Goal: Task Accomplishment & Management: Complete application form

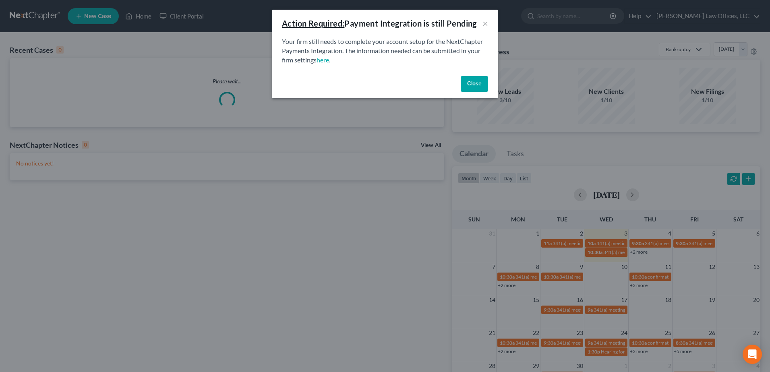
click at [474, 82] on button "Close" at bounding box center [474, 84] width 27 height 16
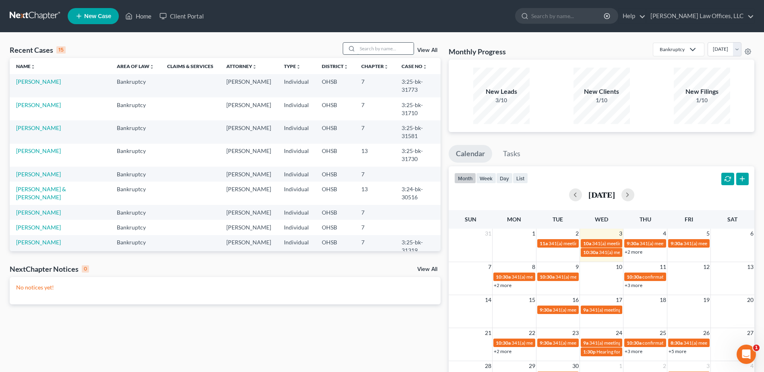
click at [374, 49] on input "search" at bounding box center [385, 49] width 56 height 12
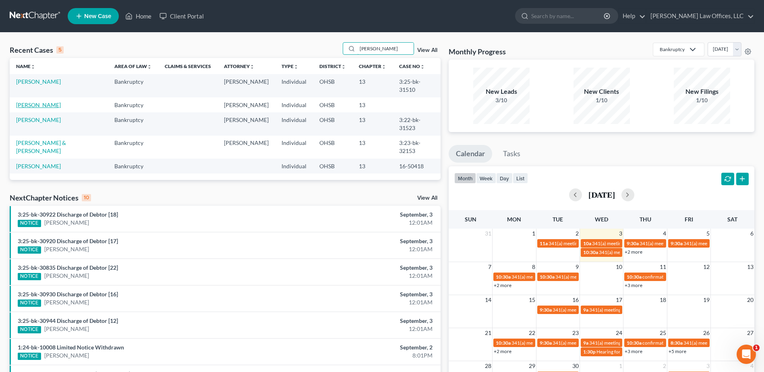
type input "[PERSON_NAME]"
click at [44, 101] on link "[PERSON_NAME]" at bounding box center [38, 104] width 45 height 7
select select "0"
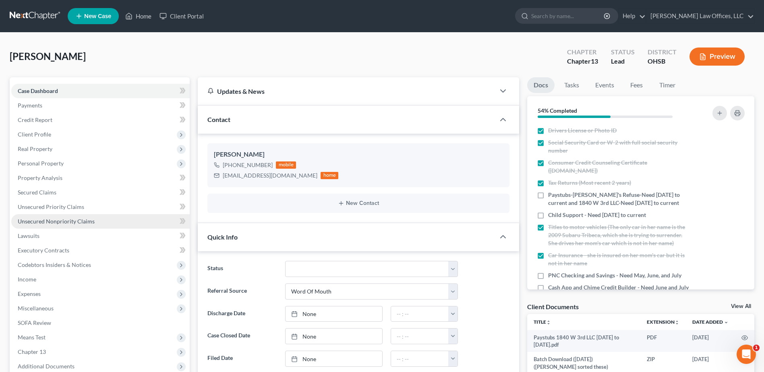
click at [70, 219] on span "Unsecured Nonpriority Claims" at bounding box center [56, 221] width 77 height 7
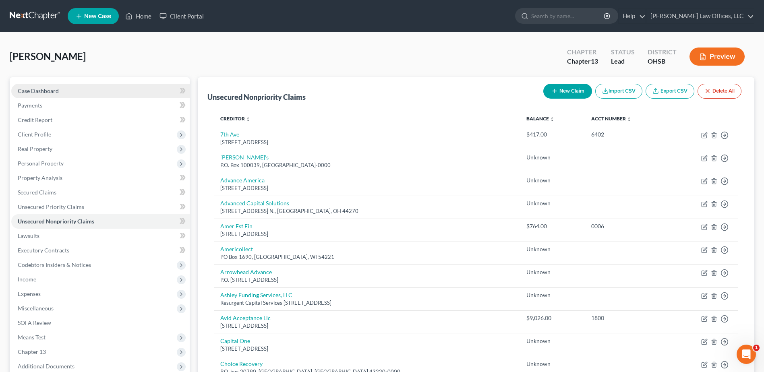
click at [73, 92] on link "Case Dashboard" at bounding box center [100, 91] width 178 height 14
select select "0"
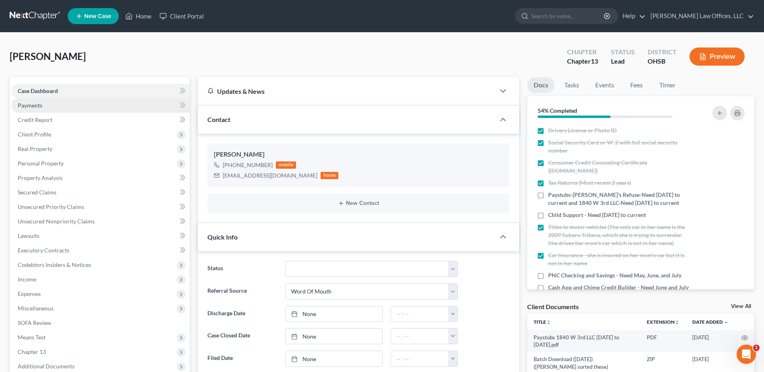
click at [70, 103] on link "Payments" at bounding box center [100, 105] width 178 height 14
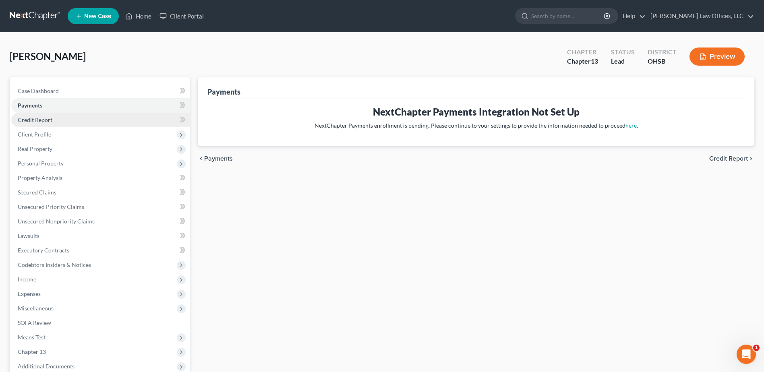
click at [68, 116] on link "Credit Report" at bounding box center [100, 120] width 178 height 14
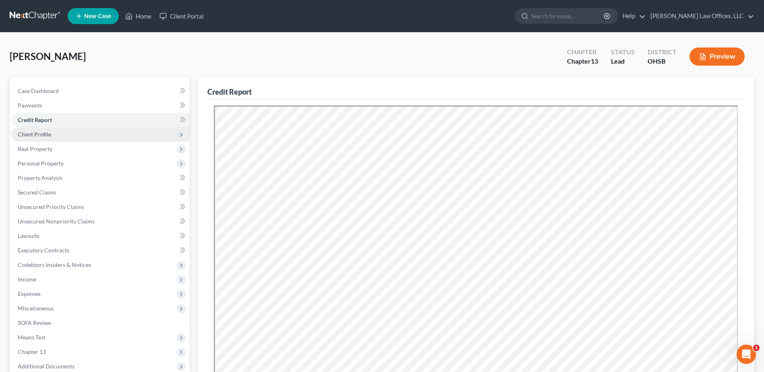
click at [63, 135] on span "Client Profile" at bounding box center [100, 134] width 178 height 14
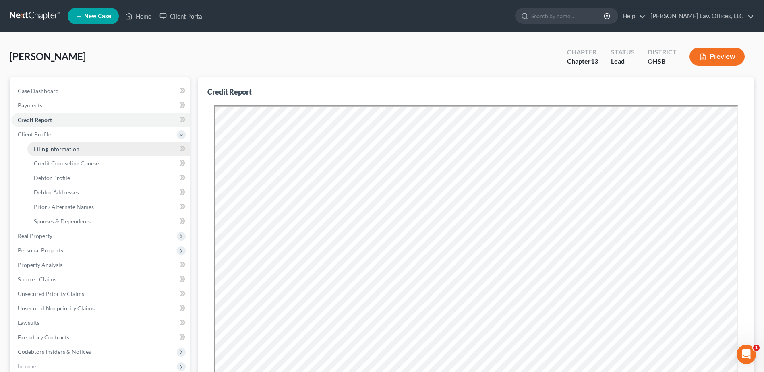
click at [64, 146] on span "Filing Information" at bounding box center [57, 148] width 46 height 7
select select "1"
select select "0"
select select "3"
select select "0"
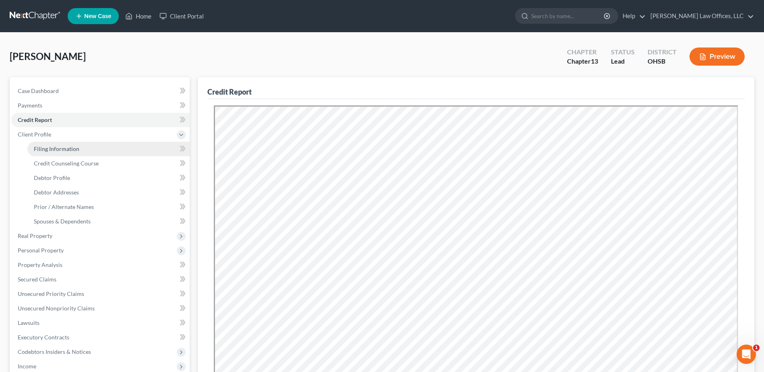
select select "36"
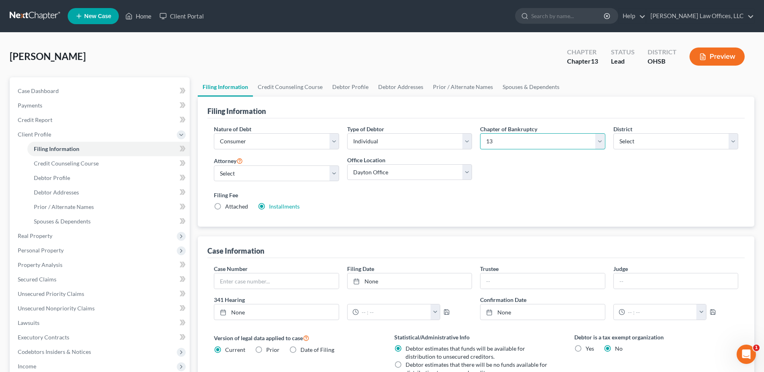
click at [599, 141] on select "Select 7 11 12 13" at bounding box center [542, 141] width 125 height 16
select select "0"
click at [480, 133] on select "Select 7 11 12 13" at bounding box center [542, 141] width 125 height 16
click at [269, 207] on label "Waived Waived" at bounding box center [278, 207] width 19 height 8
click at [272, 207] on input "Waived Waived" at bounding box center [274, 205] width 5 height 5
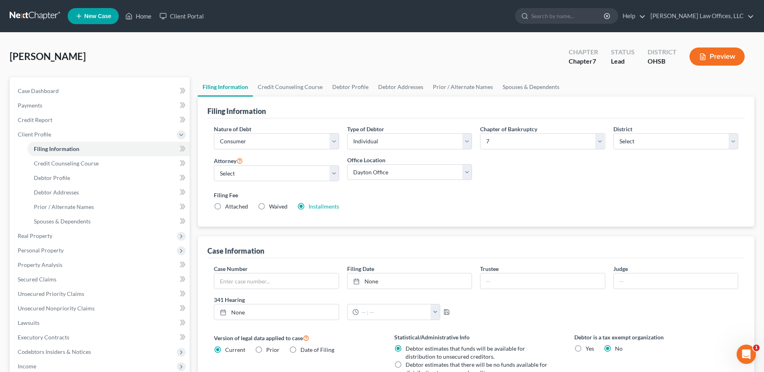
radio input "true"
click at [309, 205] on label "Installments Installments" at bounding box center [324, 207] width 31 height 8
click at [312, 205] on input "Installments Installments" at bounding box center [314, 205] width 5 height 5
radio input "true"
radio input "false"
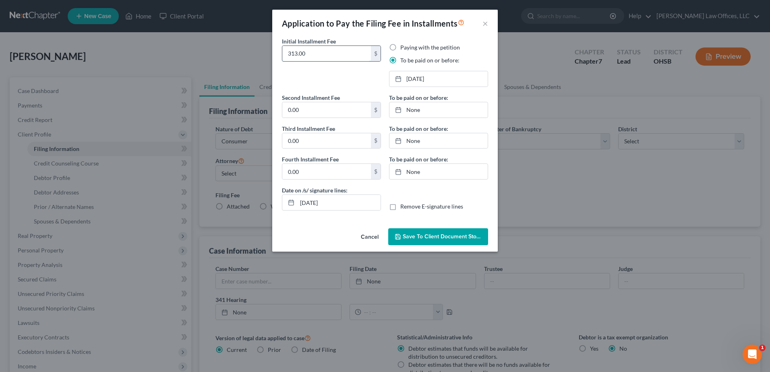
click at [326, 49] on input "313.00" at bounding box center [326, 53] width 89 height 15
drag, startPoint x: 326, startPoint y: 51, endPoint x: 274, endPoint y: 61, distance: 52.9
click at [274, 61] on div "Initial Installment Fee 313.00 $ Paying with the petition To be paid on or befo…" at bounding box center [385, 131] width 226 height 188
type input "112.00"
click at [452, 76] on link "[DATE]" at bounding box center [438, 78] width 98 height 15
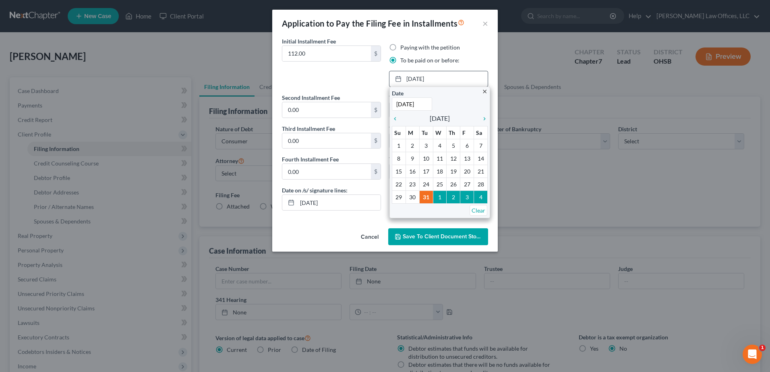
click at [422, 106] on input "[DATE]" at bounding box center [412, 103] width 40 height 13
drag, startPoint x: 405, startPoint y: 104, endPoint x: 432, endPoint y: 106, distance: 27.0
click at [432, 106] on input "[DATE]" at bounding box center [412, 103] width 40 height 13
type input "[DATE]"
click at [346, 116] on input "0.00" at bounding box center [326, 109] width 89 height 15
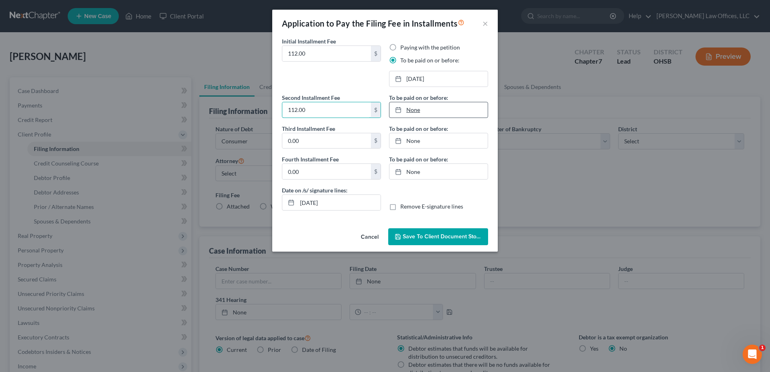
type input "112.00"
click at [419, 110] on link "None" at bounding box center [438, 109] width 98 height 15
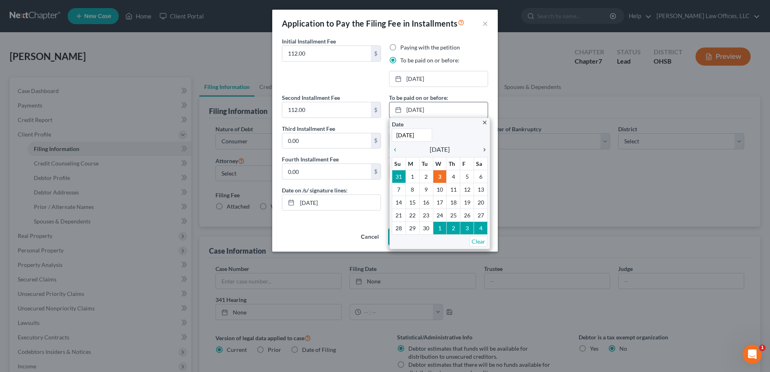
click at [484, 148] on icon "chevron_right" at bounding box center [482, 150] width 10 height 6
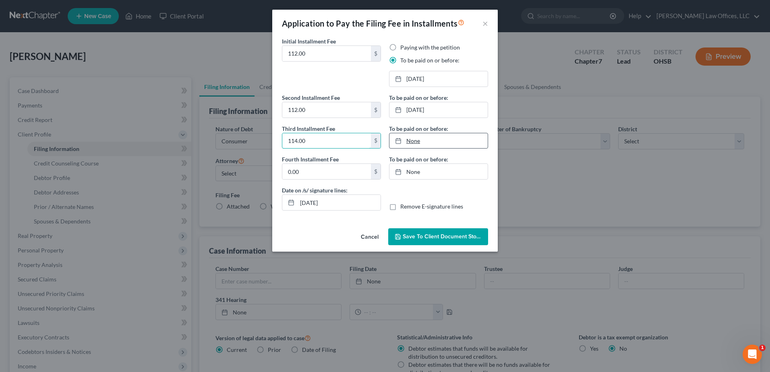
type input "114.00"
type input "[DATE]"
click at [412, 140] on link "None" at bounding box center [438, 140] width 98 height 15
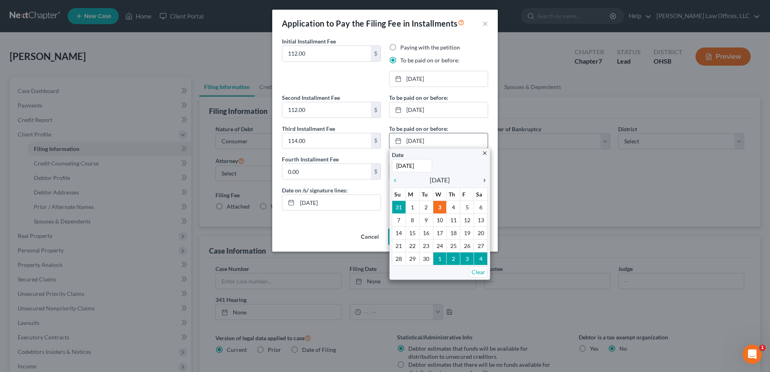
click at [487, 181] on icon "chevron_right" at bounding box center [482, 180] width 10 height 6
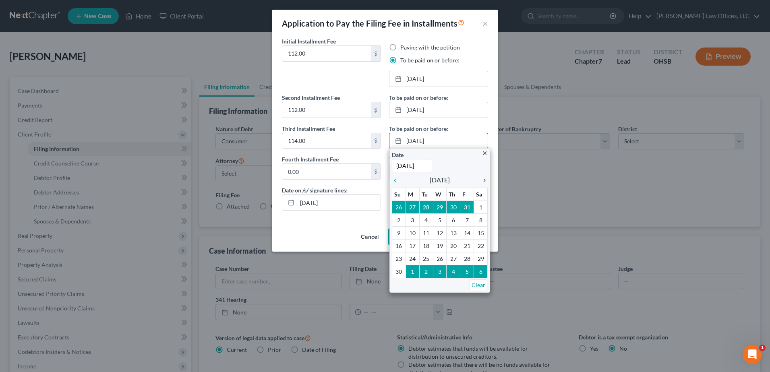
click at [487, 181] on icon "chevron_right" at bounding box center [482, 180] width 10 height 6
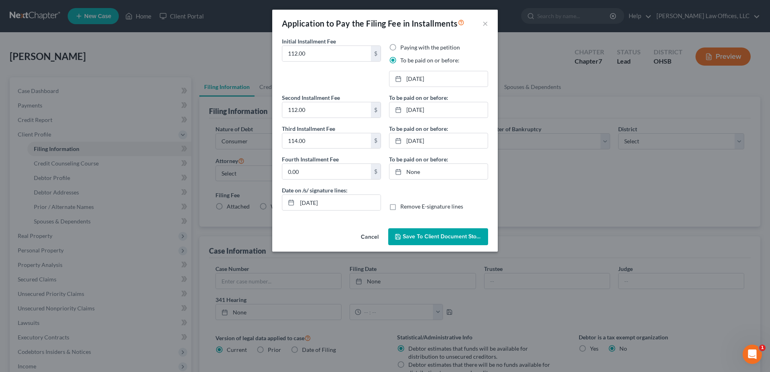
click at [433, 238] on span "Save to Client Document Storage" at bounding box center [445, 236] width 85 height 7
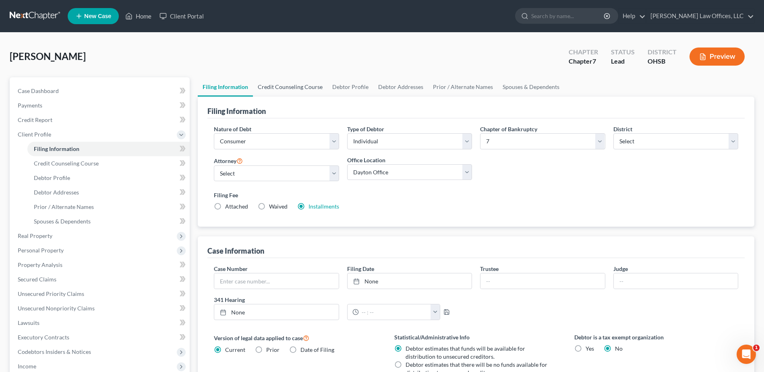
click at [297, 85] on link "Credit Counseling Course" at bounding box center [290, 86] width 75 height 19
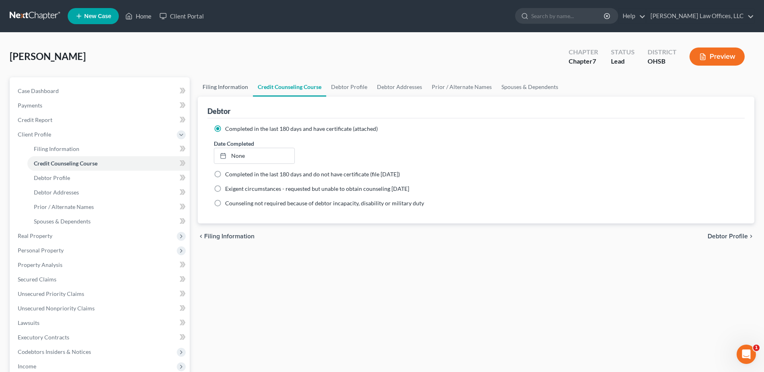
click at [222, 90] on link "Filing Information" at bounding box center [225, 86] width 55 height 19
select select "1"
select select "0"
select select "62"
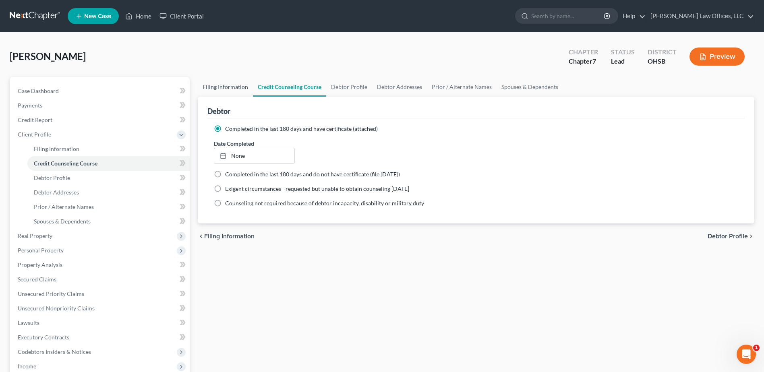
select select "0"
select select "36"
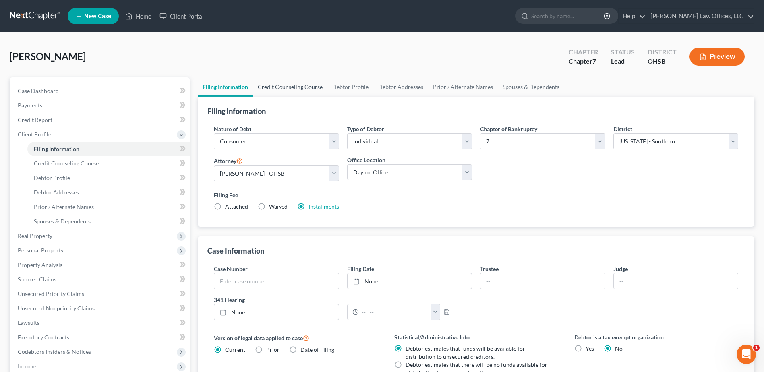
click at [262, 88] on link "Credit Counseling Course" at bounding box center [290, 86] width 75 height 19
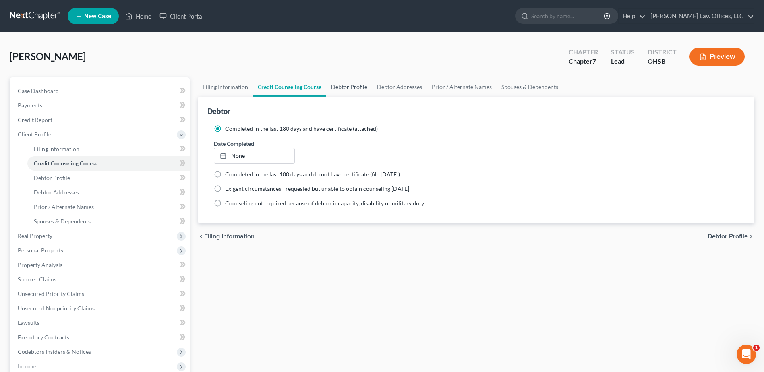
click at [330, 85] on link "Debtor Profile" at bounding box center [349, 86] width 46 height 19
select select "0"
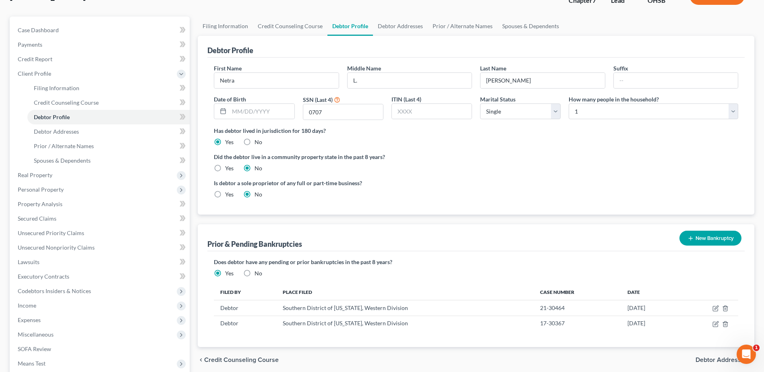
scroll to position [81, 0]
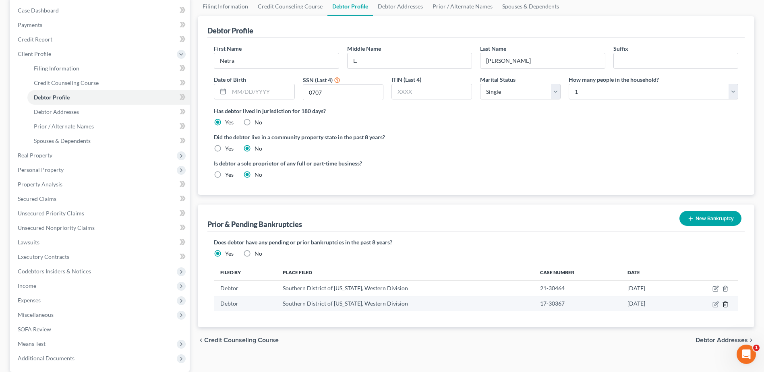
click at [725, 303] on icon "button" at bounding box center [725, 304] width 6 height 6
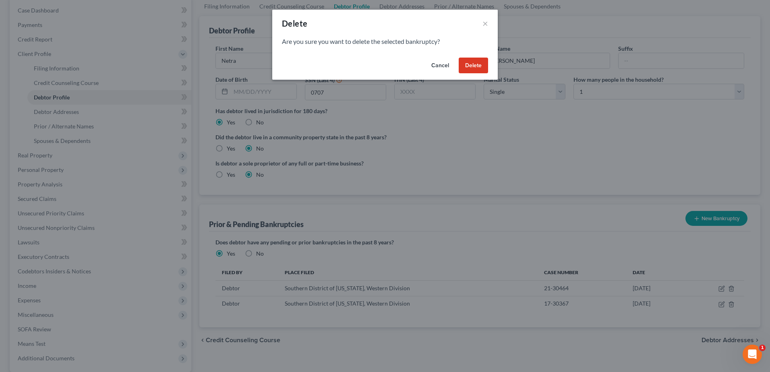
click at [472, 70] on button "Delete" at bounding box center [473, 66] width 29 height 16
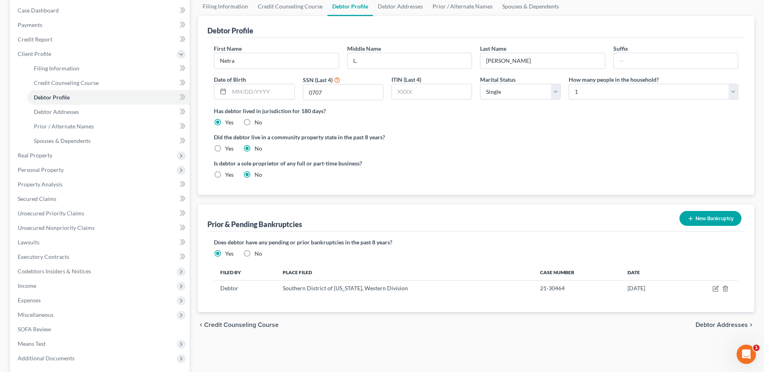
click at [706, 217] on button "New Bankruptcy" at bounding box center [710, 218] width 62 height 15
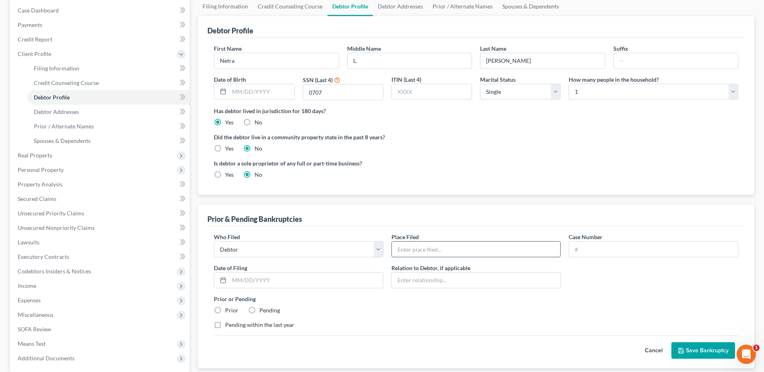
click at [413, 247] on input "text" at bounding box center [476, 249] width 169 height 15
type input "Southern District of [US_STATE], Western Division"
click at [590, 249] on input "text" at bounding box center [653, 249] width 169 height 15
type input "23-31589"
click at [296, 284] on input "text" at bounding box center [306, 280] width 154 height 15
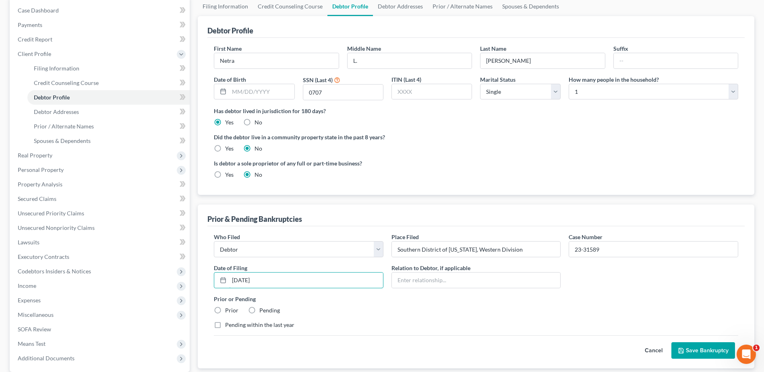
type input "[DATE]"
click at [225, 311] on label "Prior" at bounding box center [231, 311] width 13 height 8
click at [228, 311] on input "Prior" at bounding box center [230, 309] width 5 height 5
radio input "true"
click at [529, 251] on input "Southern District of [US_STATE], Western Division" at bounding box center [476, 249] width 169 height 15
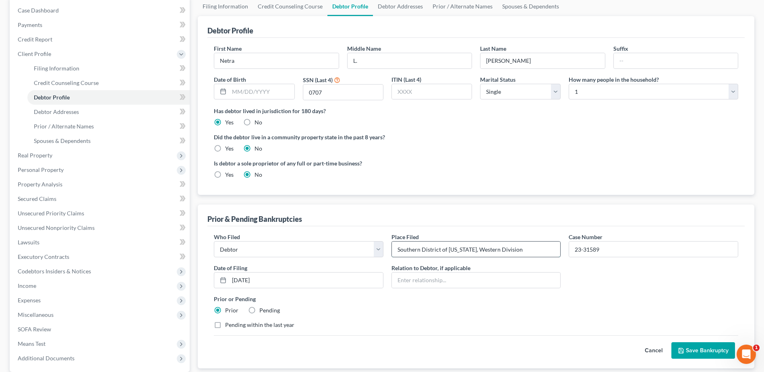
click at [671, 342] on button "Save Bankruptcy" at bounding box center [703, 350] width 64 height 17
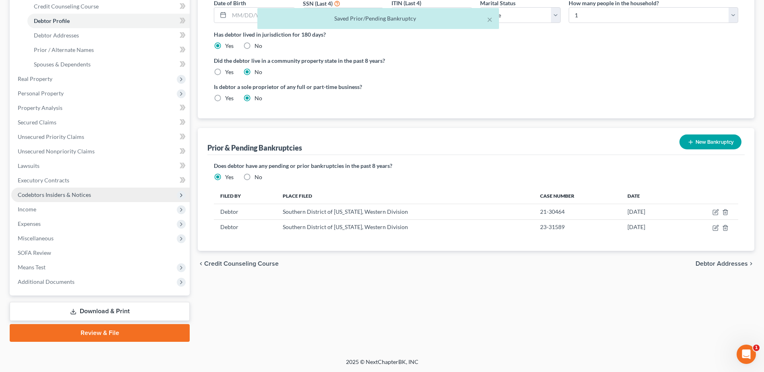
scroll to position [157, 0]
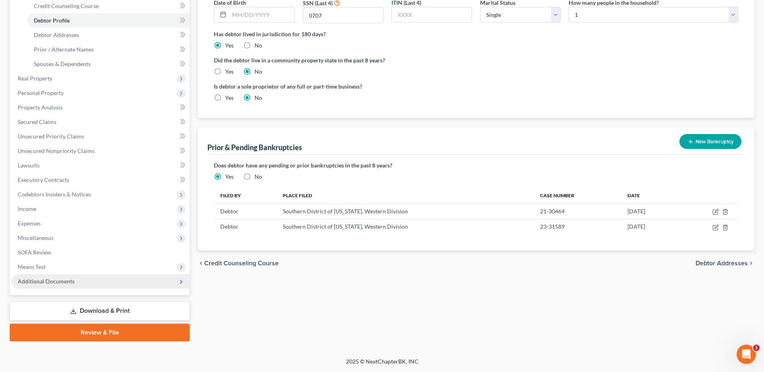
click at [86, 282] on span "Additional Documents" at bounding box center [100, 281] width 178 height 14
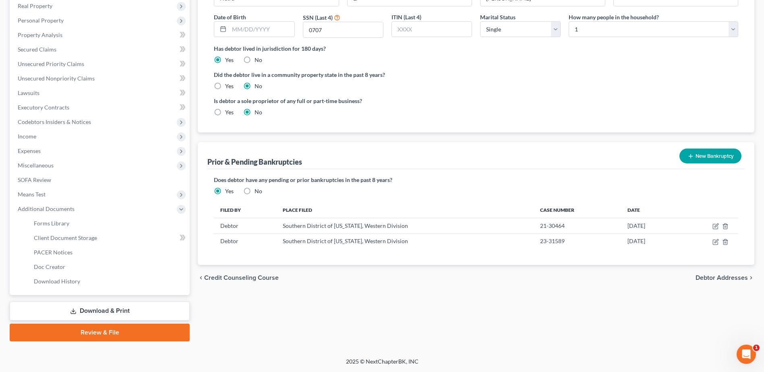
scroll to position [143, 0]
click at [93, 240] on span "Client Document Storage" at bounding box center [65, 237] width 63 height 7
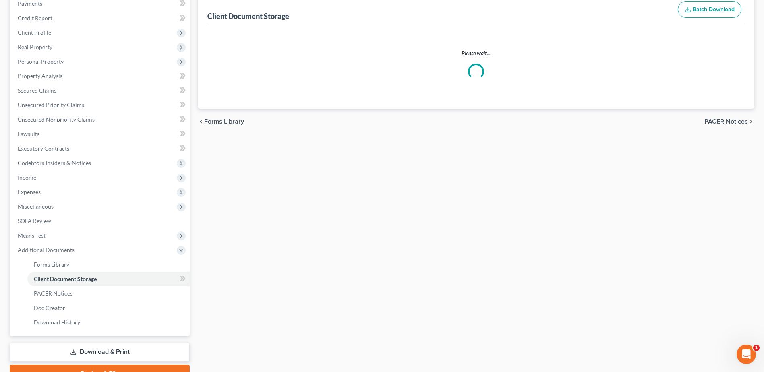
scroll to position [19, 0]
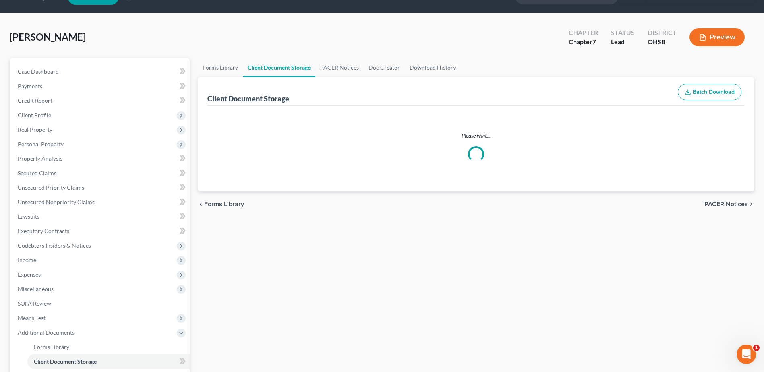
select select "7"
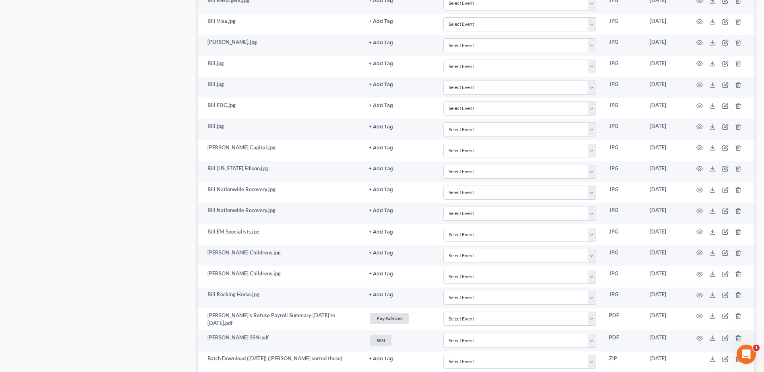
scroll to position [916, 0]
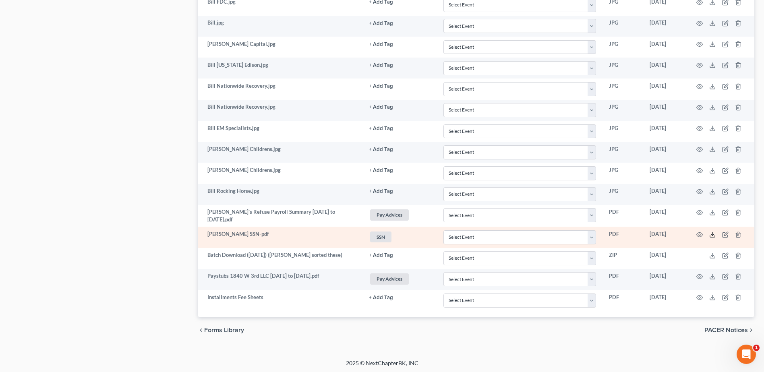
click at [714, 233] on icon at bounding box center [712, 235] width 6 height 6
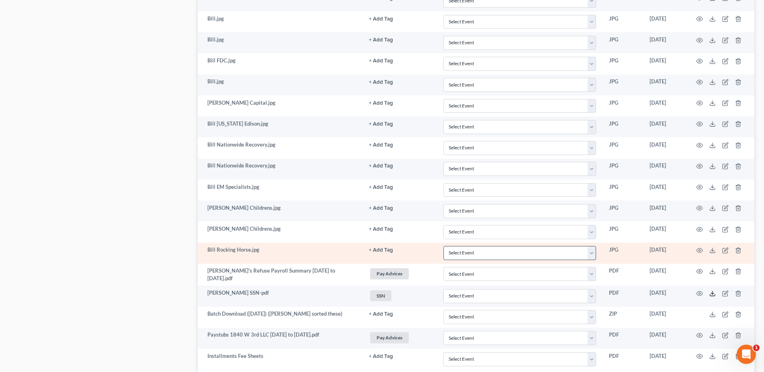
scroll to position [876, 0]
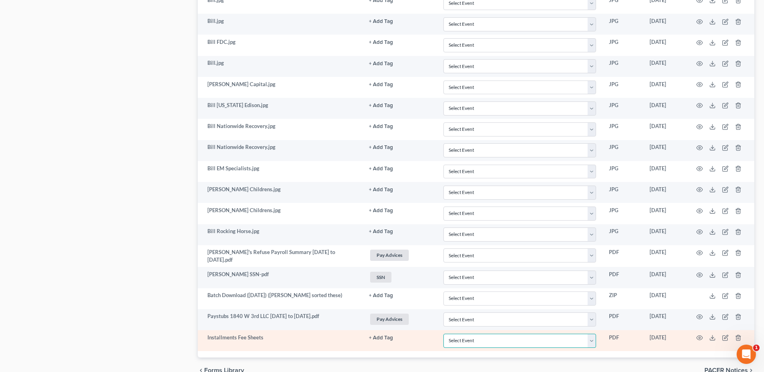
drag, startPoint x: 592, startPoint y: 339, endPoint x: 590, endPoint y: 332, distance: 7.5
click at [592, 339] on select "Select Event 20 Largest Unsecured Creditors Amended Document Amended List of Cr…" at bounding box center [519, 341] width 153 height 14
select select "37"
click at [443, 334] on select "Select Event 20 Largest Unsecured Creditors Amended Document Amended List of Cr…" at bounding box center [519, 341] width 153 height 14
click at [710, 336] on icon at bounding box center [712, 338] width 6 height 6
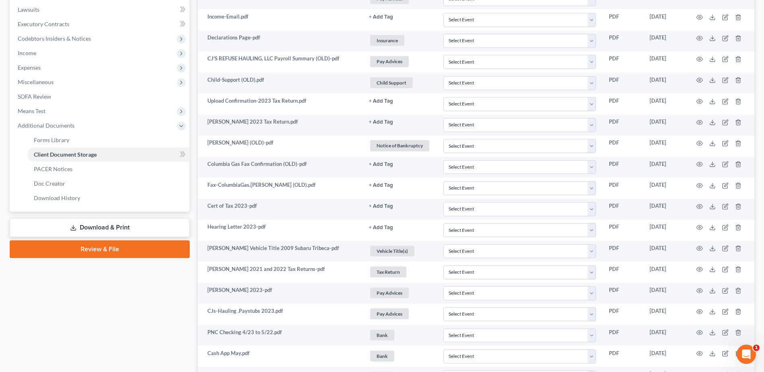
scroll to position [191, 0]
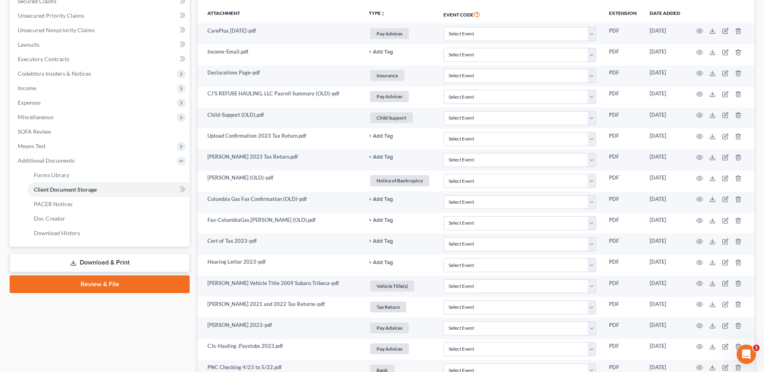
click at [83, 260] on link "Download & Print" at bounding box center [100, 262] width 180 height 19
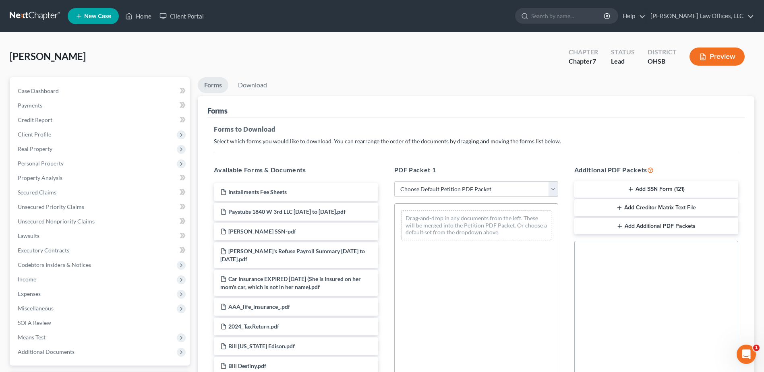
click at [686, 190] on button "Add SSN Form (121)" at bounding box center [656, 189] width 164 height 17
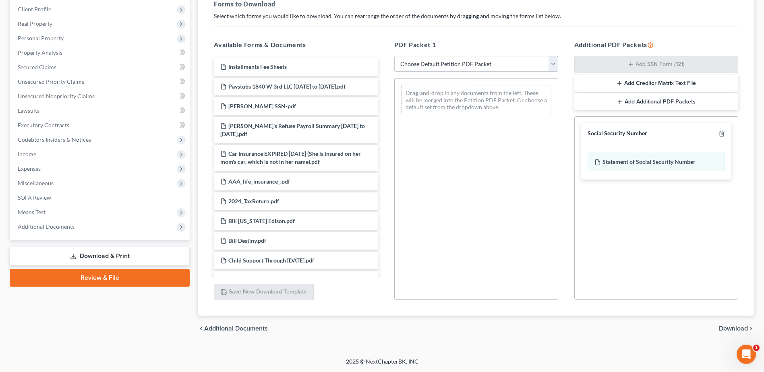
click at [728, 327] on span "Download" at bounding box center [733, 328] width 29 height 6
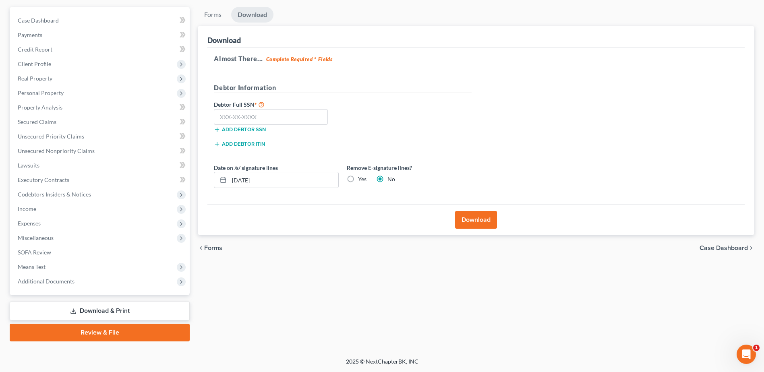
scroll to position [70, 0]
click at [283, 113] on input "text" at bounding box center [271, 117] width 114 height 16
type input "268-72-0707"
click at [484, 217] on button "Download" at bounding box center [476, 220] width 42 height 18
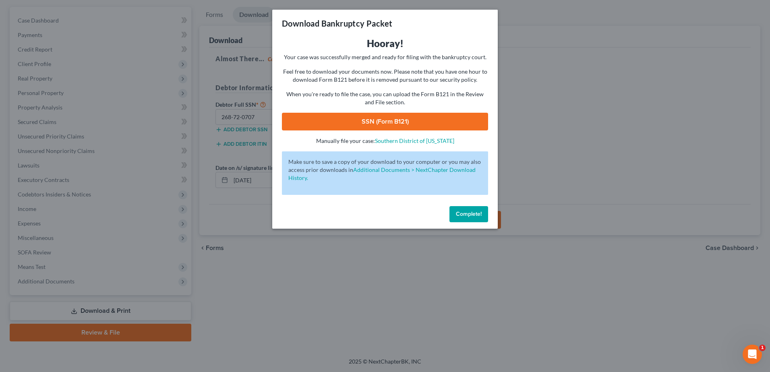
click at [412, 121] on link "SSN (Form B121)" at bounding box center [385, 122] width 206 height 18
click at [470, 217] on span "Complete!" at bounding box center [469, 214] width 26 height 7
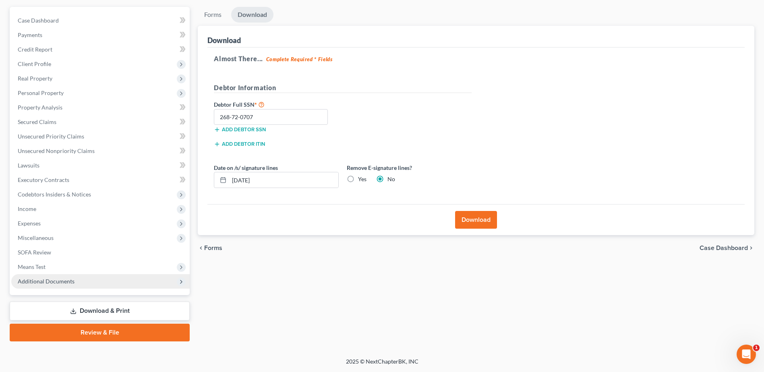
click at [64, 286] on span "Additional Documents" at bounding box center [100, 281] width 178 height 14
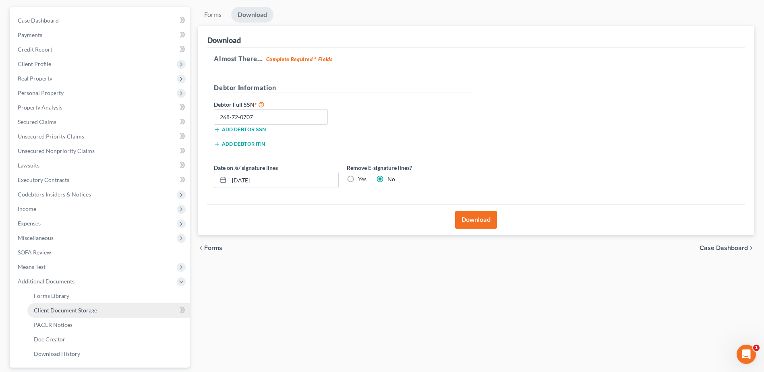
click at [114, 307] on link "Client Document Storage" at bounding box center [108, 310] width 162 height 14
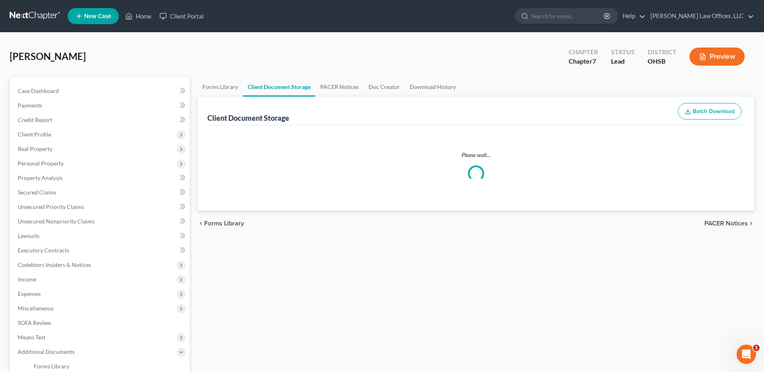
select select "7"
select select "37"
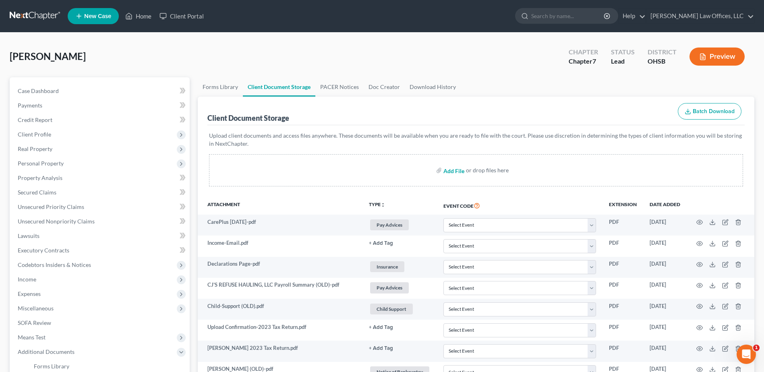
click at [456, 170] on input "file" at bounding box center [452, 170] width 19 height 14
type input "C:\fakepath\SSN.[PERSON_NAME].pdf"
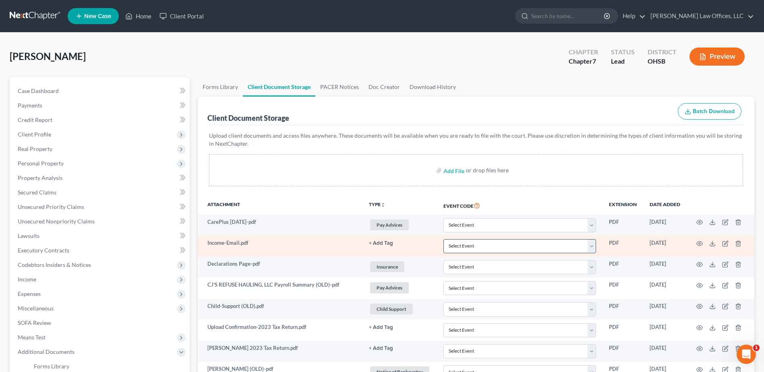
select select "7"
select select "37"
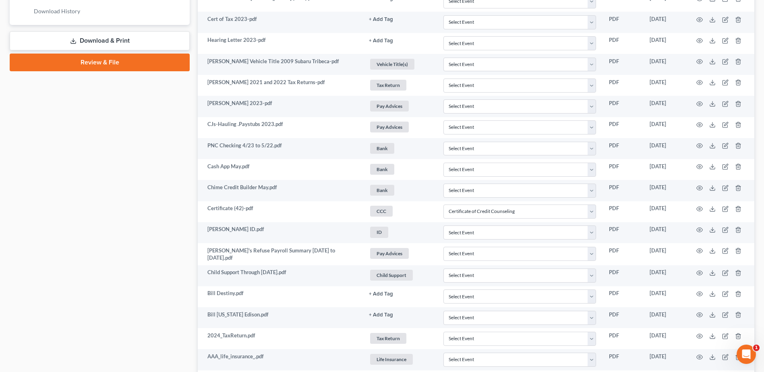
scroll to position [253, 0]
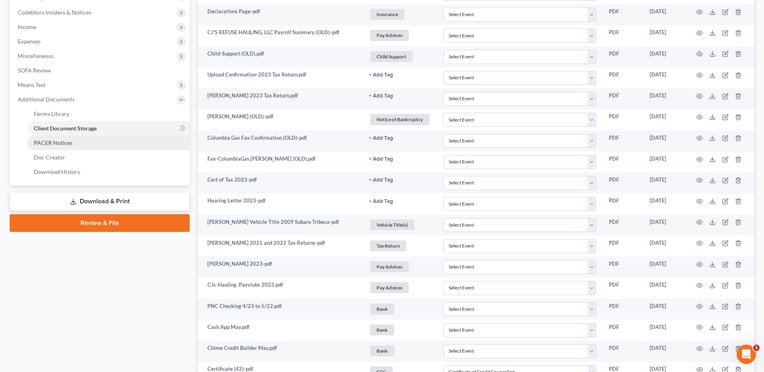
click at [88, 143] on link "PACER Notices" at bounding box center [108, 143] width 162 height 14
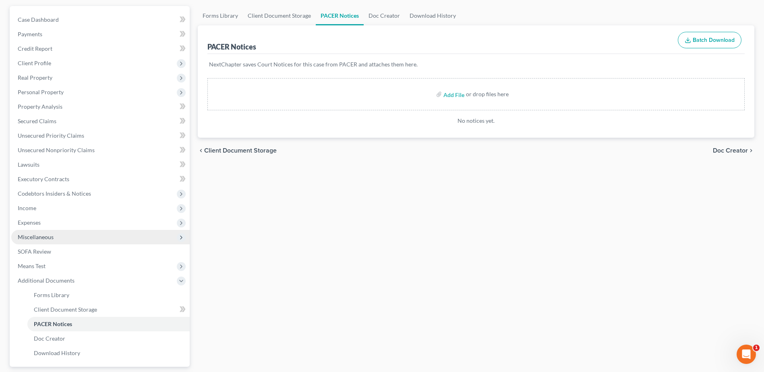
scroll to position [143, 0]
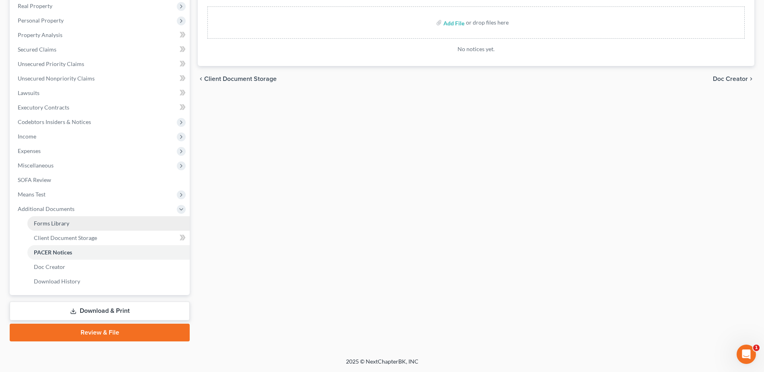
click at [87, 223] on link "Forms Library" at bounding box center [108, 223] width 162 height 14
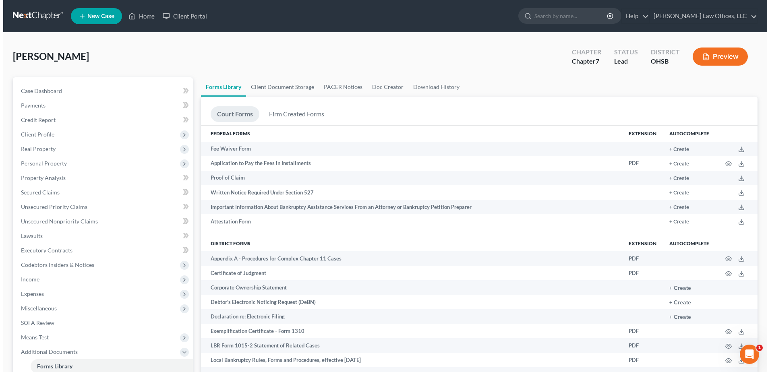
scroll to position [402, 0]
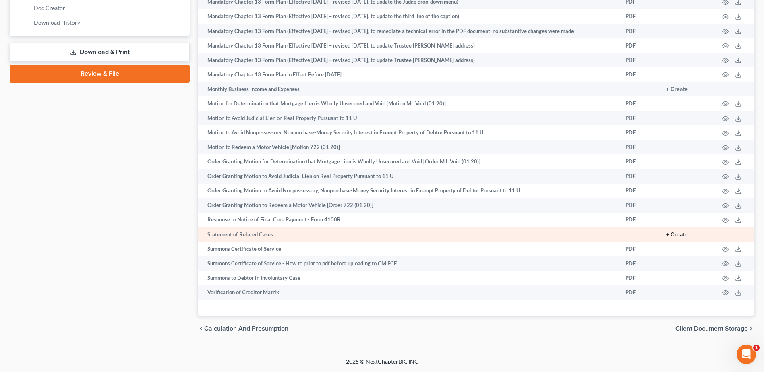
click at [679, 234] on button "+ Create" at bounding box center [677, 235] width 22 height 6
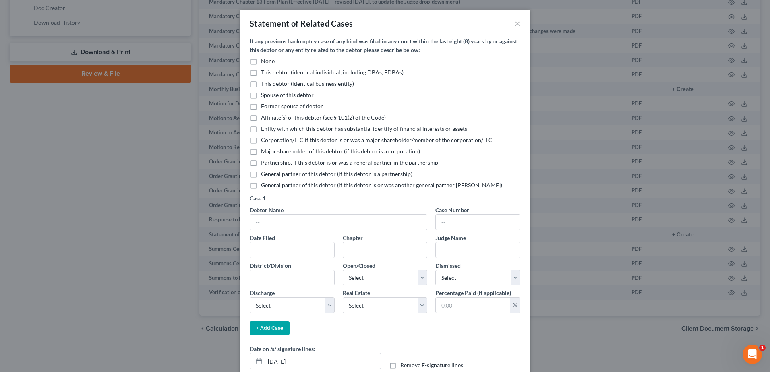
click at [261, 72] on label "This debtor (identical individual, including DBAs, FDBAs)" at bounding box center [332, 72] width 143 height 8
click at [264, 72] on input "This debtor (identical individual, including DBAs, FDBAs)" at bounding box center [266, 70] width 5 height 5
checkbox input "true"
click at [279, 221] on input "text" at bounding box center [338, 222] width 177 height 15
type input "e"
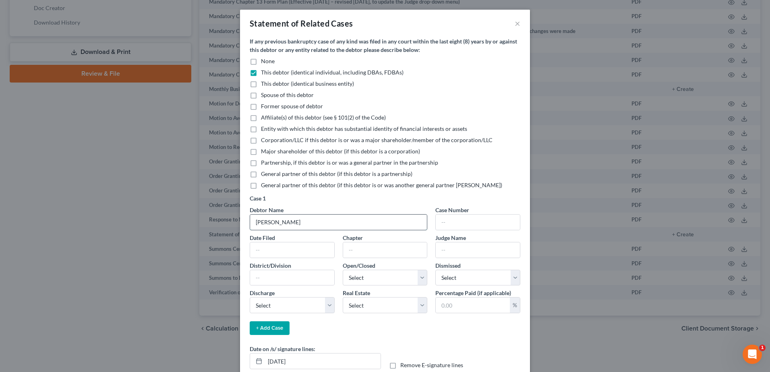
type input "[PERSON_NAME]"
type input "23-31589"
type input "[DATE]"
type input "13"
type input "[PERSON_NAME]"
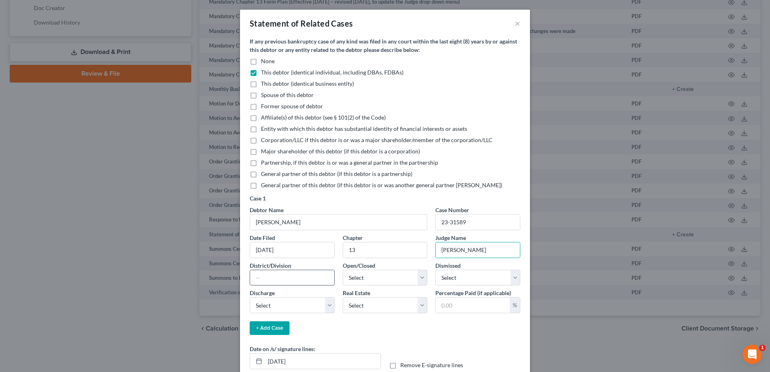
click at [288, 270] on input "text" at bounding box center [292, 277] width 84 height 15
type input "S. Dist. [PERSON_NAME] Div."
click at [421, 277] on select "Select Open Closed" at bounding box center [385, 278] width 85 height 16
select select "1"
click at [343, 270] on select "Select Open Closed" at bounding box center [385, 278] width 85 height 16
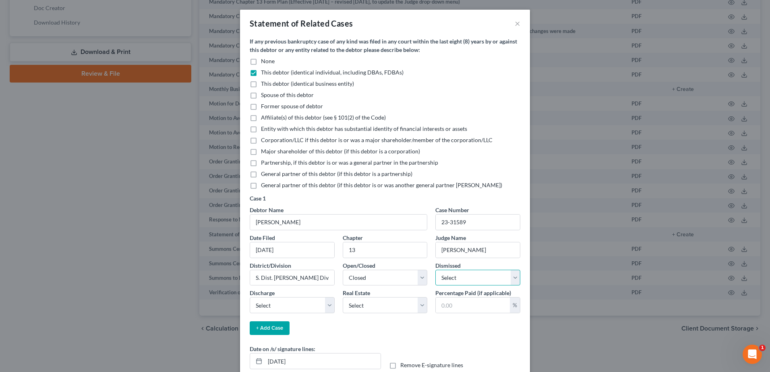
click at [510, 281] on select "Select Yes No" at bounding box center [477, 278] width 85 height 16
select select "0"
click at [435, 270] on select "Select Yes No" at bounding box center [477, 278] width 85 height 16
click at [325, 302] on select "Select Granted Denied Revoked None" at bounding box center [292, 305] width 85 height 16
select select "1"
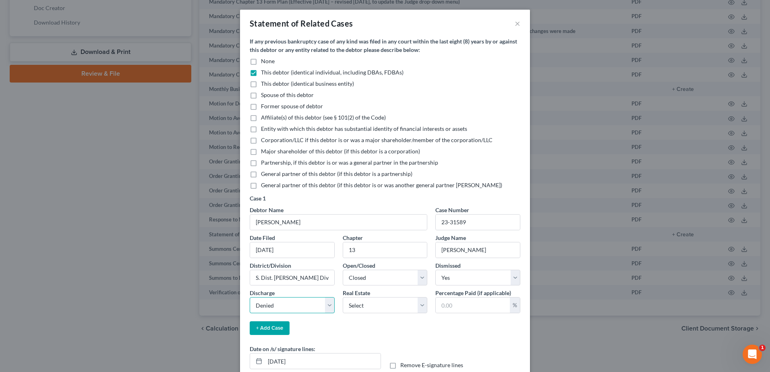
click at [250, 297] on select "Select Granted Denied Revoked None" at bounding box center [292, 305] width 85 height 16
click at [421, 307] on select "Select Yes No" at bounding box center [385, 305] width 85 height 16
select select "1"
click at [343, 297] on select "Select Yes No" at bounding box center [385, 305] width 85 height 16
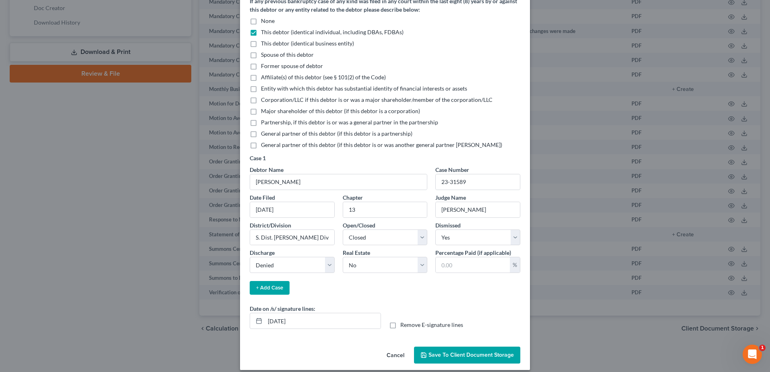
click at [259, 290] on button "+ Add Case" at bounding box center [270, 288] width 40 height 14
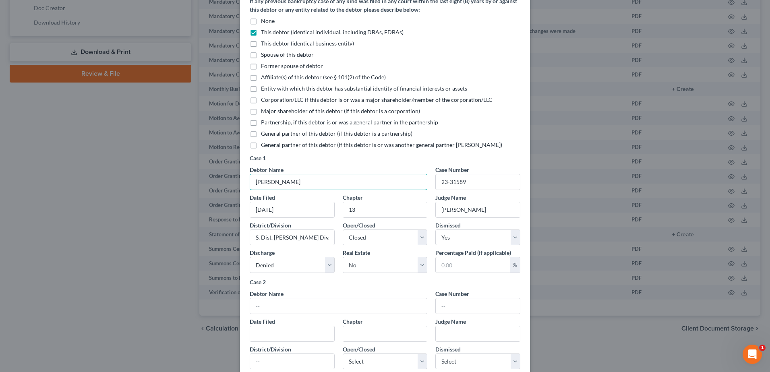
drag, startPoint x: 295, startPoint y: 181, endPoint x: 241, endPoint y: 181, distance: 54.0
click at [241, 181] on div "If any previous bankruptcy case of any kind was filed in any court within the l…" at bounding box center [385, 232] width 290 height 471
click at [269, 302] on input "text" at bounding box center [338, 305] width 177 height 15
paste input "[PERSON_NAME]"
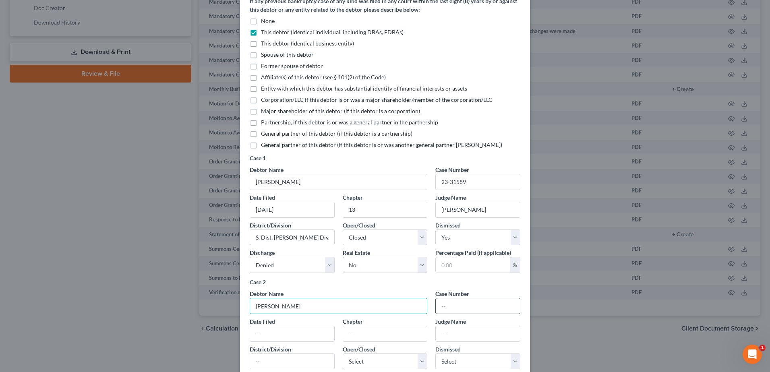
type input "[PERSON_NAME]"
click at [442, 308] on input "text" at bounding box center [478, 305] width 84 height 15
type input "21-30464"
click at [306, 331] on input "text" at bounding box center [292, 333] width 84 height 15
type input "[DATE]"
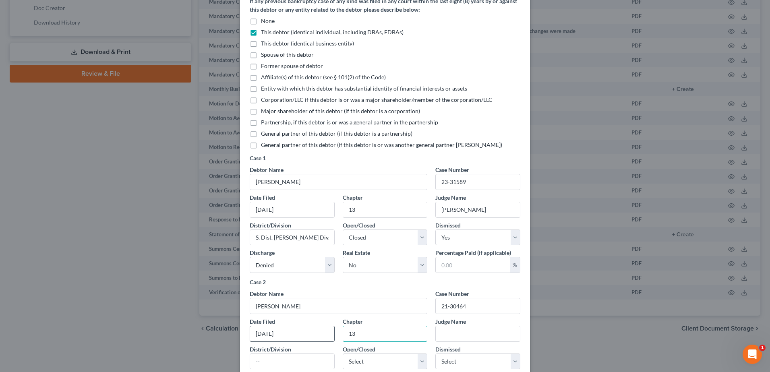
type input "13"
type input "[PERSON_NAME]"
drag, startPoint x: 312, startPoint y: 240, endPoint x: 253, endPoint y: 237, distance: 59.3
click at [253, 237] on input "S. Dist. [PERSON_NAME] Div." at bounding box center [292, 237] width 84 height 15
paste input "S. Dist. [PERSON_NAME] Div."
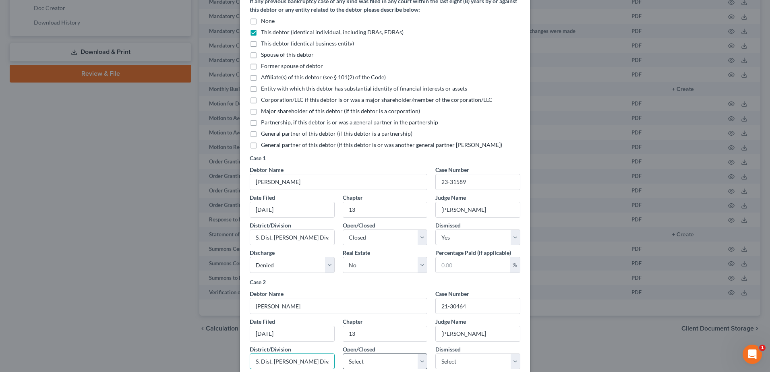
type input "S. Dist. [PERSON_NAME] Div."
click at [421, 365] on select "Select Open Closed" at bounding box center [385, 362] width 85 height 16
select select "1"
click at [343, 354] on select "Select Open Closed" at bounding box center [385, 362] width 85 height 16
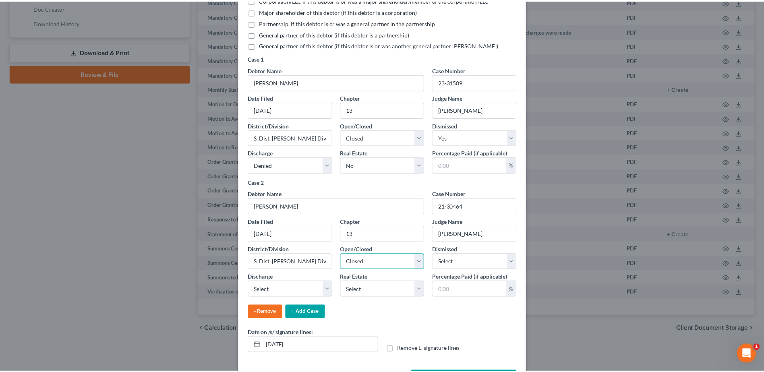
scroll to position [161, 0]
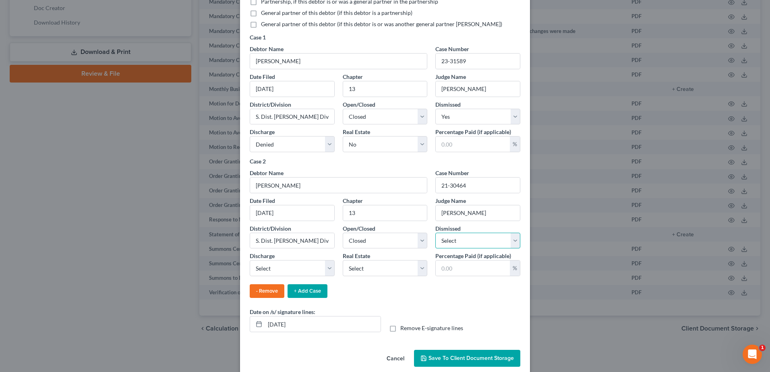
click at [510, 243] on select "Select Yes No" at bounding box center [477, 241] width 85 height 16
select select "0"
click at [435, 233] on select "Select Yes No" at bounding box center [477, 241] width 85 height 16
click at [325, 267] on select "Select Granted Denied Revoked None" at bounding box center [292, 268] width 85 height 16
select select "1"
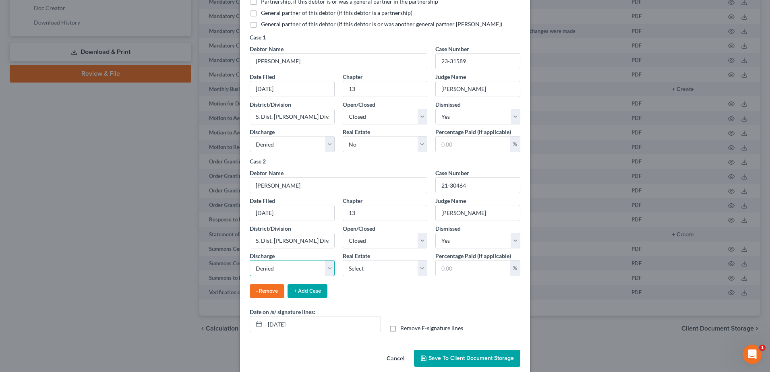
click at [250, 260] on select "Select Granted Denied Revoked None" at bounding box center [292, 268] width 85 height 16
click at [418, 266] on select "Select Yes No" at bounding box center [385, 268] width 85 height 16
select select "1"
click at [343, 260] on select "Select Yes No" at bounding box center [385, 268] width 85 height 16
click at [455, 357] on span "Save to Client Document Storage" at bounding box center [471, 358] width 85 height 7
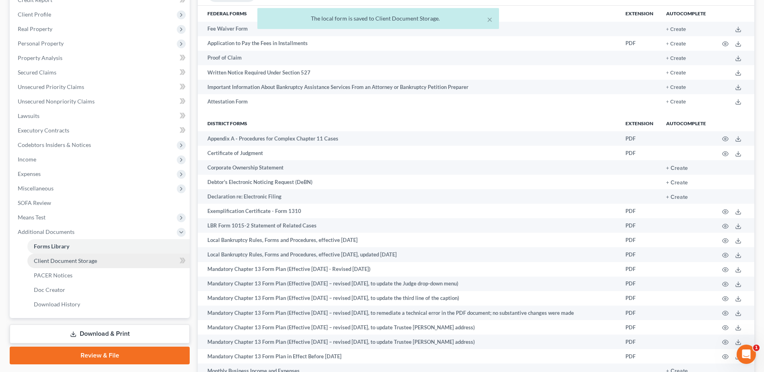
click at [140, 257] on link "Client Document Storage" at bounding box center [108, 261] width 162 height 14
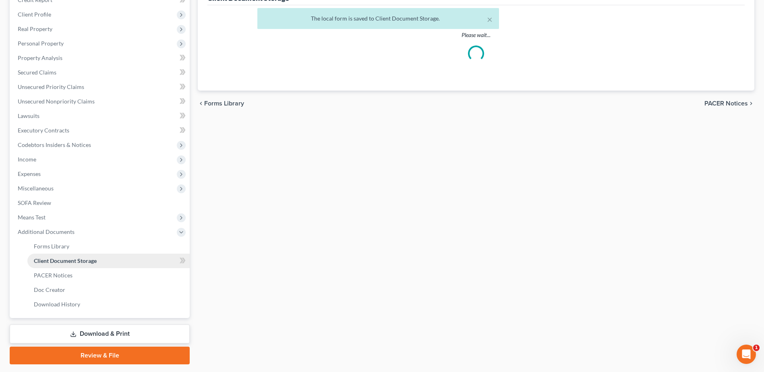
scroll to position [79, 0]
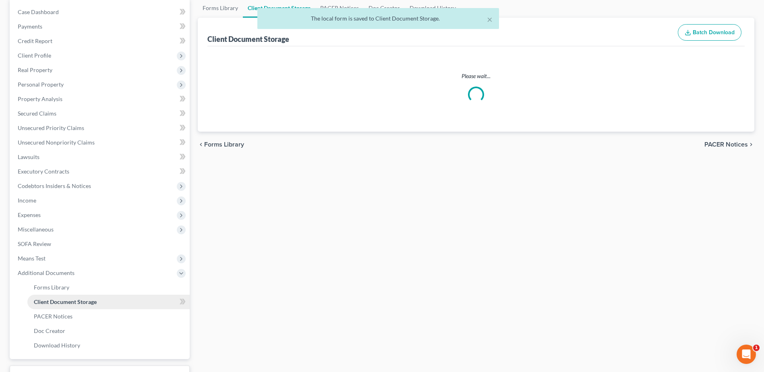
select select "7"
select select "37"
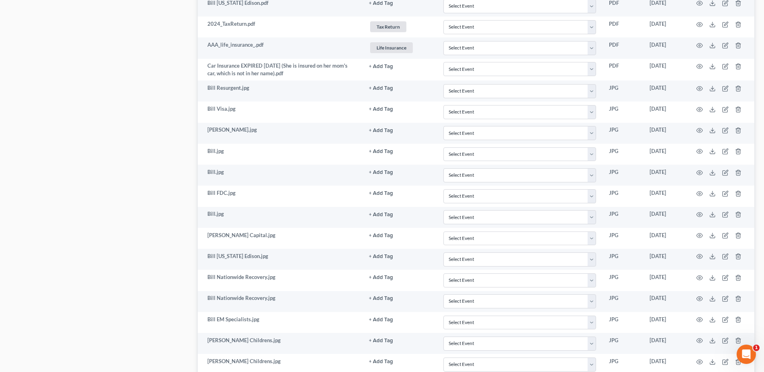
scroll to position [958, 0]
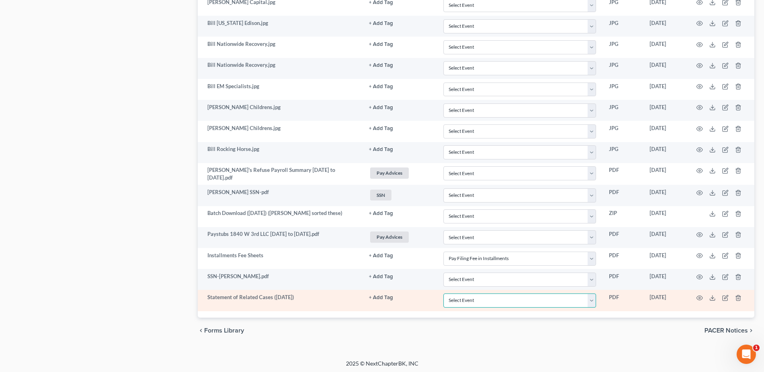
click at [593, 300] on select "Select Event 20 Largest Unsecured Creditors Amended Document Amended List of Cr…" at bounding box center [519, 301] width 153 height 14
select select "53"
click at [443, 294] on select "Select Event 20 Largest Unsecured Creditors Amended Document Amended List of Cr…" at bounding box center [519, 301] width 153 height 14
click at [713, 296] on icon at bounding box center [712, 298] width 6 height 6
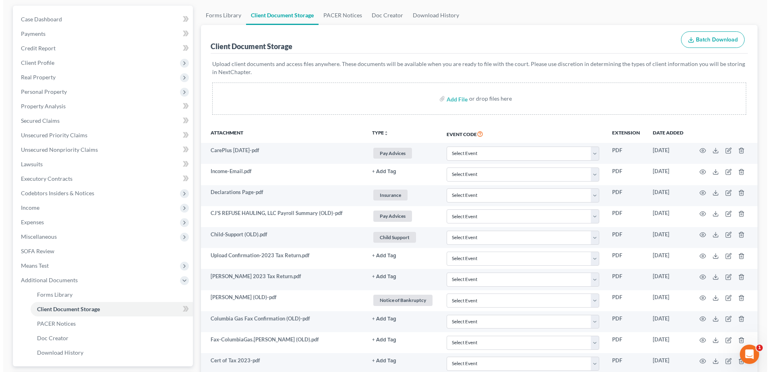
scroll to position [0, 0]
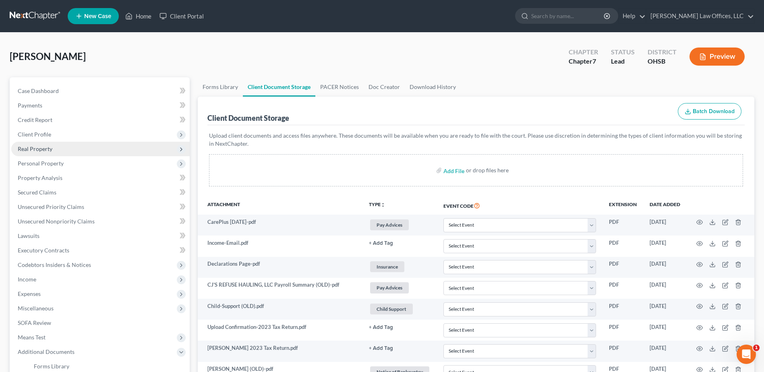
click at [47, 149] on span "Real Property" at bounding box center [35, 148] width 35 height 7
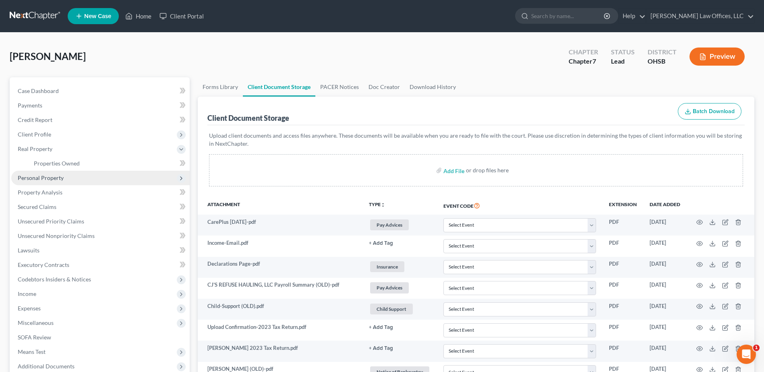
click at [59, 175] on span "Personal Property" at bounding box center [41, 177] width 46 height 7
click at [60, 174] on link "Vehicles Owned" at bounding box center [108, 178] width 162 height 14
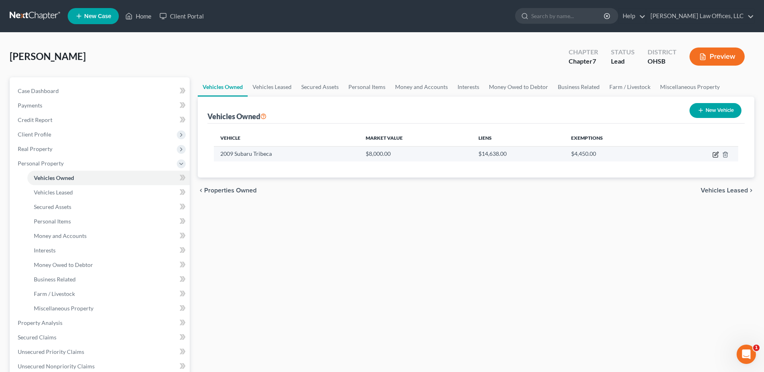
click at [715, 155] on icon "button" at bounding box center [717, 154] width 4 height 4
select select "0"
select select "17"
select select "2"
select select "0"
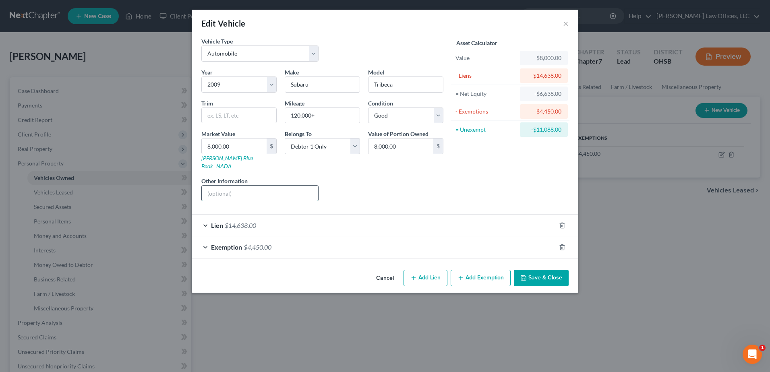
click at [307, 187] on input "text" at bounding box center [260, 193] width 116 height 15
type input "Vehicle not running"
click at [296, 116] on input "120,000+" at bounding box center [322, 115] width 75 height 15
click at [296, 112] on input "140,000+" at bounding box center [322, 115] width 75 height 15
drag, startPoint x: 295, startPoint y: 114, endPoint x: 300, endPoint y: 116, distance: 5.2
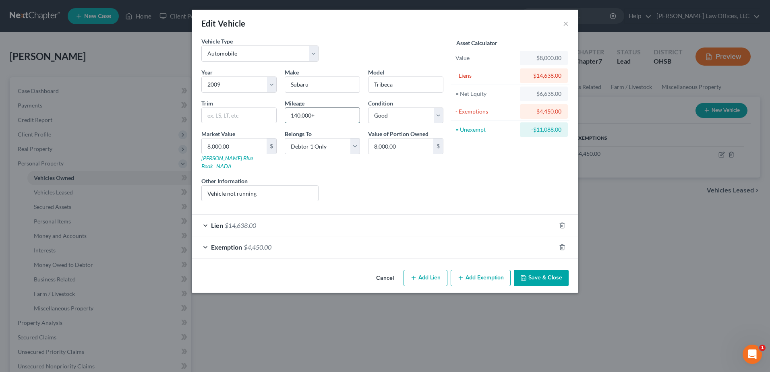
click at [300, 116] on input "140,000+" at bounding box center [322, 115] width 75 height 15
type input "135,000+"
click at [437, 115] on select "Select Excellent Very Good Good Fair Poor" at bounding box center [405, 116] width 75 height 16
select select "4"
click at [368, 108] on select "Select Excellent Very Good Good Fair Poor" at bounding box center [405, 116] width 75 height 16
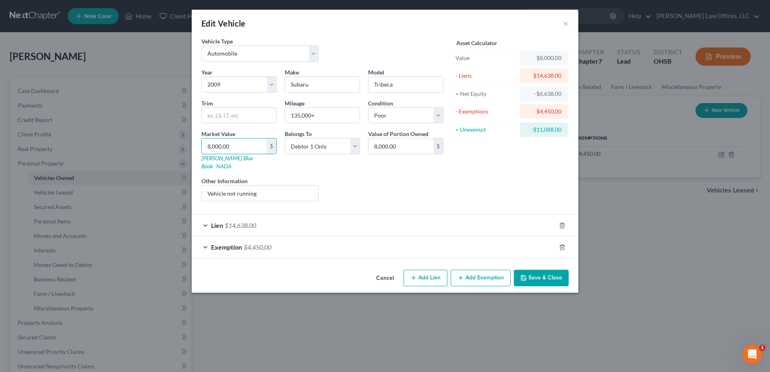
type input "6"
type input "6.00"
type input "5"
type input "5.00"
type input "50"
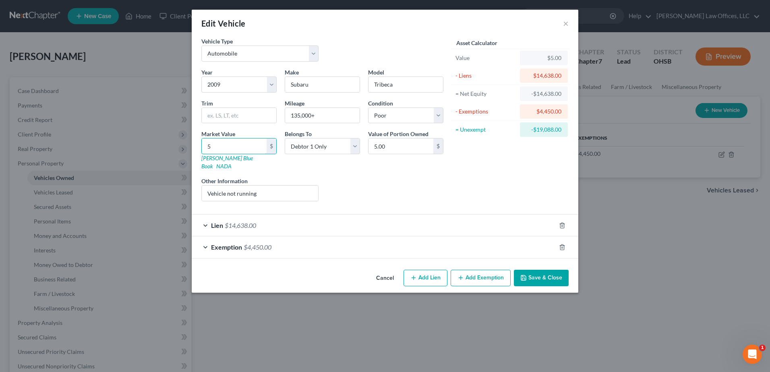
type input "50.00"
type input "500"
type input "500.00"
type input "5000"
type input "5,000.00"
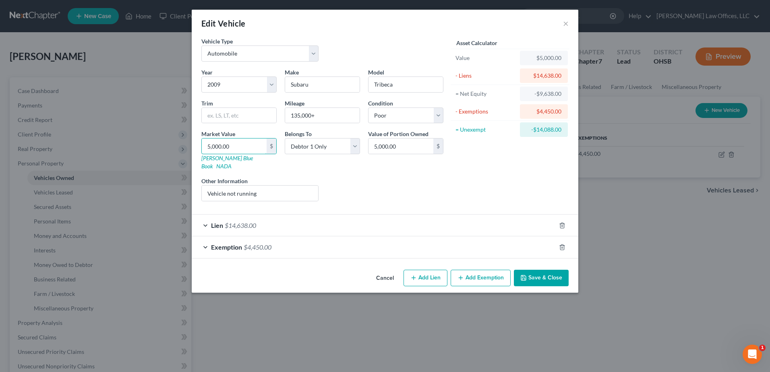
type input "5,000.00"
click at [464, 236] on div "Exemption $4,450.00" at bounding box center [374, 246] width 364 height 21
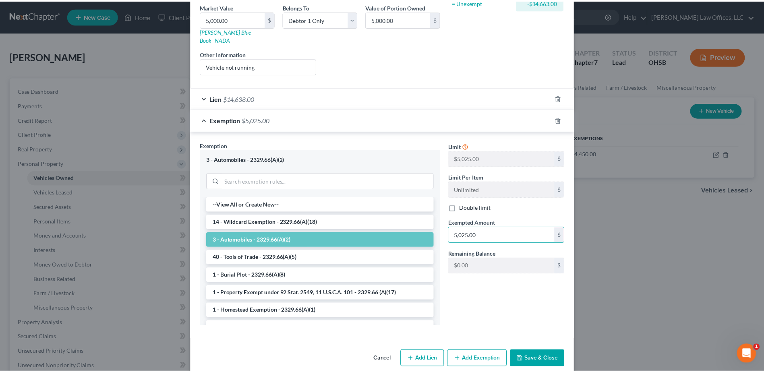
scroll to position [130, 0]
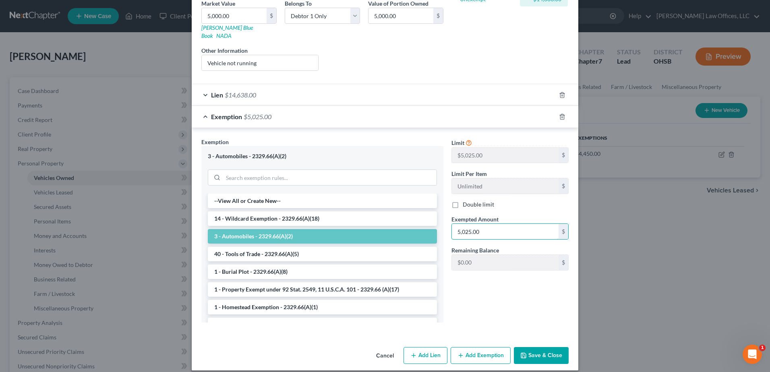
type input "5,025.00"
click at [548, 347] on button "Save & Close" at bounding box center [541, 355] width 55 height 17
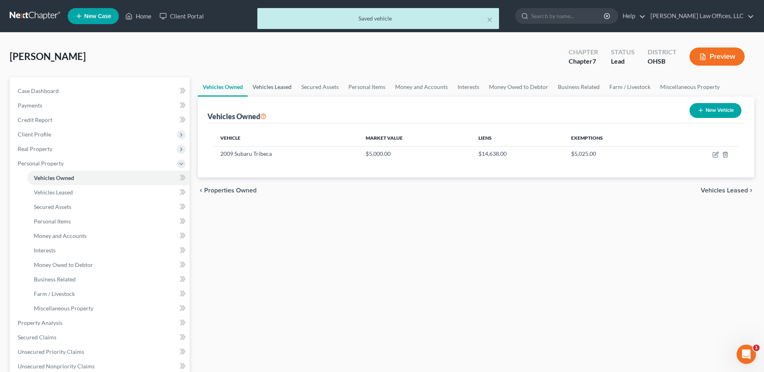
click at [280, 84] on link "Vehicles Leased" at bounding box center [272, 86] width 49 height 19
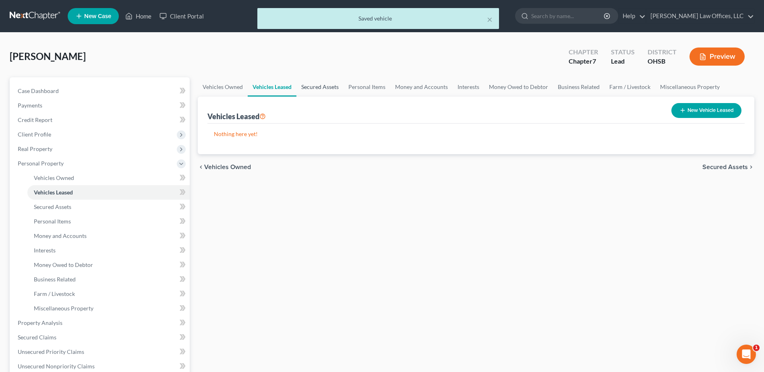
click at [313, 88] on link "Secured Assets" at bounding box center [319, 86] width 47 height 19
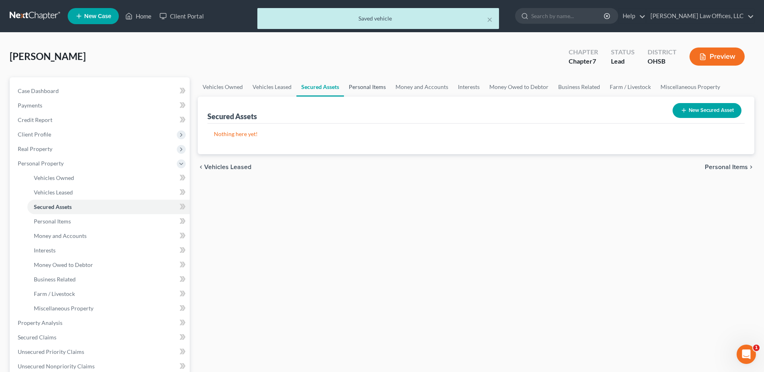
click at [359, 86] on link "Personal Items" at bounding box center [367, 86] width 47 height 19
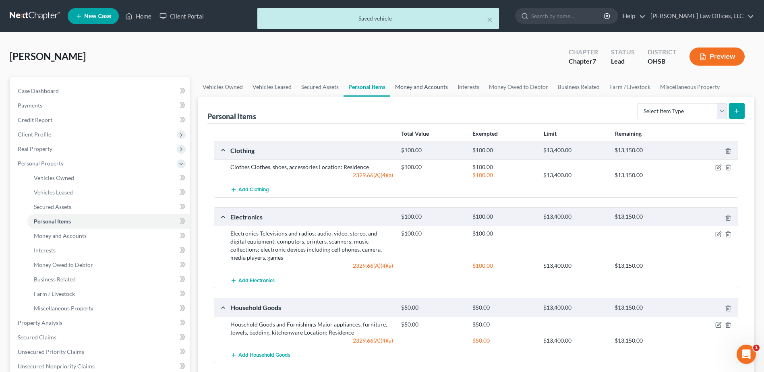
click at [413, 86] on link "Money and Accounts" at bounding box center [421, 86] width 62 height 19
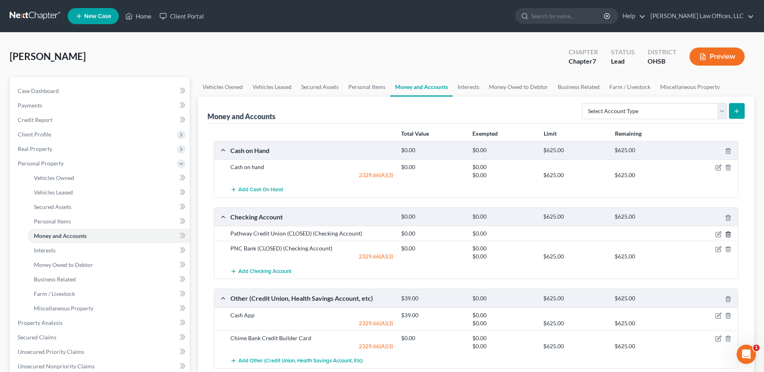
click at [729, 235] on line "button" at bounding box center [729, 235] width 0 height 2
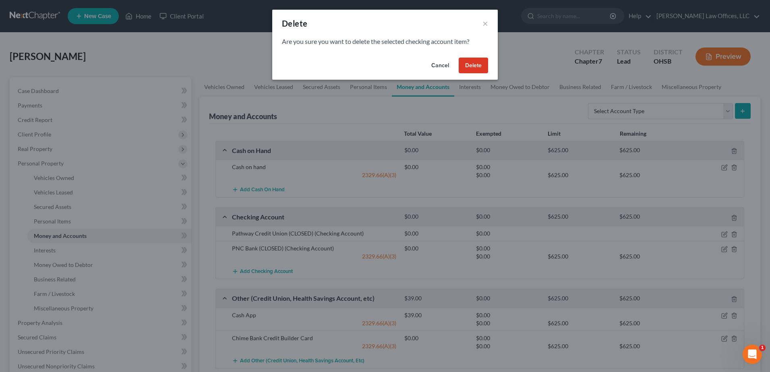
click at [471, 68] on button "Delete" at bounding box center [473, 66] width 29 height 16
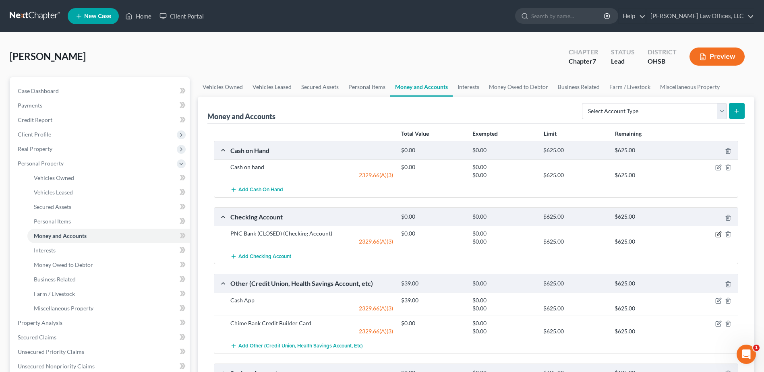
click at [717, 235] on icon "button" at bounding box center [719, 234] width 4 height 4
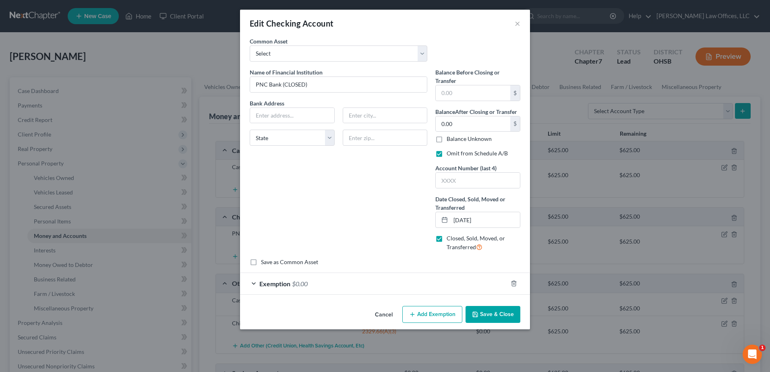
click at [447, 155] on label "Omit from Schedule A/B" at bounding box center [477, 153] width 61 height 8
click at [450, 155] on input "Omit from Schedule A/B" at bounding box center [452, 151] width 5 height 5
checkbox input "false"
click at [447, 239] on label "Closed, Sold, Moved, or Transferred" at bounding box center [484, 242] width 74 height 17
click at [450, 239] on input "Closed, Sold, Moved, or Transferred" at bounding box center [452, 236] width 5 height 5
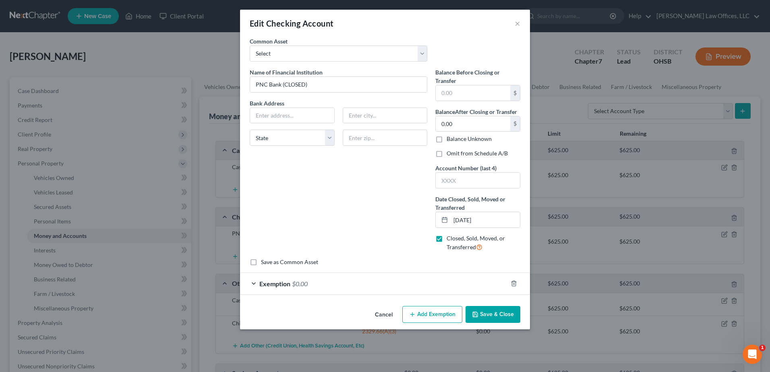
checkbox input "false"
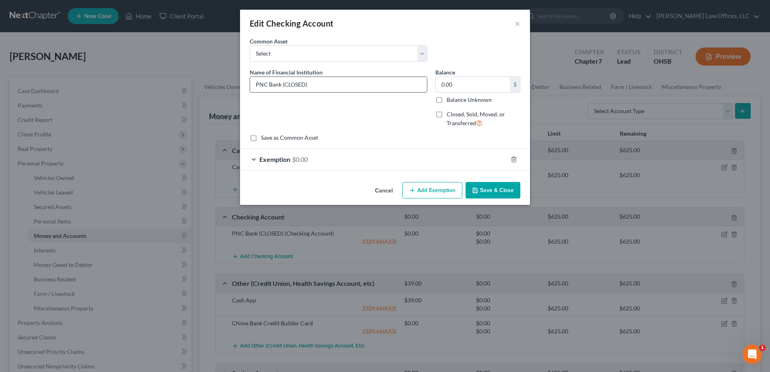
click at [302, 90] on input "PNC Bank (CLOSED)" at bounding box center [338, 84] width 177 height 15
drag, startPoint x: 283, startPoint y: 84, endPoint x: 320, endPoint y: 86, distance: 37.1
click at [320, 86] on input "PNC Bank (CLOSED)" at bounding box center [338, 84] width 177 height 15
type input "PNC Bank"
click at [493, 192] on button "Save & Close" at bounding box center [493, 190] width 55 height 17
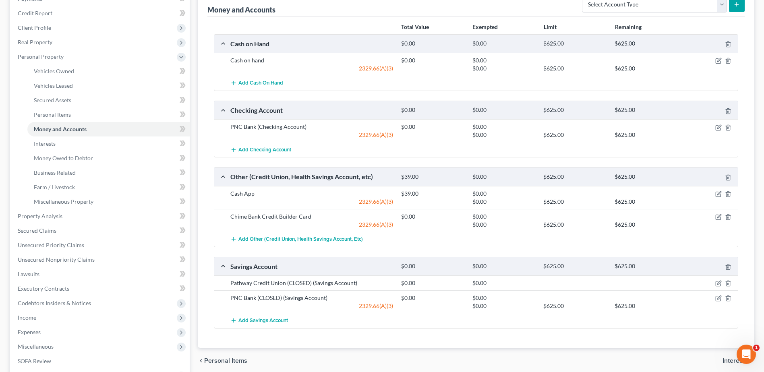
scroll to position [121, 0]
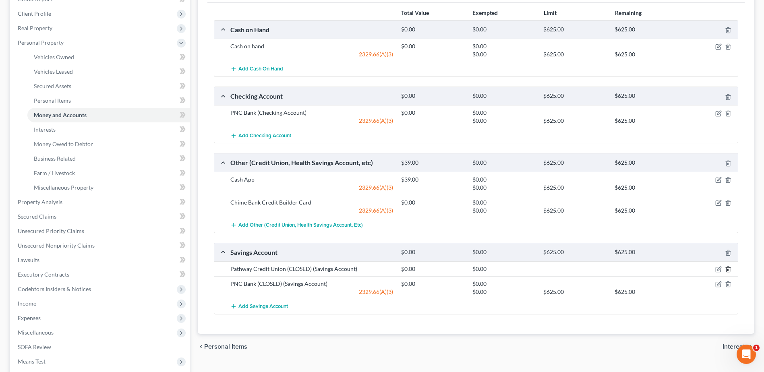
click at [727, 269] on icon "button" at bounding box center [728, 269] width 6 height 6
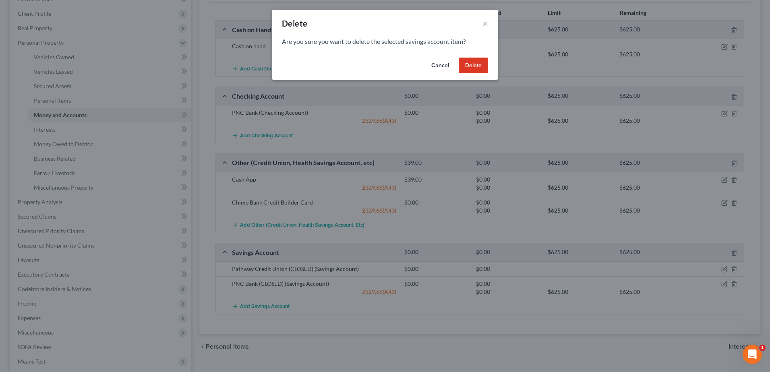
click at [473, 62] on button "Delete" at bounding box center [473, 66] width 29 height 16
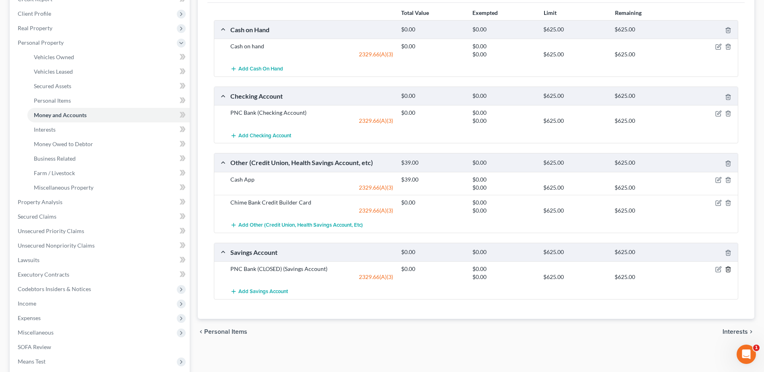
click at [728, 271] on icon "button" at bounding box center [728, 269] width 6 height 6
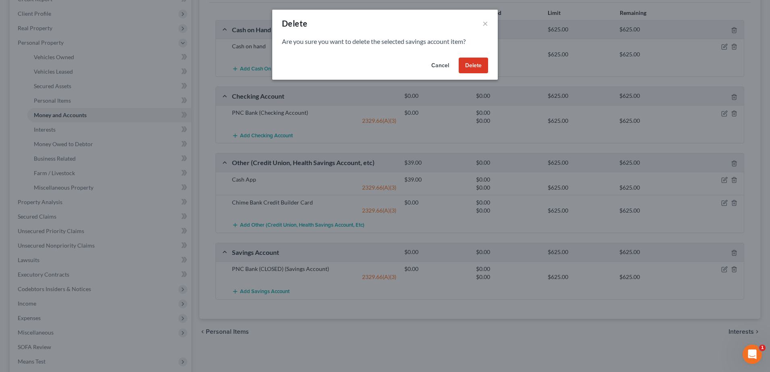
click at [470, 66] on button "Delete" at bounding box center [473, 66] width 29 height 16
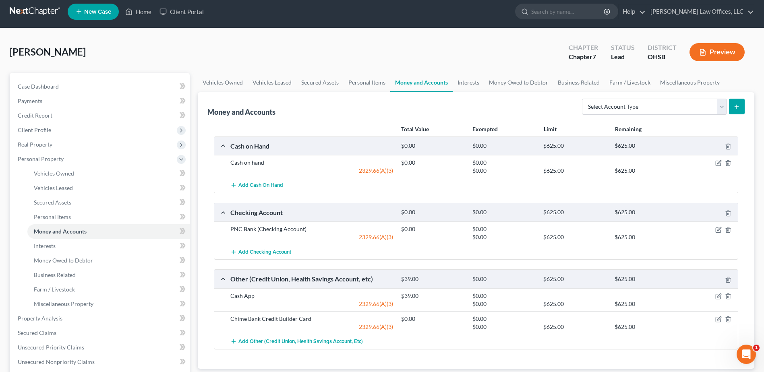
scroll to position [0, 0]
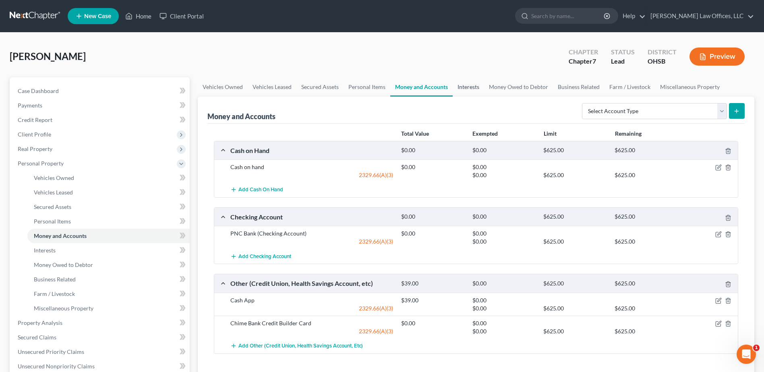
click at [472, 84] on link "Interests" at bounding box center [468, 86] width 31 height 19
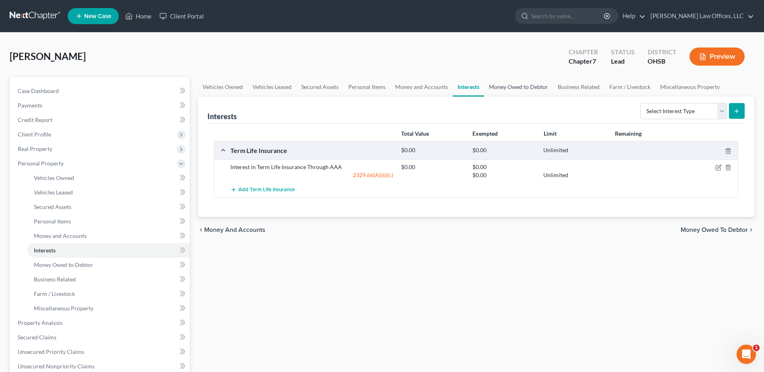
click at [502, 87] on link "Money Owed to Debtor" at bounding box center [518, 86] width 69 height 19
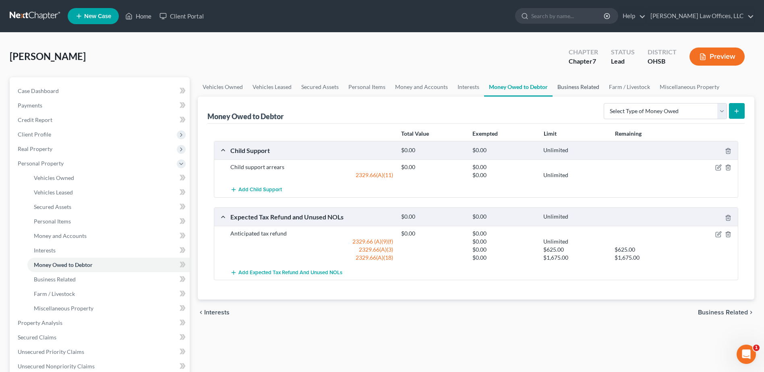
click at [565, 85] on link "Business Related" at bounding box center [579, 86] width 52 height 19
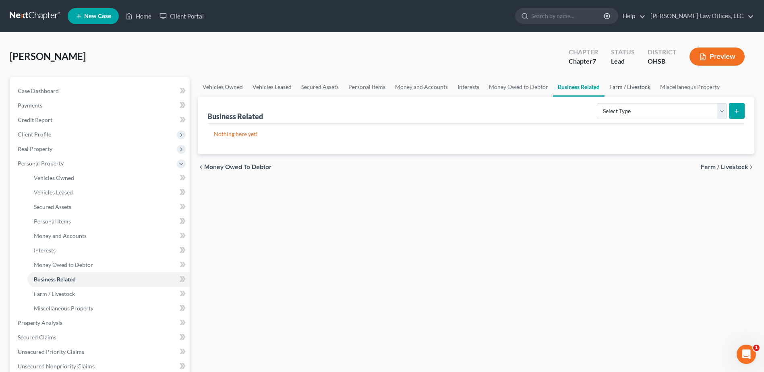
click at [608, 84] on link "Farm / Livestock" at bounding box center [630, 86] width 51 height 19
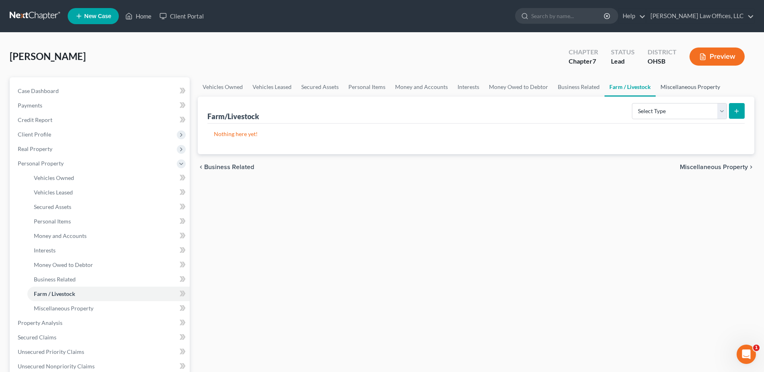
click at [670, 86] on link "Miscellaneous Property" at bounding box center [690, 86] width 69 height 19
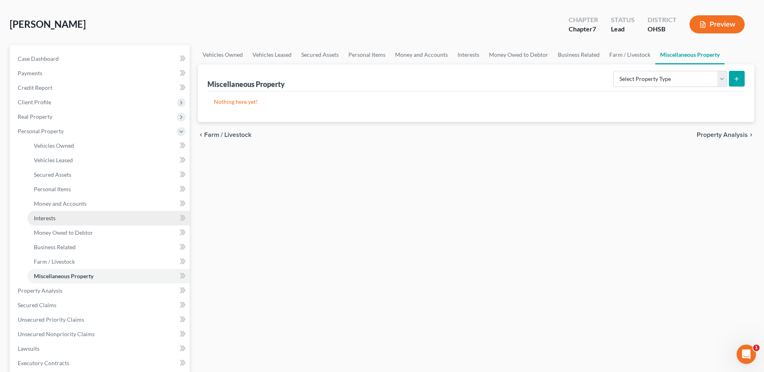
scroll to position [81, 0]
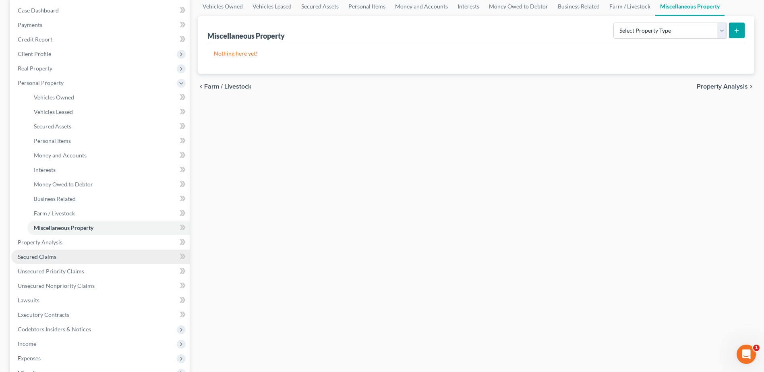
click at [70, 257] on link "Secured Claims" at bounding box center [100, 257] width 178 height 14
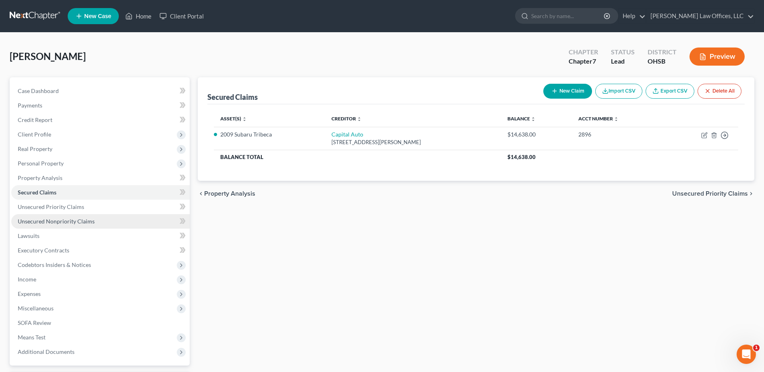
click at [79, 223] on span "Unsecured Nonpriority Claims" at bounding box center [56, 221] width 77 height 7
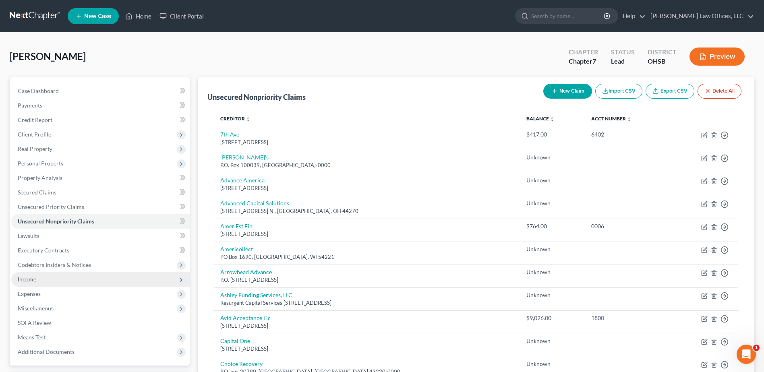
click at [55, 280] on span "Income" at bounding box center [100, 279] width 178 height 14
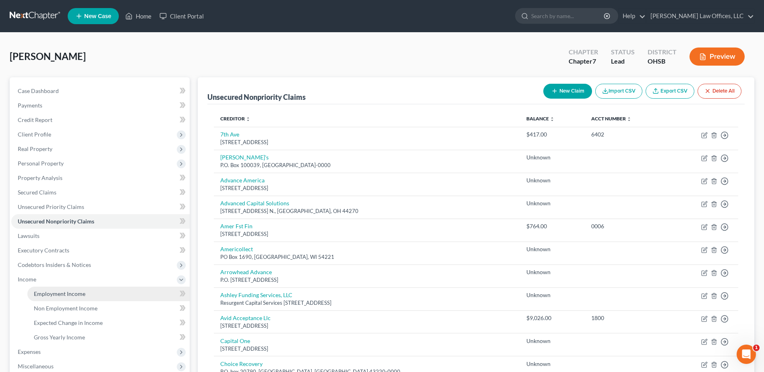
click at [55, 289] on link "Employment Income" at bounding box center [108, 294] width 162 height 14
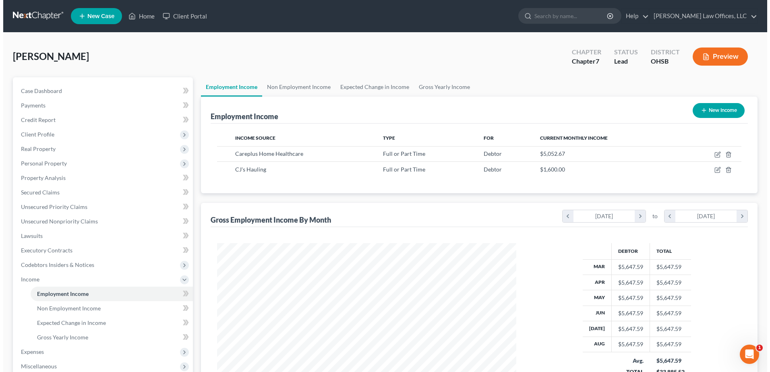
scroll to position [149, 315]
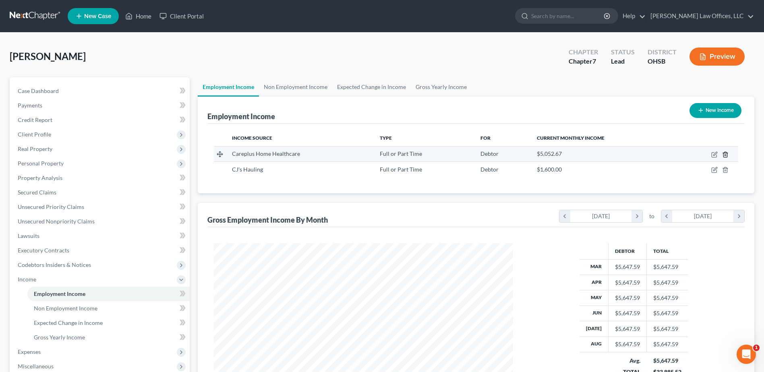
click at [725, 153] on icon "button" at bounding box center [725, 154] width 6 height 6
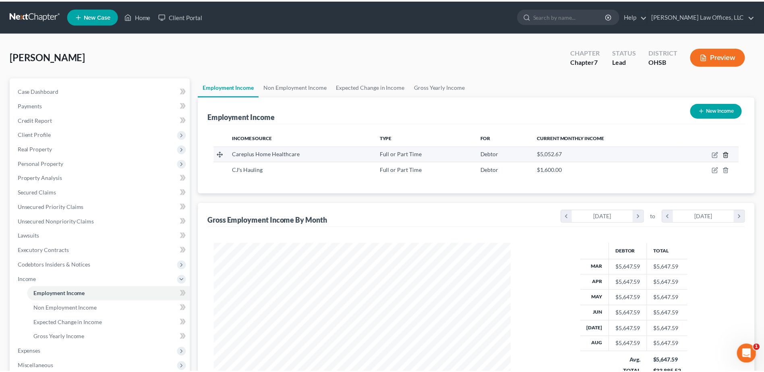
scroll to position [151, 318]
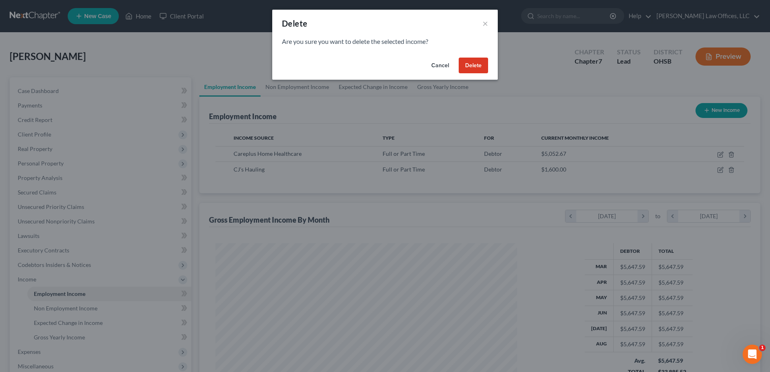
click at [472, 64] on button "Delete" at bounding box center [473, 66] width 29 height 16
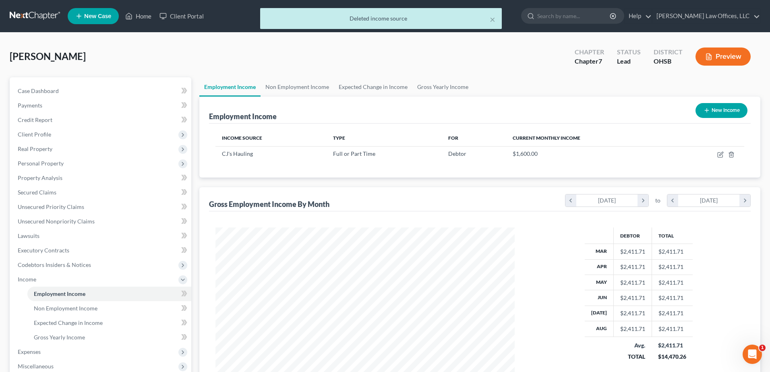
scroll to position [402615, 402449]
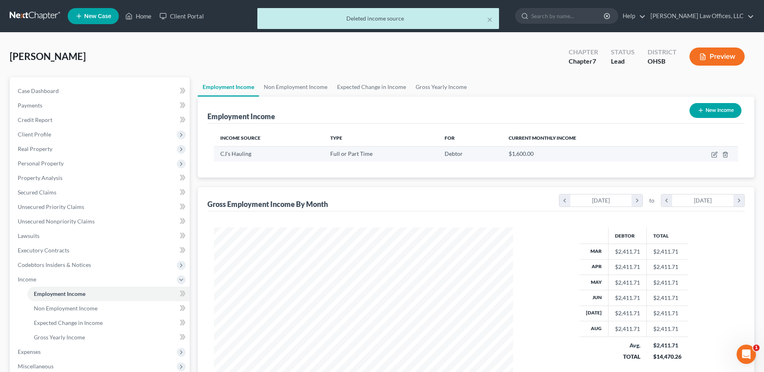
click at [711, 154] on td at bounding box center [703, 153] width 69 height 15
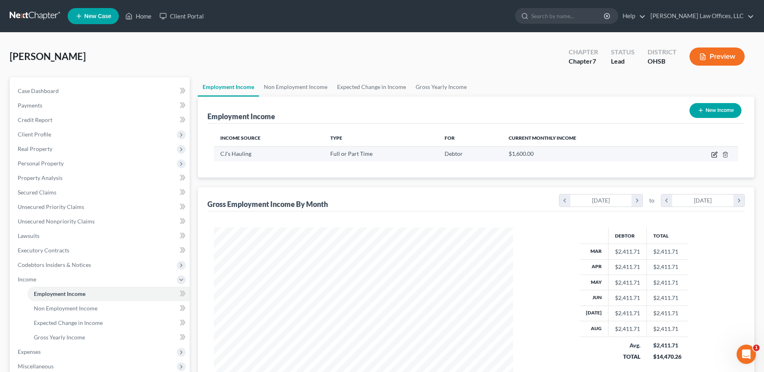
click at [715, 156] on icon "button" at bounding box center [714, 154] width 6 height 6
select select "0"
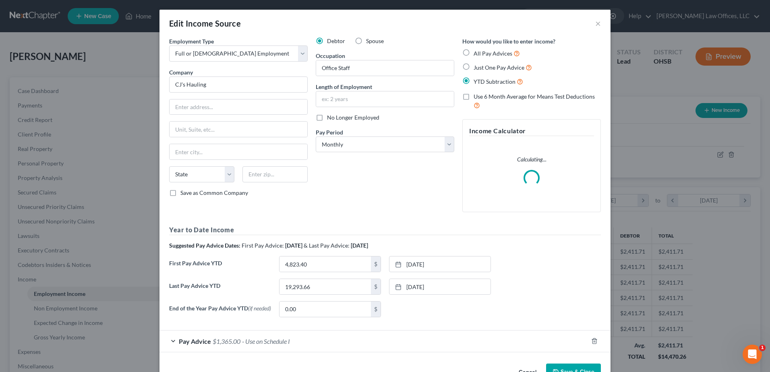
scroll to position [151, 318]
click at [478, 264] on link "[DATE]" at bounding box center [439, 264] width 101 height 15
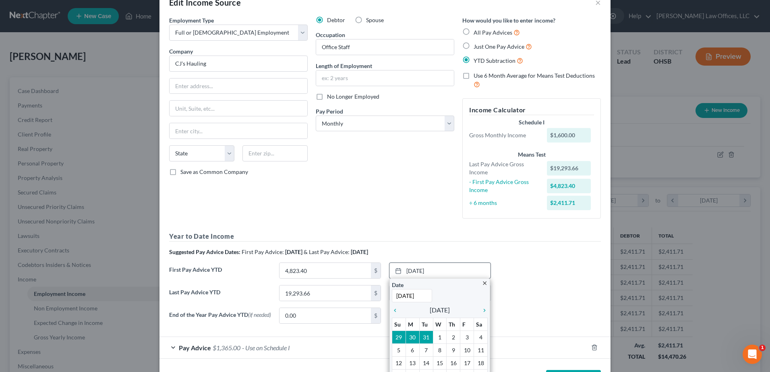
scroll to position [59, 0]
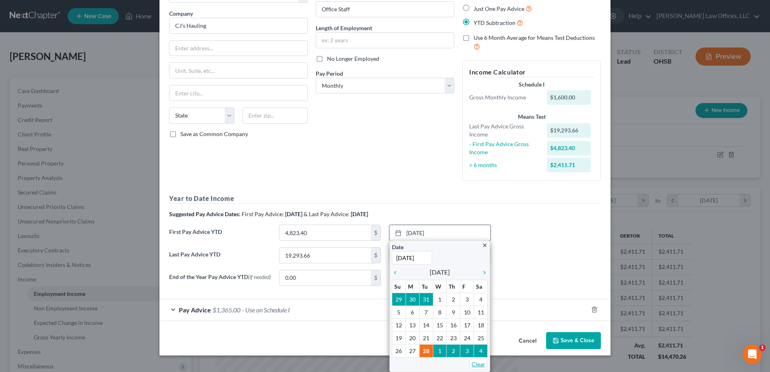
click at [472, 363] on link "Clear" at bounding box center [479, 364] width 18 height 11
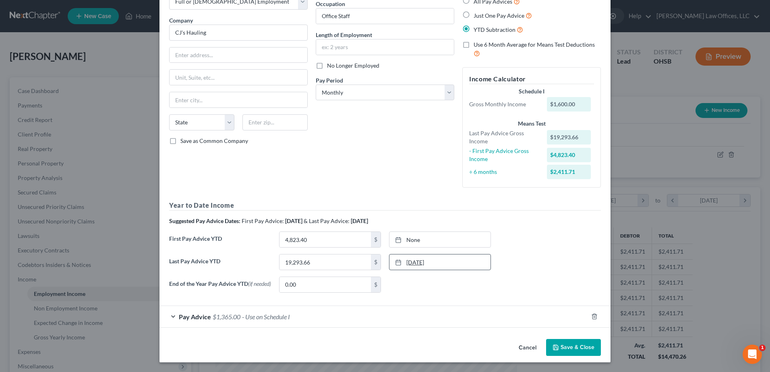
click at [458, 262] on link "[DATE]" at bounding box center [439, 262] width 101 height 15
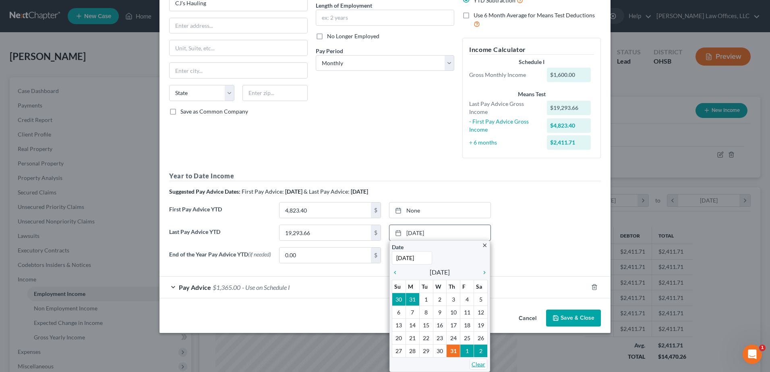
click at [475, 362] on link "Clear" at bounding box center [479, 364] width 18 height 11
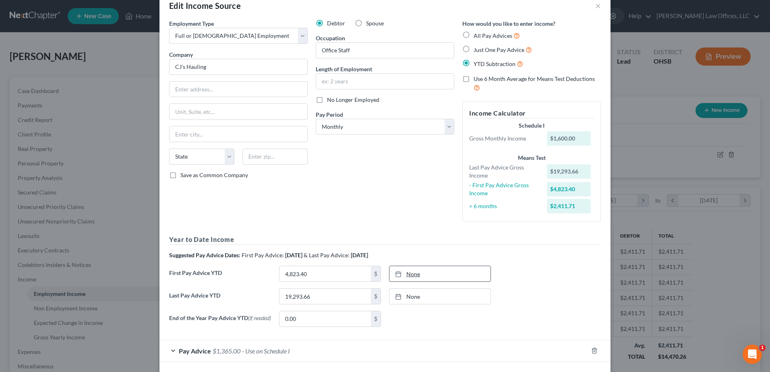
scroll to position [16, 0]
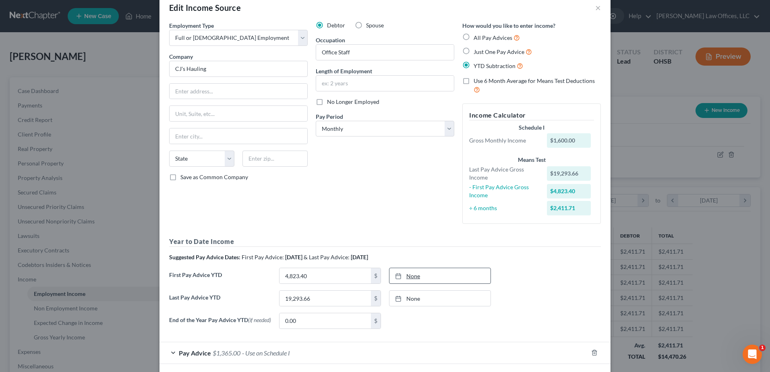
type input "[DATE]"
click at [414, 274] on link "None" at bounding box center [439, 275] width 101 height 15
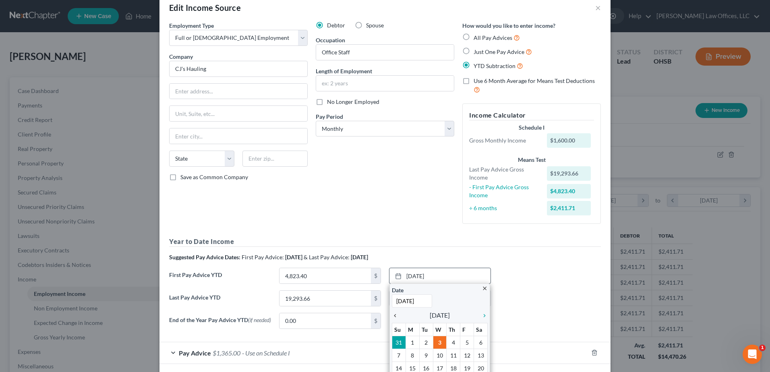
click at [392, 312] on div "chevron_left" at bounding box center [397, 315] width 10 height 8
click at [392, 315] on icon "chevron_left" at bounding box center [397, 316] width 10 height 6
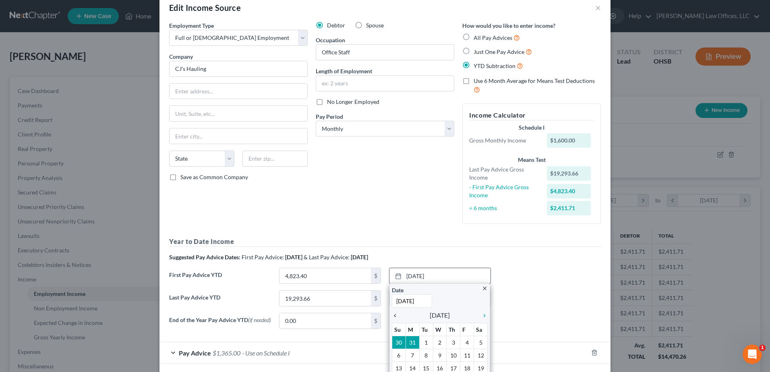
click at [392, 315] on icon "chevron_left" at bounding box center [397, 316] width 10 height 6
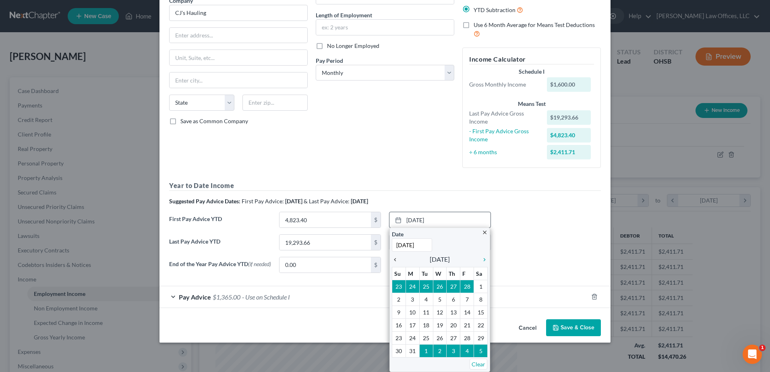
click at [392, 260] on icon "chevron_left" at bounding box center [397, 260] width 10 height 6
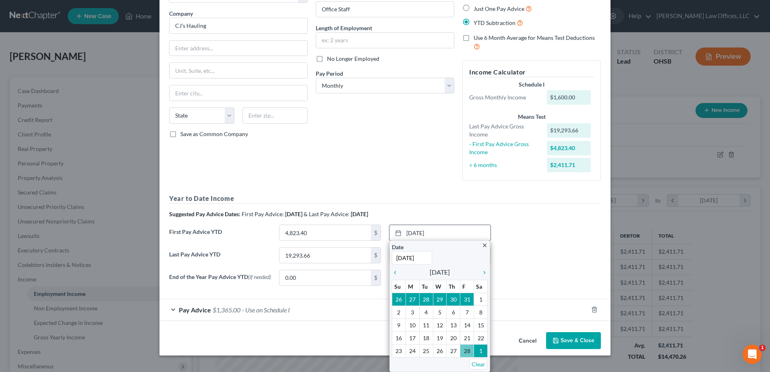
scroll to position [54, 0]
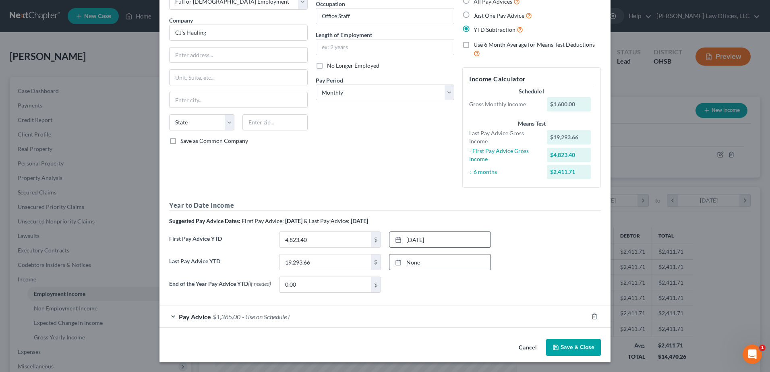
type input "[DATE]"
click at [412, 264] on link "None" at bounding box center [439, 262] width 101 height 15
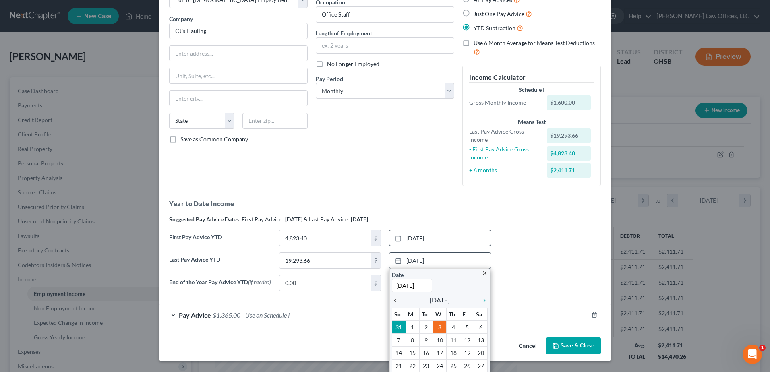
click at [392, 302] on icon "chevron_left" at bounding box center [397, 300] width 10 height 6
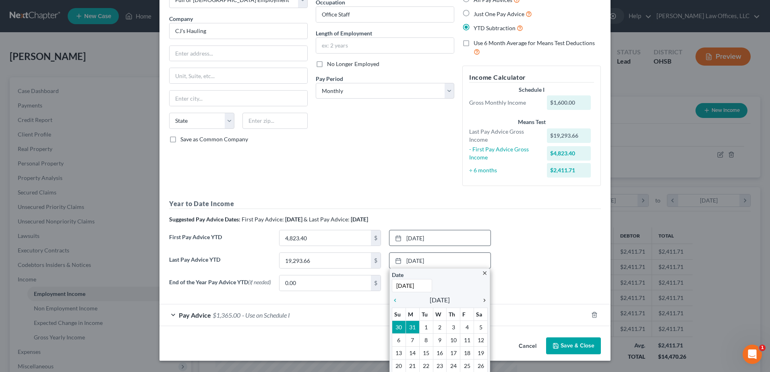
click at [478, 301] on icon "chevron_right" at bounding box center [482, 300] width 10 height 6
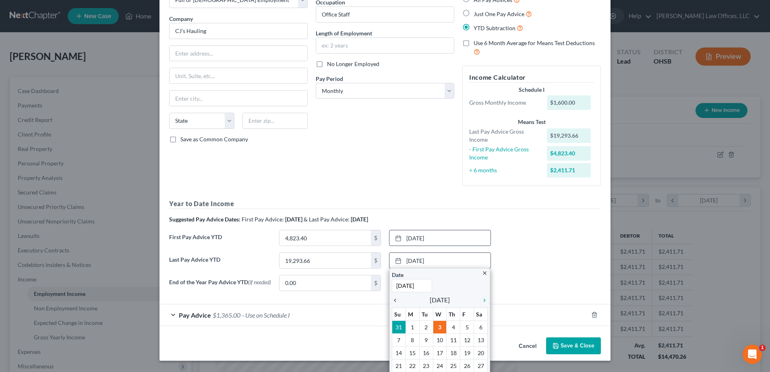
click at [394, 300] on icon "chevron_left" at bounding box center [397, 300] width 10 height 6
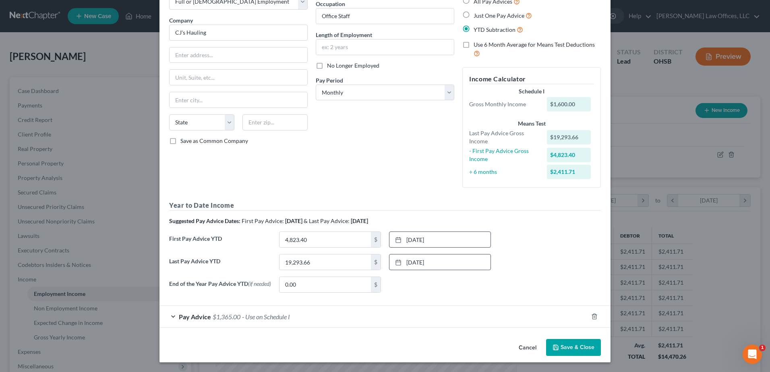
click at [391, 323] on div "Pay Advice $1,365.00 - Use on Schedule I" at bounding box center [373, 316] width 429 height 21
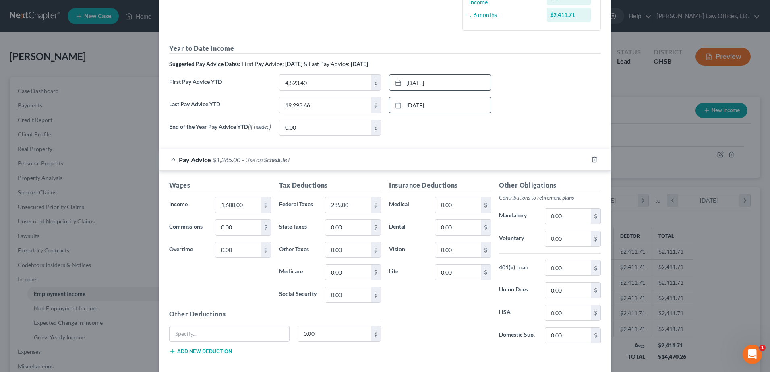
scroll to position [215, 0]
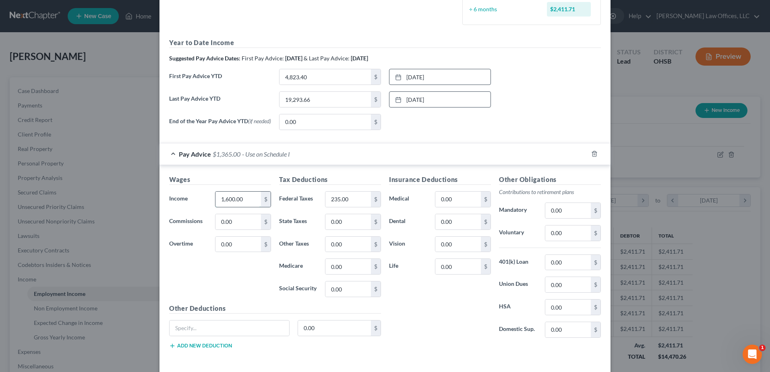
click at [242, 200] on input "1,600.00" at bounding box center [238, 199] width 46 height 15
type input "3,000.00"
click at [470, 325] on div "Insurance Deductions Medical 0.00 $ Dental 0.00 $ Vision 0.00 $ Life 0.00 $" at bounding box center [440, 260] width 110 height 170
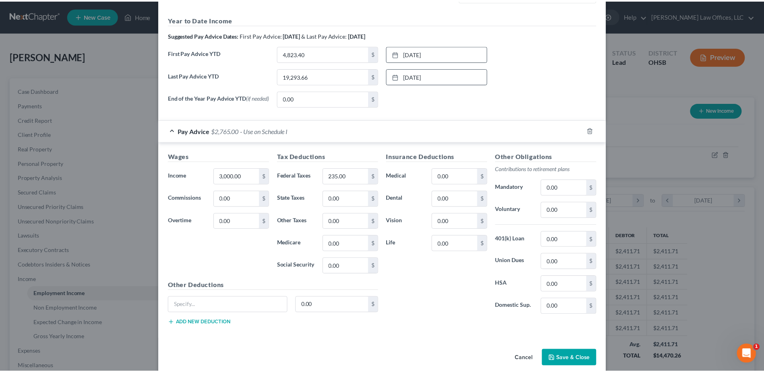
scroll to position [251, 0]
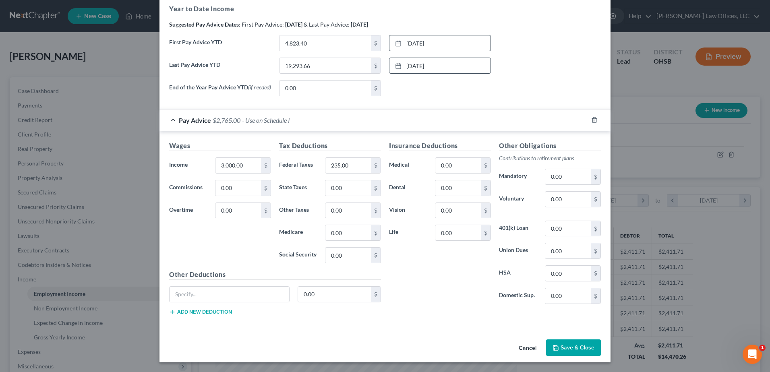
click at [566, 355] on button "Save & Close" at bounding box center [573, 348] width 55 height 17
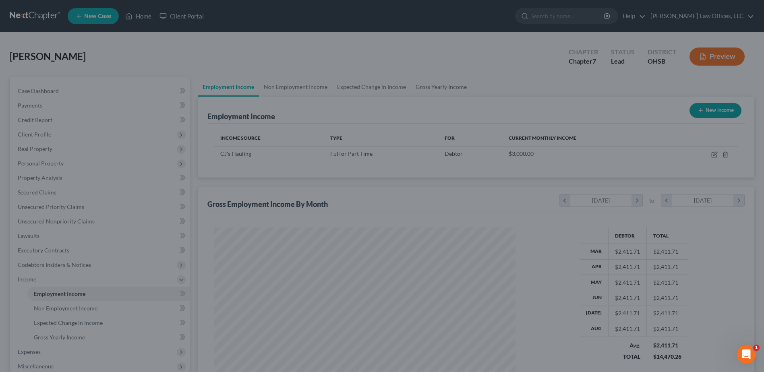
scroll to position [402615, 402449]
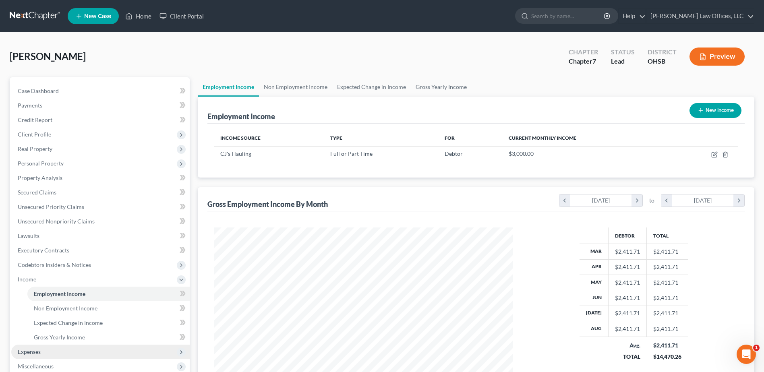
click at [60, 348] on span "Expenses" at bounding box center [100, 352] width 178 height 14
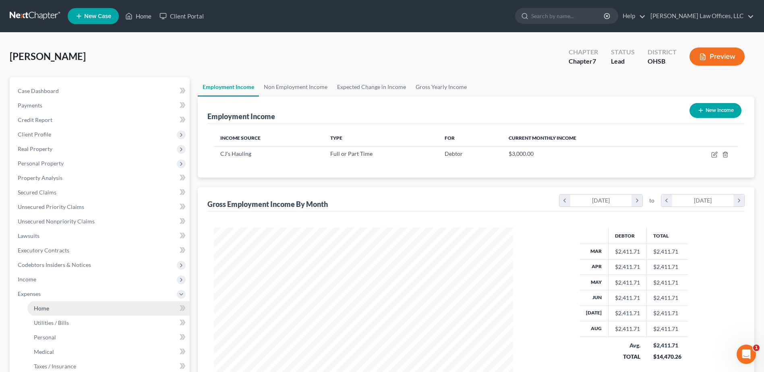
click at [59, 304] on link "Home" at bounding box center [108, 308] width 162 height 14
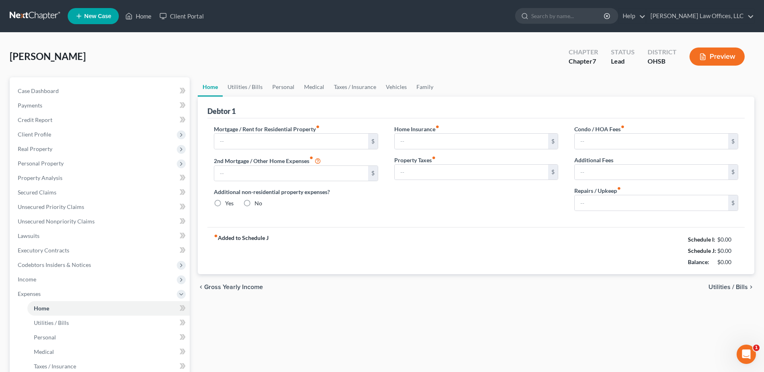
radio input "true"
click at [271, 139] on input "text" at bounding box center [290, 141] width 153 height 15
type input "1,000.00"
click at [604, 209] on input "text" at bounding box center [651, 202] width 153 height 15
type input "25.00"
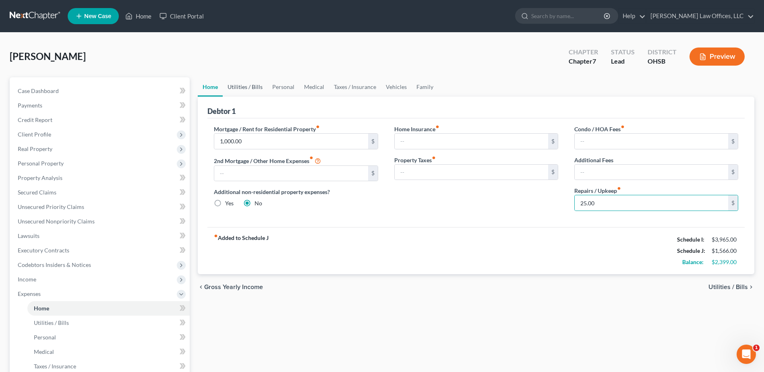
click at [251, 85] on link "Utilities / Bills" at bounding box center [245, 86] width 45 height 19
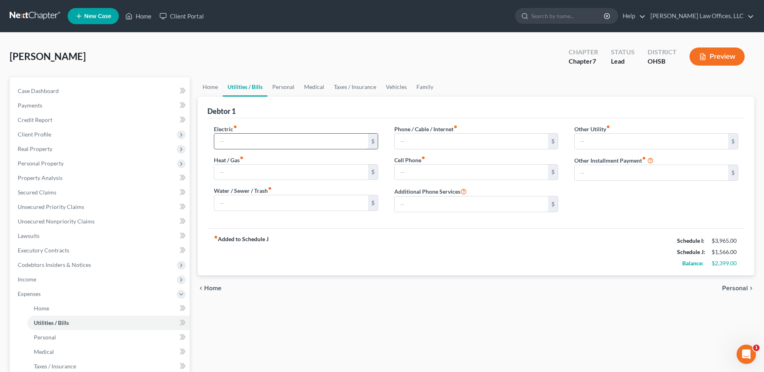
click at [244, 142] on input "text" at bounding box center [290, 141] width 153 height 15
type input "150.00"
type input "50.00"
type input "30.00"
type input "50.00"
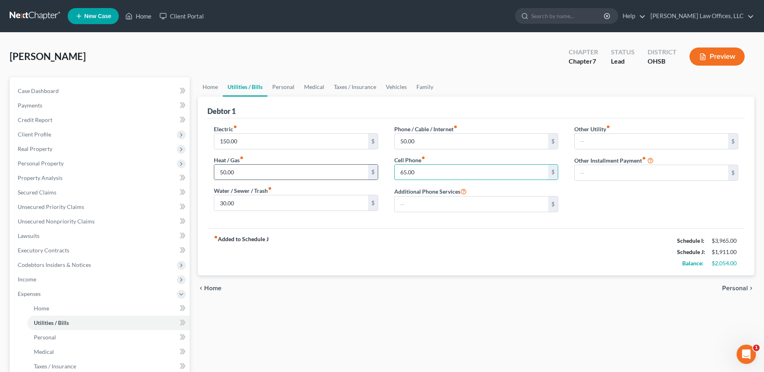
type input "65.00"
click at [283, 86] on link "Personal" at bounding box center [283, 86] width 32 height 19
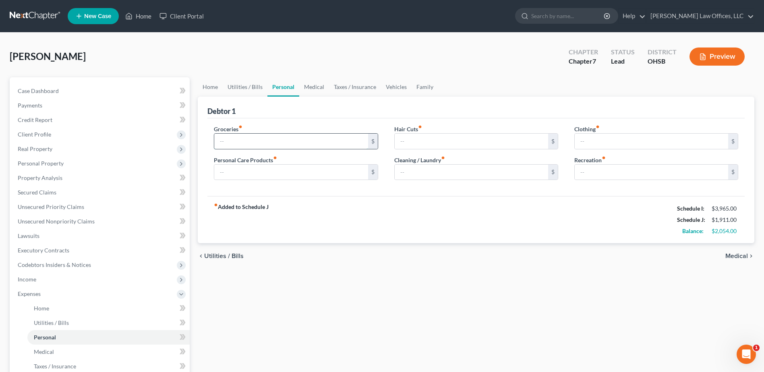
click at [265, 135] on input "text" at bounding box center [290, 141] width 153 height 15
type input "950.00"
type input "100.00"
type input "70.00"
type input "35,000"
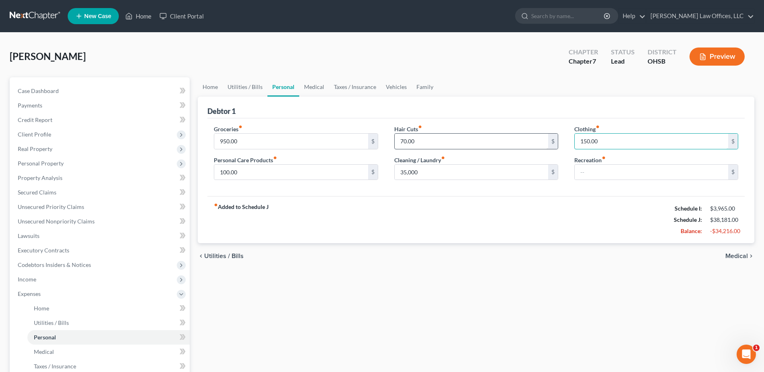
type input "150.00"
type input "75.00"
click at [424, 170] on input "35,000" at bounding box center [471, 172] width 153 height 15
type input "35.00"
click at [313, 87] on link "Medical" at bounding box center [314, 86] width 30 height 19
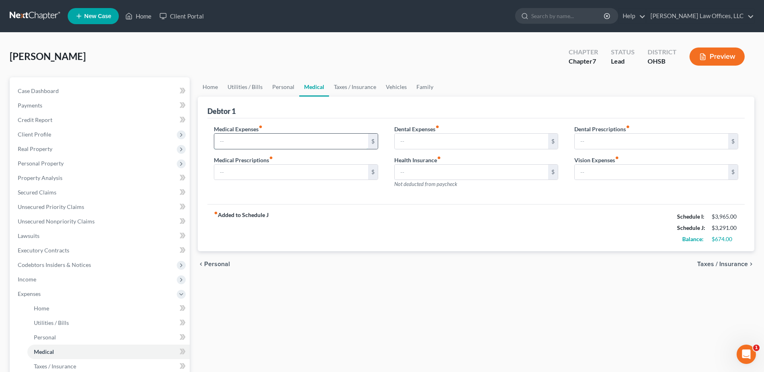
click at [266, 141] on input "text" at bounding box center [290, 141] width 153 height 15
type input "100.00"
type input "25.00"
type input "10.00"
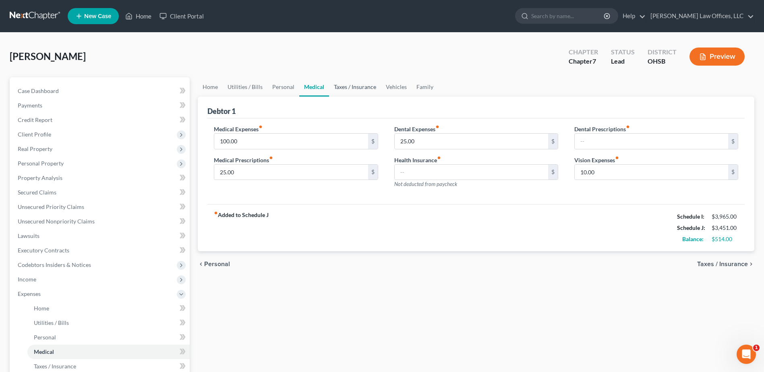
click at [345, 85] on link "Taxes / Insurance" at bounding box center [355, 86] width 52 height 19
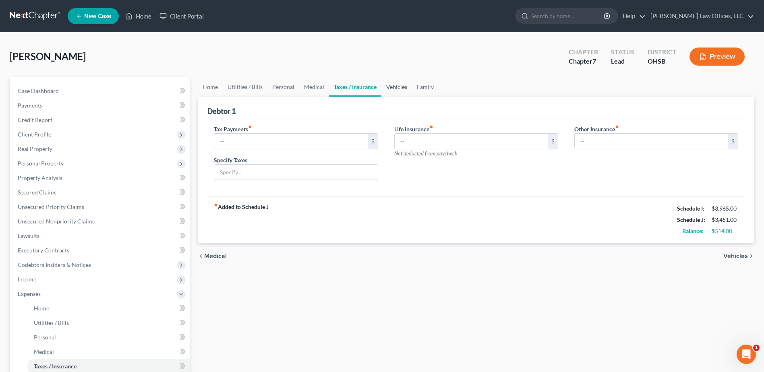
click at [394, 91] on link "Vehicles" at bounding box center [396, 86] width 31 height 19
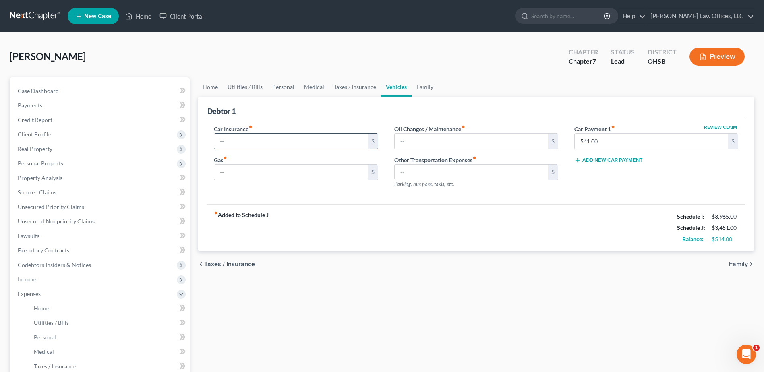
click at [238, 139] on input "text" at bounding box center [290, 141] width 153 height 15
type input "100.00"
type input "200.00"
type input "25.00"
click at [422, 86] on link "Family" at bounding box center [425, 86] width 27 height 19
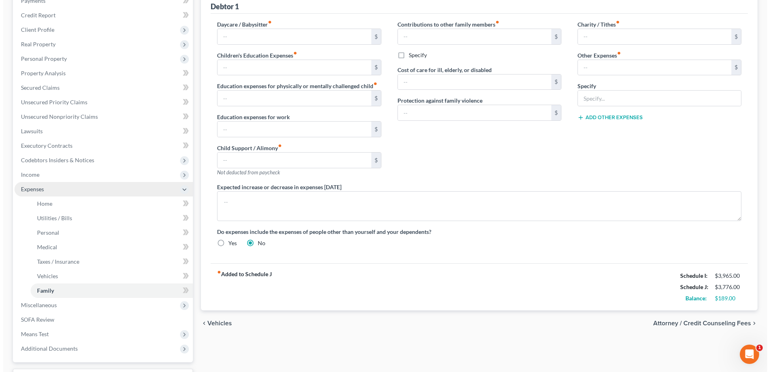
scroll to position [81, 0]
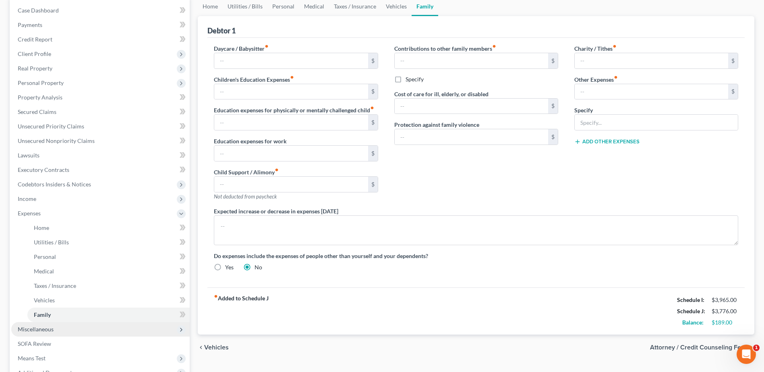
click at [88, 331] on span "Miscellaneous" at bounding box center [100, 329] width 178 height 14
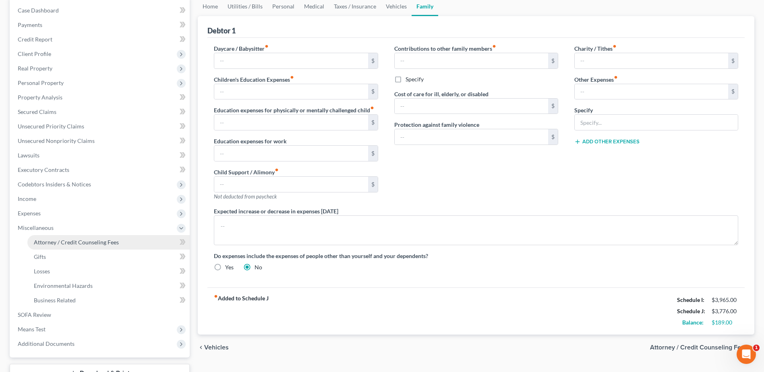
click at [113, 242] on span "Attorney / Credit Counseling Fees" at bounding box center [76, 242] width 85 height 7
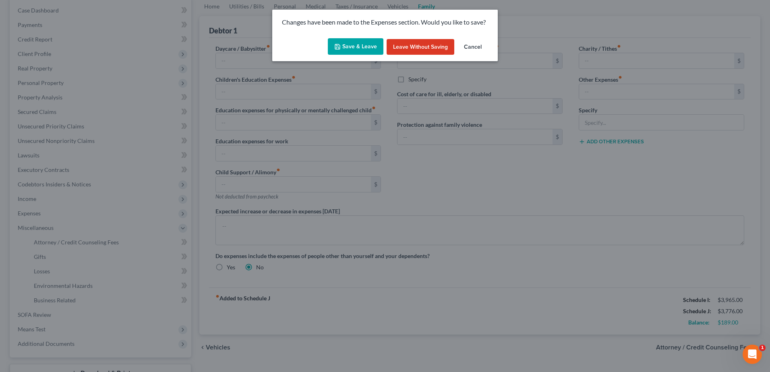
click at [364, 48] on button "Save & Leave" at bounding box center [356, 46] width 56 height 17
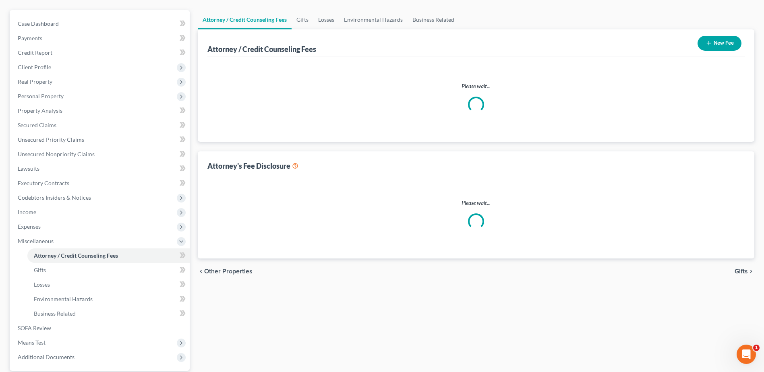
scroll to position [8, 0]
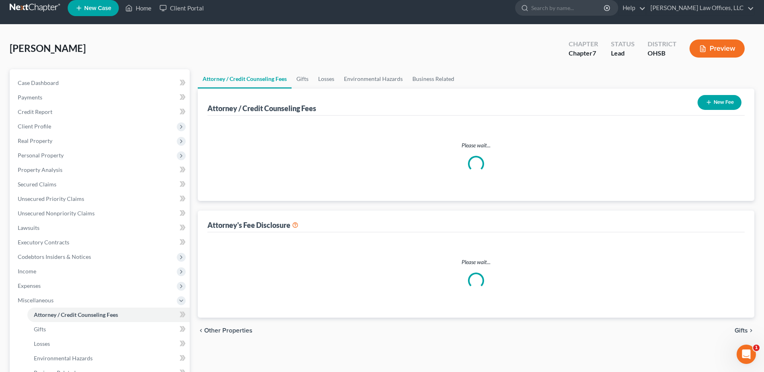
select select "1"
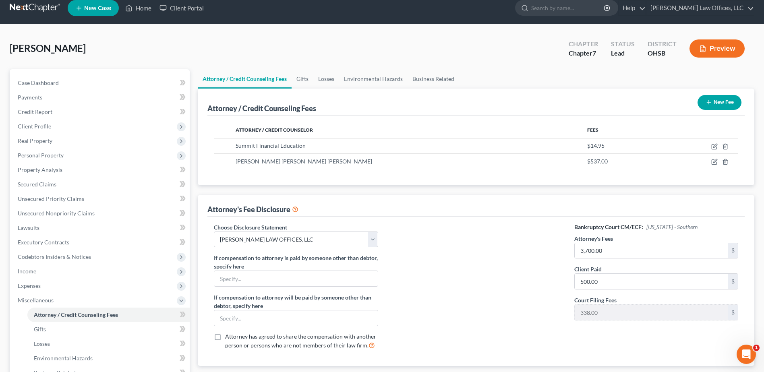
scroll to position [0, 0]
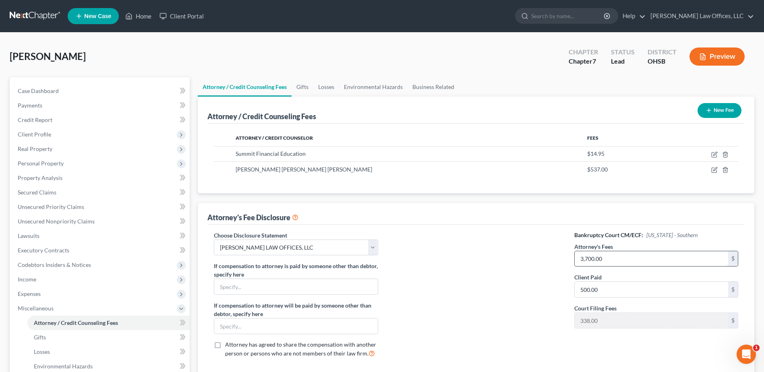
click at [639, 252] on input "3,700.00" at bounding box center [651, 258] width 153 height 15
type input "950.00"
click at [716, 169] on icon "button" at bounding box center [714, 170] width 6 height 6
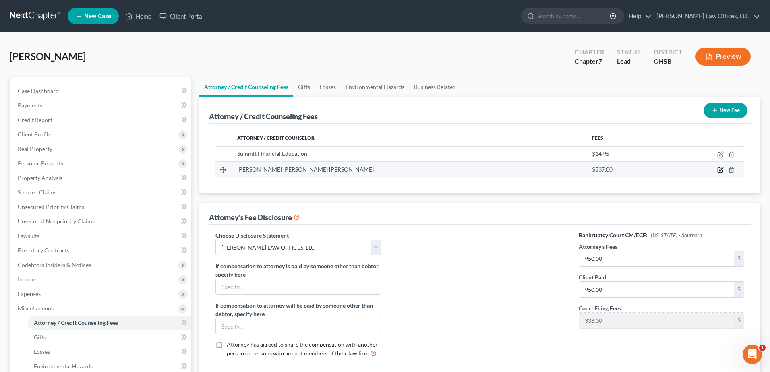
select select "36"
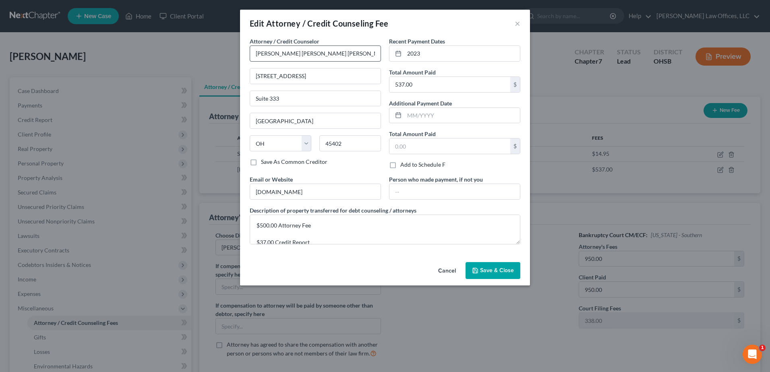
drag, startPoint x: 352, startPoint y: 45, endPoint x: 274, endPoint y: 54, distance: 78.6
click at [274, 54] on div "Attorney / Credit Counselor * [PERSON_NAME] [PERSON_NAME] [PERSON_NAME]" at bounding box center [315, 49] width 131 height 25
drag, startPoint x: 350, startPoint y: 56, endPoint x: 217, endPoint y: 75, distance: 134.6
click at [217, 75] on div "Edit Attorney / Credit Counseling Fee × Attorney / Credit Counselor * [PERSON_N…" at bounding box center [385, 186] width 770 height 372
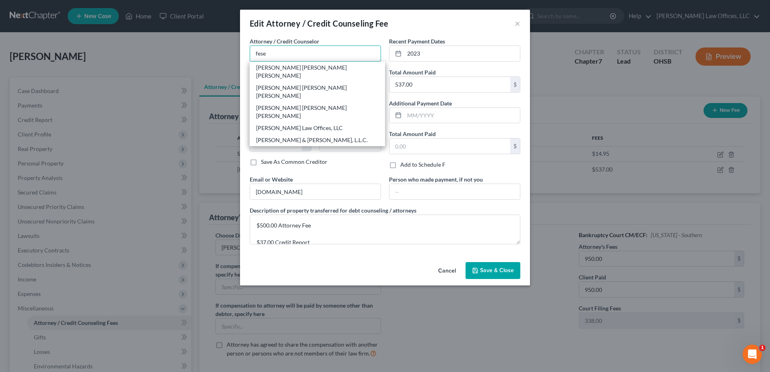
type input "[PERSON_NAME] Law Offices, LLC"
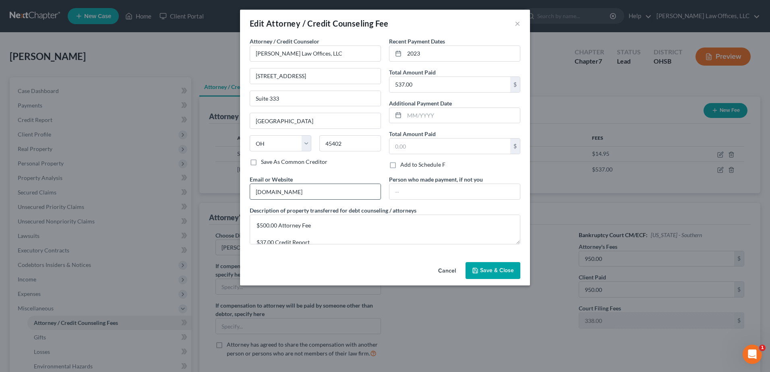
click at [312, 189] on input "[DOMAIN_NAME]" at bounding box center [315, 191] width 130 height 15
drag, startPoint x: 313, startPoint y: 192, endPoint x: 237, endPoint y: 199, distance: 75.7
click at [238, 199] on div "Edit Attorney / Credit Counseling Fee × Attorney / Credit Counselor * [PERSON_N…" at bounding box center [385, 186] width 770 height 372
click at [317, 228] on textarea "$500.00 Attorney Fee $37.00 Credit Report" at bounding box center [385, 230] width 271 height 30
drag, startPoint x: 260, startPoint y: 225, endPoint x: 269, endPoint y: 225, distance: 8.9
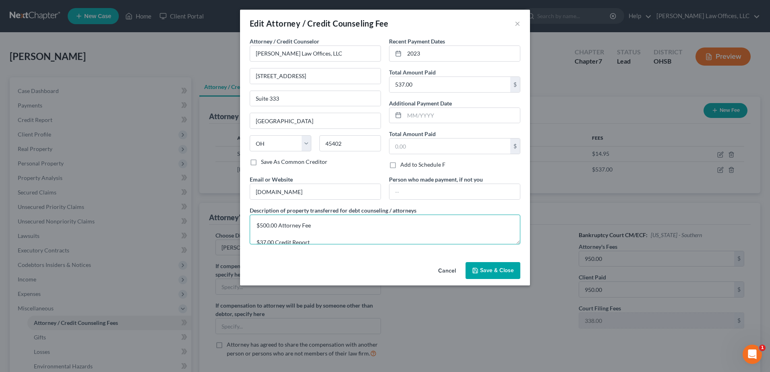
click at [269, 225] on textarea "$500.00 Attorney Fee $37.00 Credit Report" at bounding box center [385, 230] width 271 height 30
click at [266, 242] on textarea "$950.00 Attorney Fee $37.00 Credit Report" at bounding box center [385, 230] width 271 height 30
type textarea "$950.00 Attorney Fee $37.00 Credit Report"
type input "987.00"
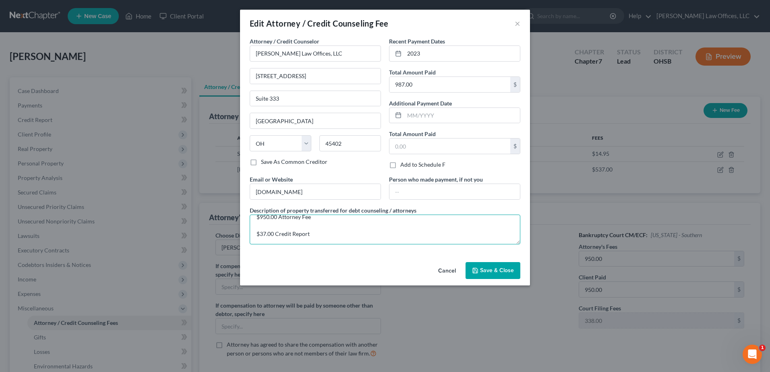
click at [263, 221] on textarea "$950.00 Attorney Fee $37.00 Credit Report" at bounding box center [385, 230] width 271 height 30
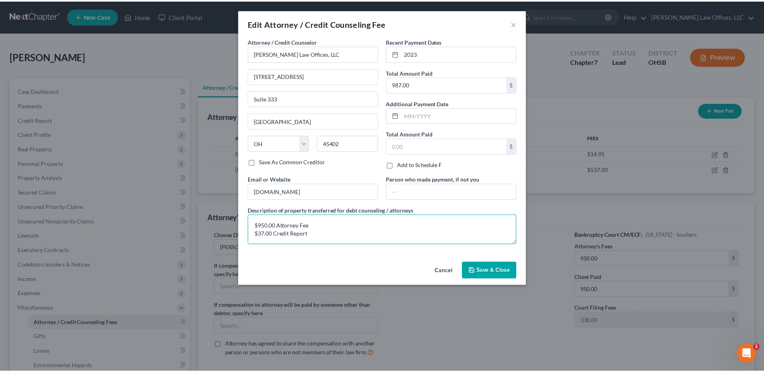
scroll to position [0, 0]
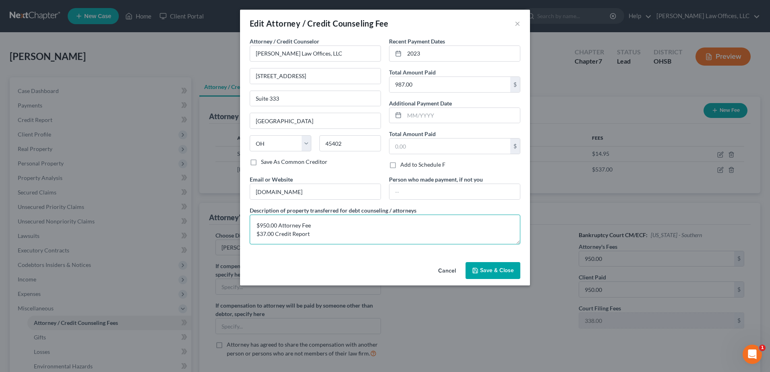
type textarea "$950.00 Attorney Fee $37.00 Credit Report"
click at [515, 270] on button "Save & Close" at bounding box center [493, 270] width 55 height 17
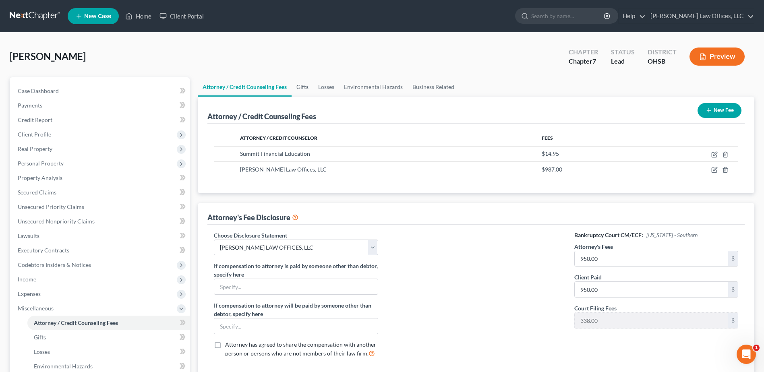
click at [304, 86] on link "Gifts" at bounding box center [303, 86] width 22 height 19
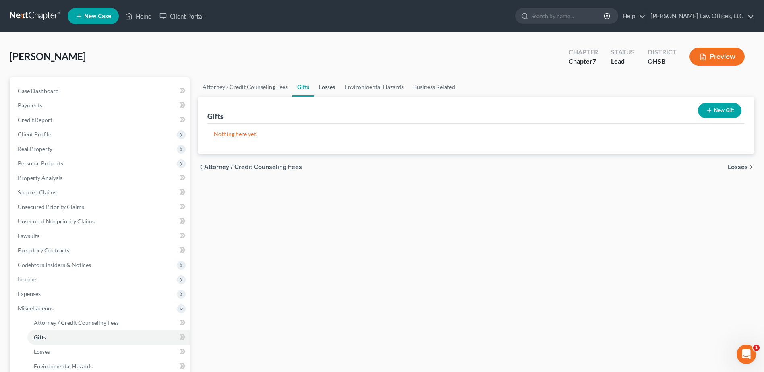
drag, startPoint x: 327, startPoint y: 84, endPoint x: 336, endPoint y: 84, distance: 8.9
click at [327, 84] on link "Losses" at bounding box center [327, 86] width 26 height 19
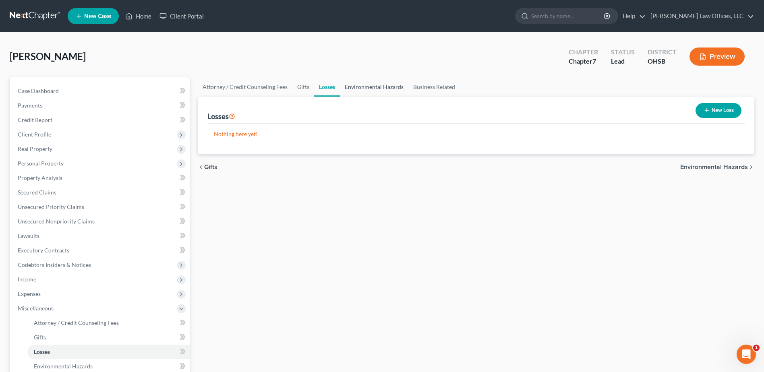
drag, startPoint x: 368, startPoint y: 87, endPoint x: 396, endPoint y: 85, distance: 27.4
click at [369, 87] on link "Environmental Hazards" at bounding box center [374, 86] width 68 height 19
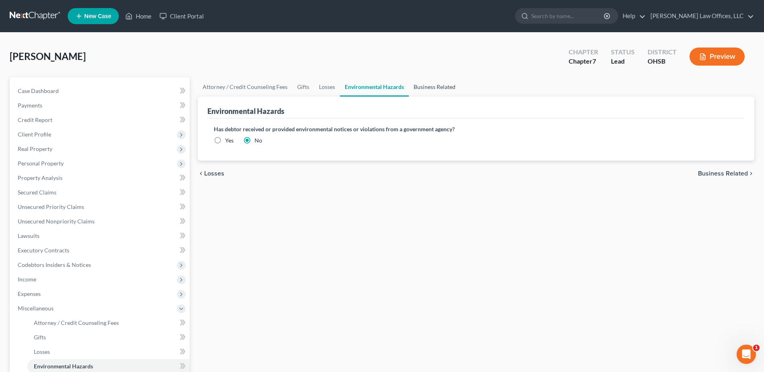
click at [420, 86] on link "Business Related" at bounding box center [435, 86] width 52 height 19
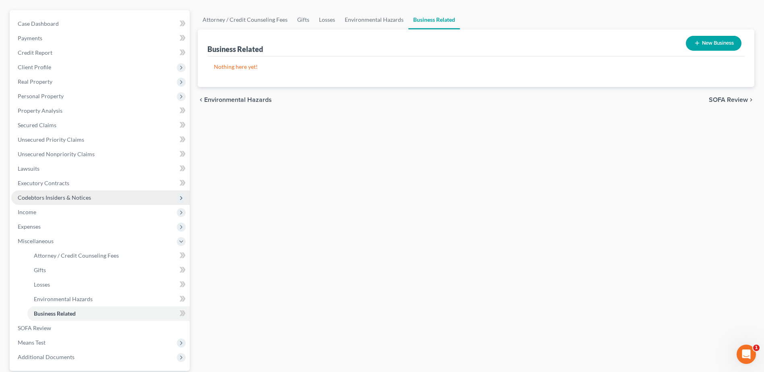
scroll to position [121, 0]
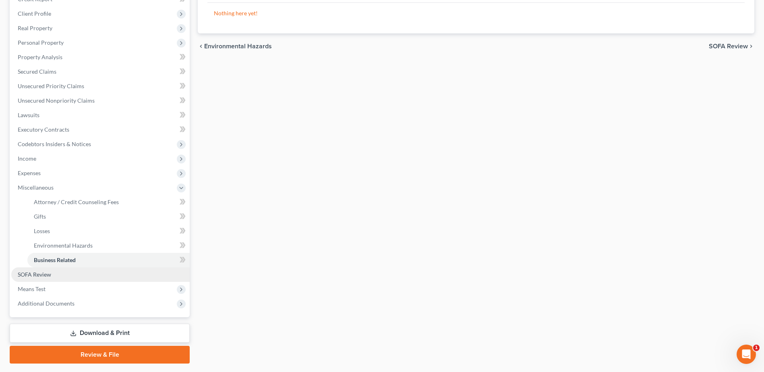
click at [67, 275] on link "SOFA Review" at bounding box center [100, 274] width 178 height 14
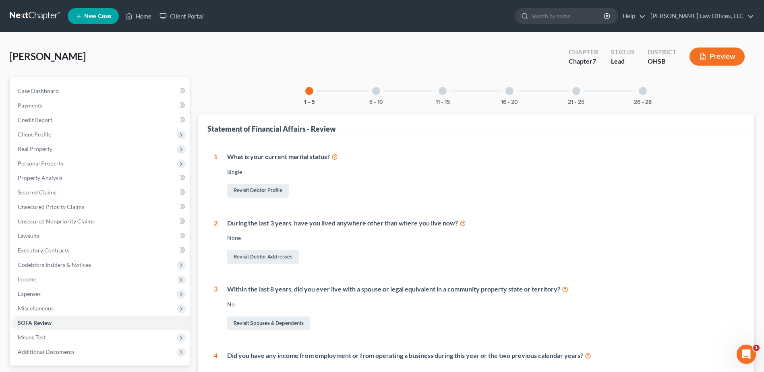
click at [734, 58] on button "Preview" at bounding box center [717, 57] width 55 height 18
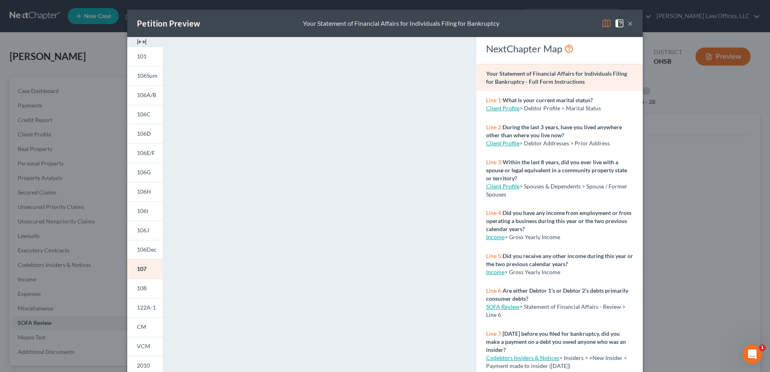
click at [629, 27] on button "×" at bounding box center [631, 24] width 6 height 10
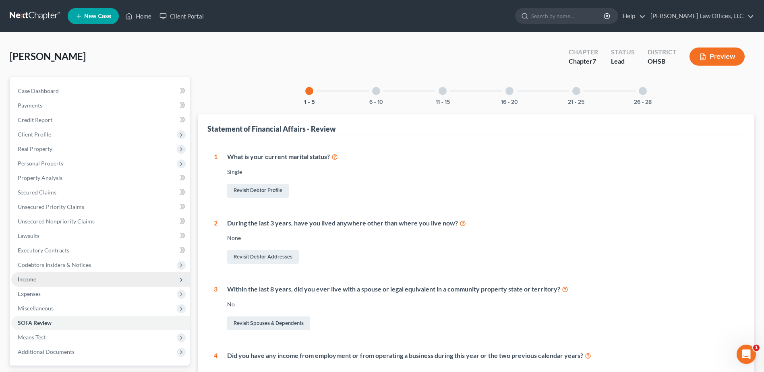
click at [50, 276] on span "Income" at bounding box center [100, 279] width 178 height 14
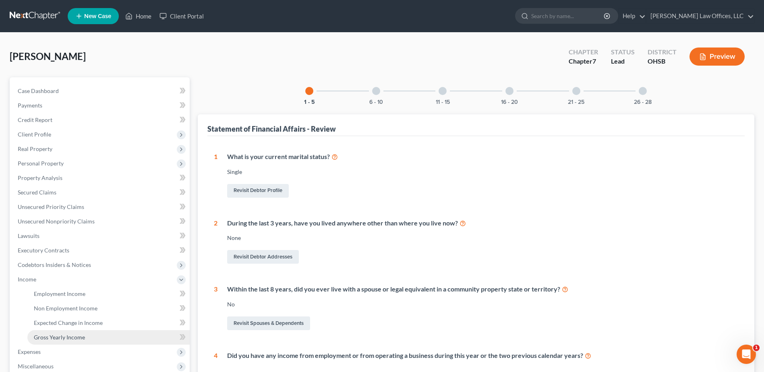
click at [72, 335] on span "Gross Yearly Income" at bounding box center [59, 337] width 51 height 7
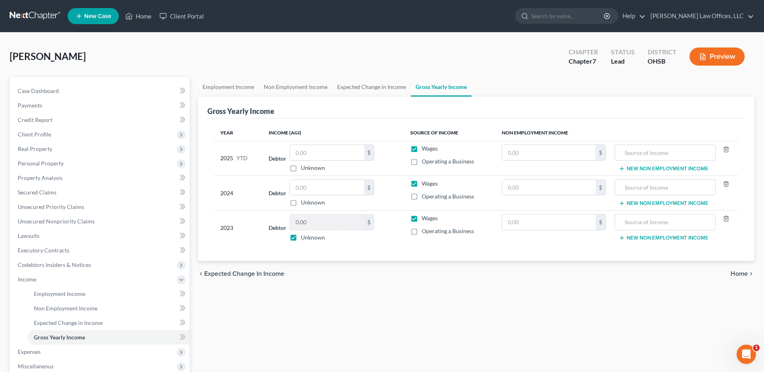
click at [301, 238] on label "Unknown" at bounding box center [313, 238] width 24 height 8
click at [304, 238] on input "Unknown" at bounding box center [306, 236] width 5 height 5
checkbox input "false"
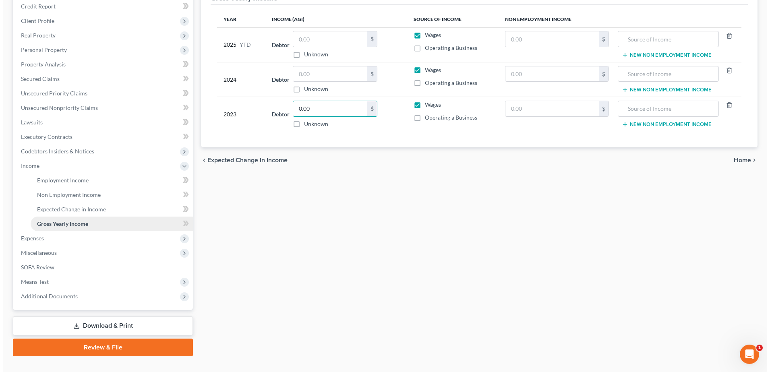
scroll to position [128, 0]
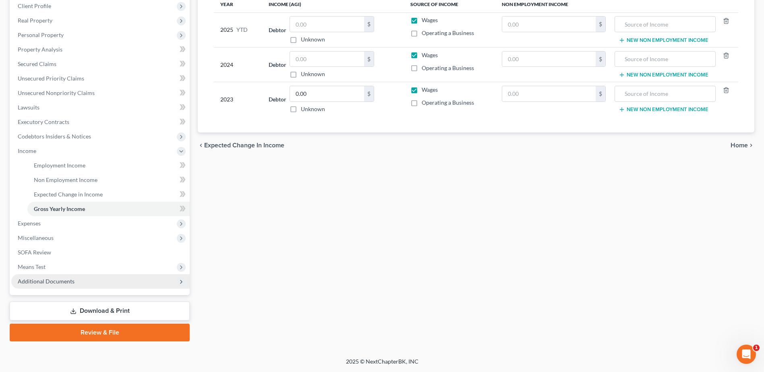
click at [52, 276] on span "Additional Documents" at bounding box center [100, 281] width 178 height 14
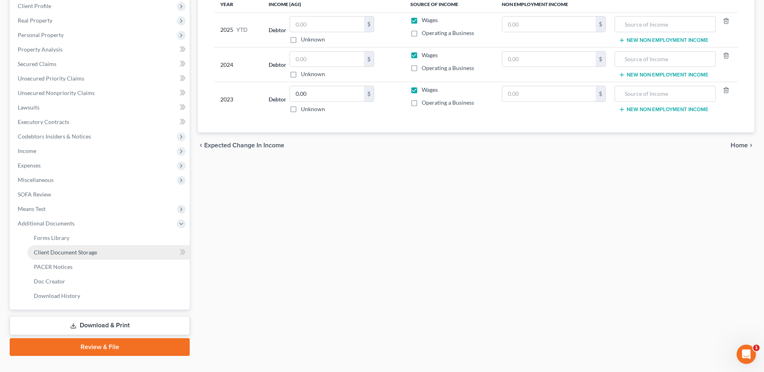
click at [90, 251] on span "Client Document Storage" at bounding box center [65, 252] width 63 height 7
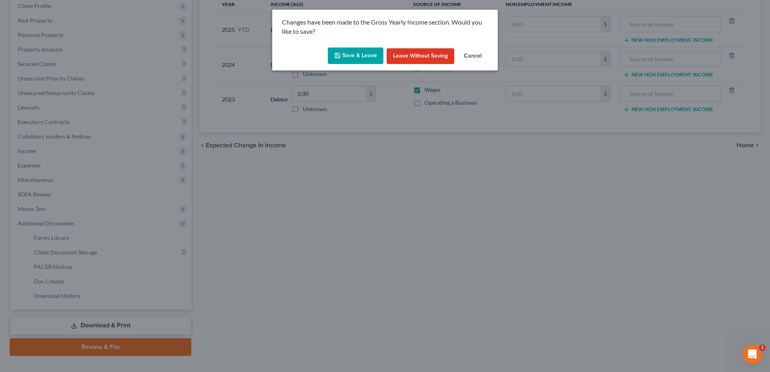
click at [360, 57] on button "Save & Leave" at bounding box center [356, 56] width 56 height 17
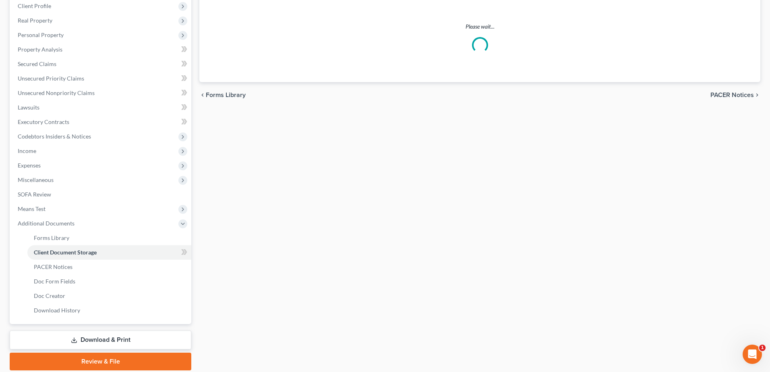
select select "7"
select select "37"
select select "53"
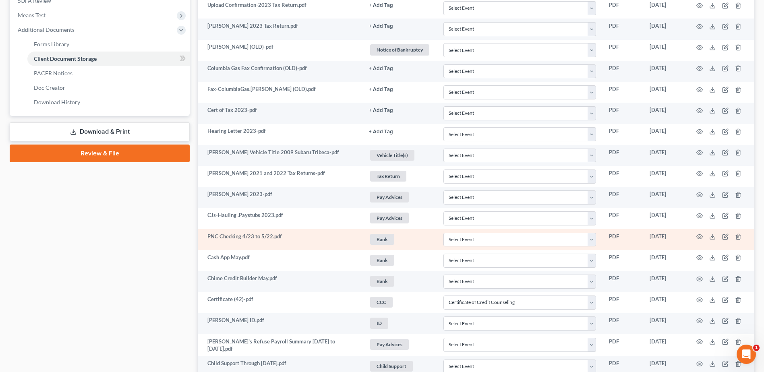
scroll to position [282, 0]
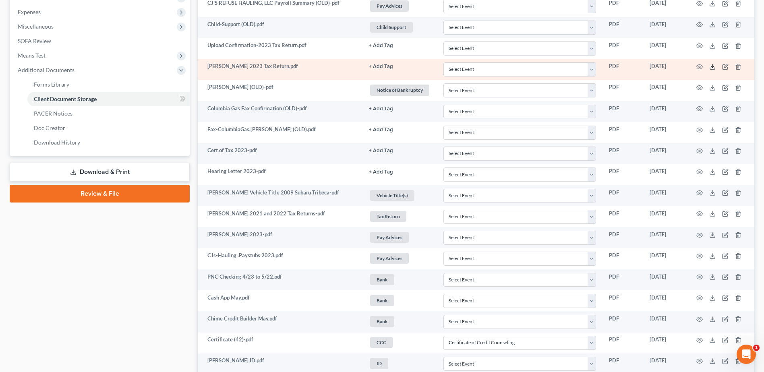
click at [713, 66] on icon at bounding box center [712, 67] width 6 height 6
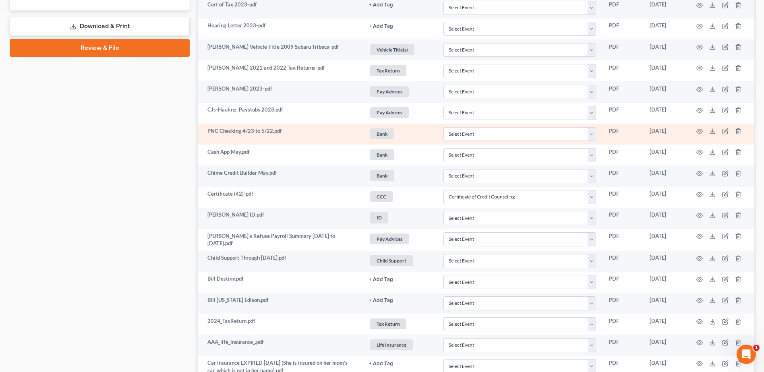
scroll to position [483, 0]
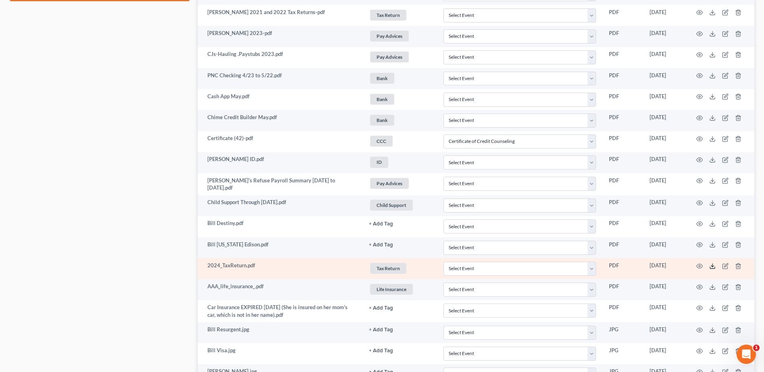
click at [713, 265] on polyline at bounding box center [712, 265] width 3 height 1
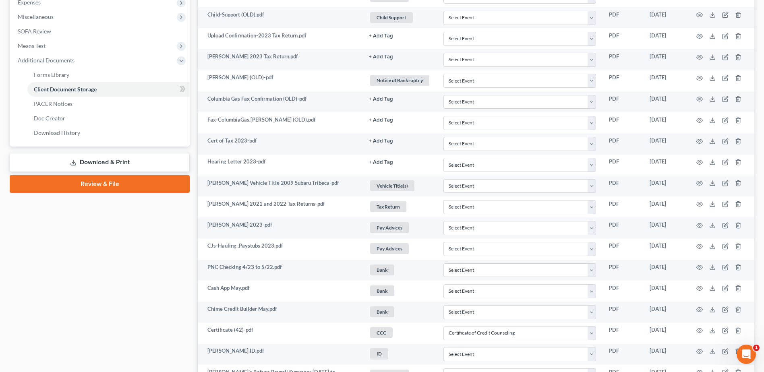
scroll to position [161, 0]
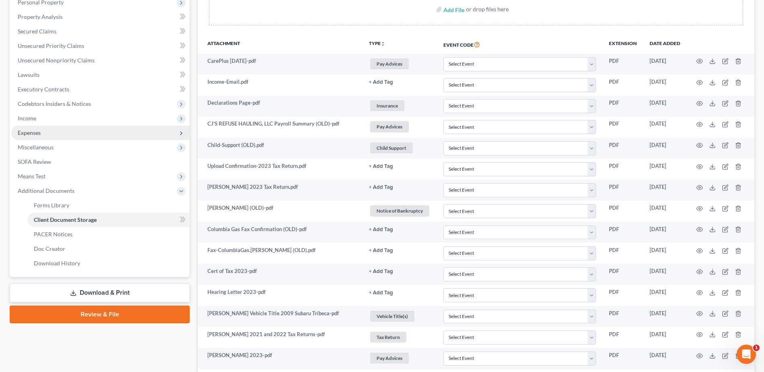
click at [58, 117] on span "Income" at bounding box center [100, 118] width 178 height 14
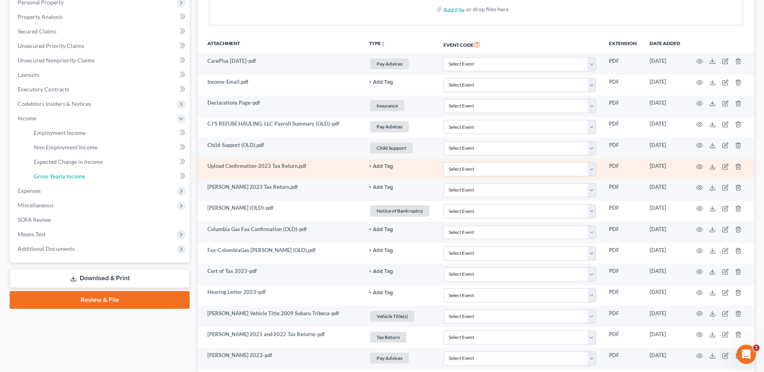
click at [60, 173] on span "Gross Yearly Income" at bounding box center [59, 176] width 51 height 7
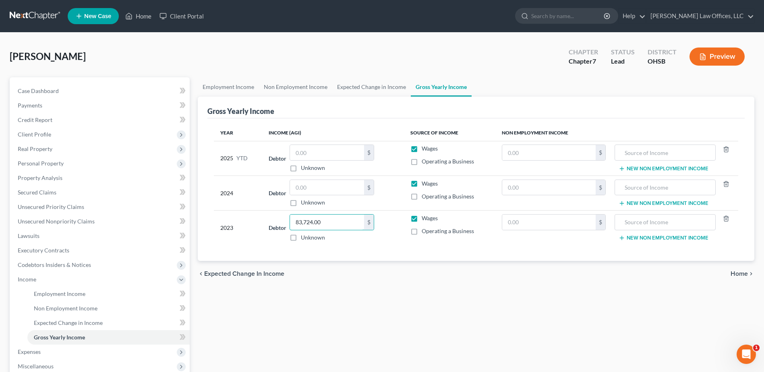
type input "83,724.00"
drag, startPoint x: 311, startPoint y: 186, endPoint x: 301, endPoint y: 186, distance: 10.1
click at [301, 186] on input "text" at bounding box center [327, 187] width 74 height 15
type input "36,487.00"
click at [304, 150] on input "text" at bounding box center [327, 152] width 74 height 15
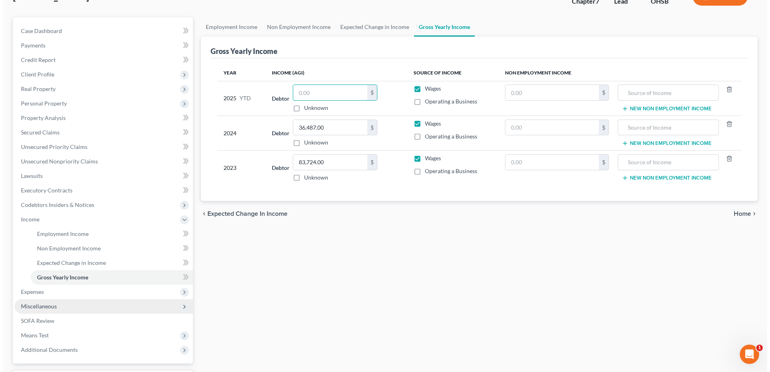
scroll to position [128, 0]
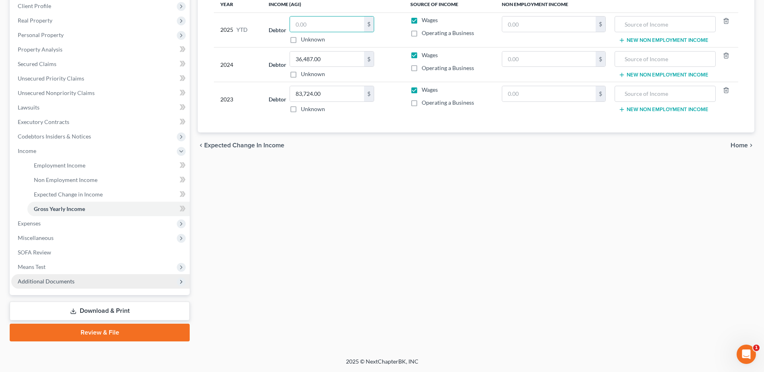
click at [64, 281] on span "Additional Documents" at bounding box center [46, 281] width 57 height 7
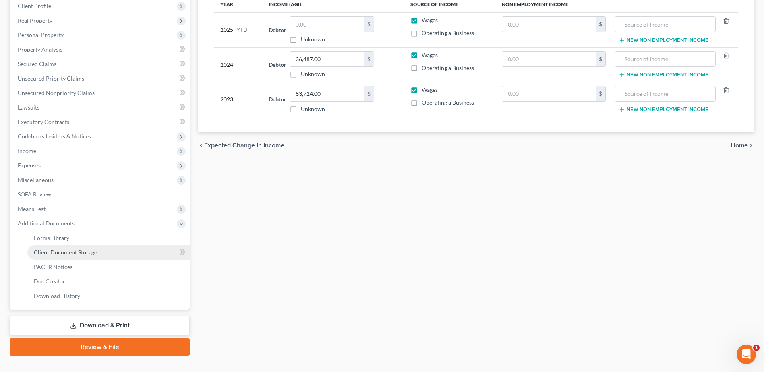
click at [74, 253] on span "Client Document Storage" at bounding box center [65, 252] width 63 height 7
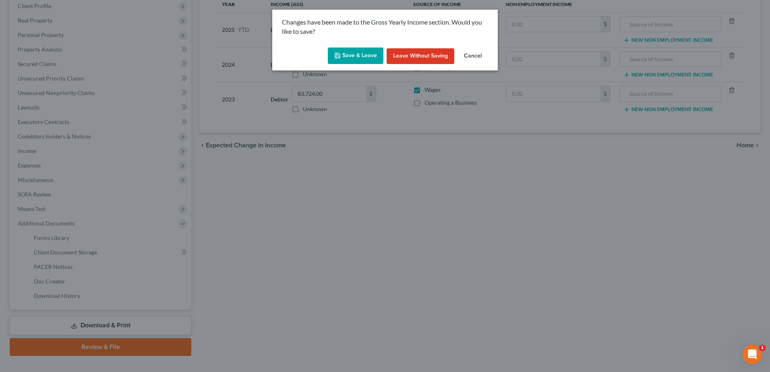
click at [358, 54] on button "Save & Leave" at bounding box center [356, 56] width 56 height 17
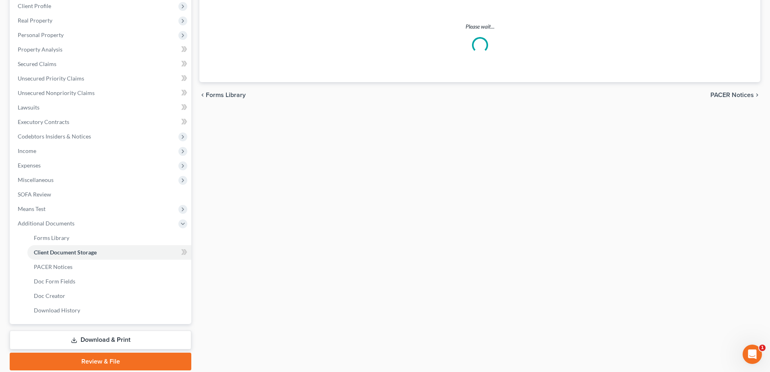
select select "7"
select select "37"
select select "53"
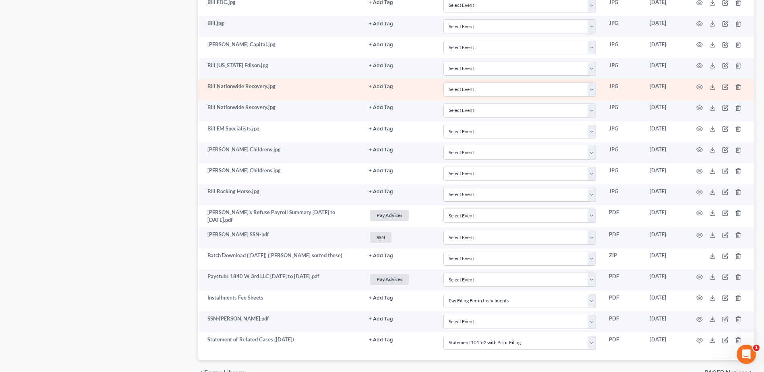
scroll to position [926, 0]
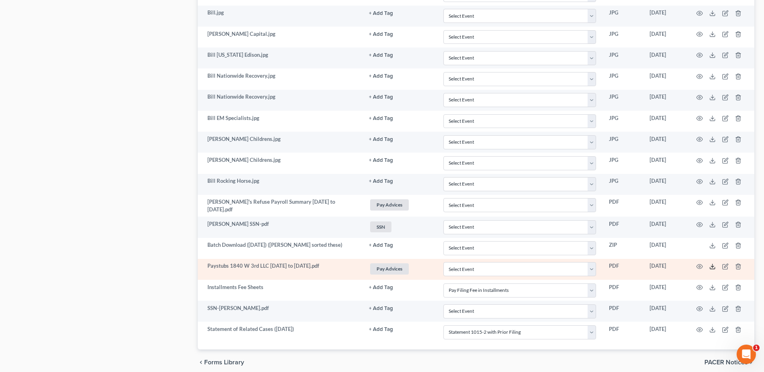
drag, startPoint x: 712, startPoint y: 267, endPoint x: 710, endPoint y: 258, distance: 8.6
click at [712, 267] on icon at bounding box center [712, 266] width 6 height 6
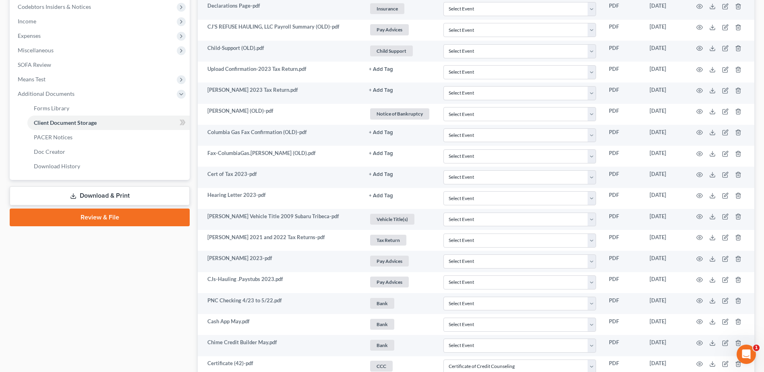
scroll to position [40, 0]
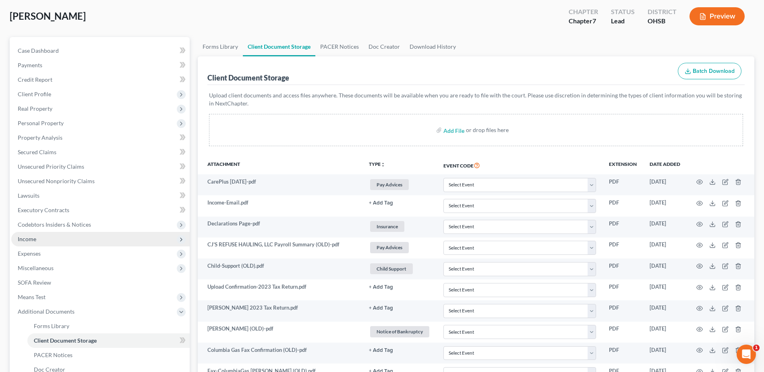
click at [45, 236] on span "Income" at bounding box center [100, 239] width 178 height 14
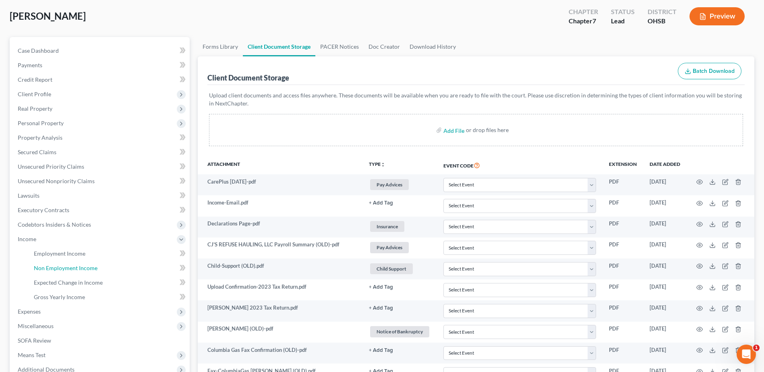
click at [61, 266] on span "Non Employment Income" at bounding box center [66, 268] width 64 height 7
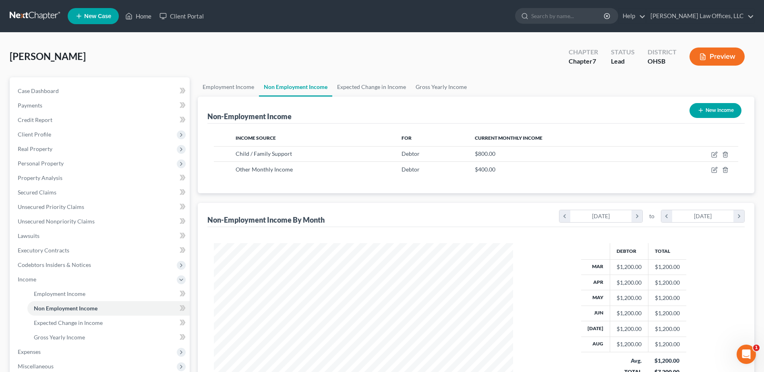
scroll to position [149, 315]
click at [727, 171] on icon "button" at bounding box center [725, 170] width 4 height 5
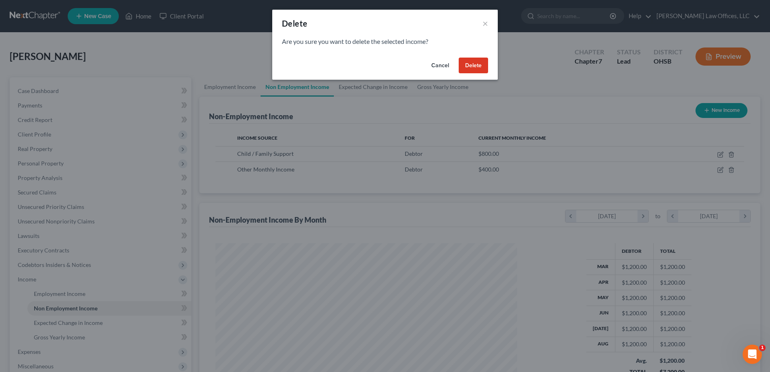
click at [473, 66] on button "Delete" at bounding box center [473, 66] width 29 height 16
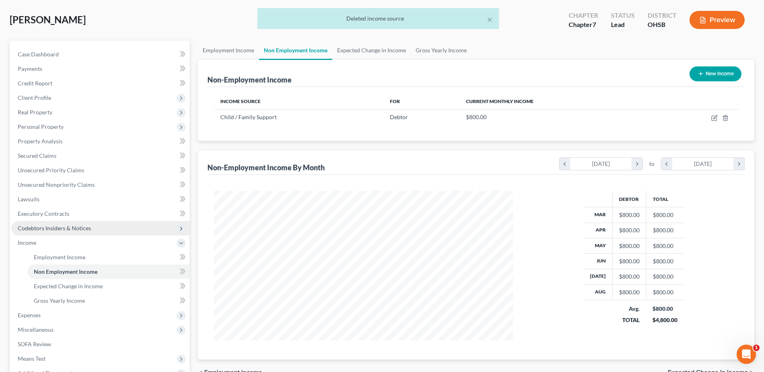
scroll to position [81, 0]
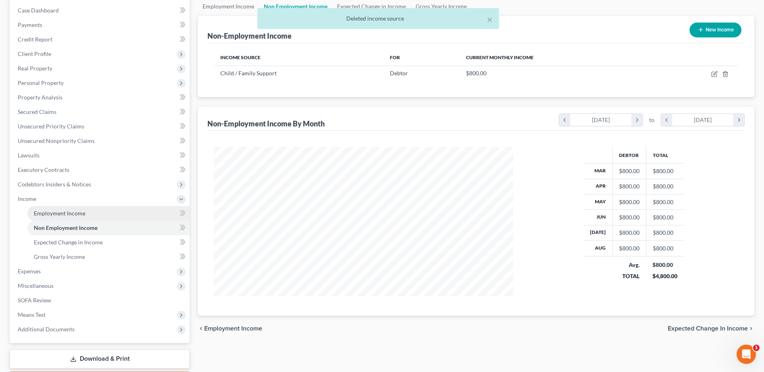
click at [69, 213] on span "Employment Income" at bounding box center [60, 213] width 52 height 7
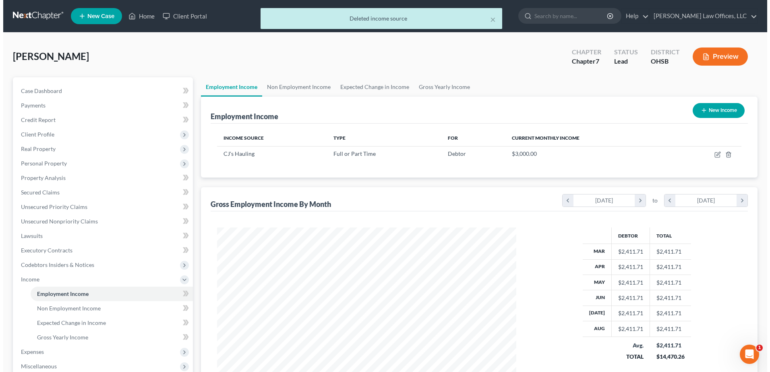
scroll to position [149, 315]
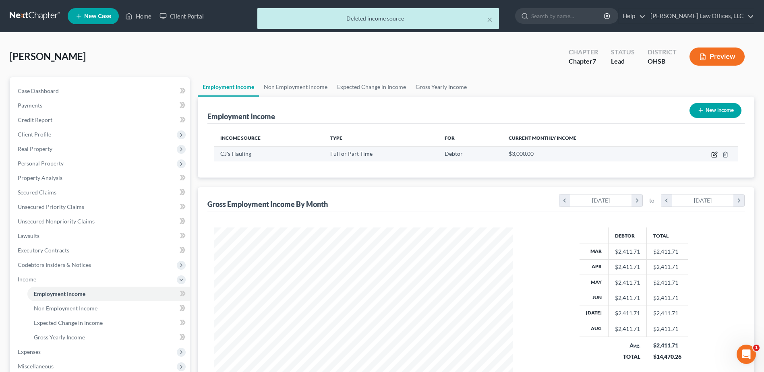
click at [713, 153] on icon "button" at bounding box center [714, 154] width 6 height 6
select select "0"
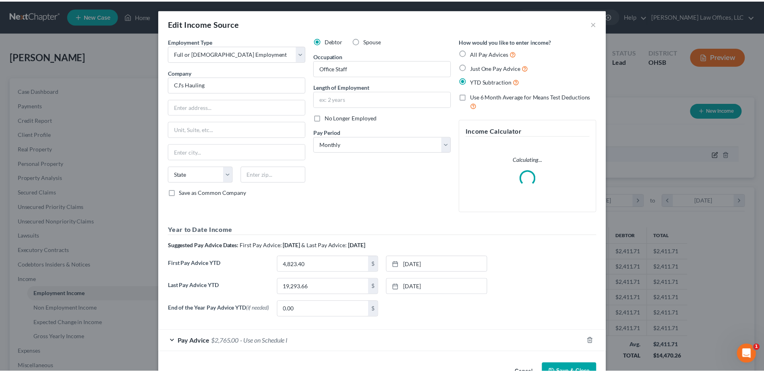
scroll to position [151, 318]
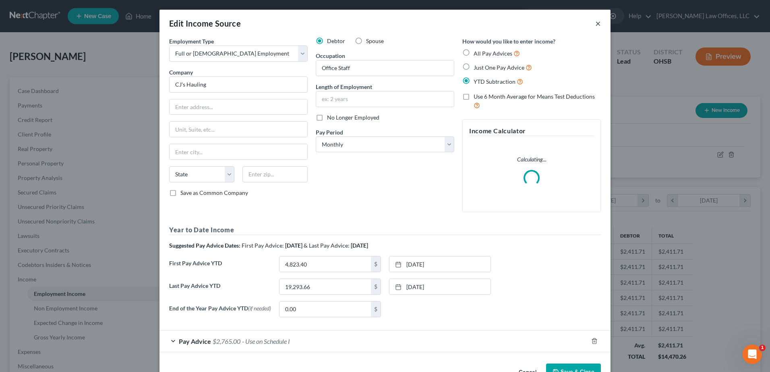
click at [596, 23] on button "×" at bounding box center [598, 24] width 6 height 10
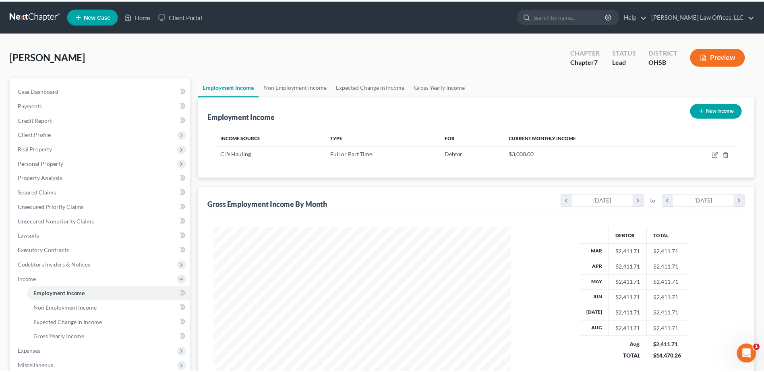
scroll to position [149, 315]
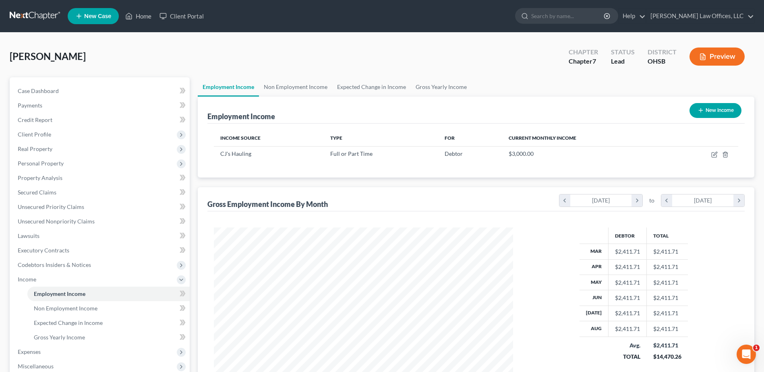
click at [706, 111] on button "New Income" at bounding box center [716, 110] width 52 height 15
select select "0"
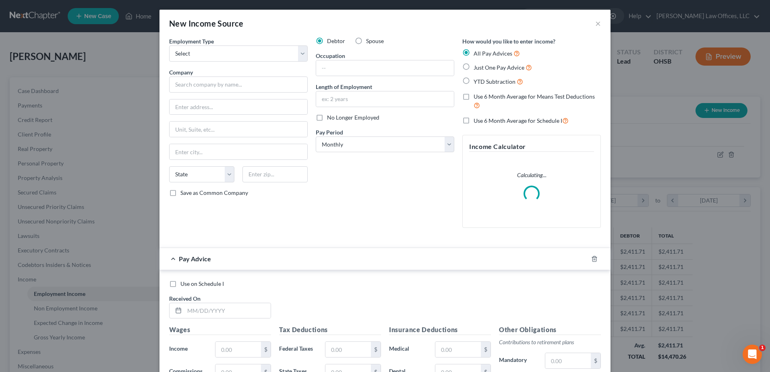
scroll to position [151, 318]
drag, startPoint x: 300, startPoint y: 58, endPoint x: 288, endPoint y: 62, distance: 12.4
click at [300, 58] on select "Select Full or [DEMOGRAPHIC_DATA] Employment Self Employment" at bounding box center [238, 54] width 139 height 16
select select "0"
click at [169, 46] on select "Select Full or [DEMOGRAPHIC_DATA] Employment Self Employment" at bounding box center [238, 54] width 139 height 16
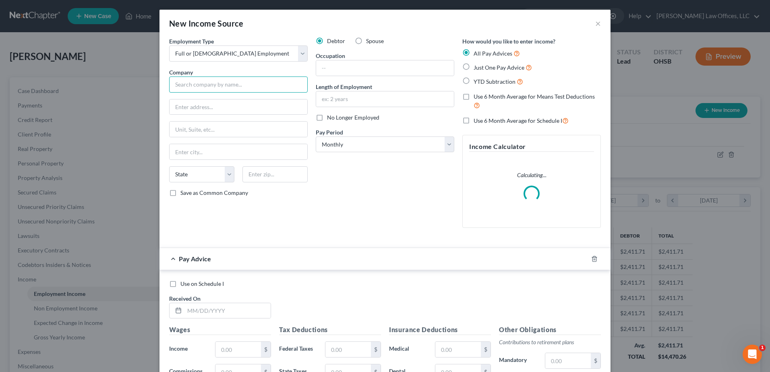
click at [234, 86] on input "text" at bounding box center [238, 85] width 139 height 16
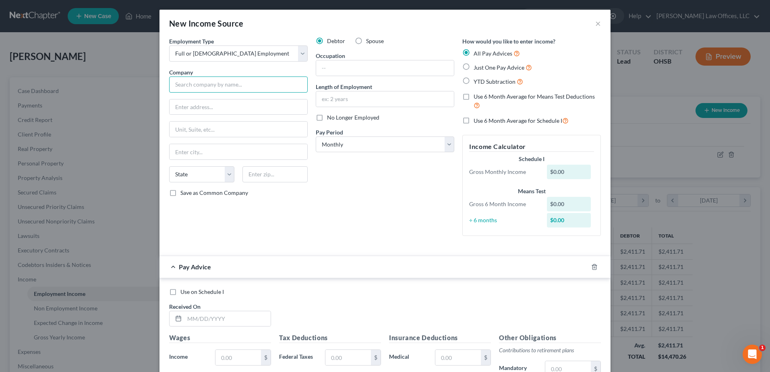
paste input "1840W3RDLLC"
type input "1840W3RDLLC"
paste input "[STREET_ADDRESS]"
type input "[STREET_ADDRESS]"
click at [186, 83] on input "1840W3RDLLC" at bounding box center [238, 85] width 139 height 16
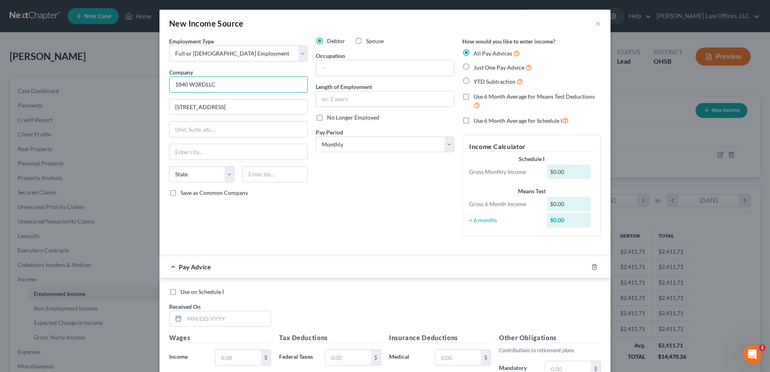
click at [192, 83] on input "1840 W3RDLLC" at bounding box center [238, 85] width 139 height 16
click at [203, 84] on input "1840 W 3RDLLC" at bounding box center [238, 85] width 139 height 16
type input "1840 W 3RD LLC"
click at [260, 174] on input "text" at bounding box center [274, 174] width 65 height 16
type input "45459"
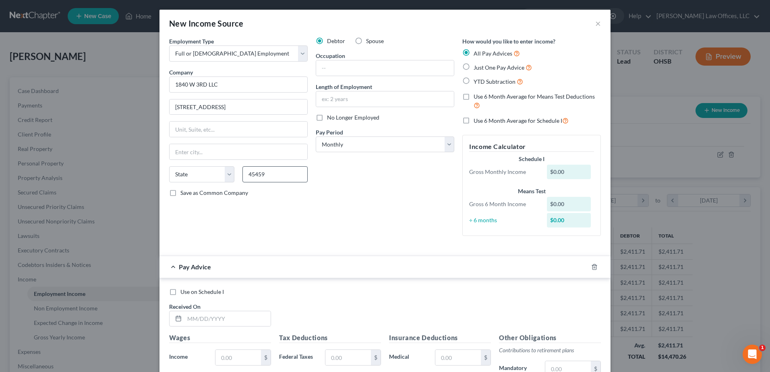
type input "[GEOGRAPHIC_DATA]"
select select "36"
click at [347, 70] on input "text" at bounding box center [385, 67] width 138 height 15
type input "Associate"
drag, startPoint x: 229, startPoint y: 359, endPoint x: 230, endPoint y: 355, distance: 4.5
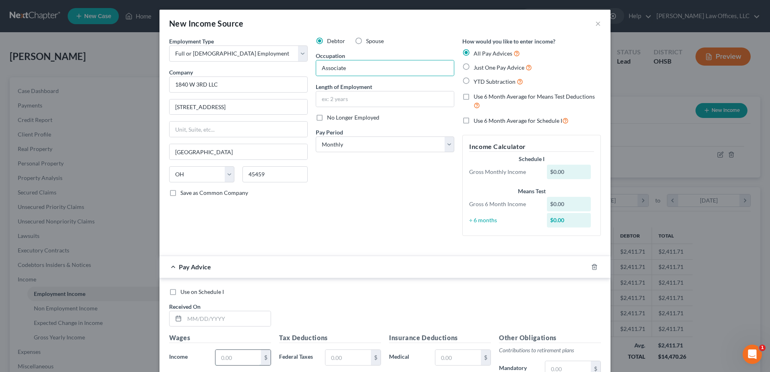
click at [229, 359] on input "text" at bounding box center [238, 357] width 46 height 15
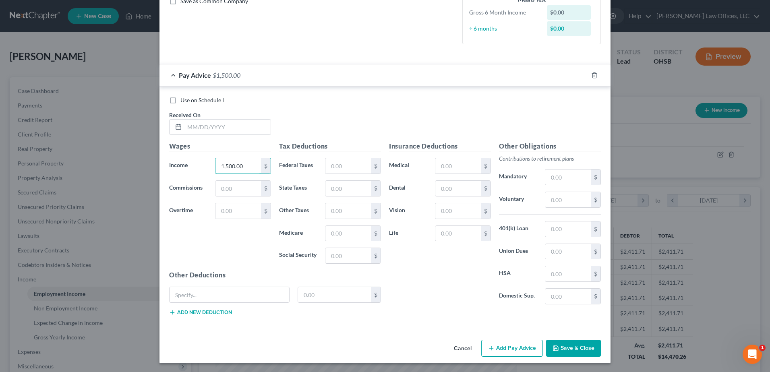
scroll to position [193, 0]
type input "1,500.00"
click at [589, 343] on button "Save & Close" at bounding box center [573, 347] width 55 height 17
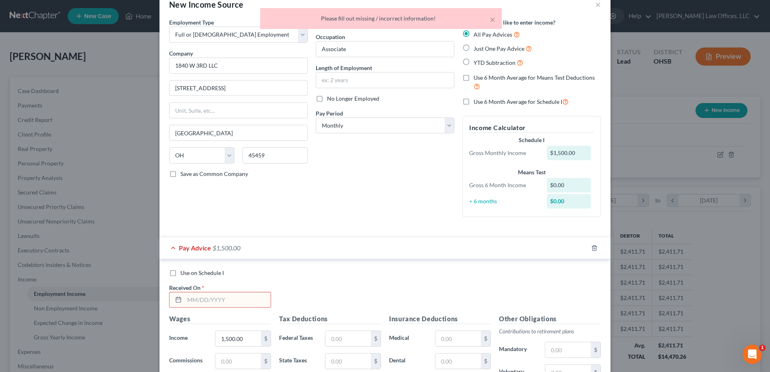
scroll to position [0, 0]
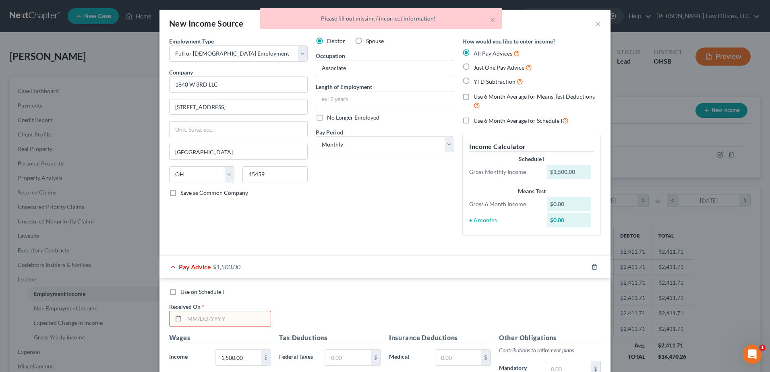
click at [474, 81] on label "YTD Subtraction" at bounding box center [499, 81] width 50 height 9
click at [477, 81] on input "YTD Subtraction" at bounding box center [479, 79] width 5 height 5
radio input "true"
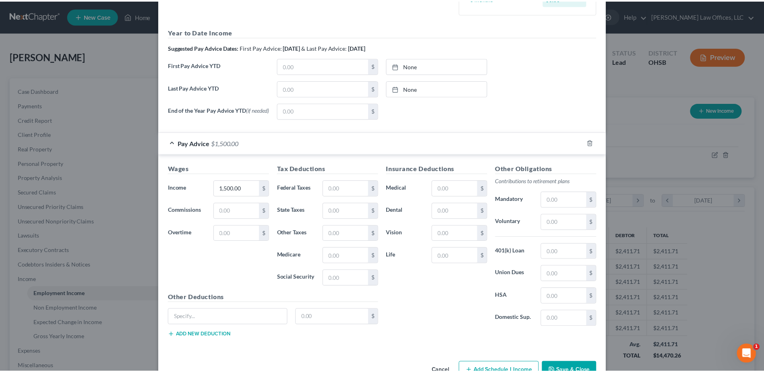
scroll to position [251, 0]
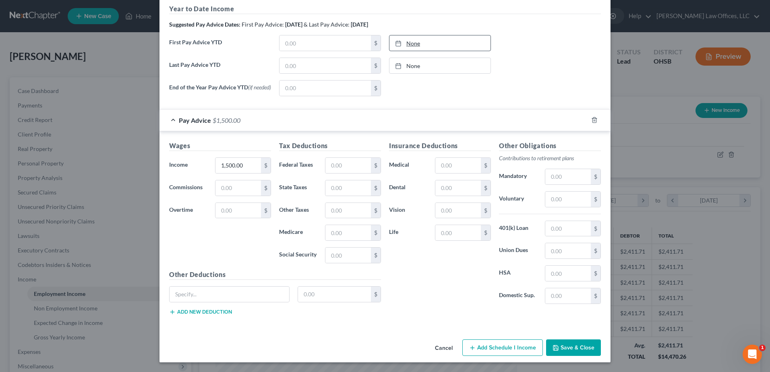
type input "[DATE]"
click at [411, 41] on link "None" at bounding box center [439, 42] width 101 height 15
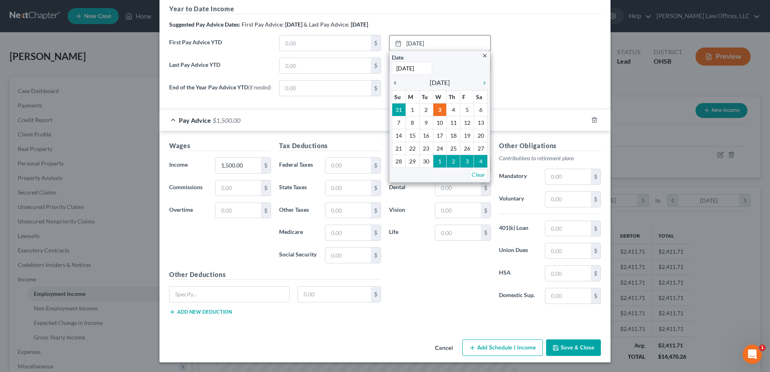
click at [394, 81] on icon "chevron_left" at bounding box center [397, 83] width 10 height 6
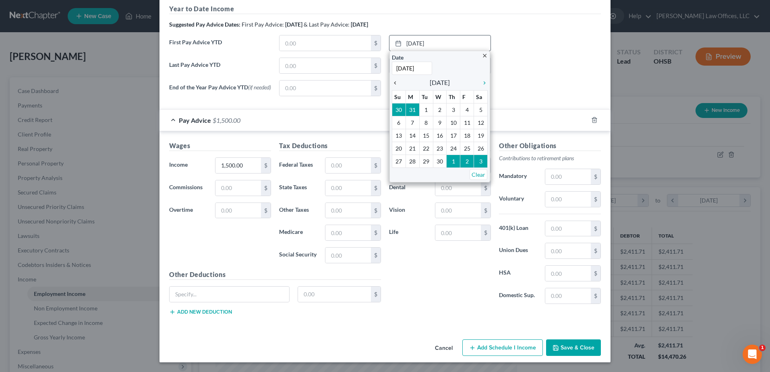
click at [394, 81] on icon "chevron_left" at bounding box center [397, 83] width 10 height 6
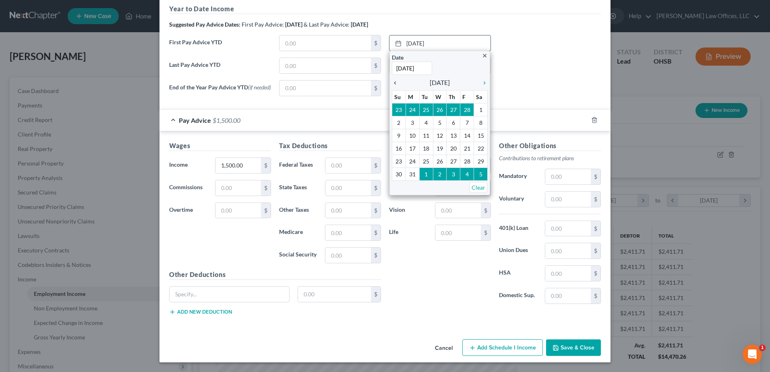
click at [394, 81] on icon "chevron_left" at bounding box center [397, 83] width 10 height 6
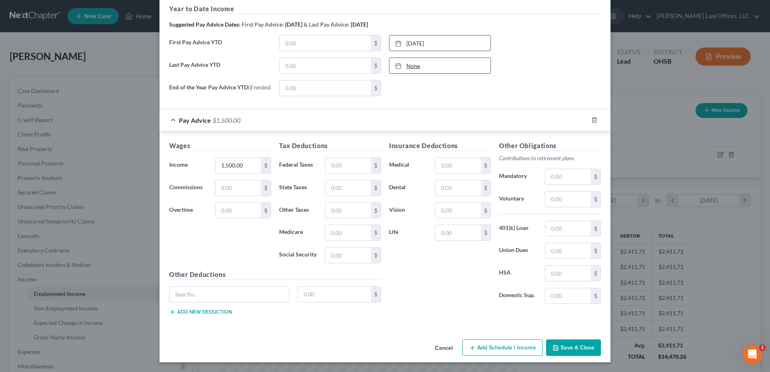
type input "[DATE]"
click at [413, 65] on link "None" at bounding box center [439, 65] width 101 height 15
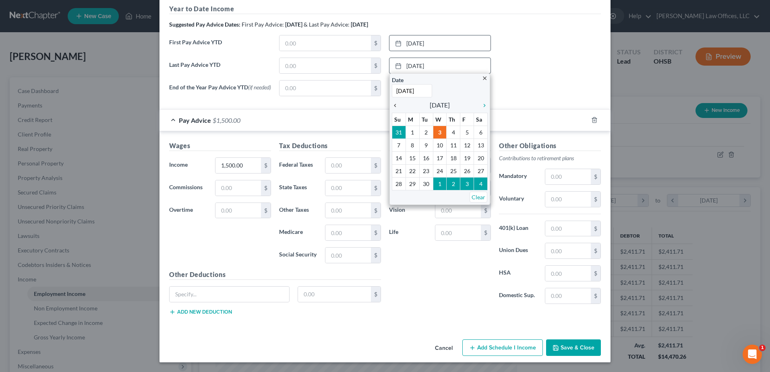
click at [392, 104] on icon "chevron_left" at bounding box center [397, 105] width 10 height 6
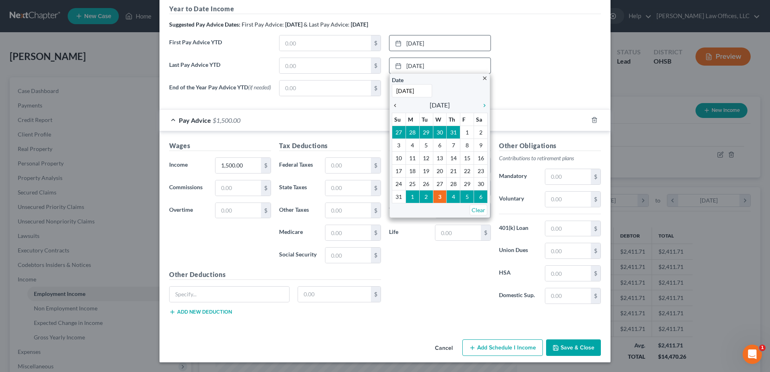
click at [392, 104] on icon "chevron_left" at bounding box center [397, 105] width 10 height 6
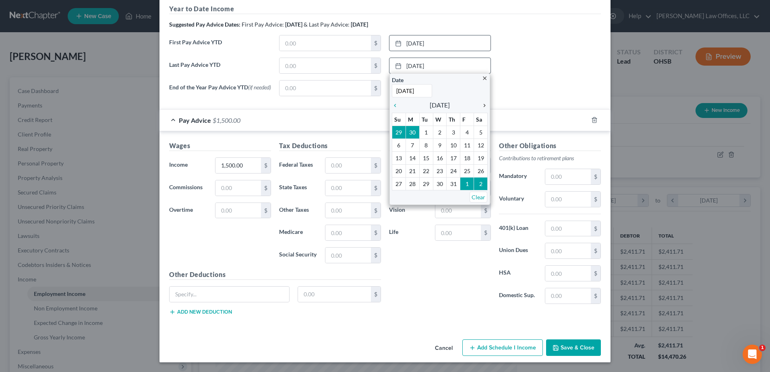
click at [481, 103] on icon "chevron_right" at bounding box center [482, 105] width 10 height 6
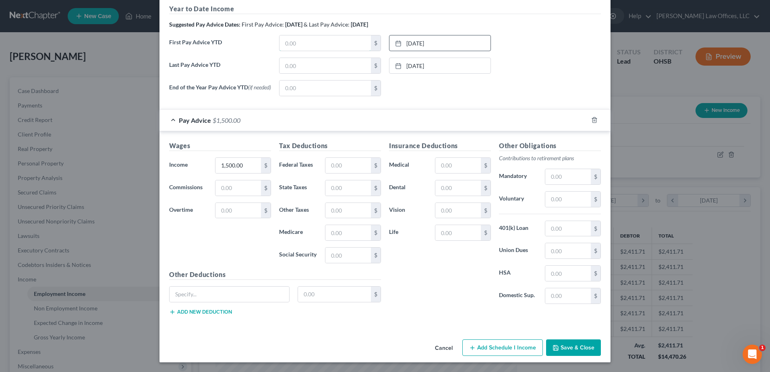
drag, startPoint x: 307, startPoint y: 39, endPoint x: 308, endPoint y: 32, distance: 6.9
click at [307, 39] on input "text" at bounding box center [325, 42] width 91 height 15
drag, startPoint x: 314, startPoint y: 41, endPoint x: 274, endPoint y: 46, distance: 40.5
click at [275, 46] on div "$" at bounding box center [330, 43] width 110 height 16
type input "540.00"
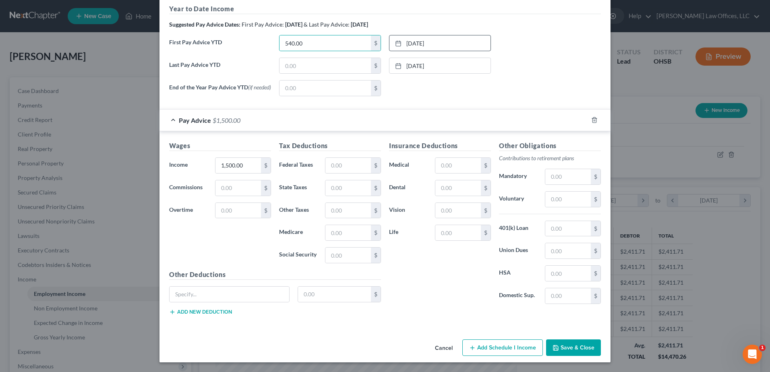
click at [565, 340] on button "Save & Close" at bounding box center [573, 348] width 55 height 17
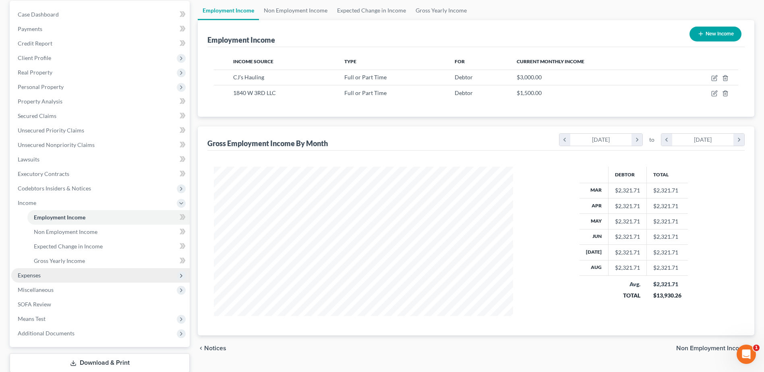
scroll to position [81, 0]
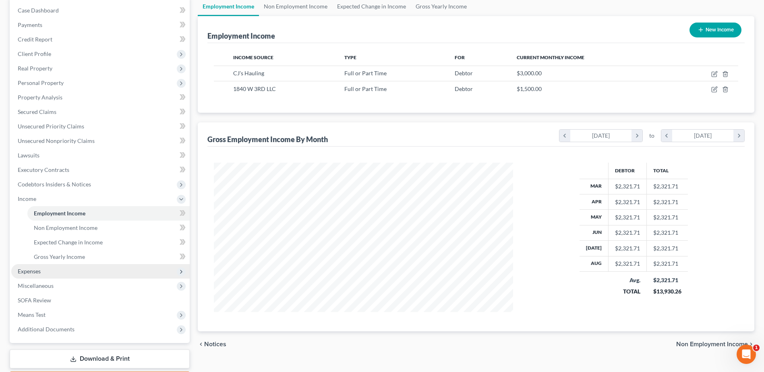
click at [46, 273] on span "Expenses" at bounding box center [100, 271] width 178 height 14
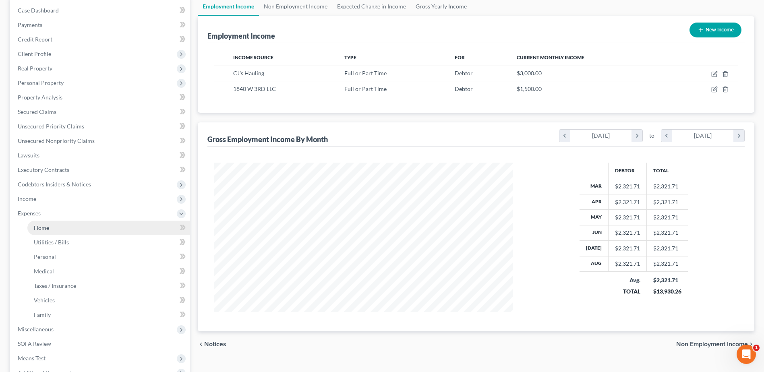
click at [64, 228] on link "Home" at bounding box center [108, 228] width 162 height 14
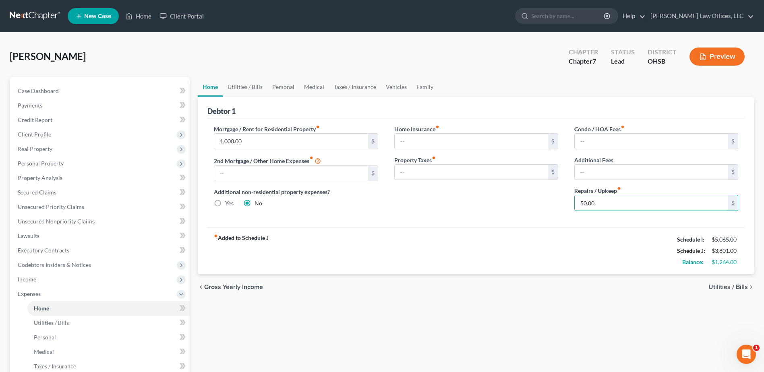
type input "50.00"
click at [235, 83] on link "Utilities / Bills" at bounding box center [245, 86] width 45 height 19
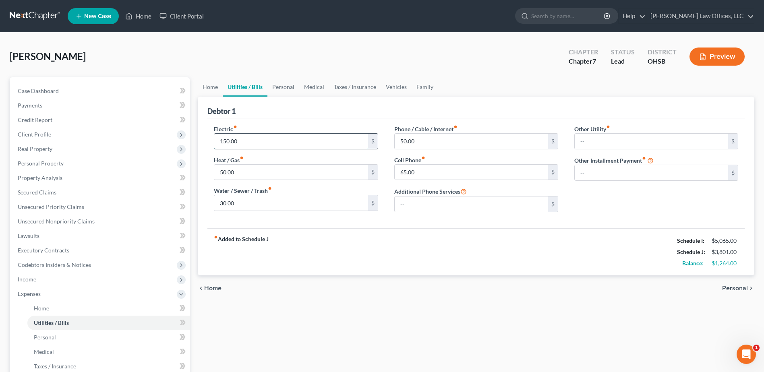
click at [261, 138] on input "150.00" at bounding box center [290, 141] width 153 height 15
type input "200.00"
type input "60.00"
type input "100.00"
type input "135.00"
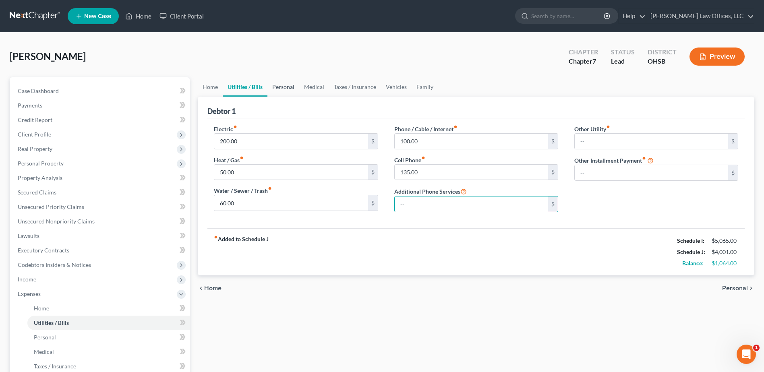
click at [280, 85] on link "Personal" at bounding box center [283, 86] width 32 height 19
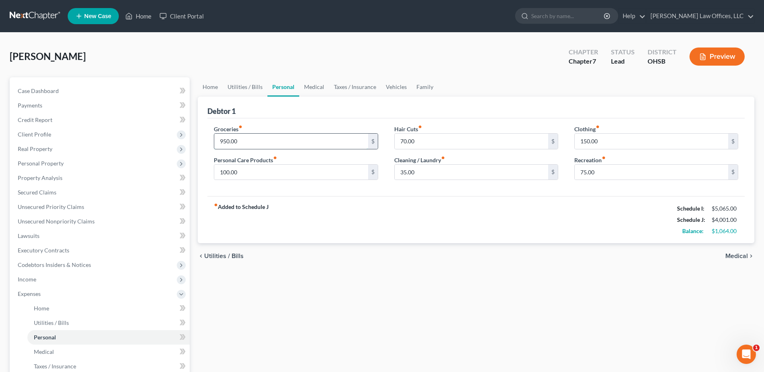
click at [269, 142] on input "950.00" at bounding box center [290, 141] width 153 height 15
type input "995.00"
type input "125.00"
type input "100.00"
type input "50.00"
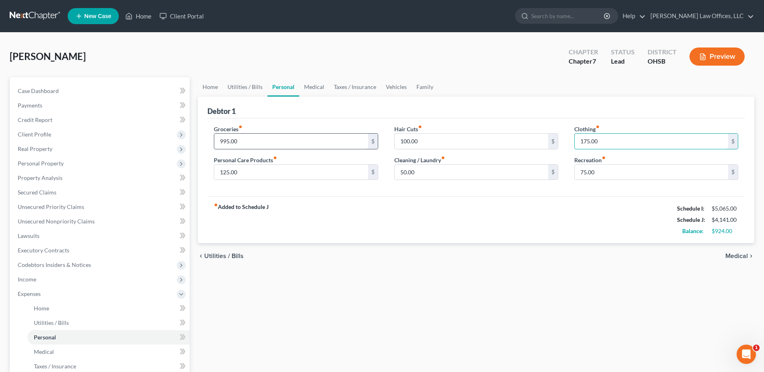
type input "175.00"
type input "85.00"
click at [316, 88] on link "Medical" at bounding box center [314, 86] width 30 height 19
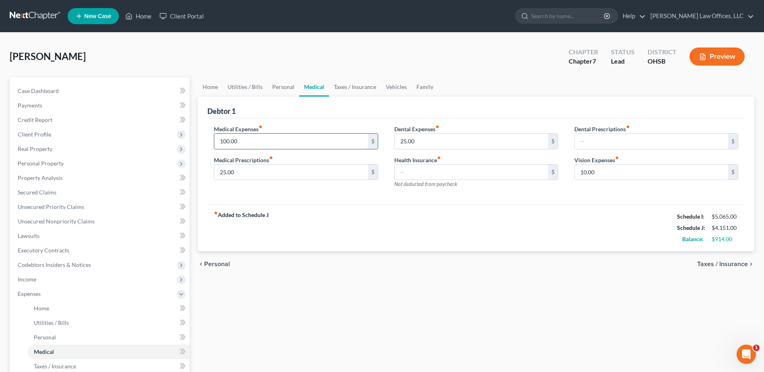
click at [263, 136] on input "100.00" at bounding box center [290, 141] width 153 height 15
type input "150.00"
type input "50.00"
click at [340, 86] on link "Taxes / Insurance" at bounding box center [355, 86] width 52 height 19
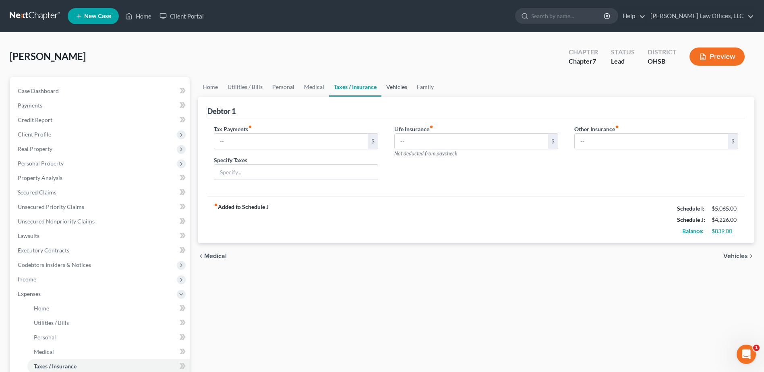
click at [386, 85] on link "Vehicles" at bounding box center [396, 86] width 31 height 19
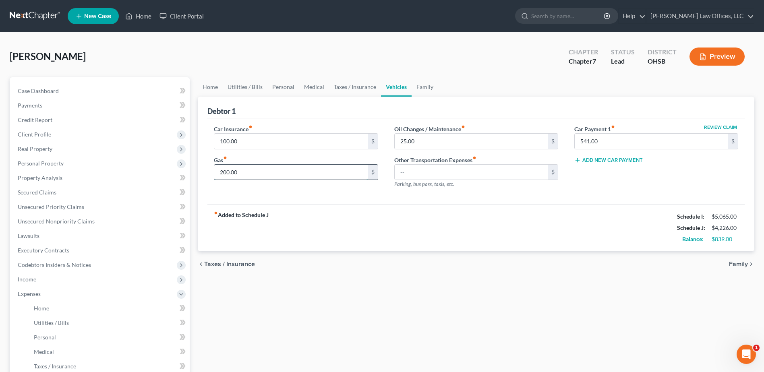
click at [286, 168] on input "200.00" at bounding box center [290, 172] width 153 height 15
type input "350.00"
click at [426, 88] on link "Family" at bounding box center [425, 86] width 27 height 19
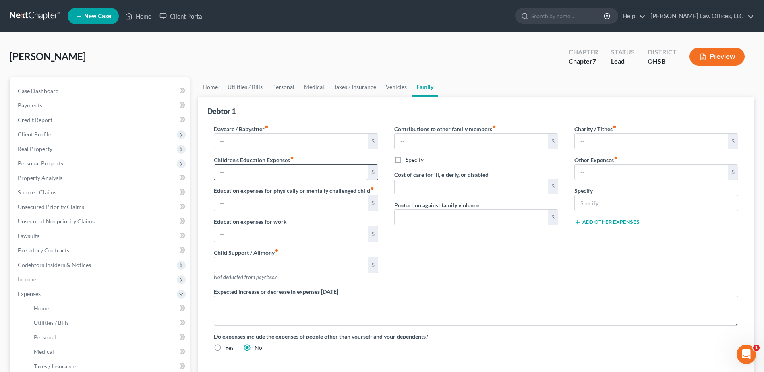
click at [253, 172] on input "text" at bounding box center [290, 172] width 153 height 15
type input "150.00"
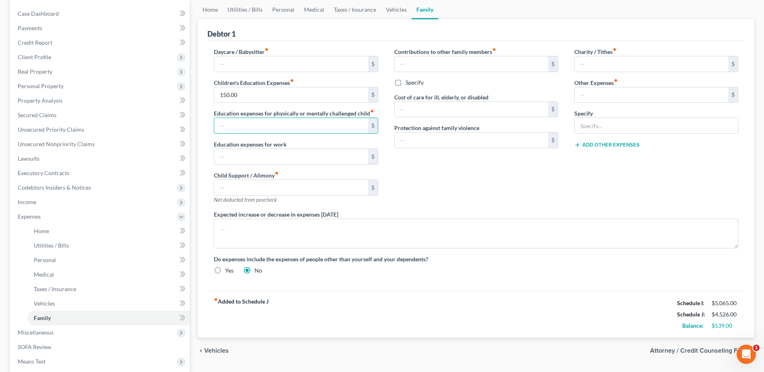
scroll to position [121, 0]
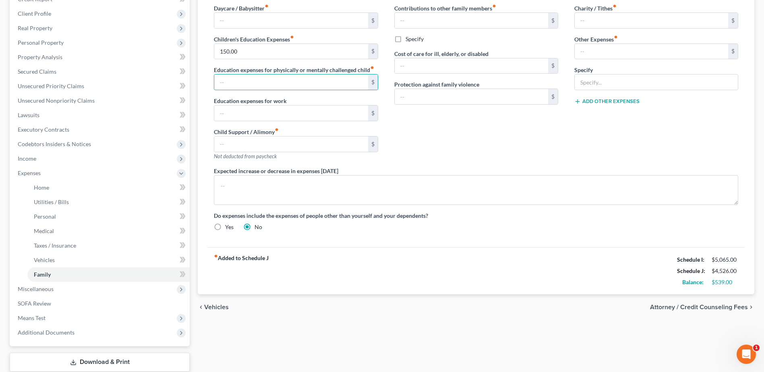
click at [402, 309] on div "chevron_left Vehicles Attorney / Credit Counseling Fees chevron_right" at bounding box center [476, 307] width 557 height 26
click at [375, 319] on div "chevron_left Vehicles Attorney / Credit Counseling Fees chevron_right" at bounding box center [476, 307] width 557 height 26
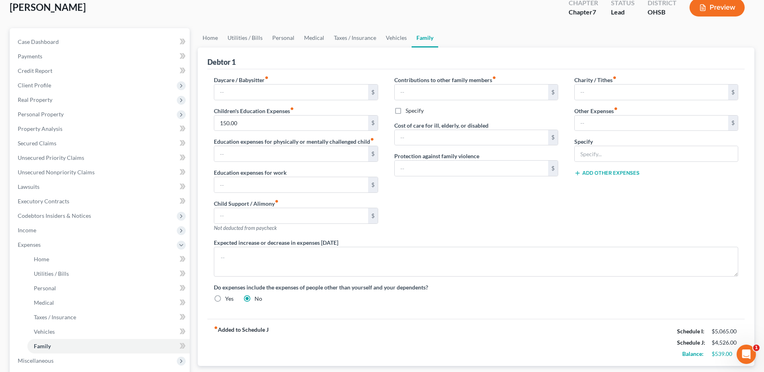
scroll to position [0, 0]
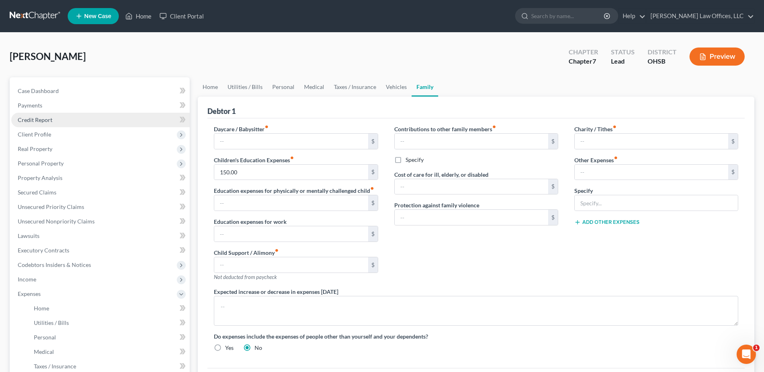
click at [81, 118] on link "Credit Report" at bounding box center [100, 120] width 178 height 14
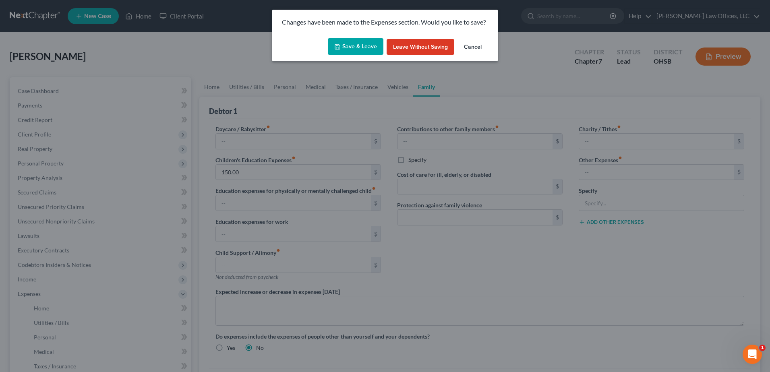
click at [348, 50] on button "Save & Leave" at bounding box center [356, 46] width 56 height 17
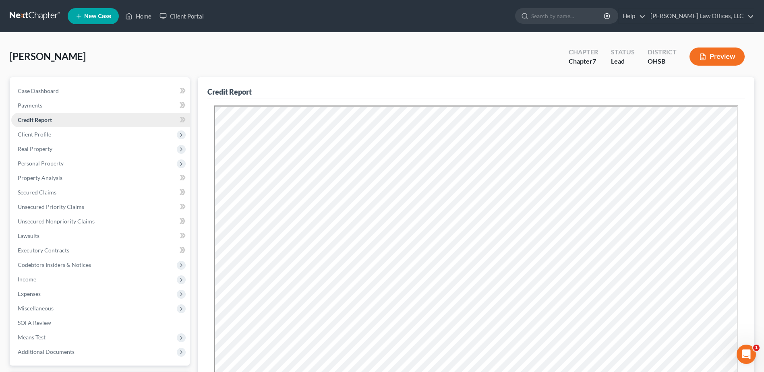
click at [54, 120] on link "Credit Report" at bounding box center [100, 120] width 178 height 14
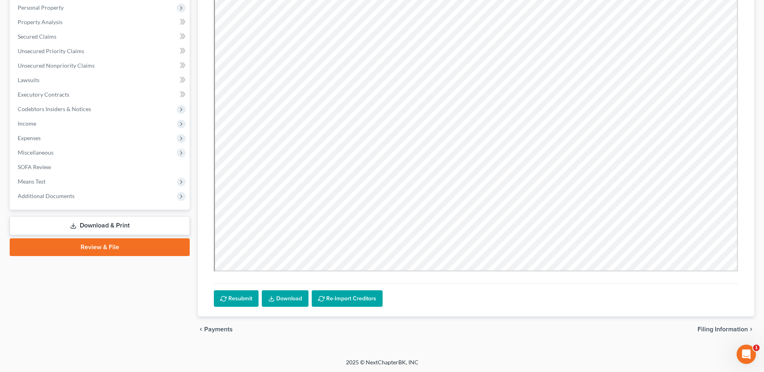
scroll to position [157, 0]
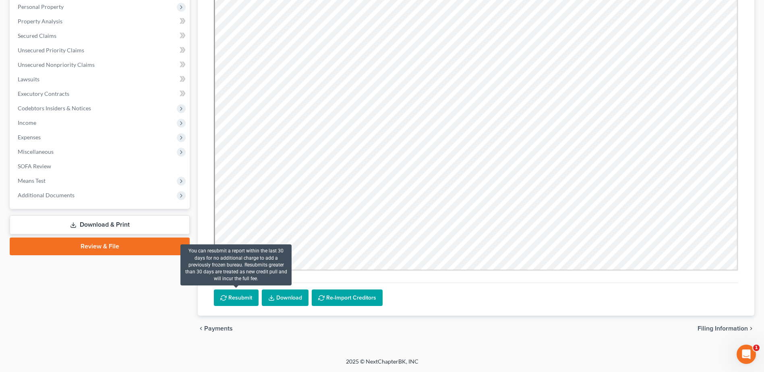
click at [241, 299] on button "Resubmit" at bounding box center [236, 298] width 45 height 17
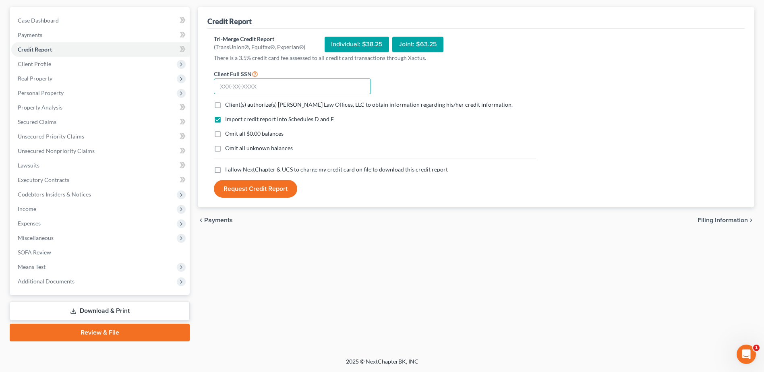
click at [287, 79] on input "text" at bounding box center [292, 87] width 157 height 16
type input "268-72-0707"
click at [225, 104] on label "Client(s) authorize(s) [PERSON_NAME] Law Offices, LLC to obtain information reg…" at bounding box center [369, 105] width 288 height 8
click at [228, 104] on input "Client(s) authorize(s) [PERSON_NAME] Law Offices, LLC to obtain information reg…" at bounding box center [230, 103] width 5 height 5
checkbox input "true"
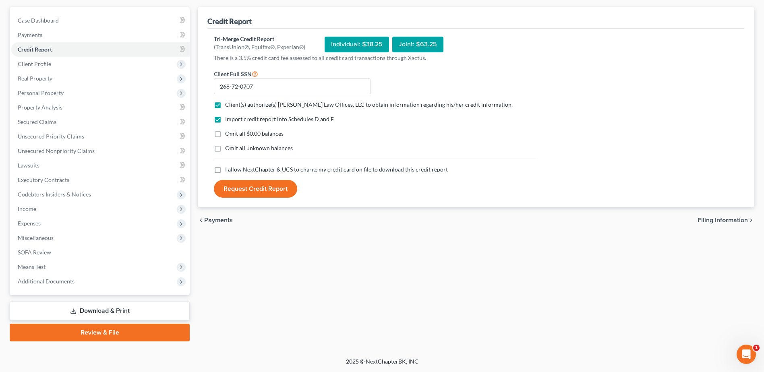
click at [225, 133] on label "Omit all $0.00 balances" at bounding box center [254, 134] width 58 height 8
click at [228, 133] on input "Omit all $0.00 balances" at bounding box center [230, 132] width 5 height 5
checkbox input "true"
click at [225, 149] on label "Omit all unknown balances" at bounding box center [259, 148] width 68 height 8
click at [228, 149] on input "Omit all unknown balances" at bounding box center [230, 146] width 5 height 5
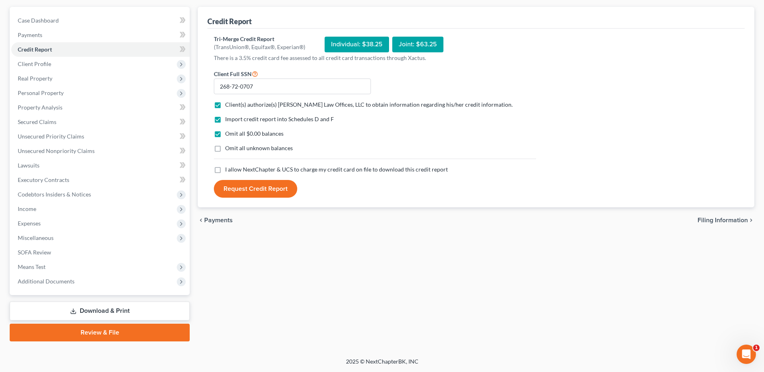
checkbox input "true"
click at [225, 171] on label "I allow NextChapter & UCS to charge my credit card on file to download this cre…" at bounding box center [336, 170] width 223 height 8
click at [228, 171] on input "I allow NextChapter & UCS to charge my credit card on file to download this cre…" at bounding box center [230, 168] width 5 height 5
checkbox input "true"
click at [249, 187] on button "Request Credit Report" at bounding box center [255, 189] width 83 height 18
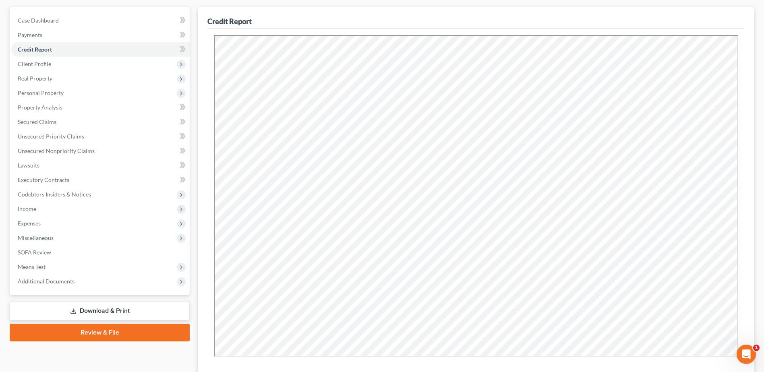
scroll to position [0, 0]
click at [47, 119] on span "Secured Claims" at bounding box center [37, 121] width 39 height 7
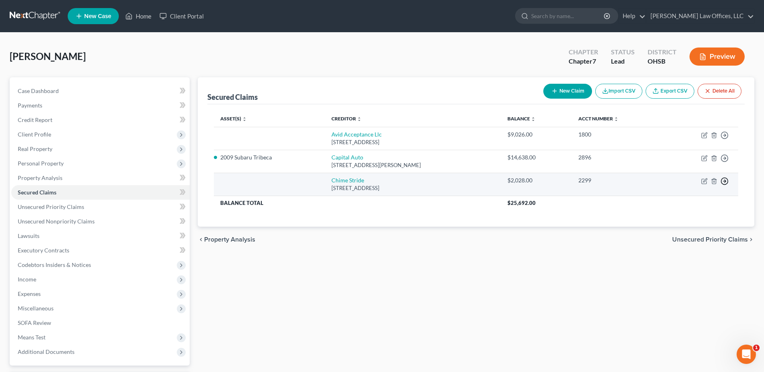
click at [725, 139] on icon "button" at bounding box center [725, 135] width 8 height 8
click at [686, 196] on link "Move to F" at bounding box center [687, 201] width 67 height 14
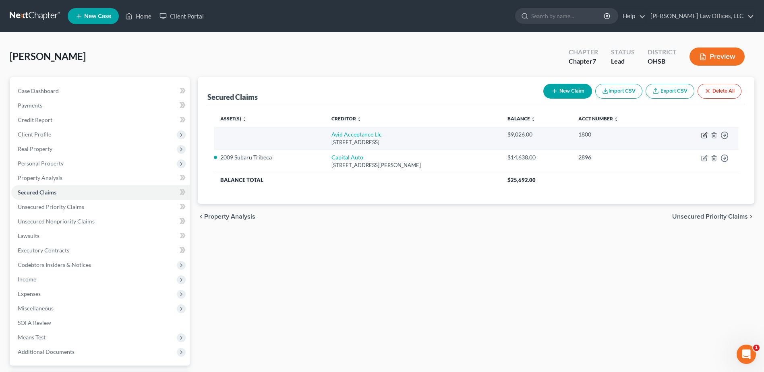
click at [703, 132] on icon "button" at bounding box center [704, 135] width 6 height 6
select select "46"
select select "0"
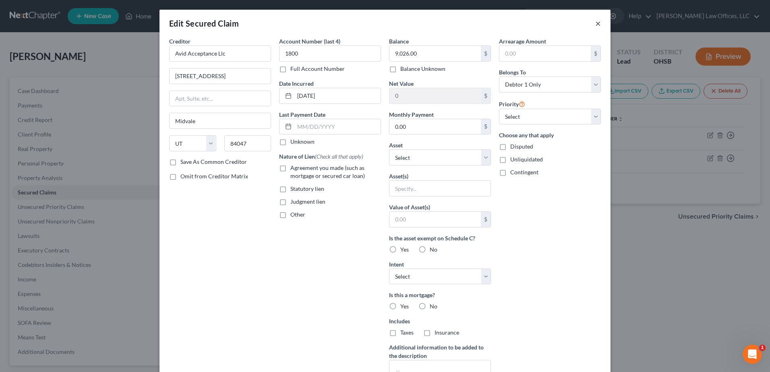
click at [595, 24] on button "×" at bounding box center [598, 24] width 6 height 10
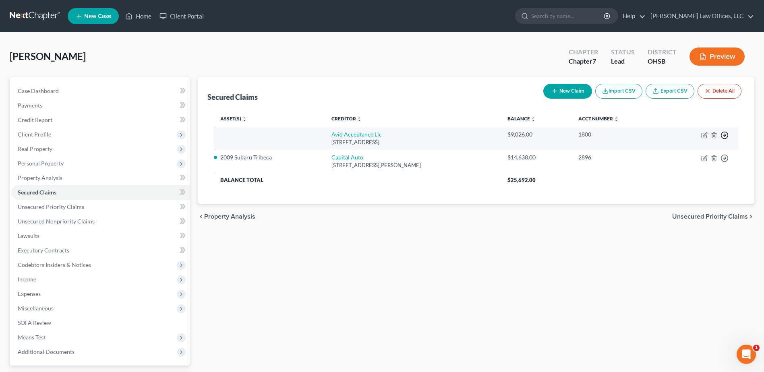
click at [723, 133] on circle "button" at bounding box center [724, 135] width 7 height 7
click at [697, 155] on link "Move to F" at bounding box center [687, 155] width 67 height 14
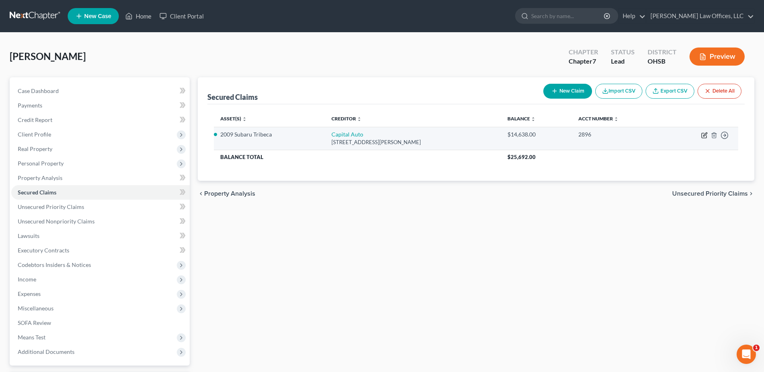
click at [704, 135] on icon "button" at bounding box center [705, 135] width 4 height 4
select select "36"
select select "10"
select select "0"
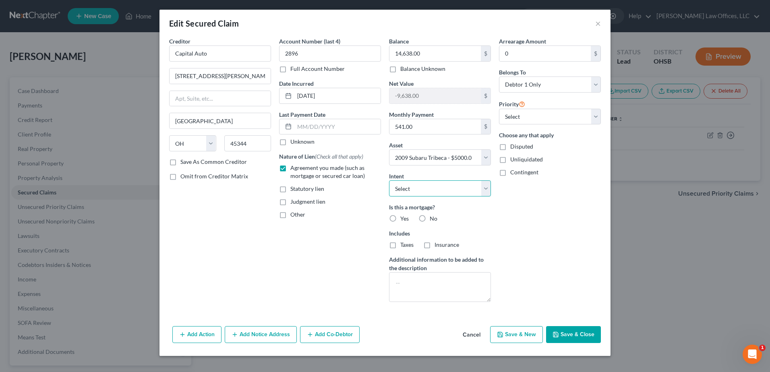
click at [483, 188] on select "Select Surrender Redeem Reaffirm Avoid Other" at bounding box center [440, 188] width 102 height 16
select select "0"
click at [389, 180] on select "Select Surrender Redeem Reaffirm Avoid Other" at bounding box center [440, 188] width 102 height 16
click at [430, 215] on label "No" at bounding box center [434, 219] width 8 height 8
click at [433, 215] on input "No" at bounding box center [435, 217] width 5 height 5
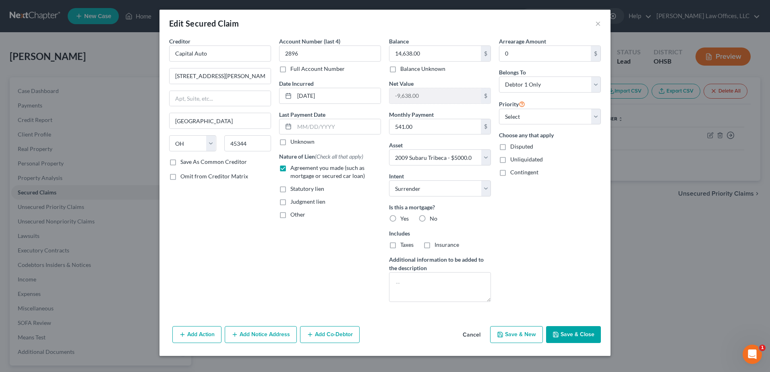
radio input "true"
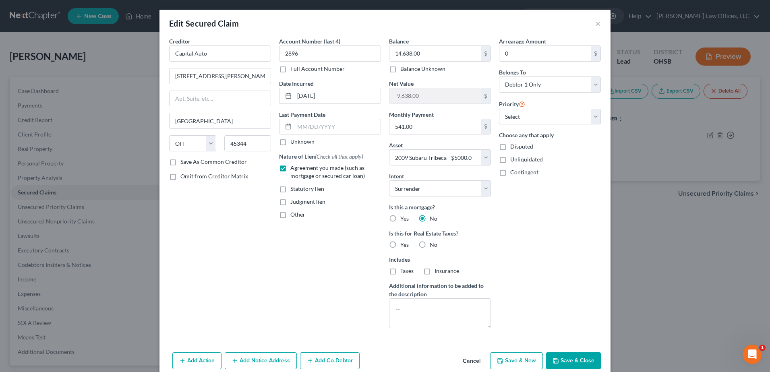
click at [430, 245] on label "No" at bounding box center [434, 245] width 8 height 8
click at [433, 245] on input "No" at bounding box center [435, 243] width 5 height 5
radio input "true"
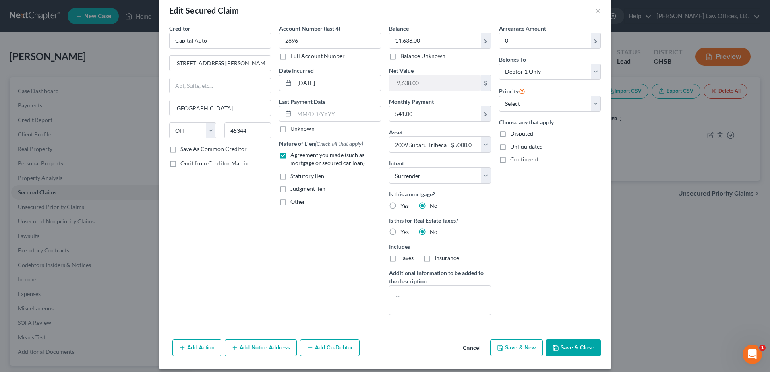
scroll to position [20, 0]
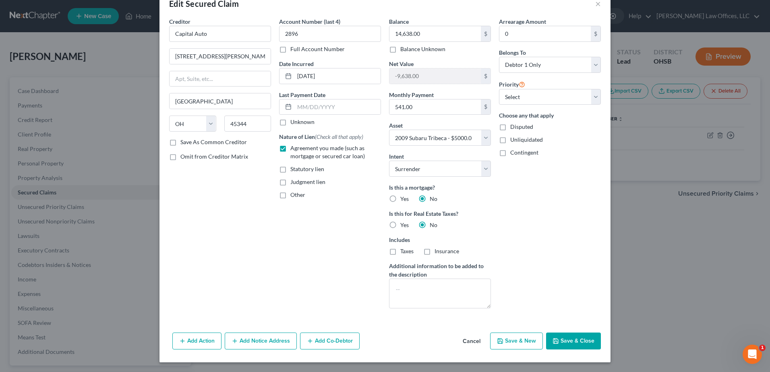
click at [256, 341] on button "Add Notice Address" at bounding box center [261, 341] width 72 height 17
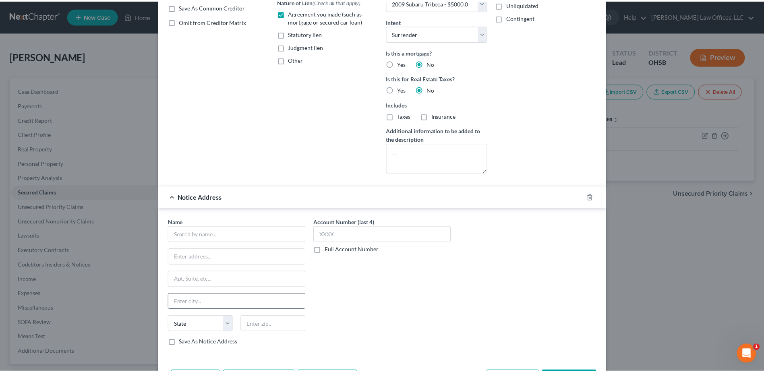
scroll to position [181, 0]
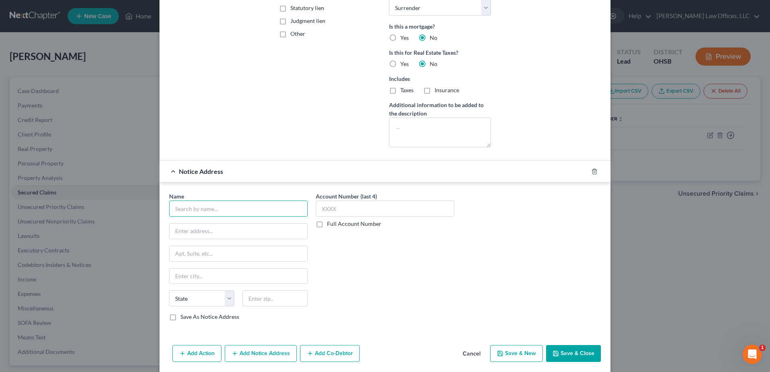
click at [215, 211] on input "text" at bounding box center [238, 209] width 139 height 16
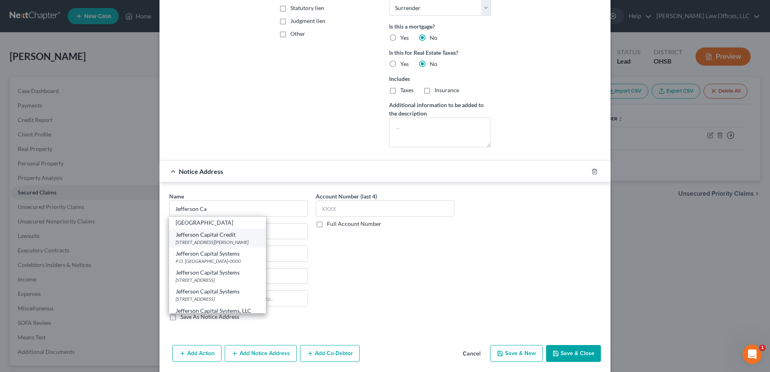
click at [228, 236] on div "Jefferson Capital Credit" at bounding box center [218, 235] width 84 height 8
type input "Jefferson Capital Credit"
type input "[STREET_ADDRESS][PERSON_NAME]"
type input "Saint Cloud"
select select "24"
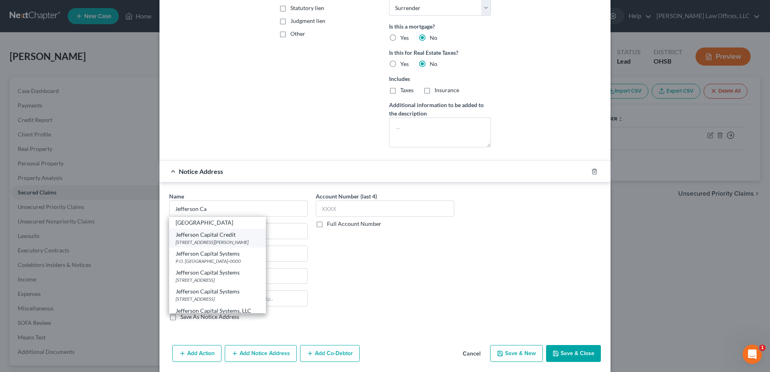
type input "56303-0000"
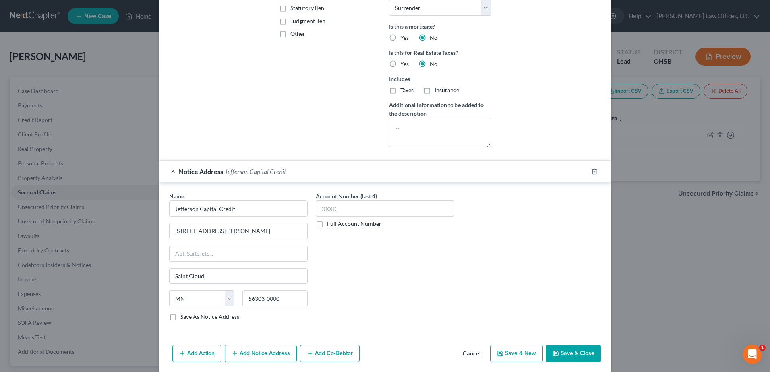
click at [575, 351] on button "Save & Close" at bounding box center [573, 353] width 55 height 17
select select
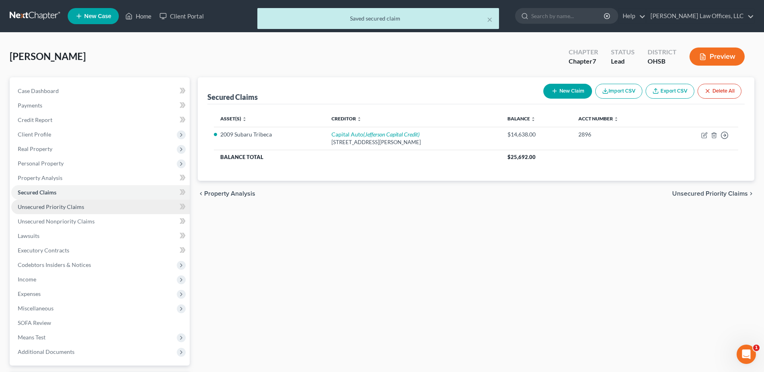
click at [61, 209] on span "Unsecured Priority Claims" at bounding box center [51, 206] width 66 height 7
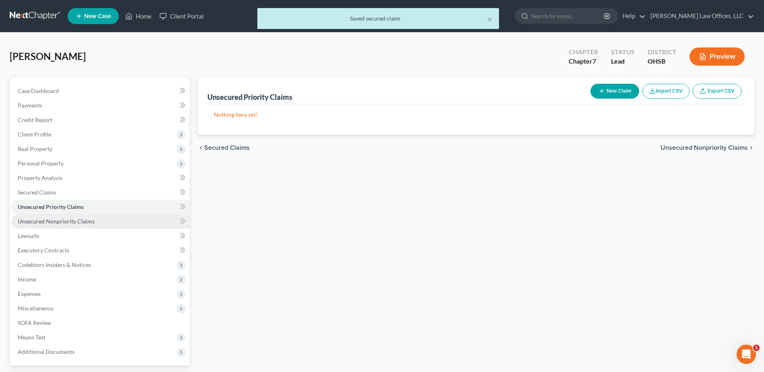
click at [70, 220] on span "Unsecured Nonpriority Claims" at bounding box center [56, 221] width 77 height 7
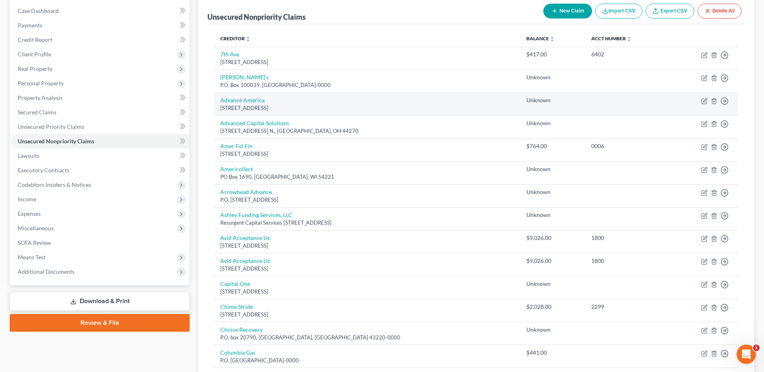
scroll to position [81, 0]
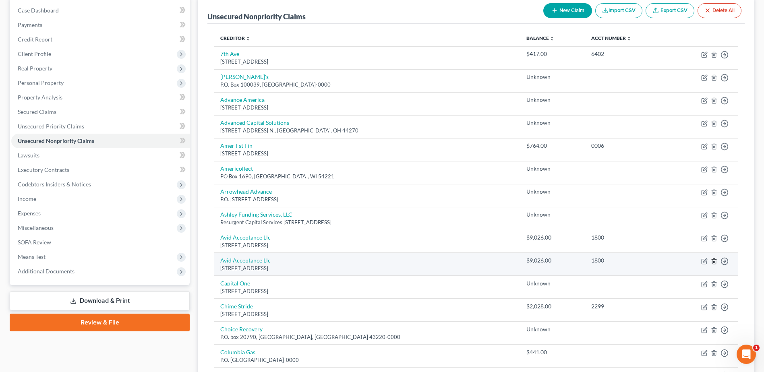
click at [715, 262] on line "button" at bounding box center [715, 262] width 0 height 2
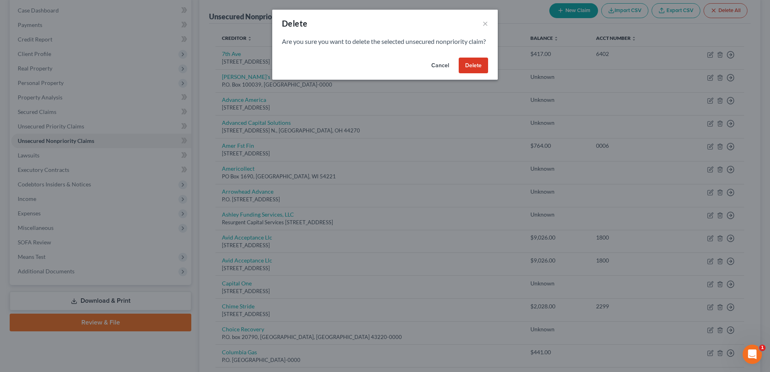
click at [479, 74] on button "Delete" at bounding box center [473, 66] width 29 height 16
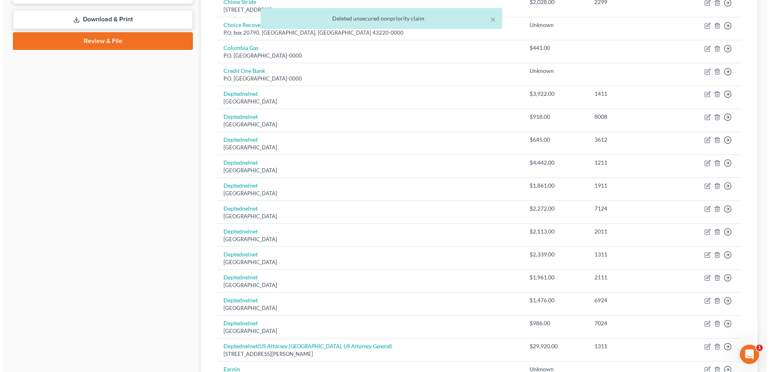
scroll to position [362, 0]
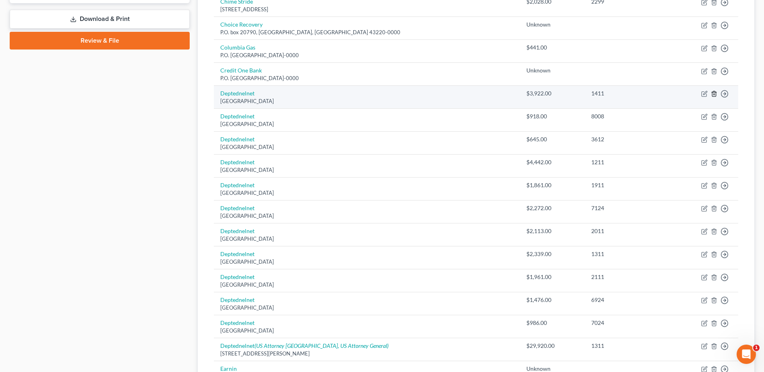
click at [715, 93] on icon "button" at bounding box center [714, 94] width 6 height 6
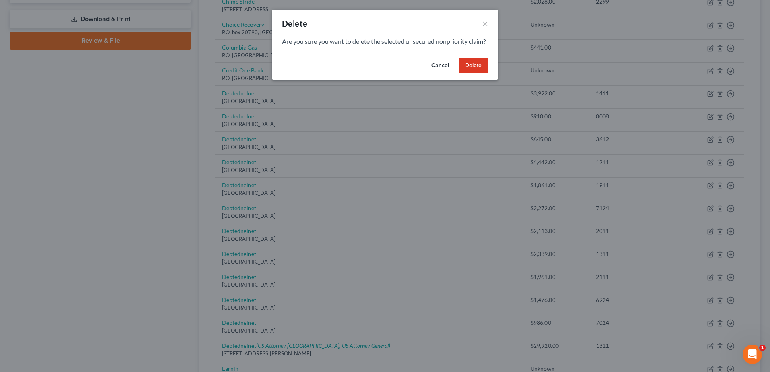
click at [476, 74] on button "Delete" at bounding box center [473, 66] width 29 height 16
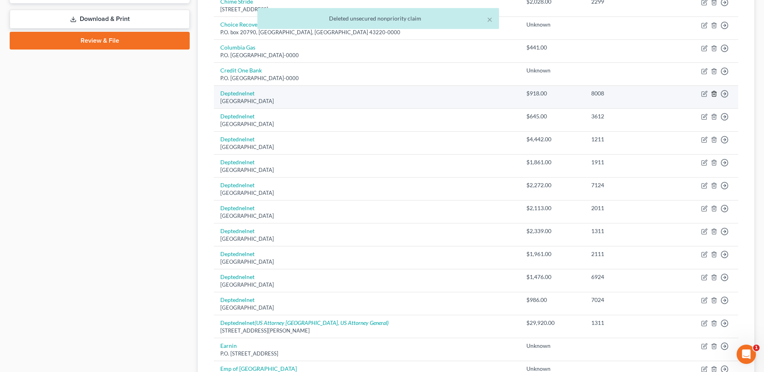
click at [715, 95] on line "button" at bounding box center [715, 95] width 0 height 2
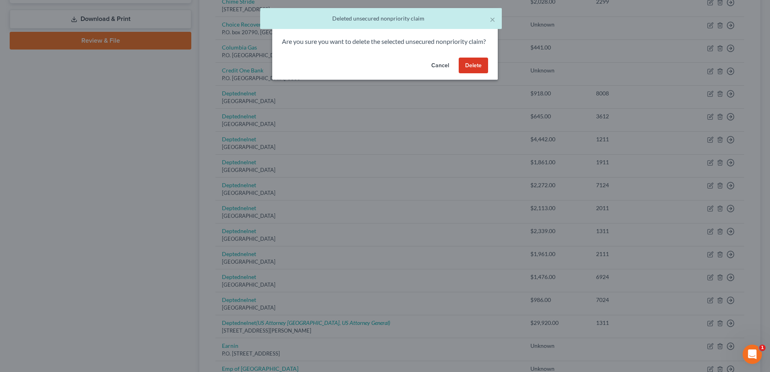
click at [473, 74] on button "Delete" at bounding box center [473, 66] width 29 height 16
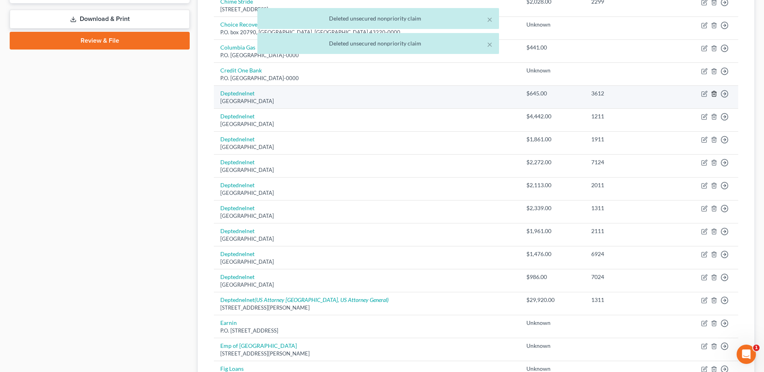
click at [712, 96] on icon "button" at bounding box center [714, 93] width 4 height 5
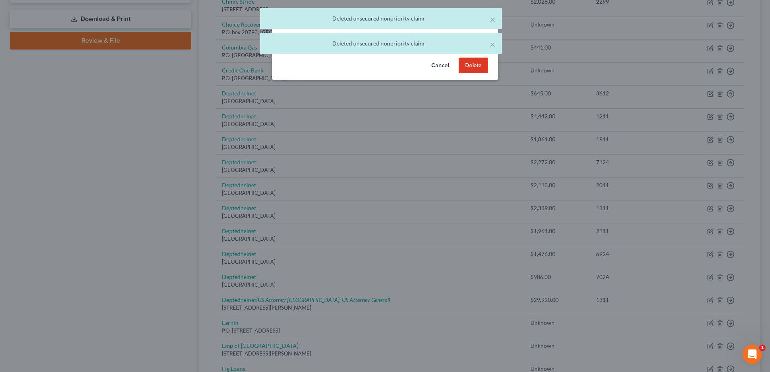
click at [477, 74] on button "Delete" at bounding box center [473, 66] width 29 height 16
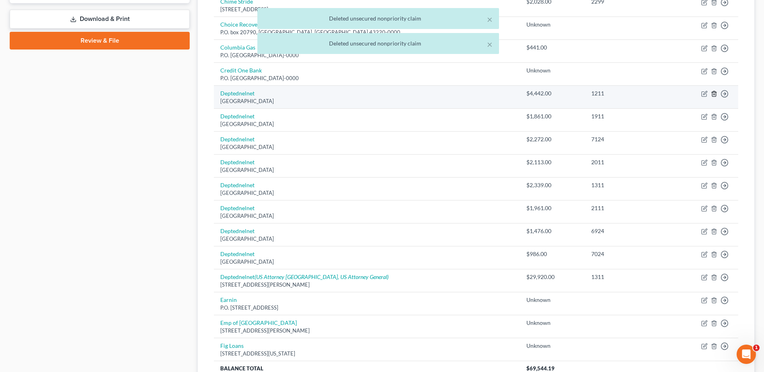
click at [713, 93] on icon "button" at bounding box center [714, 94] width 6 height 6
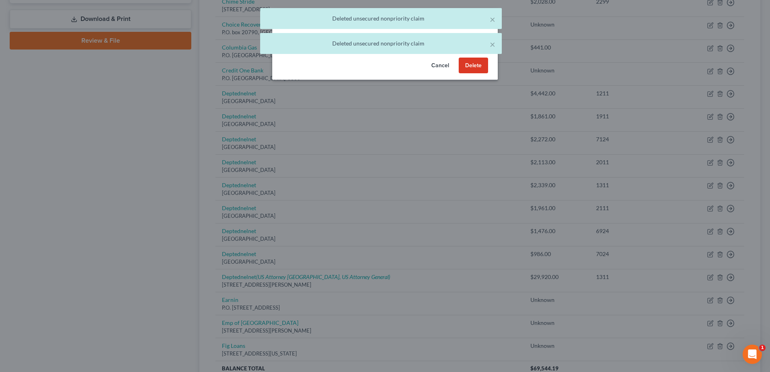
click at [478, 74] on button "Delete" at bounding box center [473, 66] width 29 height 16
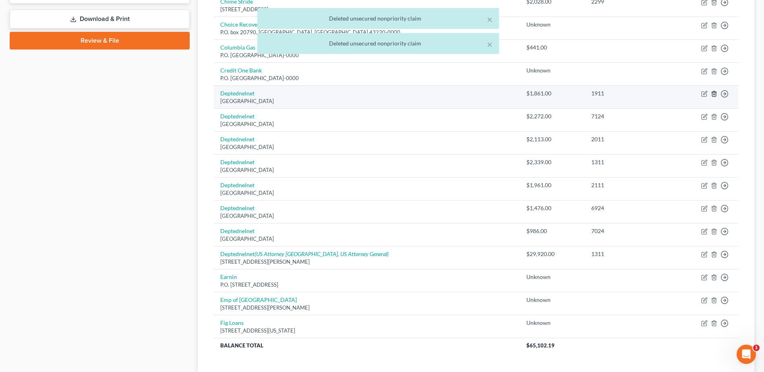
click at [712, 93] on icon "button" at bounding box center [714, 93] width 4 height 5
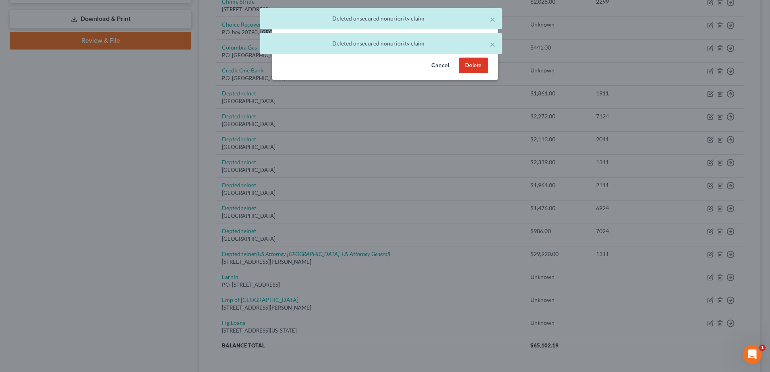
click at [479, 74] on button "Delete" at bounding box center [473, 66] width 29 height 16
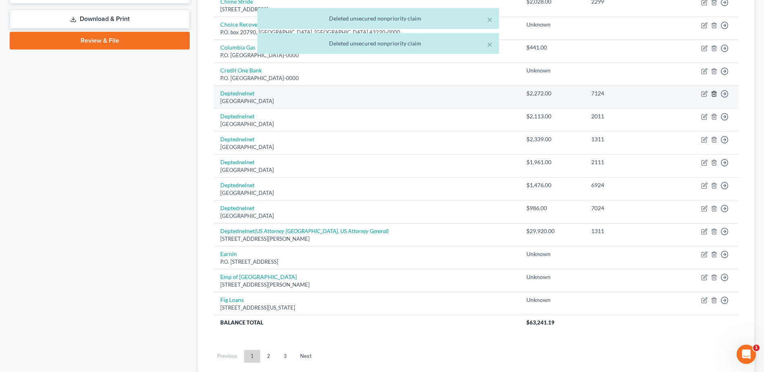
click at [714, 95] on line "button" at bounding box center [714, 95] width 0 height 2
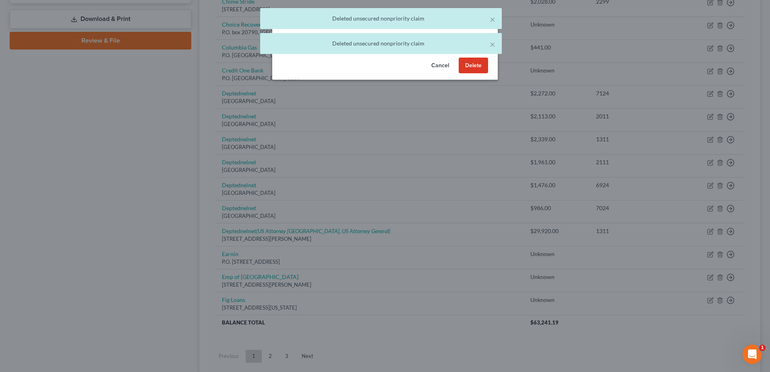
click at [471, 73] on button "Delete" at bounding box center [473, 66] width 29 height 16
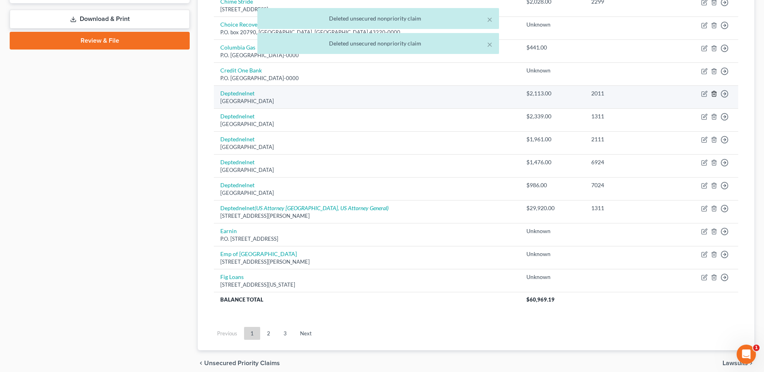
click at [714, 94] on icon "button" at bounding box center [714, 94] width 6 height 6
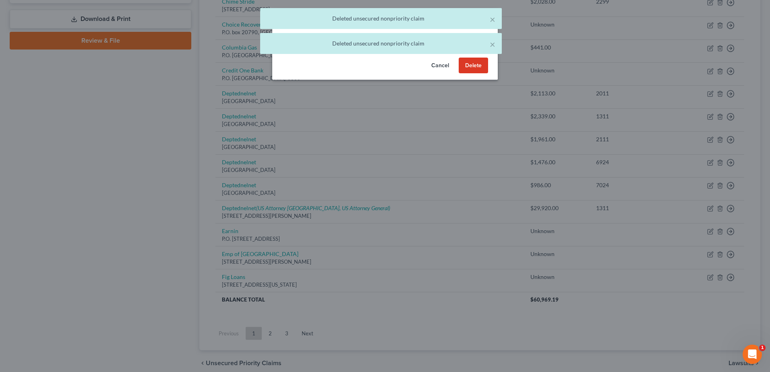
click at [466, 73] on button "Delete" at bounding box center [473, 66] width 29 height 16
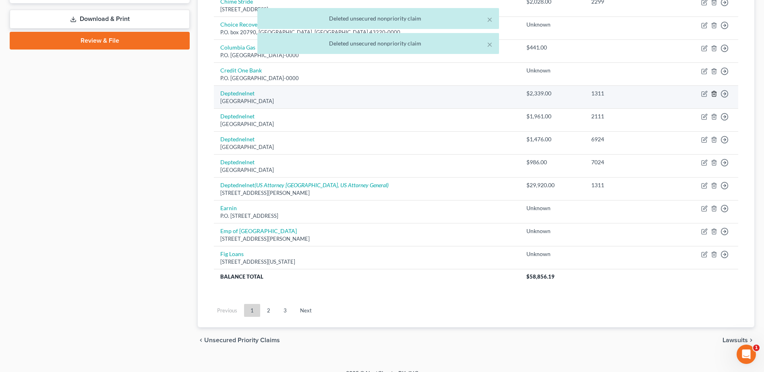
click at [715, 92] on polyline "button" at bounding box center [714, 92] width 5 height 0
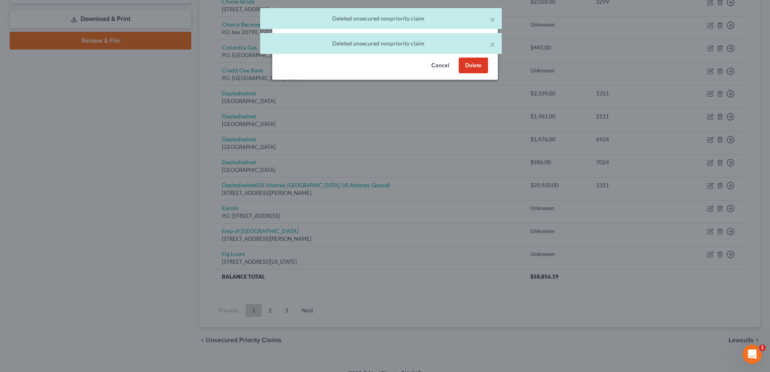
click at [478, 74] on button "Delete" at bounding box center [473, 66] width 29 height 16
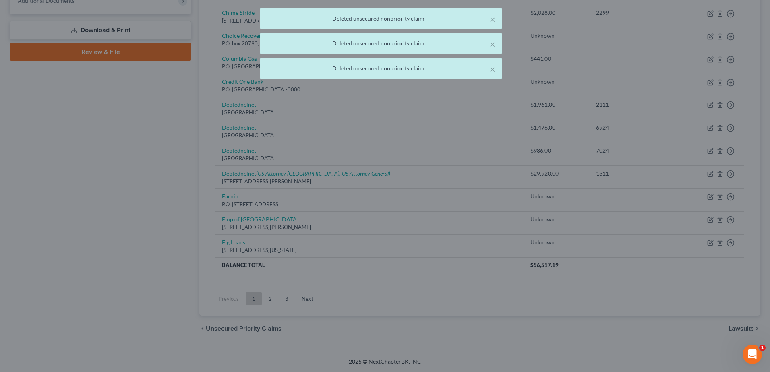
scroll to position [351, 0]
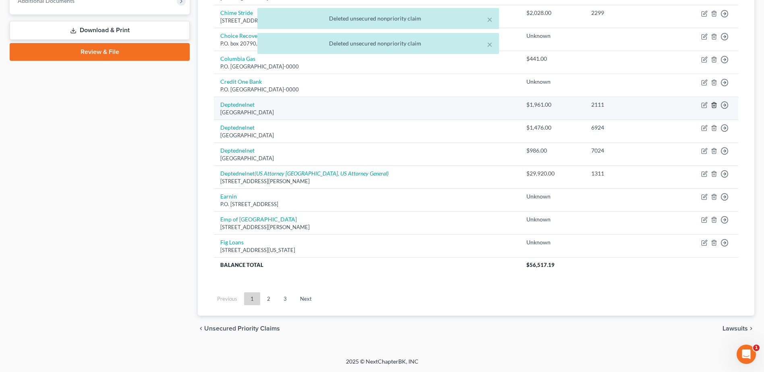
click at [714, 105] on icon "button" at bounding box center [714, 105] width 6 height 6
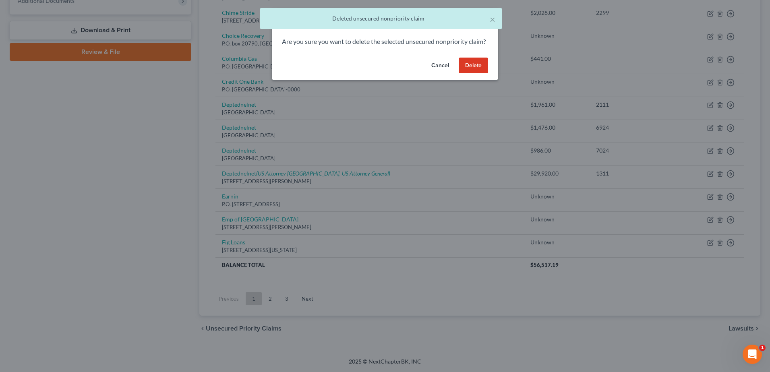
click at [474, 73] on button "Delete" at bounding box center [473, 66] width 29 height 16
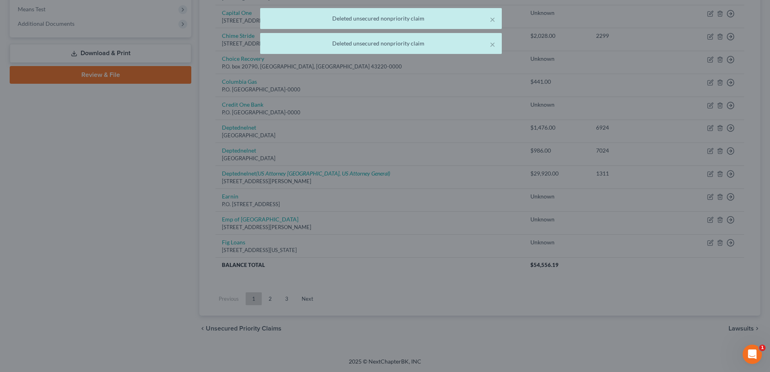
scroll to position [328, 0]
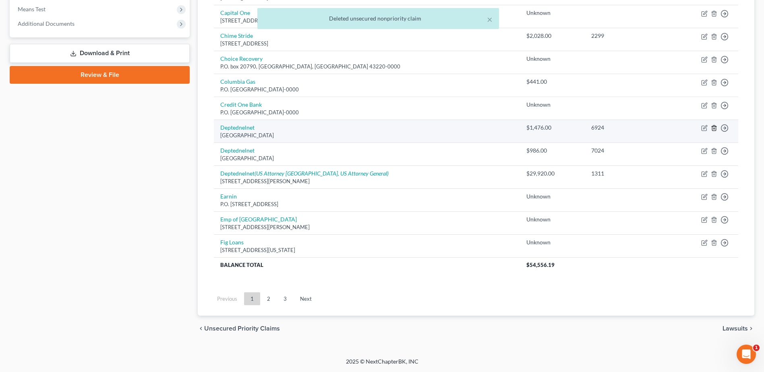
click at [711, 128] on icon "button" at bounding box center [714, 128] width 6 height 6
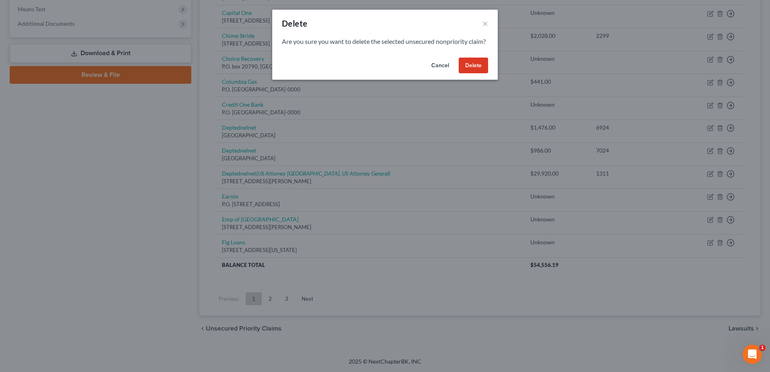
click at [435, 72] on button "Cancel" at bounding box center [440, 66] width 31 height 16
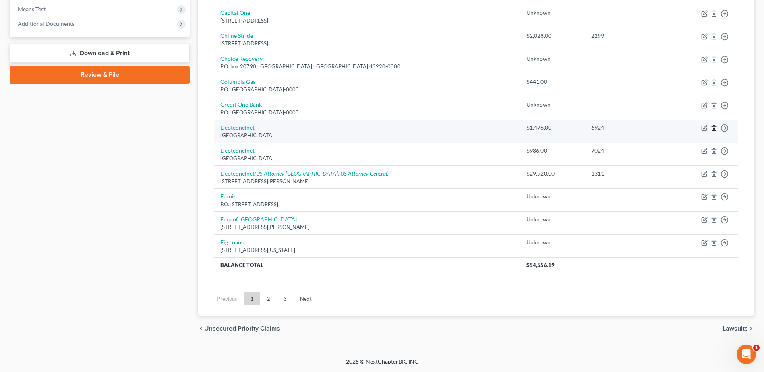
click at [712, 126] on icon "button" at bounding box center [714, 128] width 4 height 5
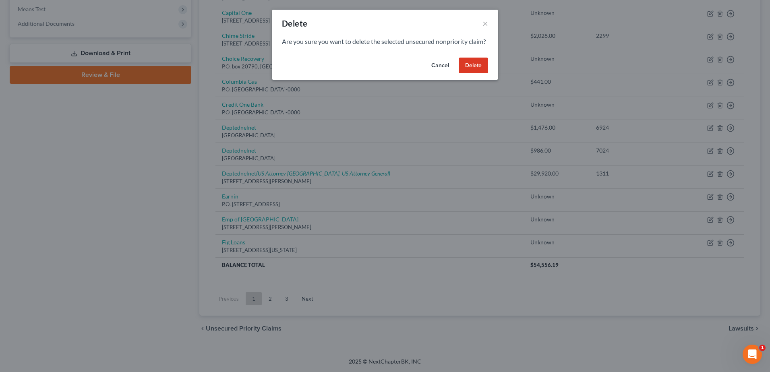
click at [476, 74] on button "Delete" at bounding box center [473, 66] width 29 height 16
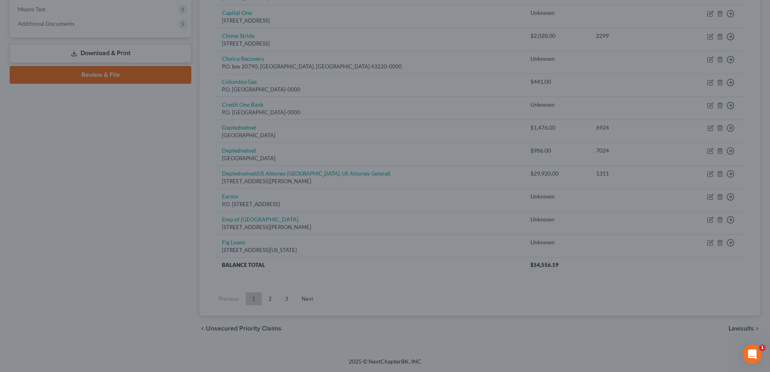
scroll to position [305, 0]
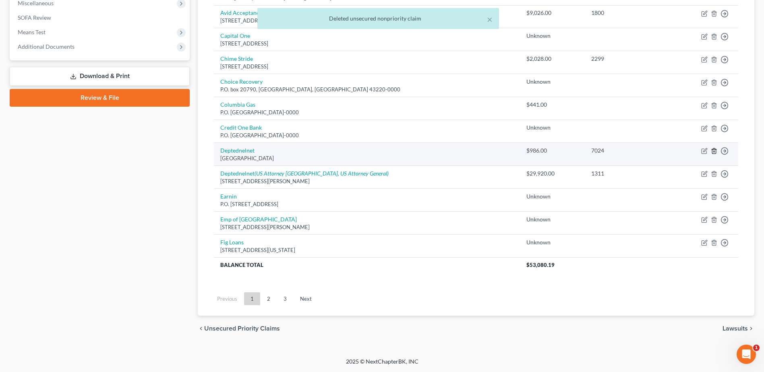
click at [712, 151] on icon "button" at bounding box center [714, 151] width 4 height 5
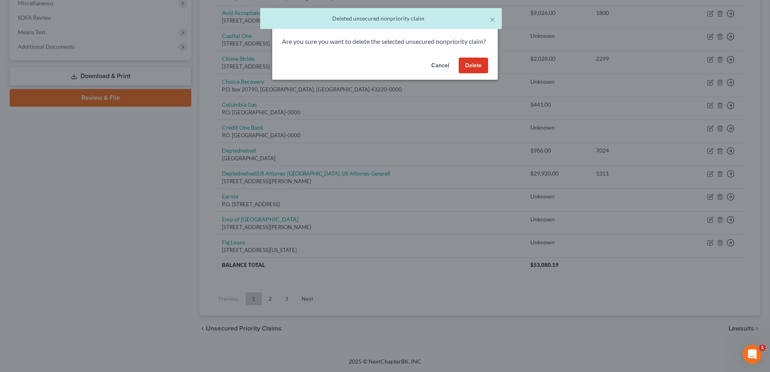
click at [473, 74] on button "Delete" at bounding box center [473, 66] width 29 height 16
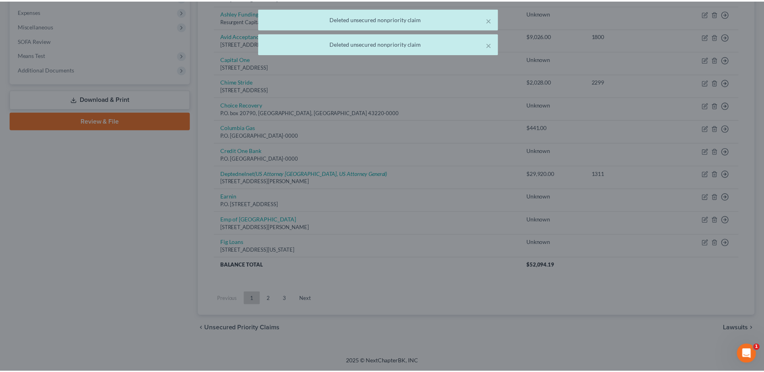
scroll to position [282, 0]
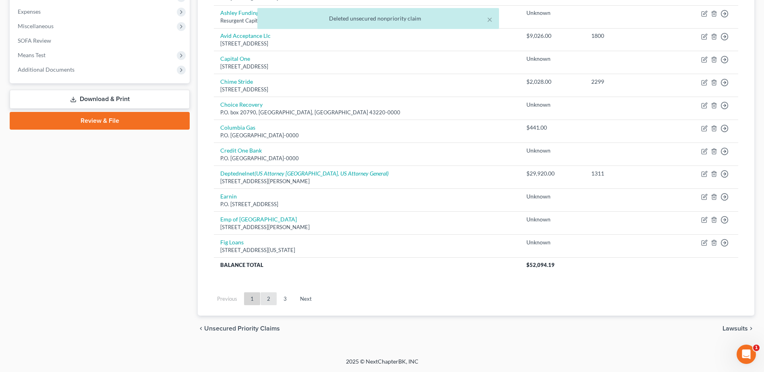
click at [270, 298] on link "2" at bounding box center [269, 298] width 16 height 13
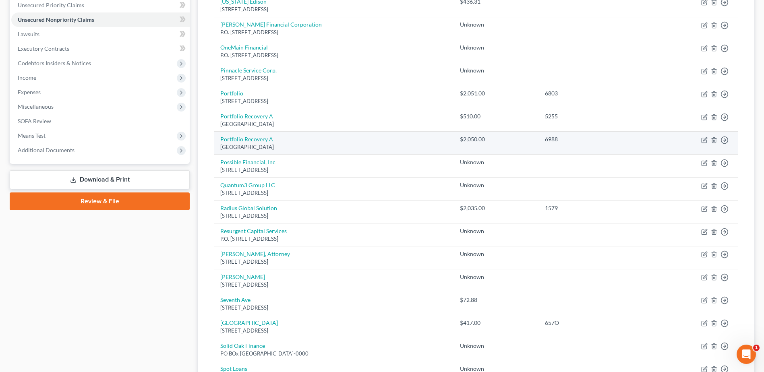
scroll to position [162, 0]
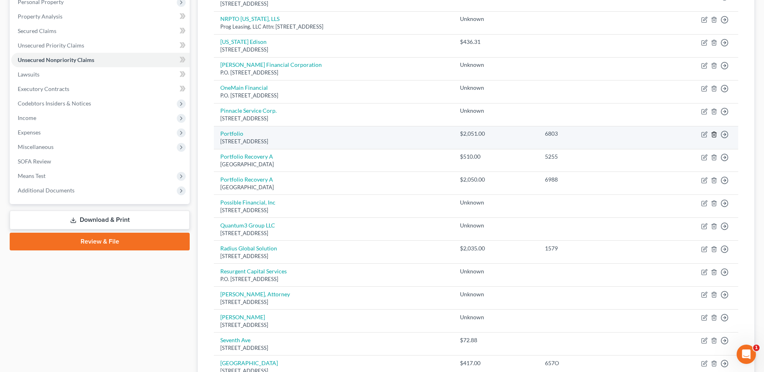
click at [715, 133] on icon "button" at bounding box center [714, 134] width 4 height 5
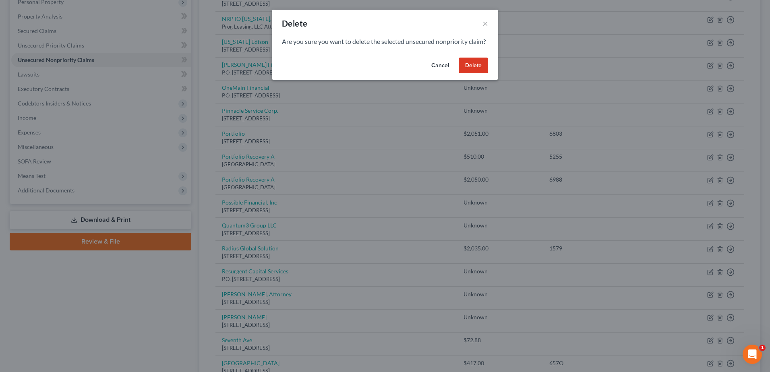
click at [466, 74] on button "Delete" at bounding box center [473, 66] width 29 height 16
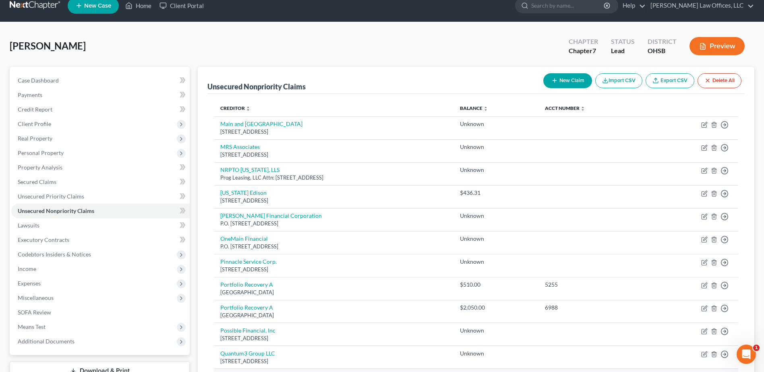
scroll to position [0, 0]
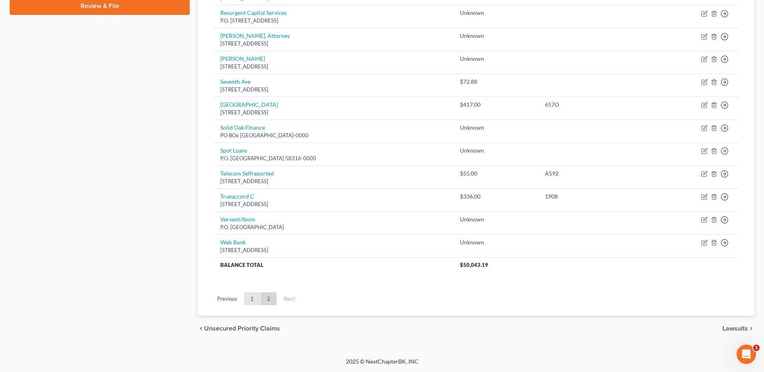
click at [254, 303] on link "1" at bounding box center [252, 298] width 16 height 13
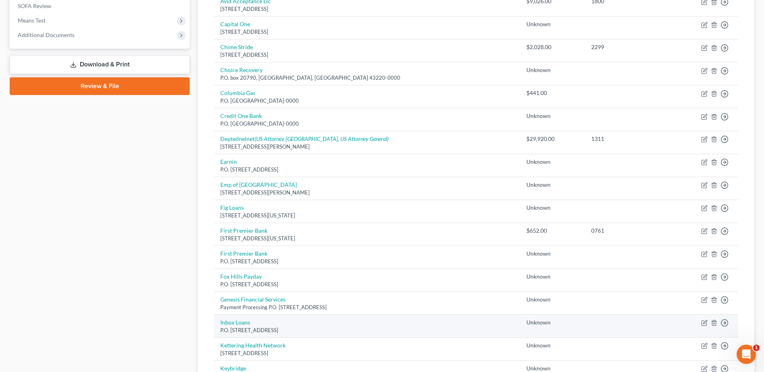
scroll to position [316, 0]
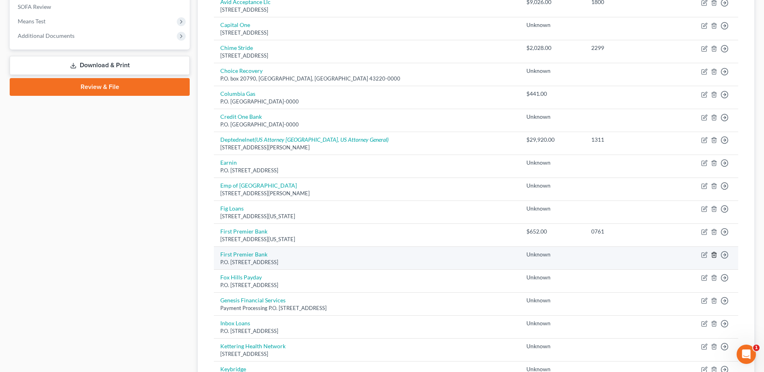
click at [711, 256] on icon "button" at bounding box center [714, 255] width 6 height 6
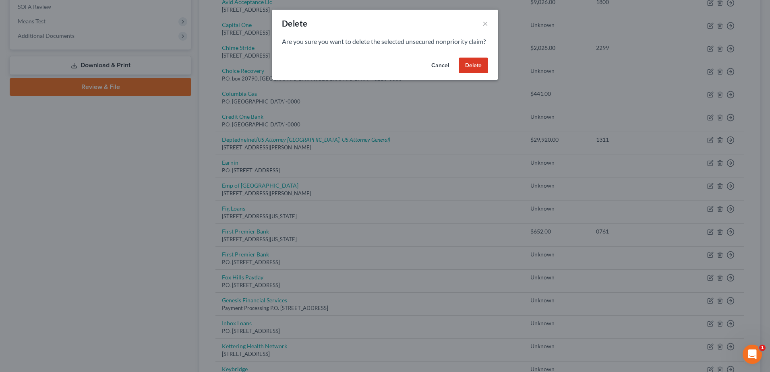
click at [474, 73] on button "Delete" at bounding box center [473, 66] width 29 height 16
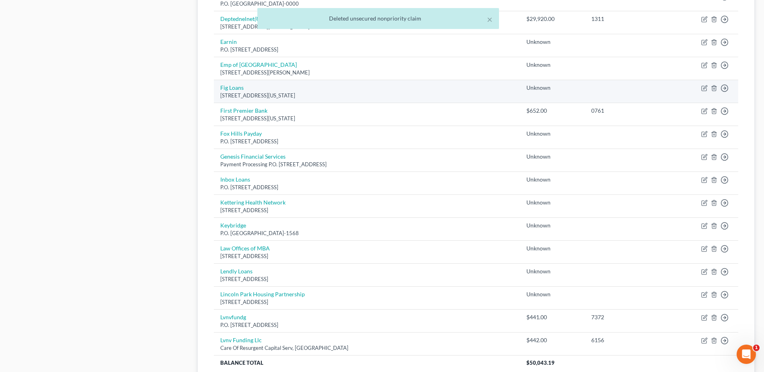
scroll to position [477, 0]
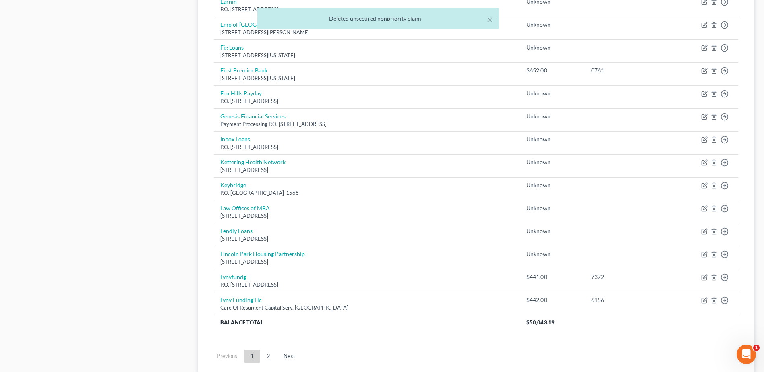
click at [147, 217] on div "Case Dashboard Payments Invoices Payments Payments Credit Report Client Profile" at bounding box center [100, -1] width 188 height 799
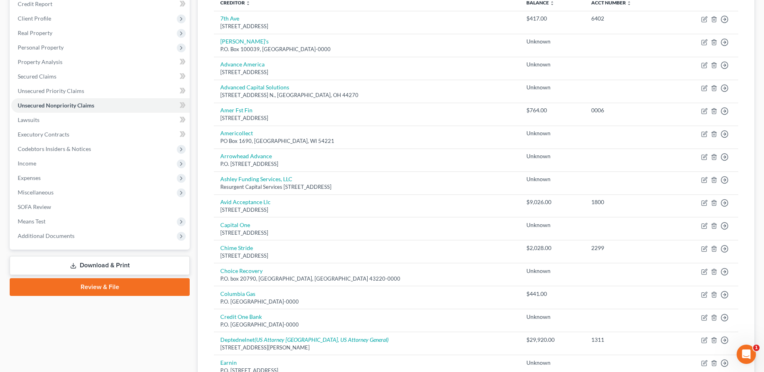
scroll to position [115, 0]
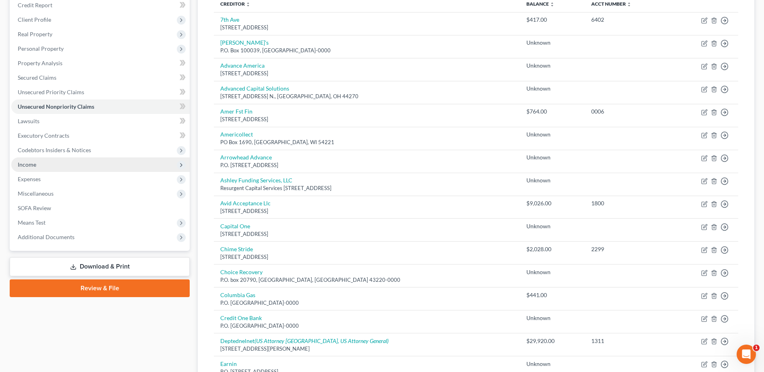
click at [64, 168] on span "Income" at bounding box center [100, 164] width 178 height 14
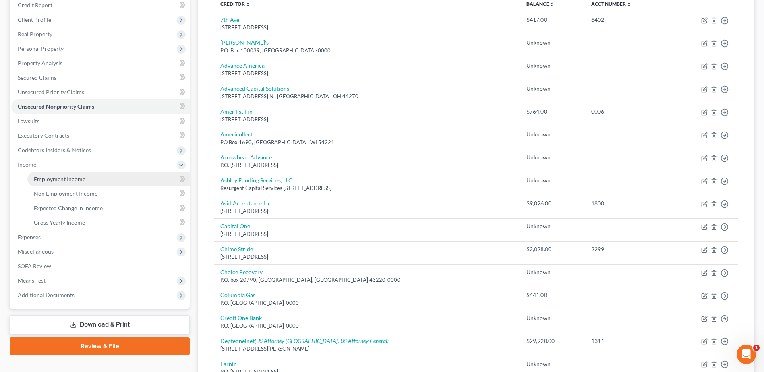
click at [78, 178] on span "Employment Income" at bounding box center [60, 179] width 52 height 7
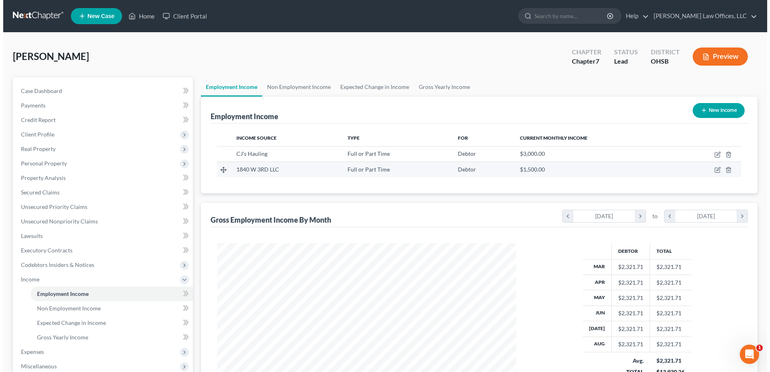
scroll to position [149, 315]
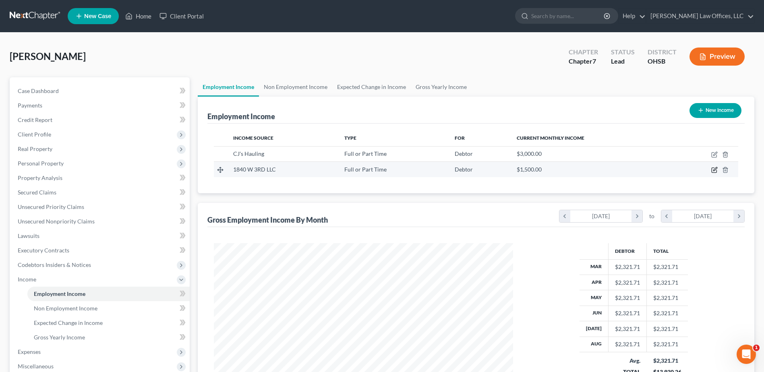
click at [716, 169] on icon "button" at bounding box center [715, 170] width 4 height 4
select select "0"
select select "36"
select select "0"
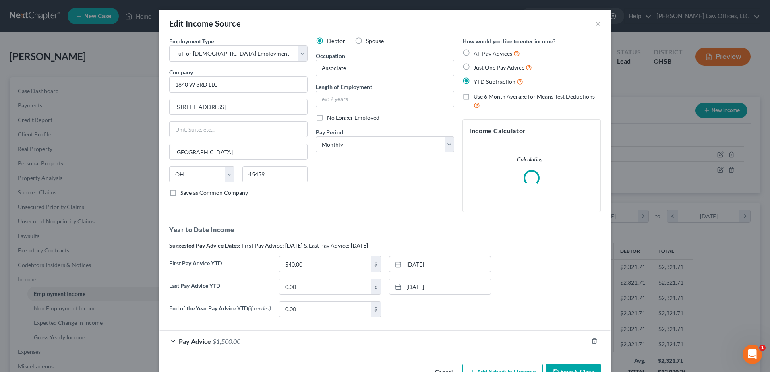
scroll to position [151, 318]
click at [315, 284] on input "0.00" at bounding box center [325, 286] width 91 height 15
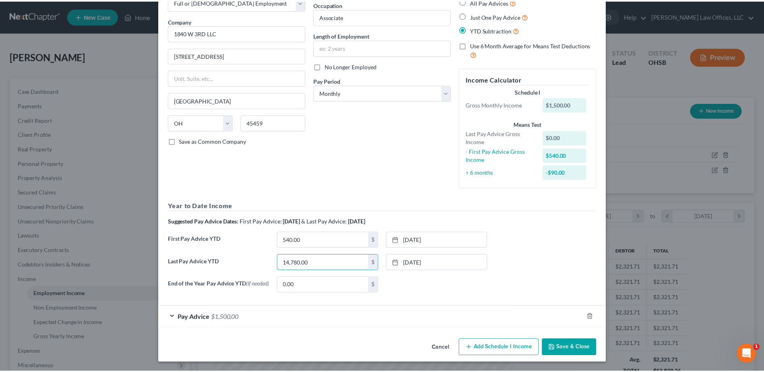
scroll to position [54, 0]
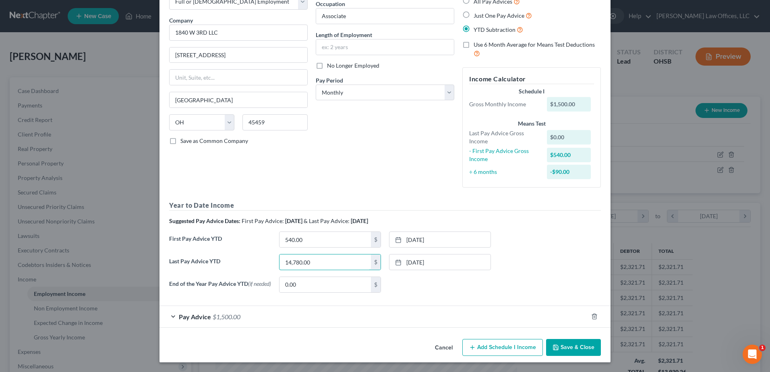
type input "14,780.00"
click at [562, 347] on button "Save & Close" at bounding box center [573, 347] width 55 height 17
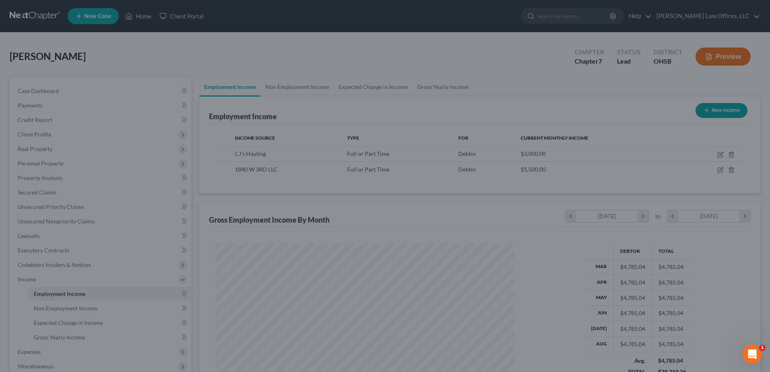
scroll to position [402615, 402449]
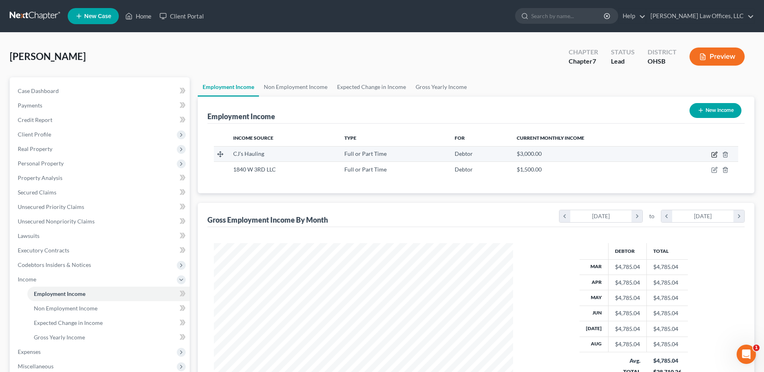
click at [713, 154] on icon "button" at bounding box center [714, 154] width 6 height 6
select select "0"
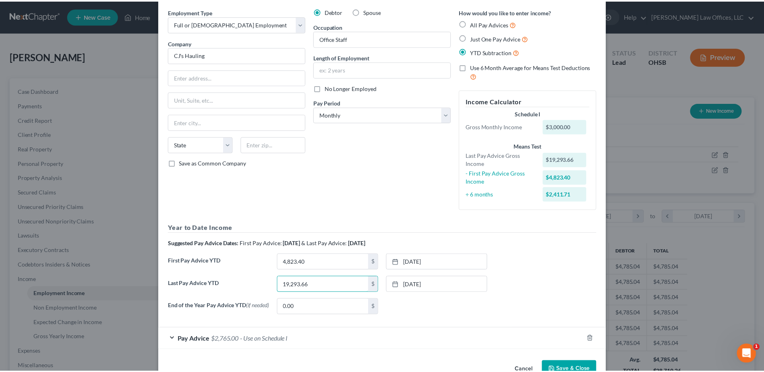
scroll to position [54, 0]
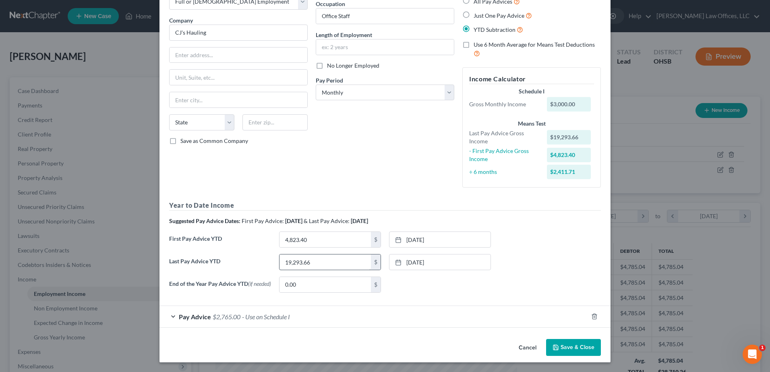
drag, startPoint x: 559, startPoint y: 350, endPoint x: 349, endPoint y: 259, distance: 229.5
click at [559, 350] on button "Save & Close" at bounding box center [573, 347] width 55 height 17
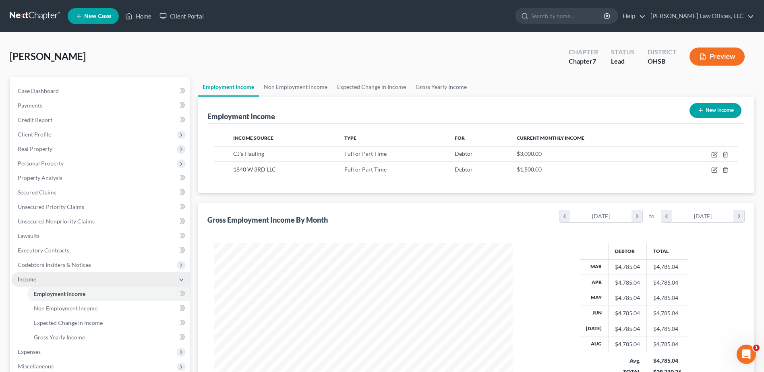
scroll to position [128, 0]
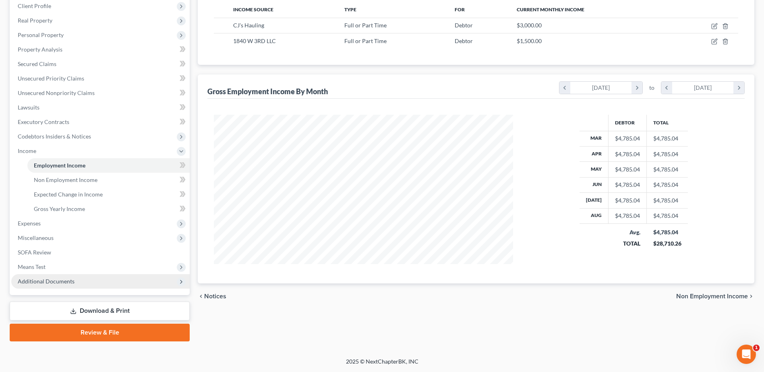
click at [79, 279] on span "Additional Documents" at bounding box center [100, 281] width 178 height 14
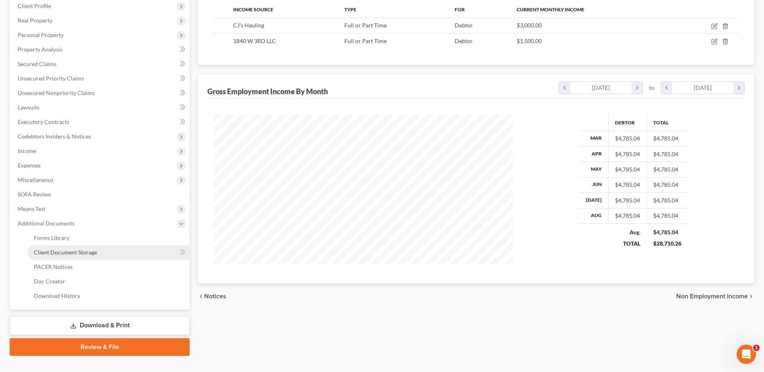
click at [93, 256] on link "Client Document Storage" at bounding box center [108, 252] width 162 height 14
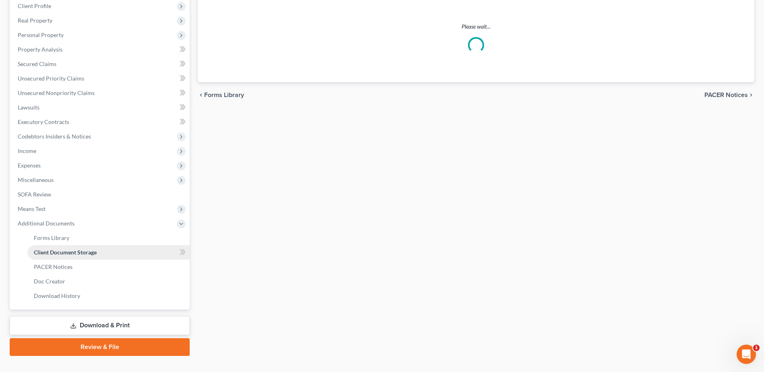
scroll to position [87, 0]
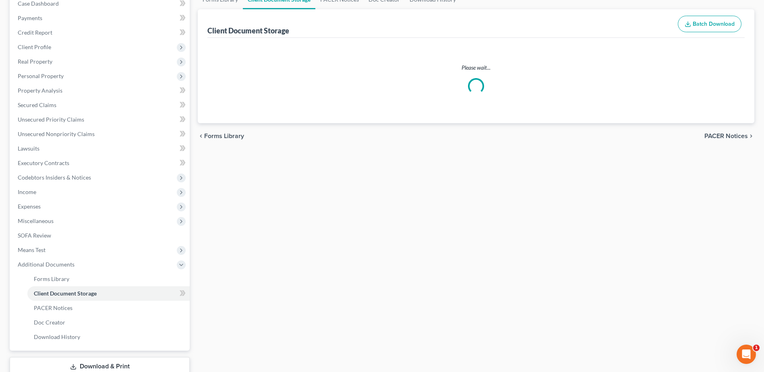
select select "7"
select select "37"
select select "53"
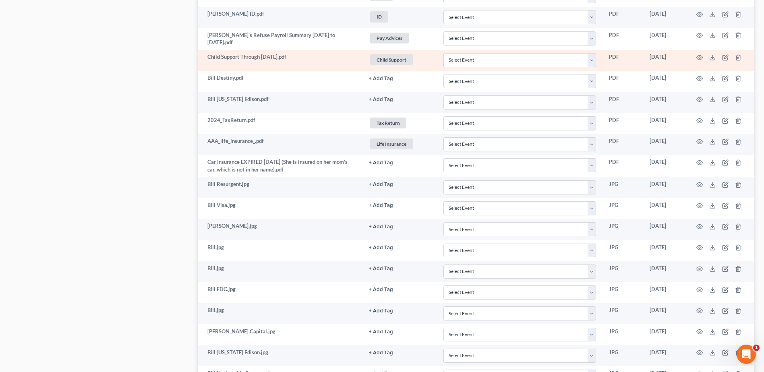
scroll to position [644, 0]
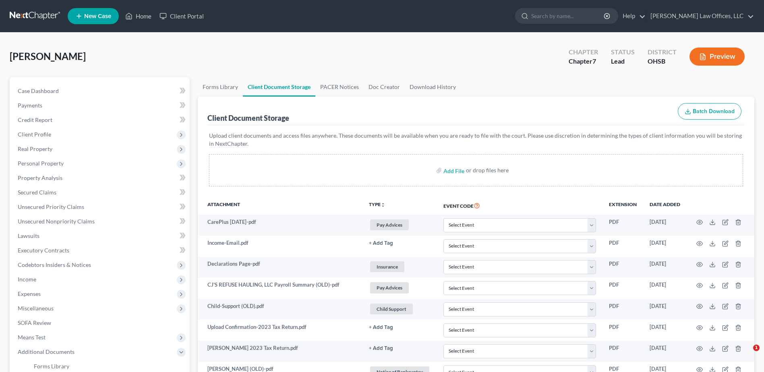
select select "7"
select select "37"
select select "53"
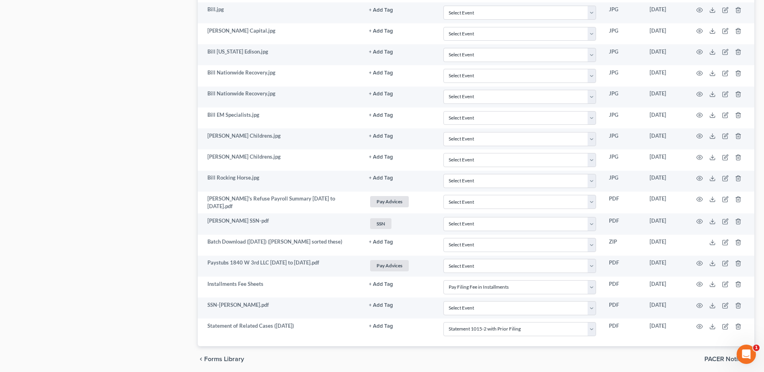
scroll to position [958, 0]
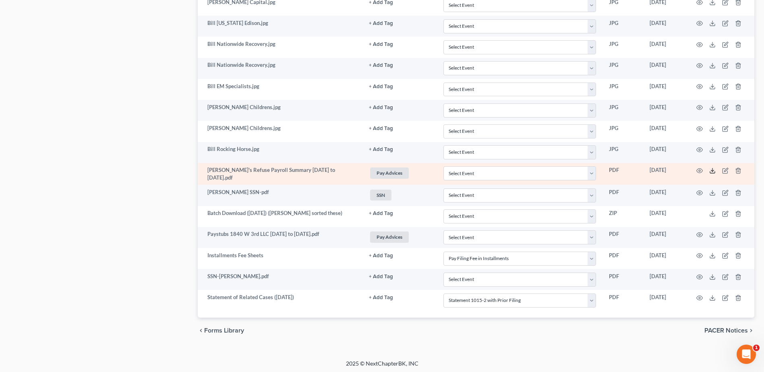
click at [711, 170] on icon at bounding box center [712, 171] width 6 height 6
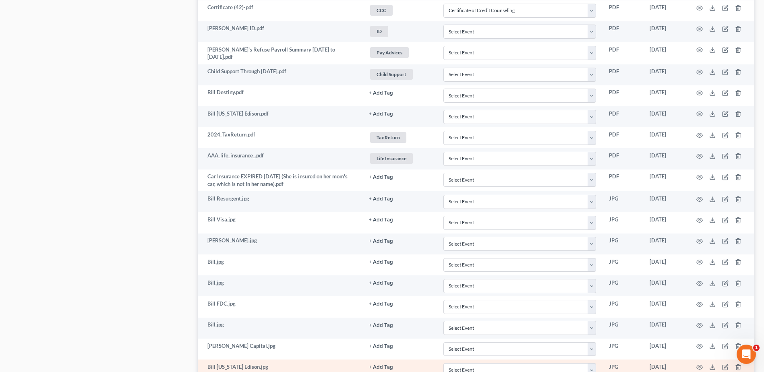
scroll to position [596, 0]
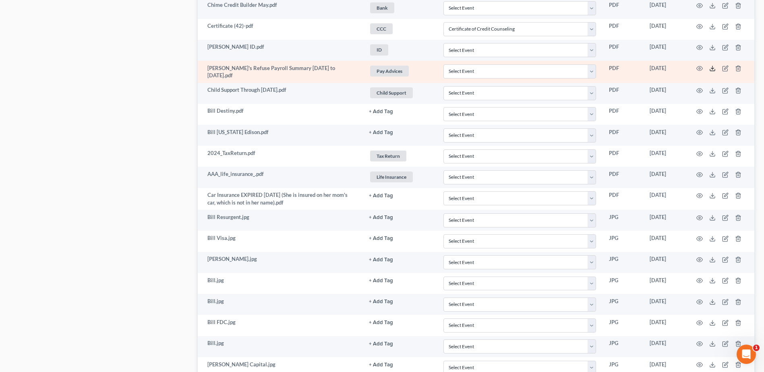
click at [712, 68] on line at bounding box center [712, 67] width 0 height 3
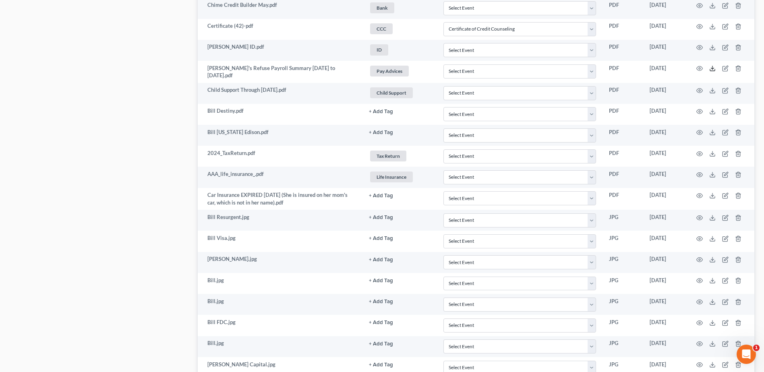
scroll to position [193, 0]
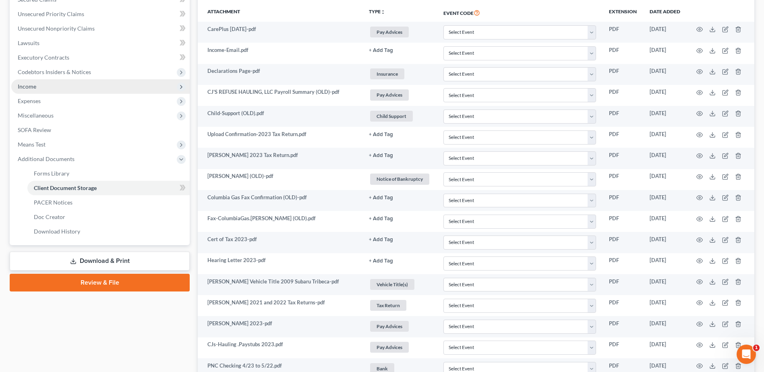
drag, startPoint x: 42, startPoint y: 91, endPoint x: 59, endPoint y: 87, distance: 16.8
click at [42, 91] on span "Income" at bounding box center [100, 86] width 178 height 14
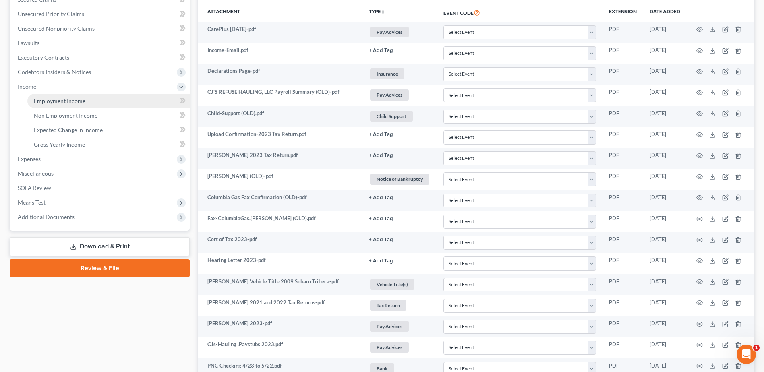
click at [66, 99] on span "Employment Income" at bounding box center [60, 100] width 52 height 7
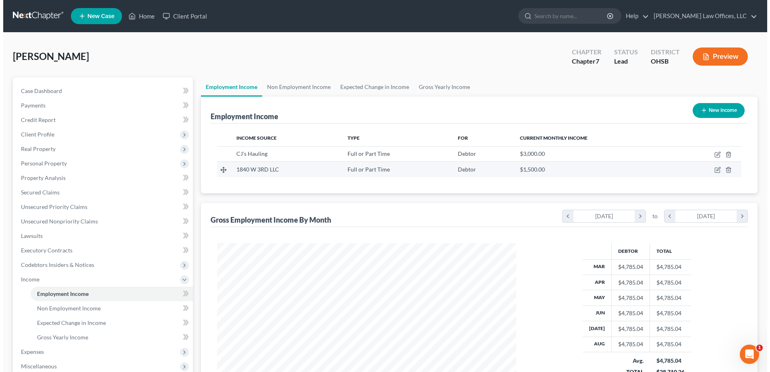
scroll to position [149, 315]
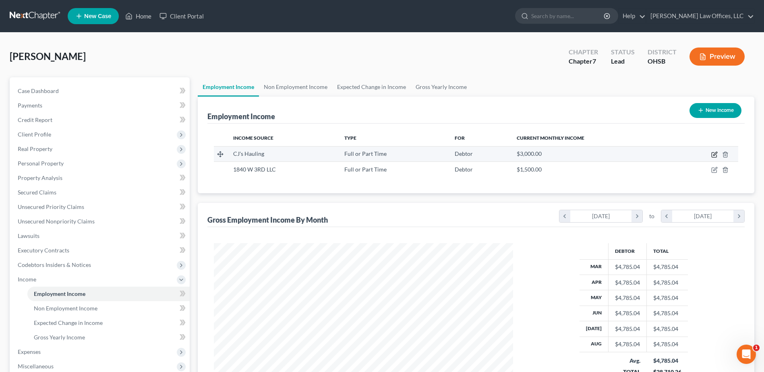
click at [712, 153] on icon "button" at bounding box center [714, 155] width 5 height 5
select select "0"
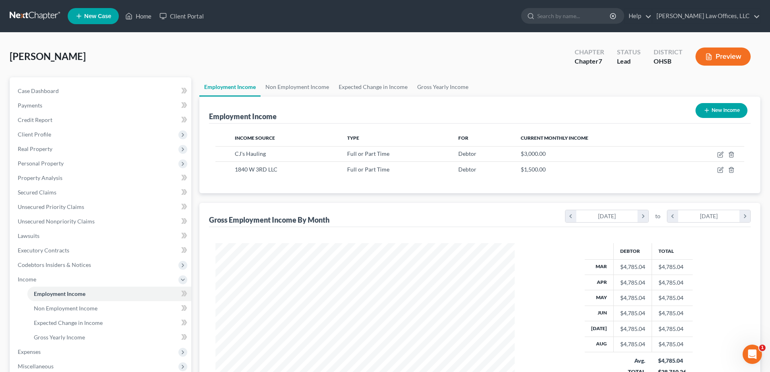
scroll to position [151, 318]
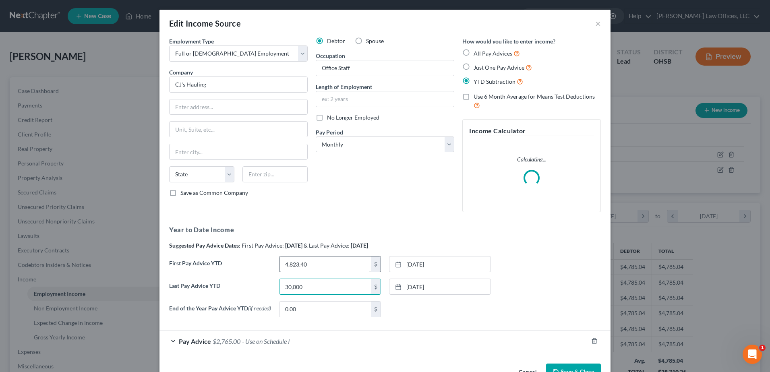
type input "30,000"
click at [316, 263] on input "4,823.40" at bounding box center [325, 264] width 91 height 15
type input "2,500.00"
click at [320, 286] on input "30,000" at bounding box center [325, 286] width 91 height 15
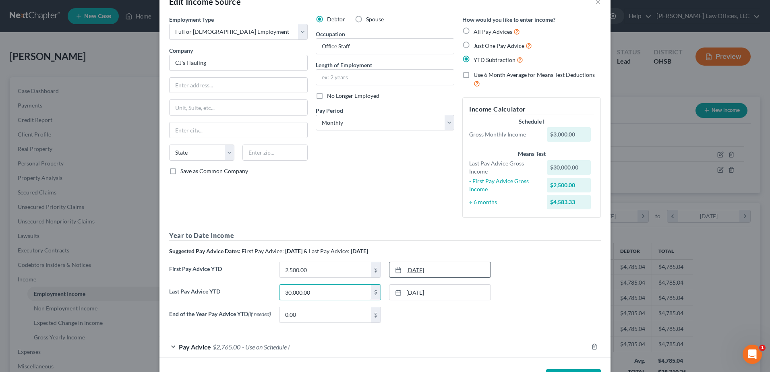
scroll to position [40, 0]
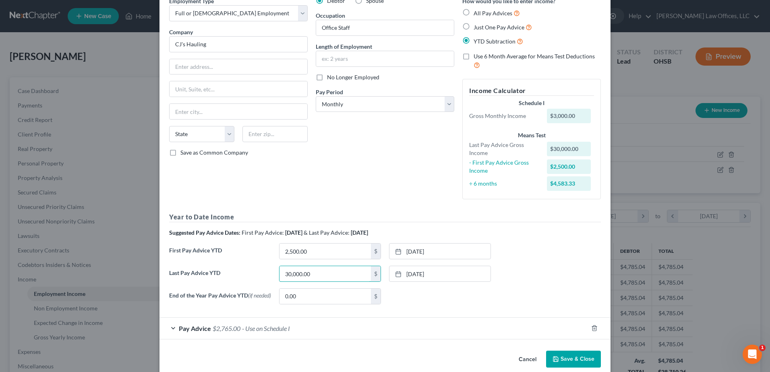
type input "30,000.00"
click at [362, 330] on div "Pay Advice $2,765.00 - Use on Schedule I" at bounding box center [373, 328] width 429 height 21
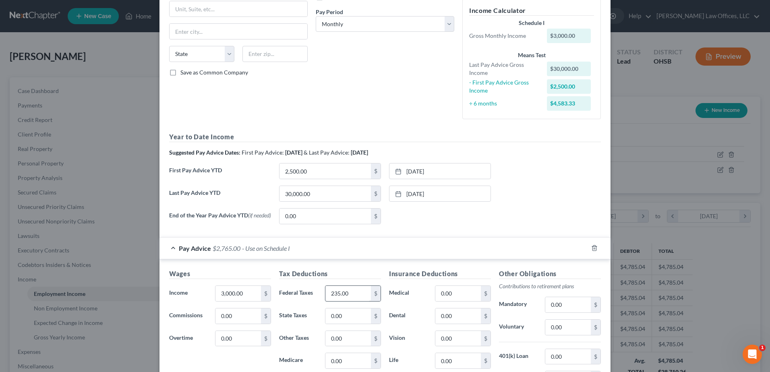
scroll to position [121, 0]
click at [242, 295] on input "3,000.00" at bounding box center [238, 293] width 46 height 15
type input "3,750.00"
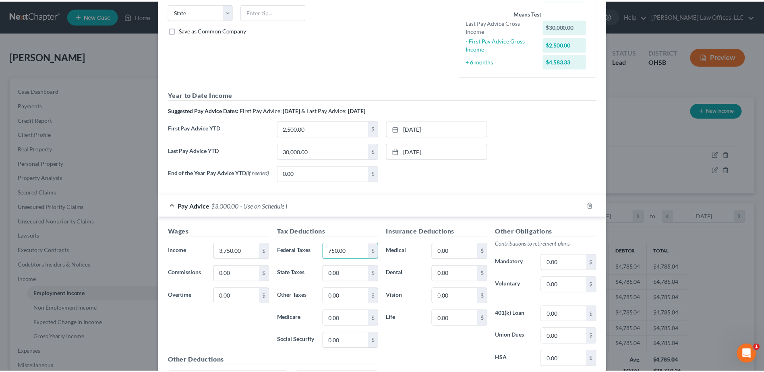
scroll to position [251, 0]
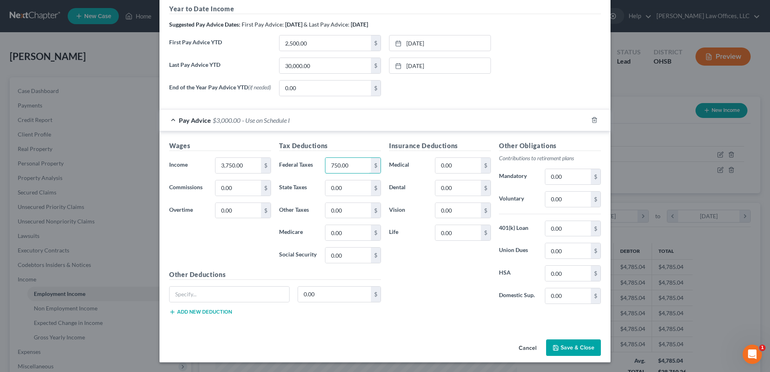
type input "750.00"
click at [565, 349] on button "Save & Close" at bounding box center [573, 348] width 55 height 17
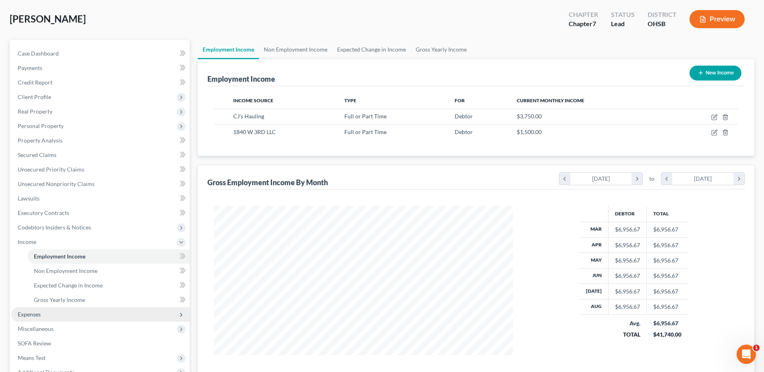
scroll to position [128, 0]
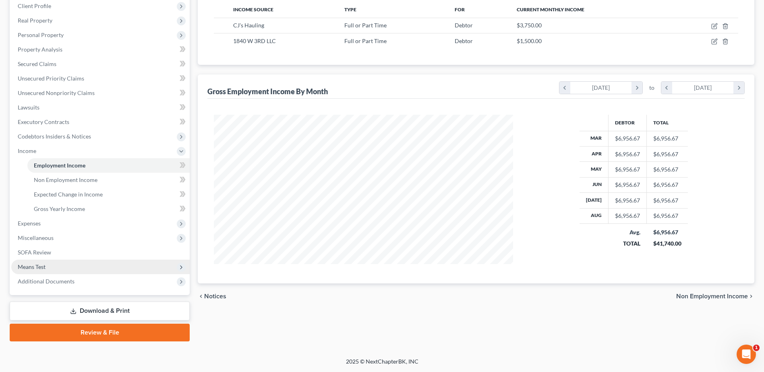
click at [61, 266] on span "Means Test" at bounding box center [100, 267] width 178 height 14
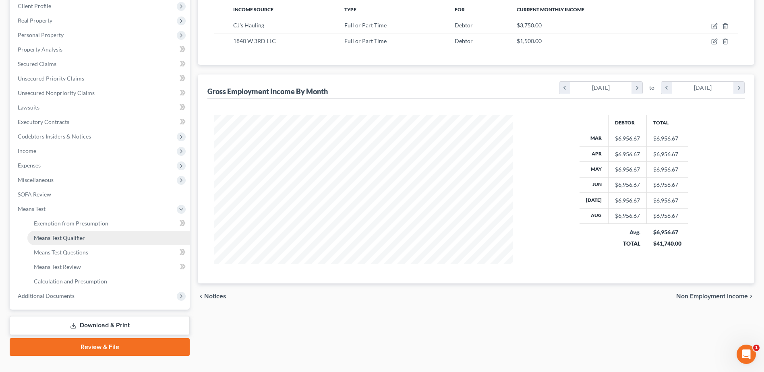
click at [67, 240] on span "Means Test Qualifier" at bounding box center [59, 237] width 51 height 7
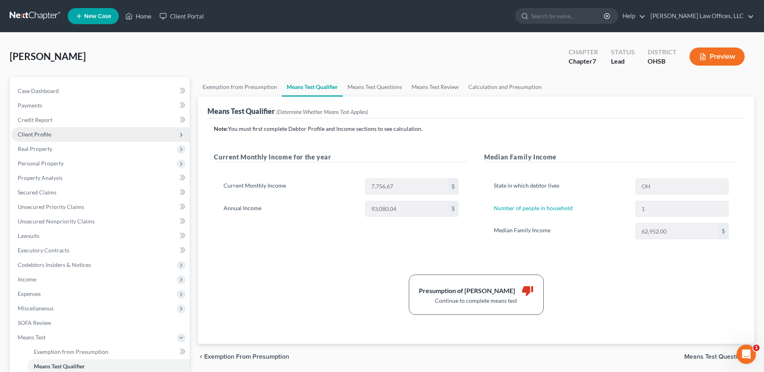
click at [60, 131] on span "Client Profile" at bounding box center [100, 134] width 178 height 14
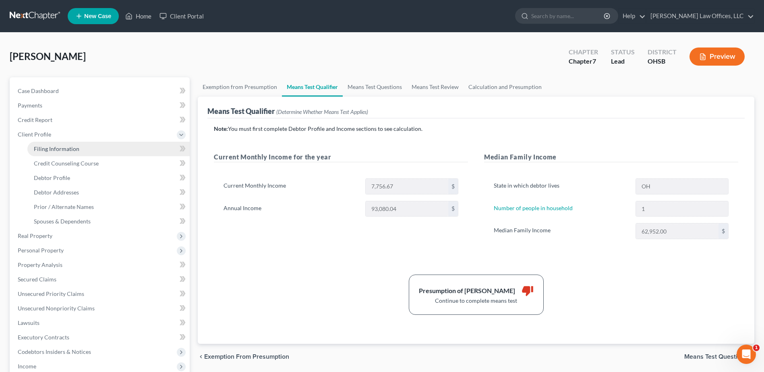
click at [72, 146] on span "Filing Information" at bounding box center [57, 148] width 46 height 7
select select "1"
select select "0"
select select "62"
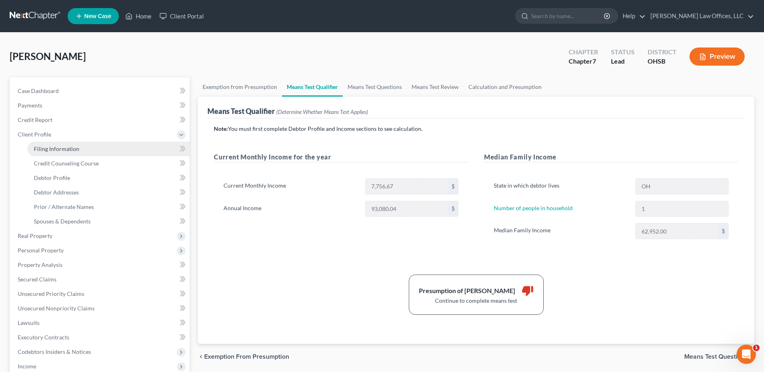
select select "0"
select select "36"
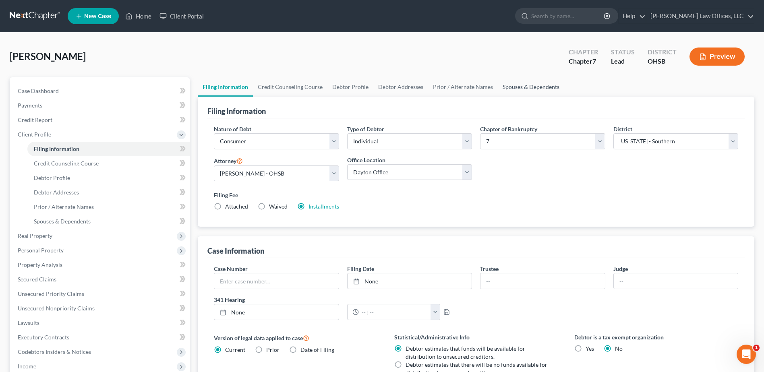
click at [516, 86] on link "Spouses & Dependents" at bounding box center [531, 86] width 66 height 19
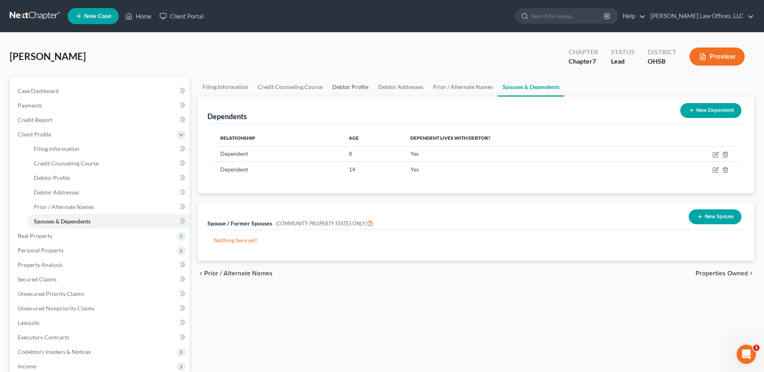
click at [354, 85] on link "Debtor Profile" at bounding box center [350, 86] width 46 height 19
select select "0"
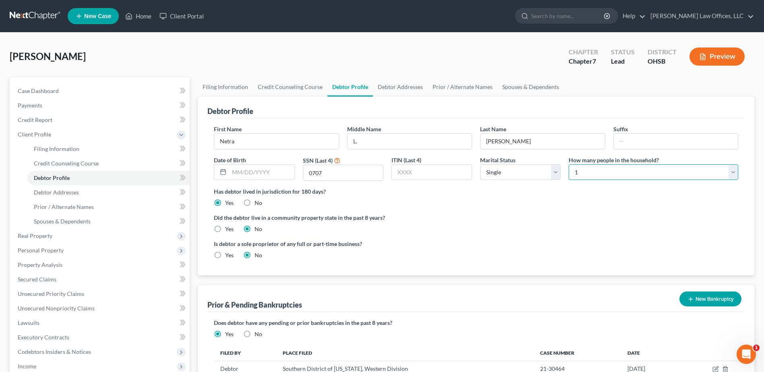
click at [734, 172] on select "Select 1 2 3 4 5 6 7 8 9 10 11 12 13 14 15 16 17 18 19 20" at bounding box center [654, 172] width 170 height 16
select select "2"
click at [569, 164] on select "Select 1 2 3 4 5 6 7 8 9 10 11 12 13 14 15 16 17 18 19 20" at bounding box center [654, 172] width 170 height 16
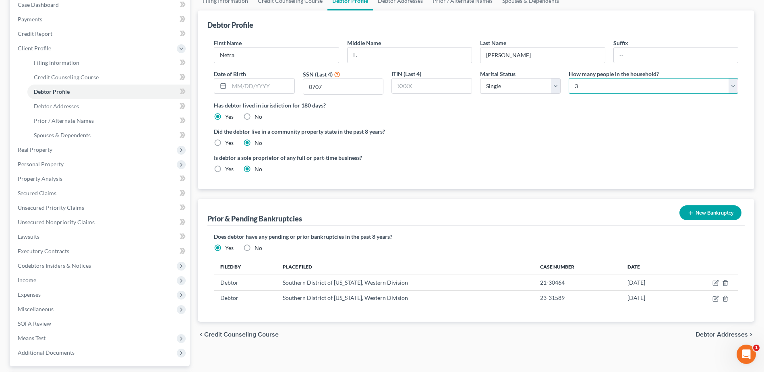
scroll to position [157, 0]
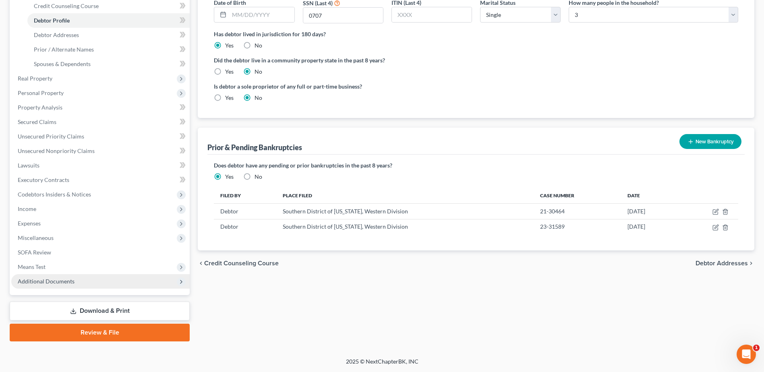
click at [97, 277] on span "Additional Documents" at bounding box center [100, 281] width 178 height 14
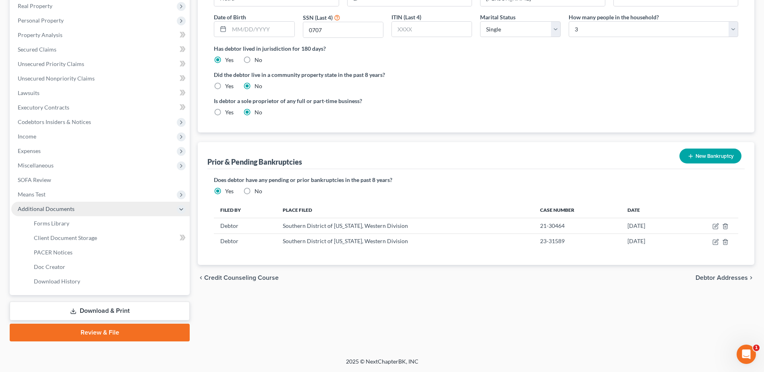
scroll to position [143, 0]
click at [88, 194] on span "Means Test" at bounding box center [100, 194] width 178 height 14
click at [89, 221] on link "Means Test Qualifier" at bounding box center [108, 223] width 162 height 14
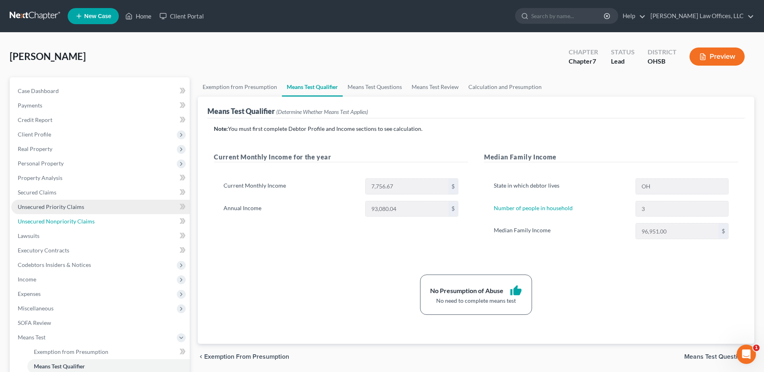
click at [58, 219] on span "Unsecured Nonpriority Claims" at bounding box center [56, 221] width 77 height 7
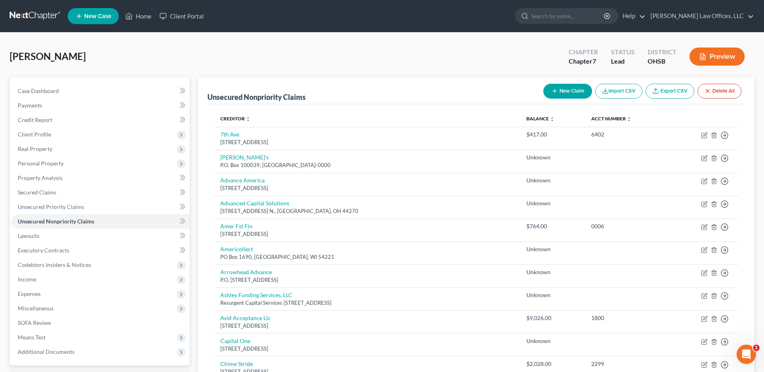
click at [547, 89] on button "New Claim" at bounding box center [567, 91] width 49 height 15
select select "0"
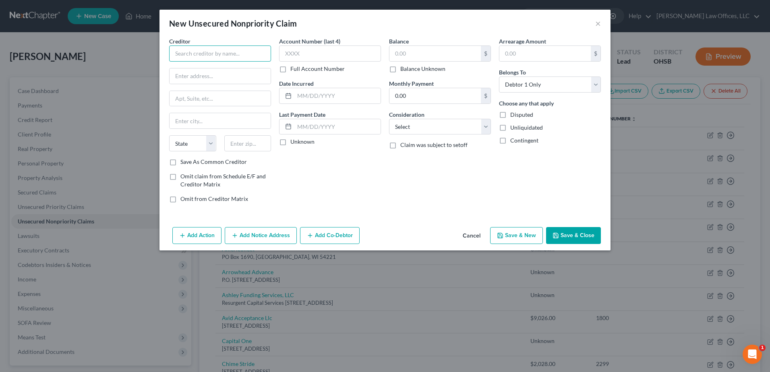
click at [240, 57] on input "text" at bounding box center [220, 54] width 102 height 16
type input "Empower"
click at [228, 74] on div "650 California Street, Floor 7, San Francisco, CA 94108" at bounding box center [218, 75] width 84 height 7
type input "650 California Street, Floor 7"
type input "San Francisco"
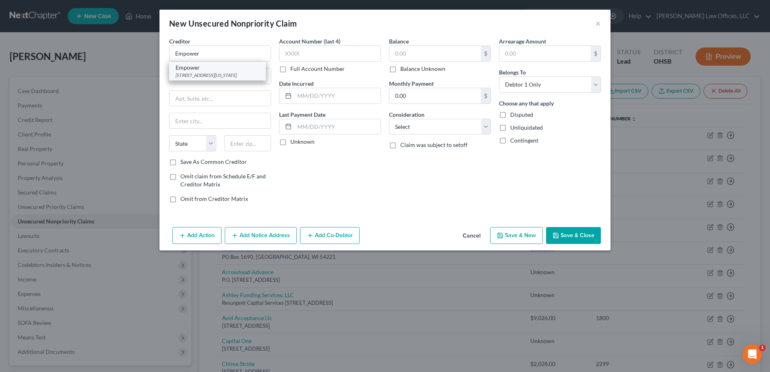
select select "4"
type input "94108"
drag, startPoint x: 259, startPoint y: 76, endPoint x: 149, endPoint y: 92, distance: 111.2
click at [149, 92] on div "New Unsecured Nonpriority Claim × Creditor * Empower 650 California Street, Flo…" at bounding box center [385, 186] width 770 height 372
type input "P.O. Box 173765"
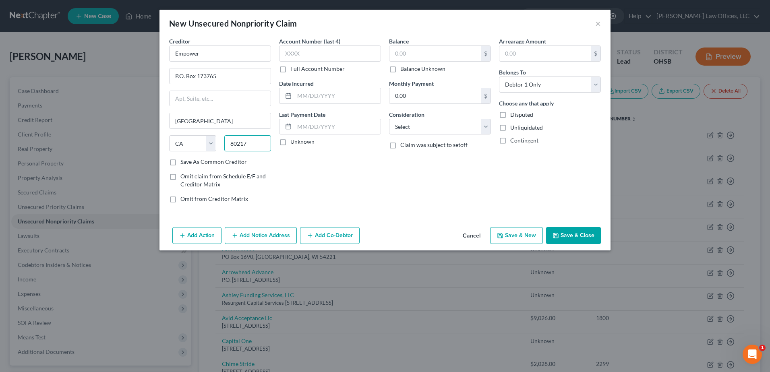
type input "80217"
type input "Denver"
select select "5"
click at [416, 52] on input "text" at bounding box center [434, 53] width 91 height 15
click at [415, 52] on input "text" at bounding box center [434, 53] width 91 height 15
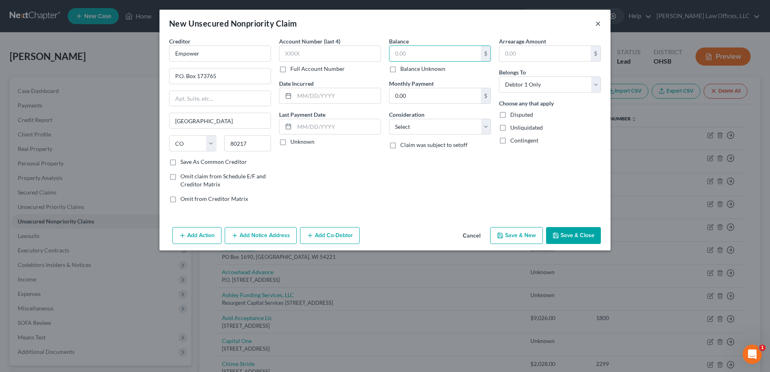
click at [600, 23] on button "×" at bounding box center [598, 24] width 6 height 10
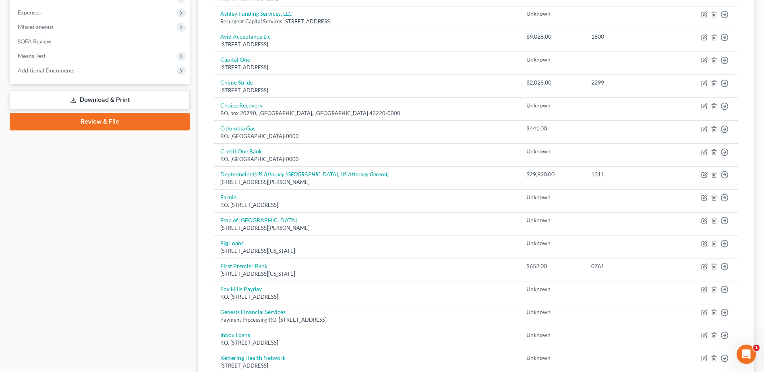
scroll to position [81, 0]
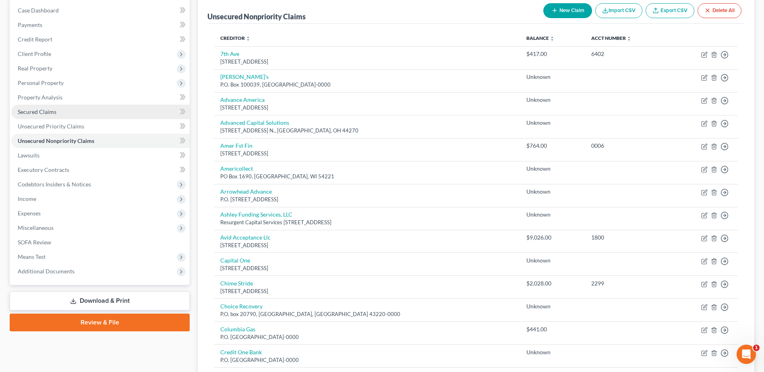
click at [54, 109] on span "Secured Claims" at bounding box center [37, 111] width 39 height 7
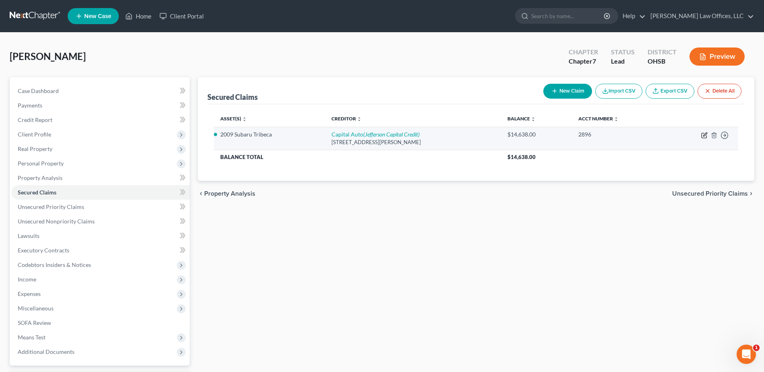
click at [704, 133] on icon "button" at bounding box center [704, 135] width 6 height 6
select select "36"
select select "0"
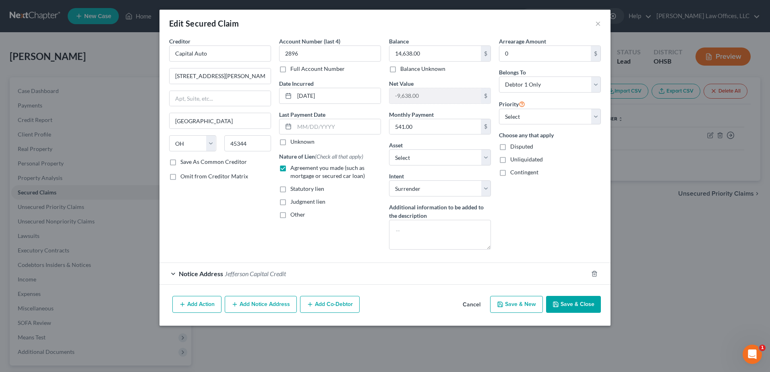
click at [249, 271] on span "Jefferson Capital Credit" at bounding box center [255, 274] width 61 height 8
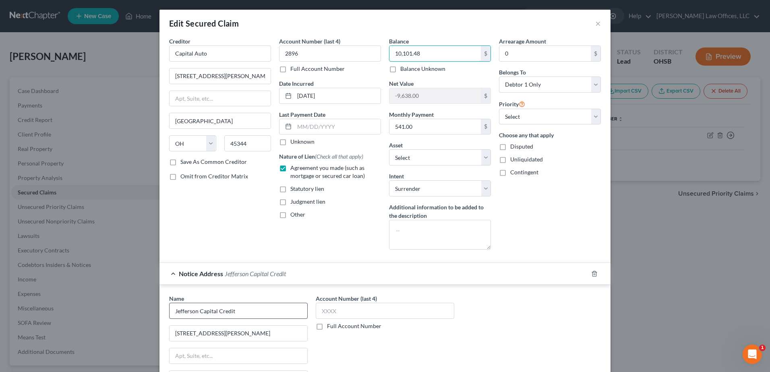
type input "10,101.48"
click at [222, 304] on input "Jefferson Capital Credit" at bounding box center [238, 311] width 139 height 16
drag, startPoint x: 216, startPoint y: 310, endPoint x: 239, endPoint y: 307, distance: 23.5
click at [239, 307] on input "Jefferson Capital Credit" at bounding box center [238, 311] width 139 height 16
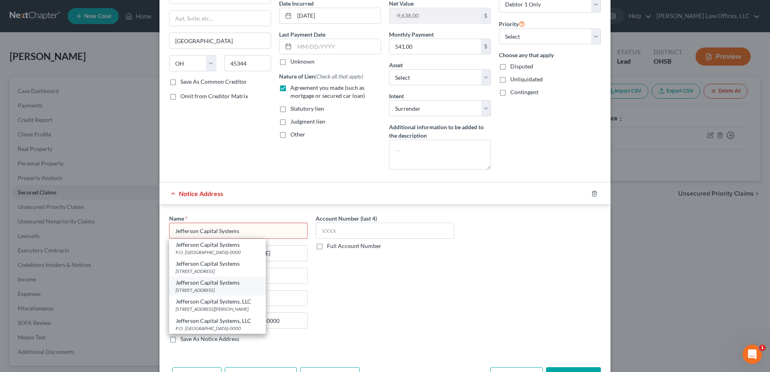
scroll to position [81, 0]
click at [244, 309] on div "[STREET_ADDRESS][PERSON_NAME]" at bounding box center [218, 308] width 84 height 7
type input "Jefferson Capital Systems, LLC"
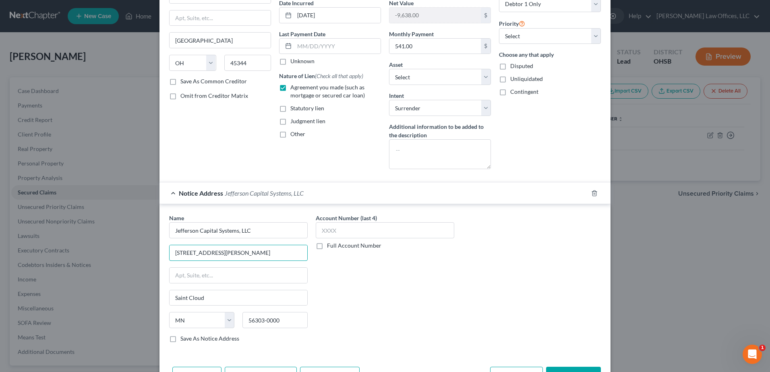
drag, startPoint x: 232, startPoint y: 252, endPoint x: 164, endPoint y: 260, distance: 67.7
click at [165, 260] on div "Name * Jefferson Capital Systems, LLC 16 McLeland Rd. Saint Cloud State AL AK A…" at bounding box center [238, 281] width 147 height 135
click at [242, 236] on input "Jefferson Capital Systems, LLC" at bounding box center [238, 230] width 139 height 16
drag, startPoint x: 212, startPoint y: 255, endPoint x: 164, endPoint y: 268, distance: 49.2
click at [165, 268] on div "Name * Jefferson Capital Systems, LLC 16 McLeland Rd. Saint Cloud State AL AK A…" at bounding box center [238, 281] width 147 height 135
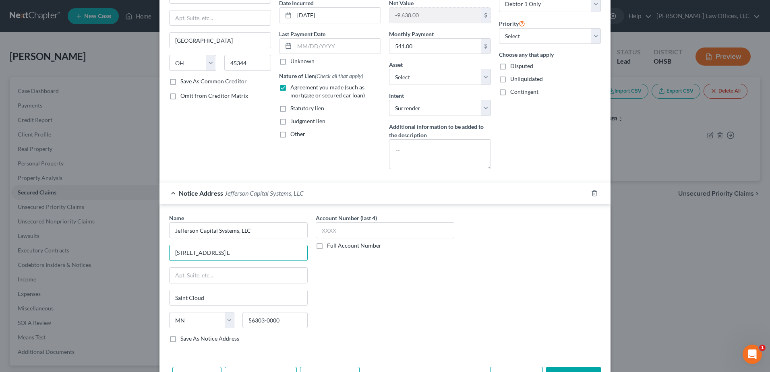
type input "200 14th Ave. E"
type input "56377"
type input "Sartell"
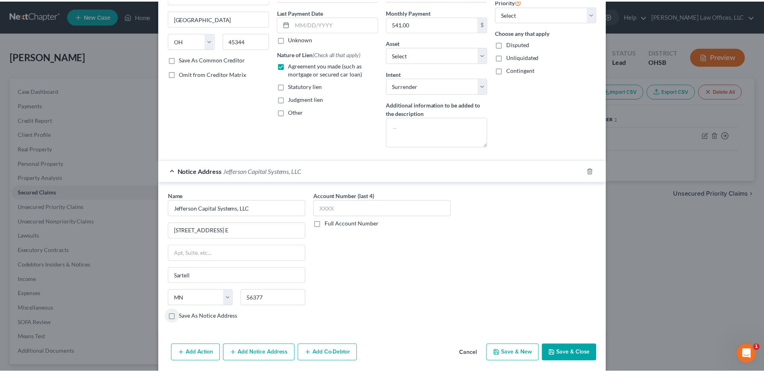
scroll to position [115, 0]
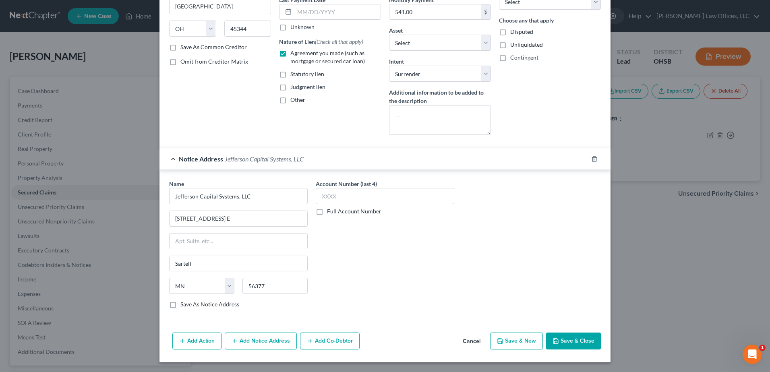
click at [559, 340] on button "Save & Close" at bounding box center [573, 341] width 55 height 17
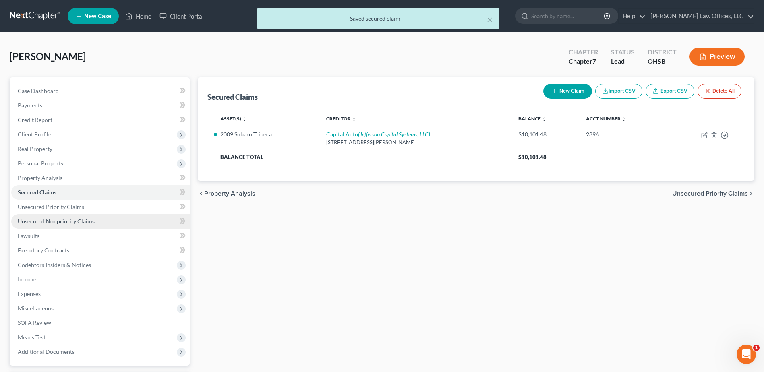
click at [98, 216] on link "Unsecured Nonpriority Claims" at bounding box center [100, 221] width 178 height 14
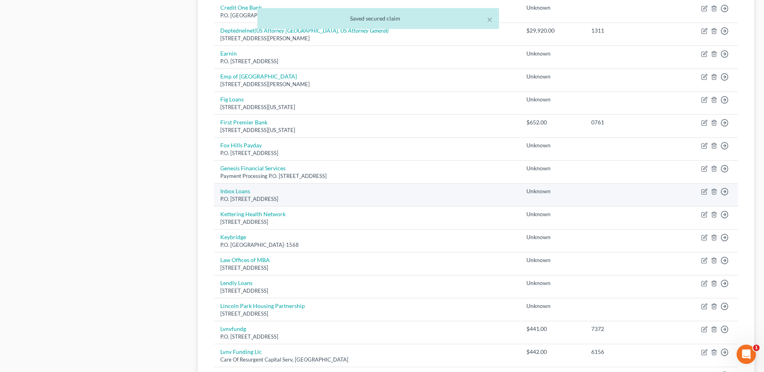
scroll to position [524, 0]
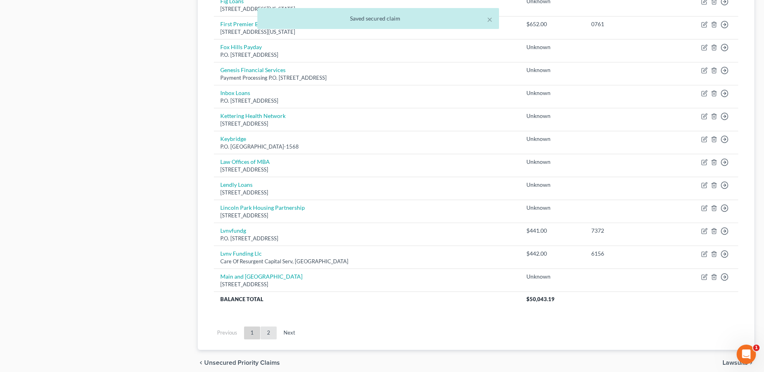
click at [269, 329] on link "2" at bounding box center [269, 333] width 16 height 13
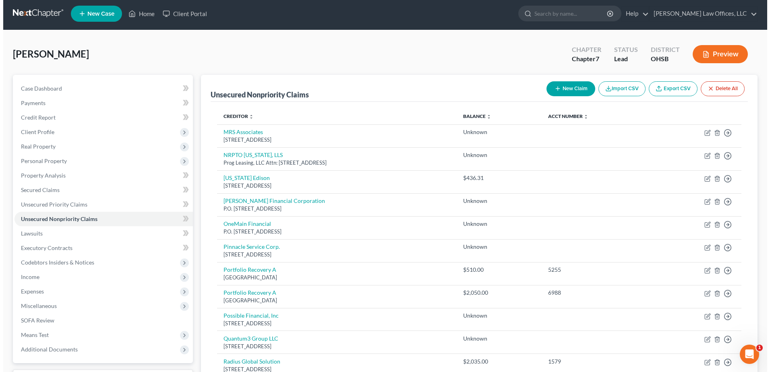
scroll to position [0, 0]
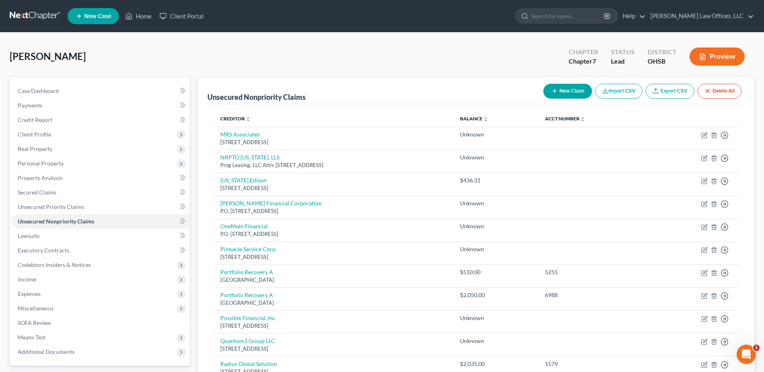
click at [570, 90] on button "New Claim" at bounding box center [567, 91] width 49 height 15
select select "0"
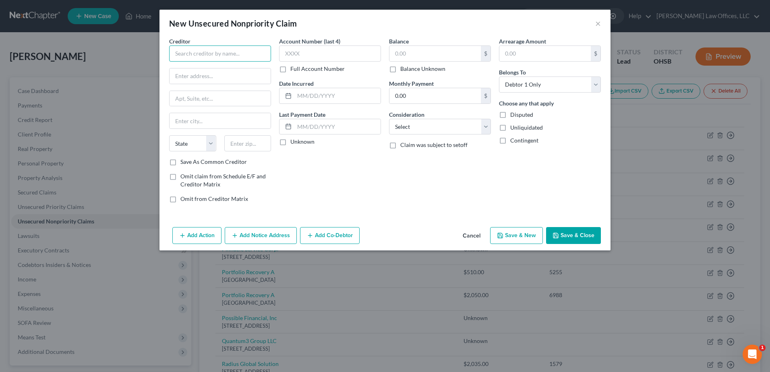
click at [224, 59] on input "text" at bounding box center [220, 54] width 102 height 16
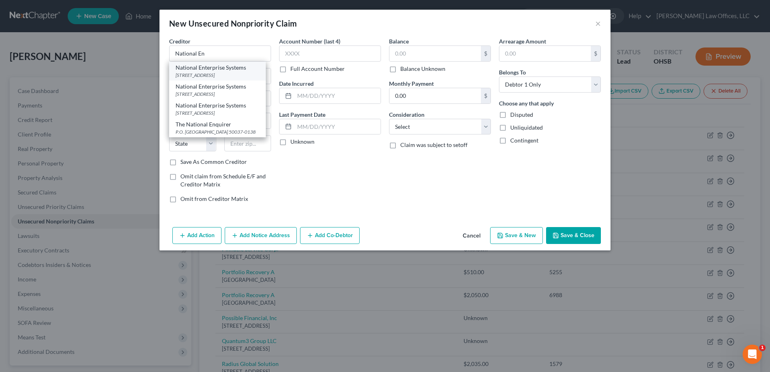
click at [222, 69] on div "National Enterprise Systems" at bounding box center [218, 68] width 84 height 8
type input "National Enterprise Systems"
type input "29125 Solon Road"
type input "Solon"
select select "36"
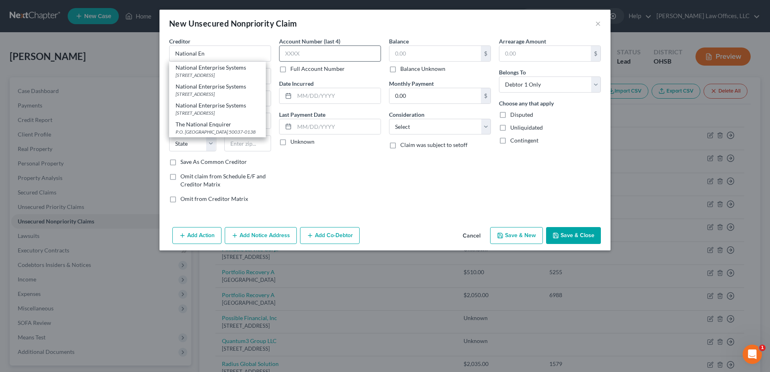
type input "44139-0000"
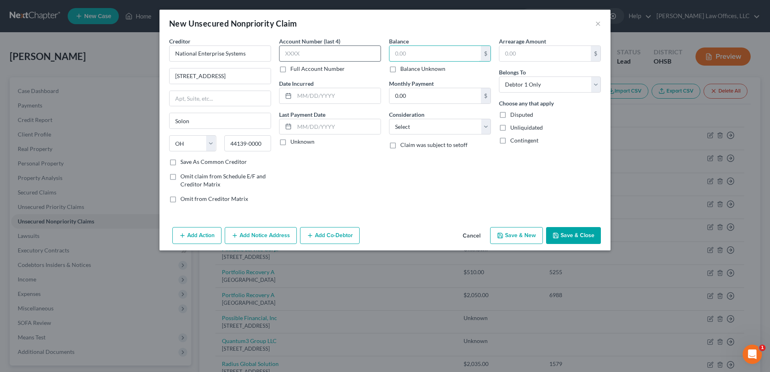
drag, startPoint x: 416, startPoint y: 54, endPoint x: 366, endPoint y: 60, distance: 50.2
click at [366, 60] on div "Creditor * National Enterprise Systems 29125 Solon Road Solon State AL AK AR AZ…" at bounding box center [385, 123] width 440 height 172
type input "82.05"
click at [487, 131] on select "Select Cable / Satellite Services Collection Agency Credit Card Debt Debt Couns…" at bounding box center [440, 127] width 102 height 16
select select "1"
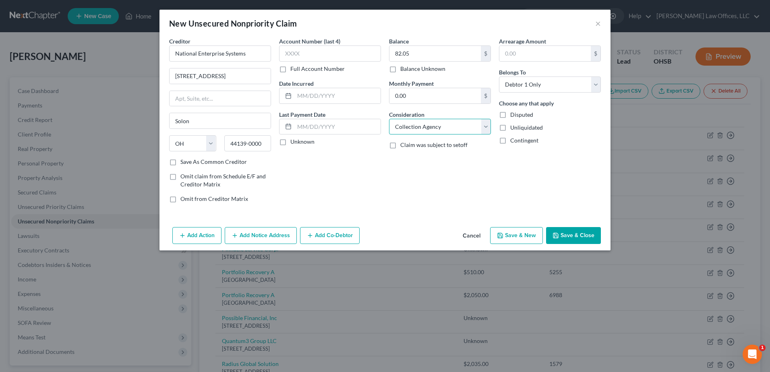
click at [389, 119] on select "Select Cable / Satellite Services Collection Agency Credit Card Debt Debt Couns…" at bounding box center [440, 127] width 102 height 16
click at [255, 236] on button "Add Notice Address" at bounding box center [261, 235] width 72 height 17
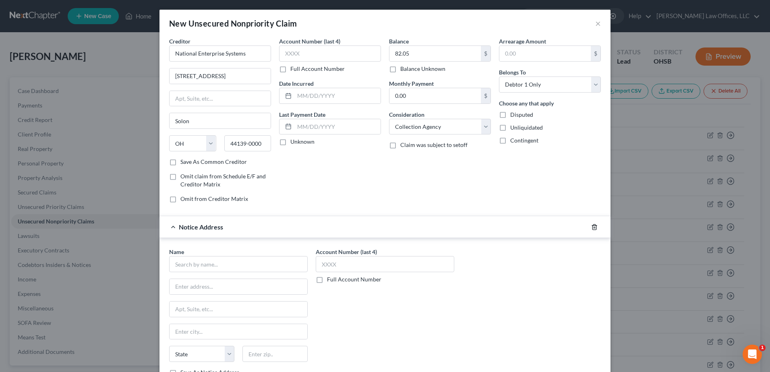
click at [592, 226] on polyline "button" at bounding box center [594, 226] width 5 height 0
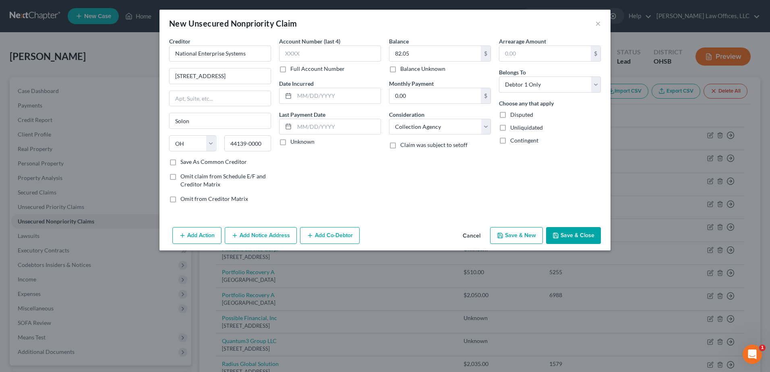
click at [521, 236] on button "Save & New" at bounding box center [516, 235] width 53 height 17
select select "0"
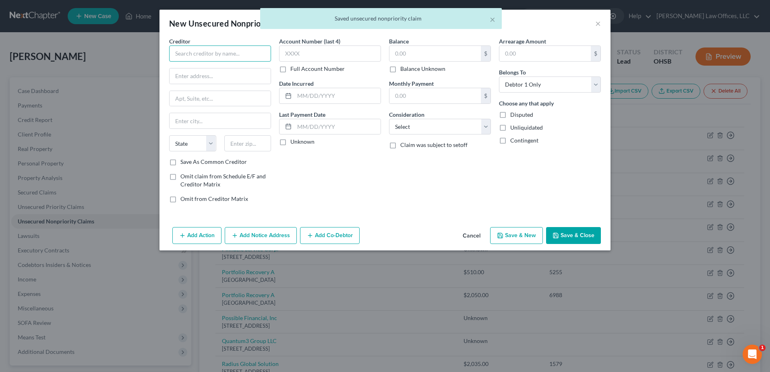
click at [248, 57] on input "text" at bounding box center [220, 54] width 102 height 16
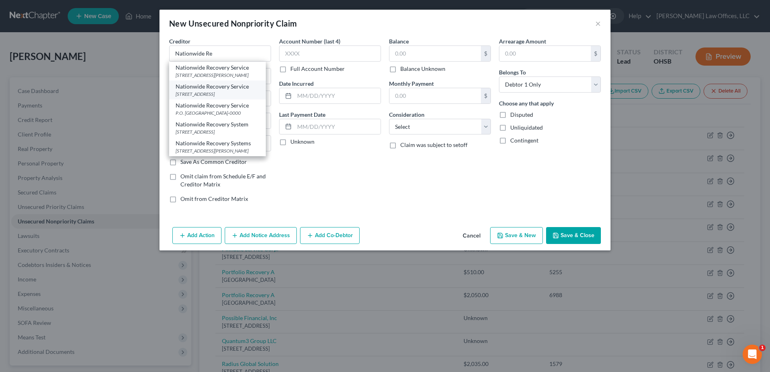
click at [236, 91] on div "Nationwide Recovery Service" at bounding box center [218, 87] width 84 height 8
type input "Nationwide Recovery Service"
type input "PO Box 5727"
type input "Glendale Heights"
select select "14"
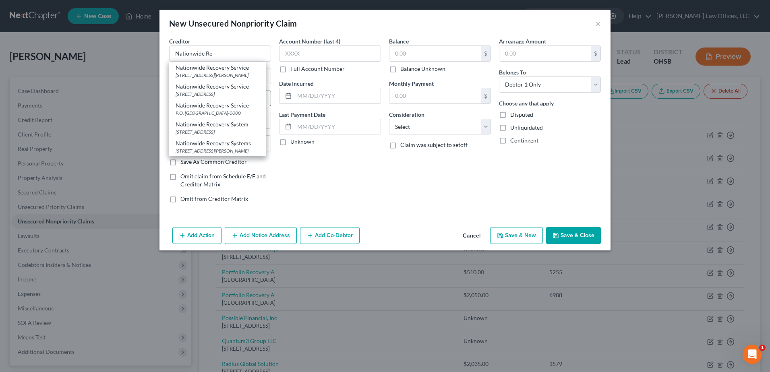
type input "60139-5727"
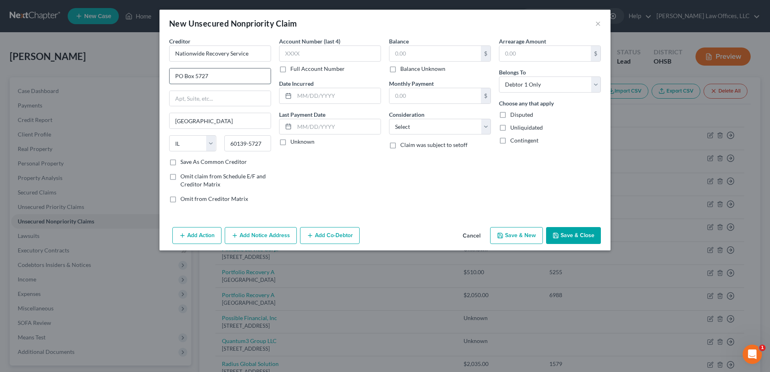
drag, startPoint x: 195, startPoint y: 75, endPoint x: 213, endPoint y: 75, distance: 18.9
click at [213, 75] on input "PO Box 5727" at bounding box center [220, 75] width 101 height 15
type input "PO Box 8005"
type input "37320"
type input "Cleveland"
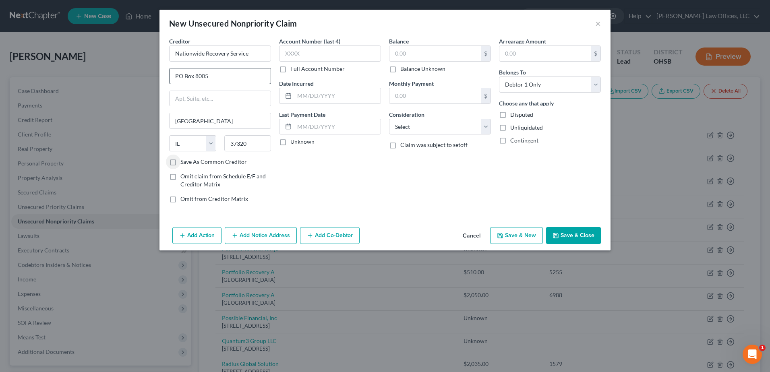
select select "44"
drag, startPoint x: 410, startPoint y: 52, endPoint x: 360, endPoint y: 64, distance: 52.2
click at [360, 64] on div "Creditor * Nationwide Recovery Service PO Box 8005 Cleveland State AL AK AR AZ …" at bounding box center [385, 123] width 440 height 172
type input "189.60"
drag, startPoint x: 485, startPoint y: 124, endPoint x: 458, endPoint y: 128, distance: 27.3
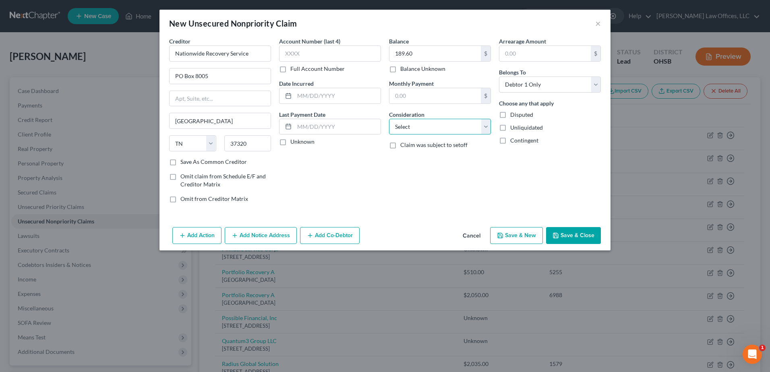
click at [485, 124] on select "Select Cable / Satellite Services Collection Agency Credit Card Debt Debt Couns…" at bounding box center [440, 127] width 102 height 16
select select "1"
click at [389, 119] on select "Select Cable / Satellite Services Collection Agency Credit Card Debt Debt Couns…" at bounding box center [440, 127] width 102 height 16
click at [266, 234] on button "Add Notice Address" at bounding box center [261, 235] width 72 height 17
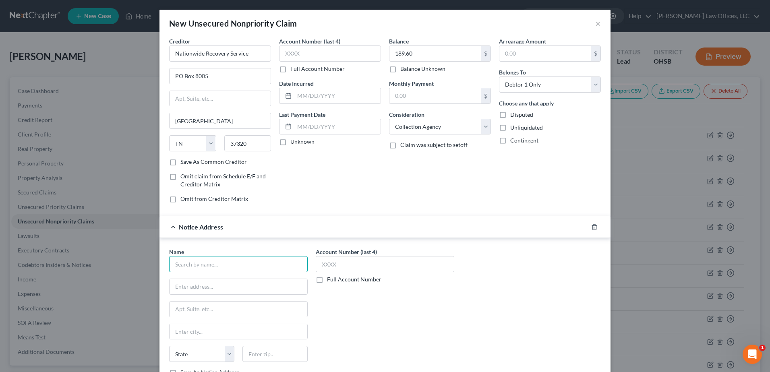
click at [220, 261] on input "text" at bounding box center [238, 264] width 139 height 16
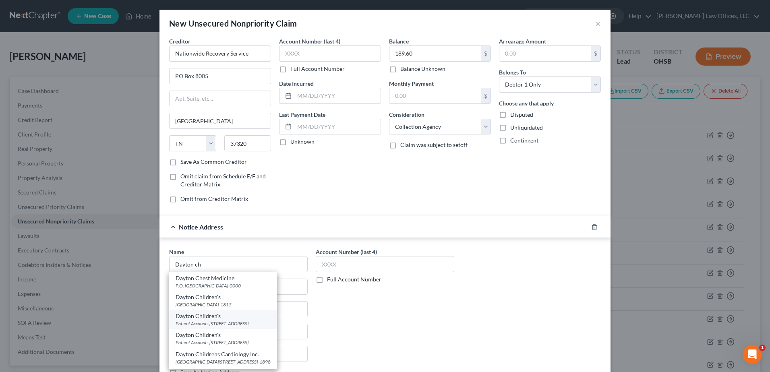
click at [217, 319] on div "Dayton Children's" at bounding box center [223, 316] width 95 height 8
type input "Dayton Children's"
type input "Patient Accounts"
type input "436 Valley Street"
type input "[GEOGRAPHIC_DATA]"
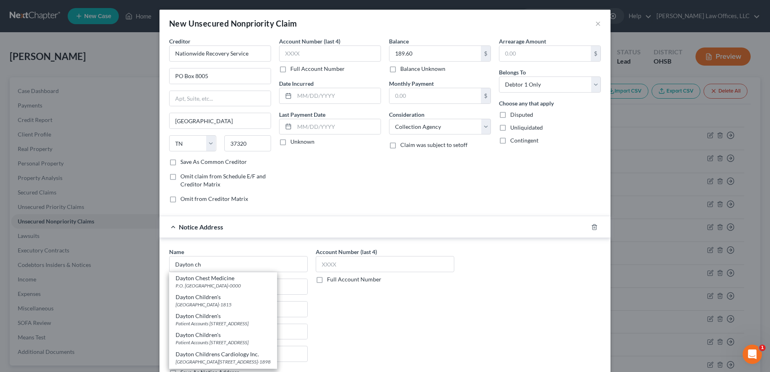
select select "36"
type input "45404-0000"
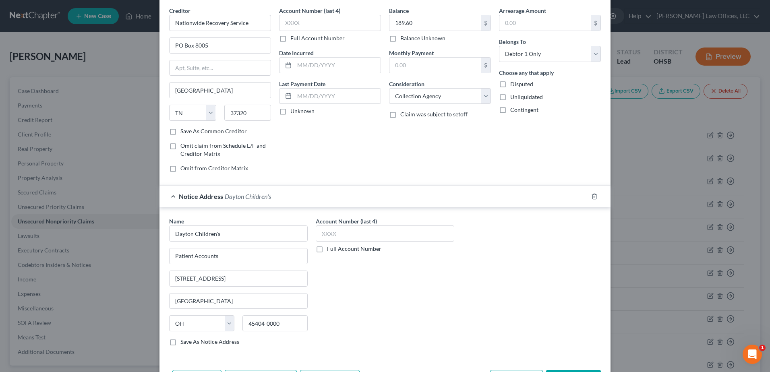
scroll to position [62, 0]
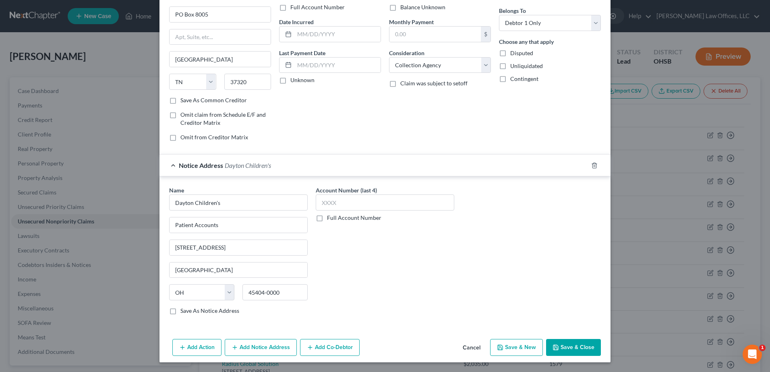
click at [561, 347] on button "Save & Close" at bounding box center [573, 347] width 55 height 17
type input "0.00"
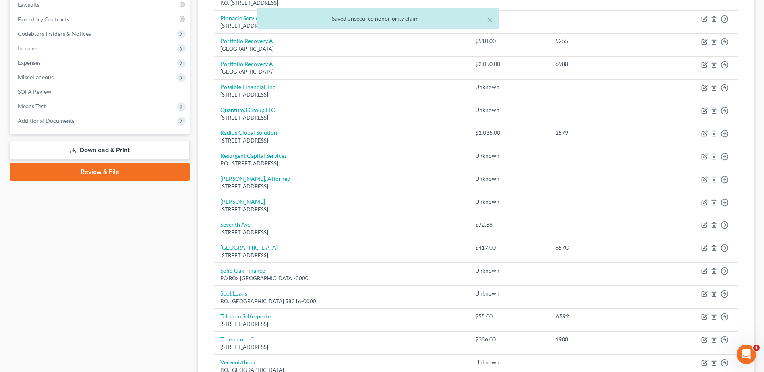
scroll to position [362, 0]
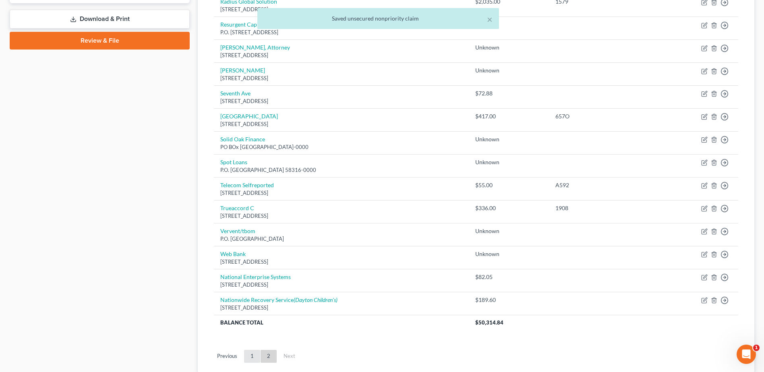
click at [251, 354] on link "1" at bounding box center [252, 356] width 16 height 13
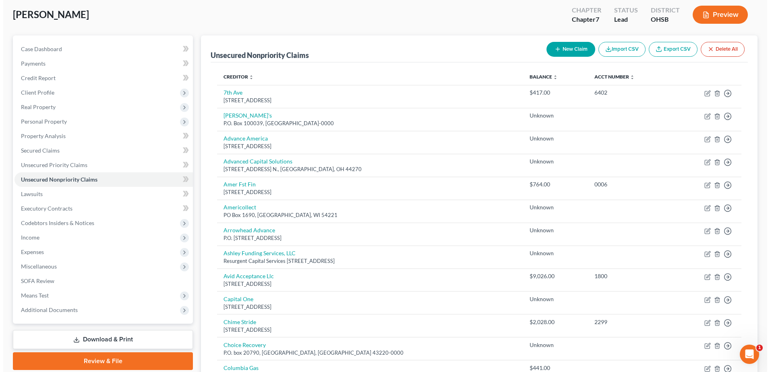
scroll to position [0, 0]
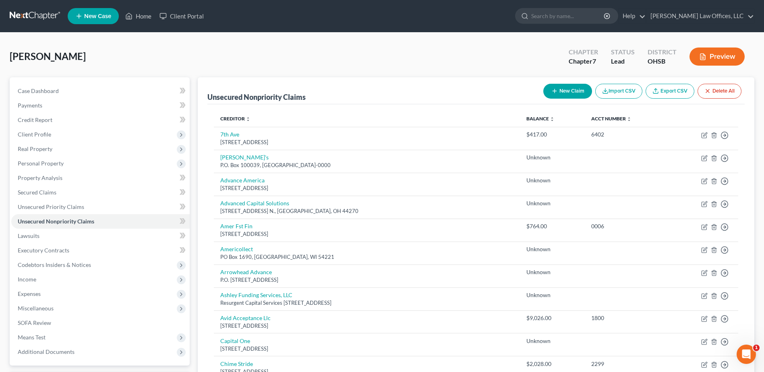
click at [563, 90] on button "New Claim" at bounding box center [567, 91] width 49 height 15
select select "0"
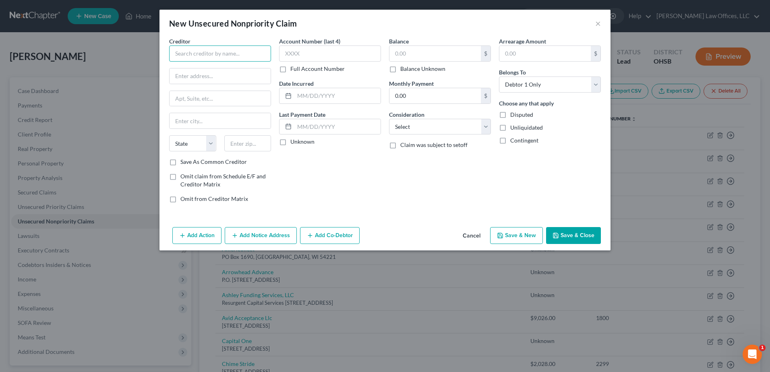
click at [215, 56] on input "text" at bounding box center [220, 54] width 102 height 16
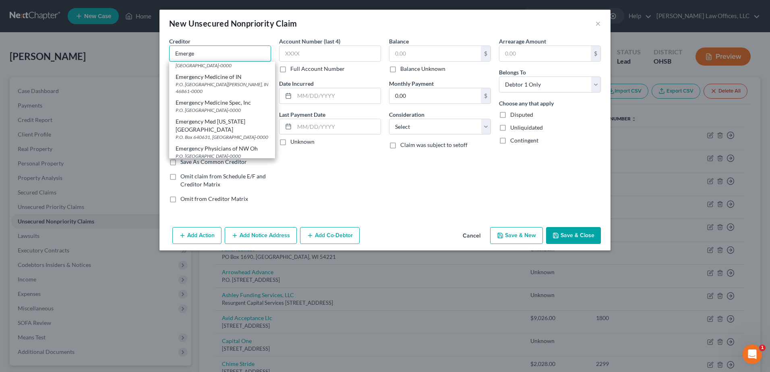
scroll to position [524, 0]
click at [236, 5] on div "P.O. Box 145406, Cincinnati, OH 45250-0000" at bounding box center [222, 1] width 93 height 7
type input "Emergency Medical Specialist"
type input "P.O. Box 145406"
type input "Cincinnati"
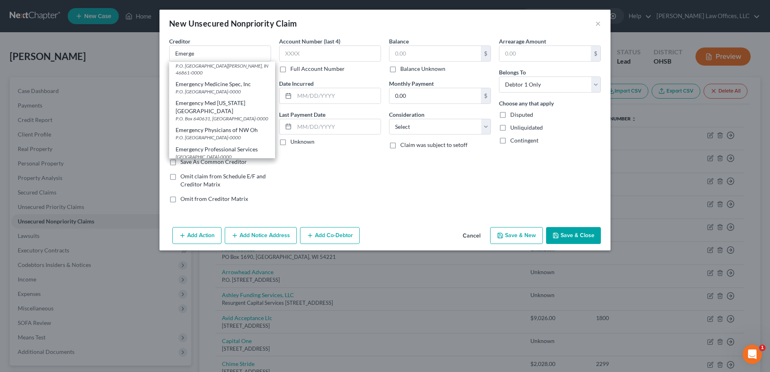
select select "36"
type input "45250-0000"
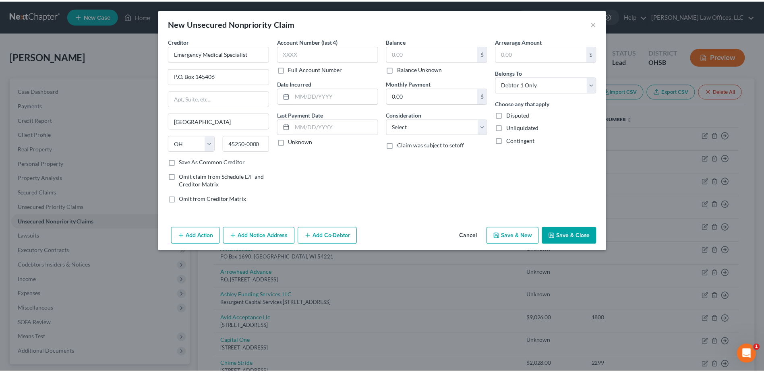
scroll to position [0, 0]
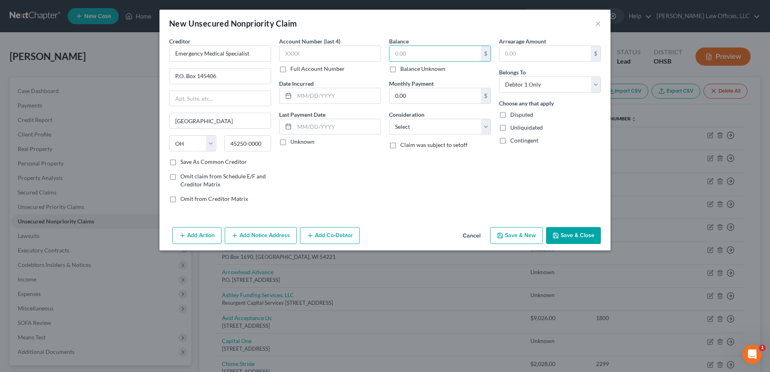
drag, startPoint x: 412, startPoint y: 52, endPoint x: 365, endPoint y: 63, distance: 49.1
click at [367, 63] on div "Creditor * Emergency Medical Specialist P.O. Box 145406 Cincinnati State AL AK …" at bounding box center [385, 123] width 440 height 172
type input "184.06"
drag, startPoint x: 488, startPoint y: 130, endPoint x: 450, endPoint y: 129, distance: 37.9
click at [488, 130] on select "Select Cable / Satellite Services Collection Agency Credit Card Debt Debt Couns…" at bounding box center [440, 127] width 102 height 16
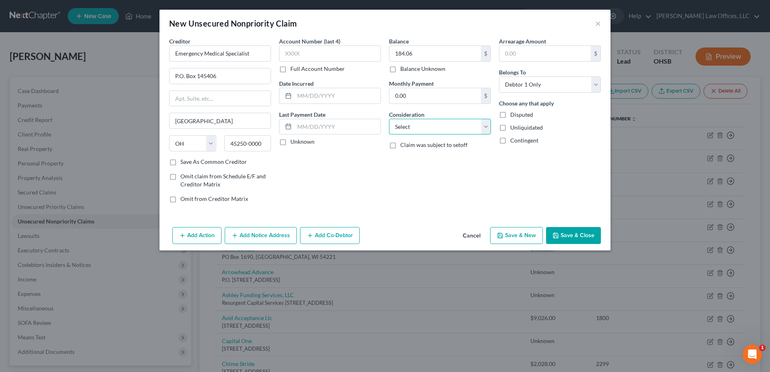
select select "9"
click at [389, 119] on select "Select Cable / Satellite Services Collection Agency Credit Card Debt Debt Couns…" at bounding box center [440, 127] width 102 height 16
click at [578, 235] on button "Save & Close" at bounding box center [573, 235] width 55 height 17
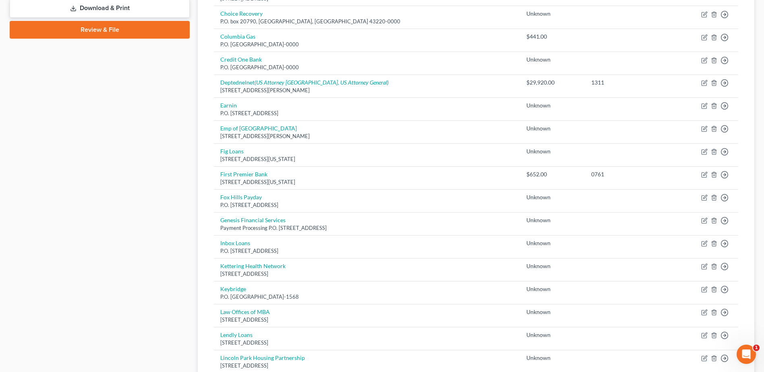
scroll to position [581, 0]
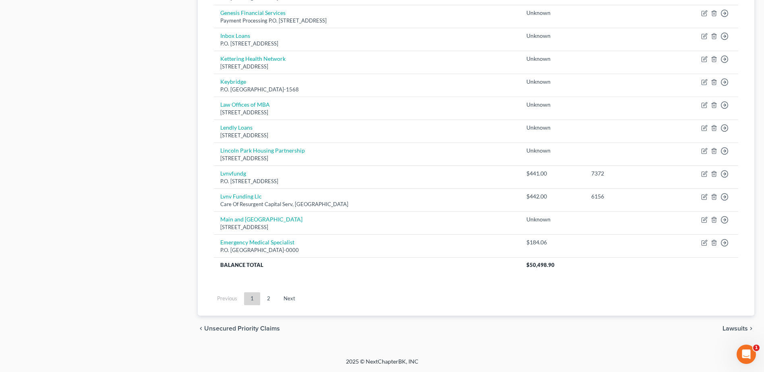
drag, startPoint x: 267, startPoint y: 301, endPoint x: 269, endPoint y: 298, distance: 4.3
click at [267, 301] on link "2" at bounding box center [269, 298] width 16 height 13
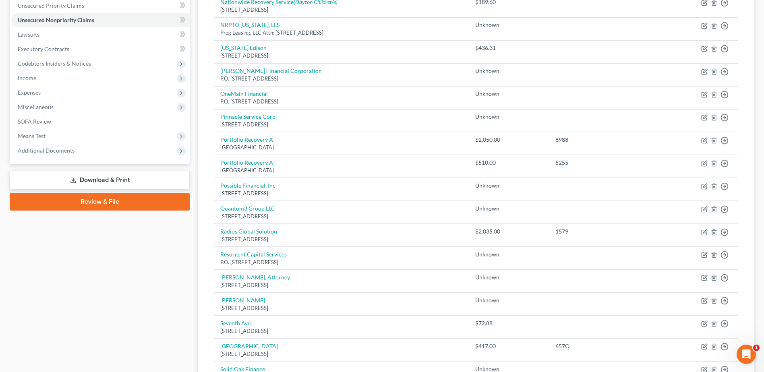
scroll to position [0, 0]
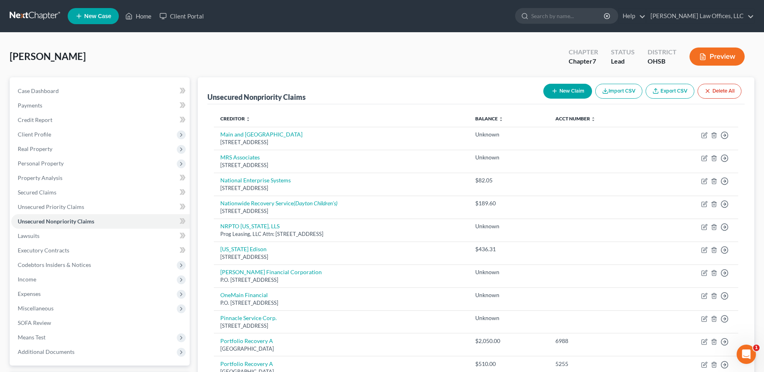
click at [564, 89] on button "New Claim" at bounding box center [567, 91] width 49 height 15
select select "0"
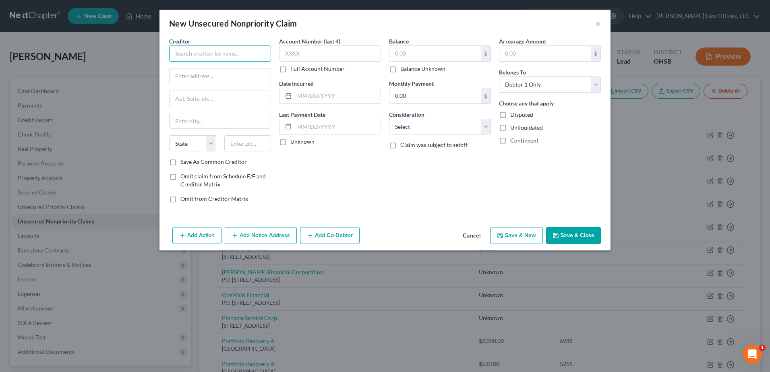
click at [209, 50] on input "text" at bounding box center [220, 54] width 102 height 16
click at [208, 67] on div "Rocking Horse Center" at bounding box center [218, 68] width 84 height 8
type input "Rocking Horse Center"
type input "651 South Limestone St."
type input "Springfield"
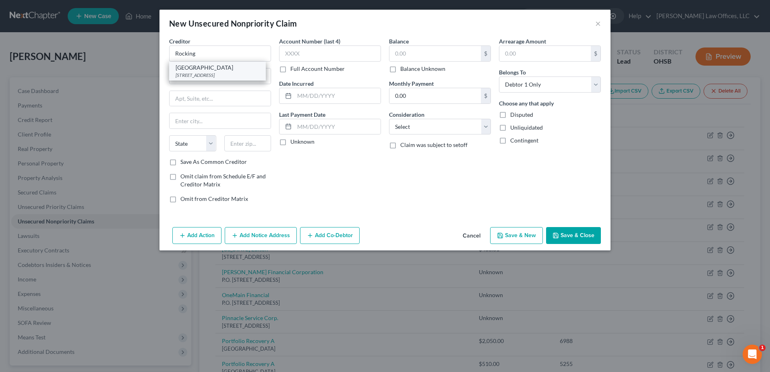
select select "36"
type input "45505-0000"
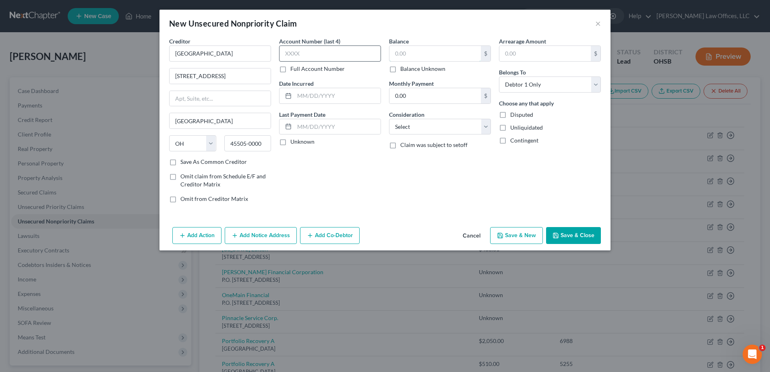
drag, startPoint x: 423, startPoint y: 53, endPoint x: 379, endPoint y: 58, distance: 45.0
click at [379, 58] on div "Creditor * Rocking Horse Center 651 South Limestone St. Springfield State AL AK…" at bounding box center [385, 123] width 440 height 172
type input "55.92"
click at [488, 129] on select "Select Cable / Satellite Services Collection Agency Credit Card Debt Debt Couns…" at bounding box center [440, 127] width 102 height 16
select select "9"
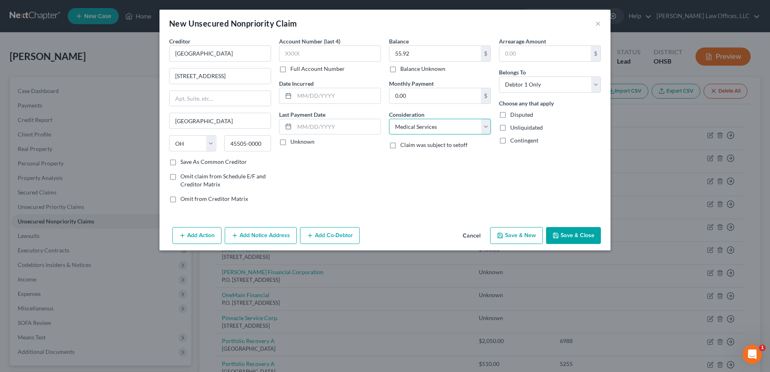
click at [389, 119] on select "Select Cable / Satellite Services Collection Agency Credit Card Debt Debt Couns…" at bounding box center [440, 127] width 102 height 16
click at [570, 238] on button "Save & Close" at bounding box center [573, 235] width 55 height 17
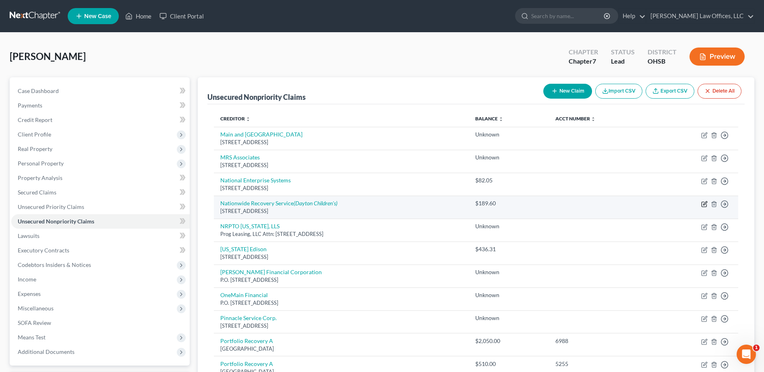
click at [702, 203] on icon "button" at bounding box center [704, 204] width 6 height 6
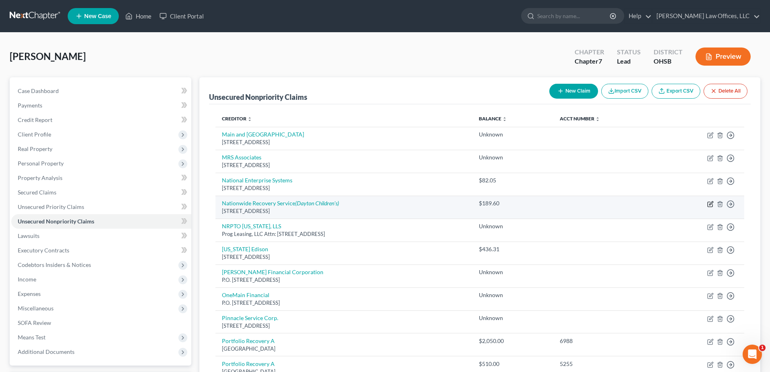
select select "44"
select select "1"
select select "0"
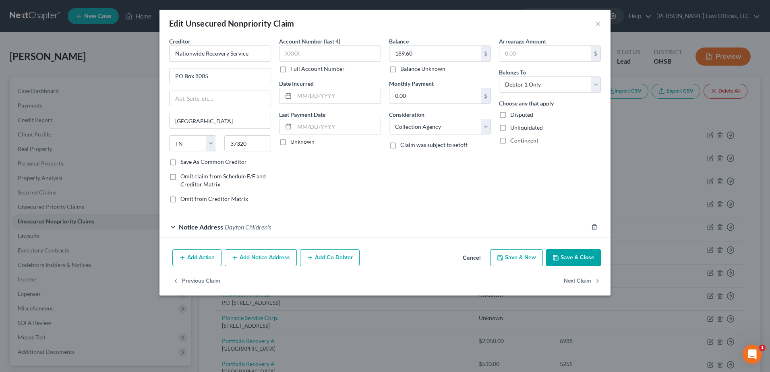
click at [400, 70] on label "Balance Unknown" at bounding box center [422, 69] width 45 height 8
click at [404, 70] on input "Balance Unknown" at bounding box center [406, 67] width 5 height 5
checkbox input "true"
type input "0.00"
click at [573, 259] on button "Save & Close" at bounding box center [573, 257] width 55 height 17
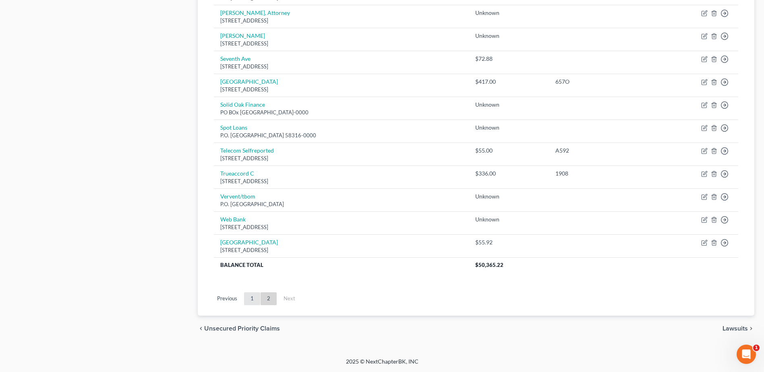
click at [252, 296] on link "1" at bounding box center [252, 298] width 16 height 13
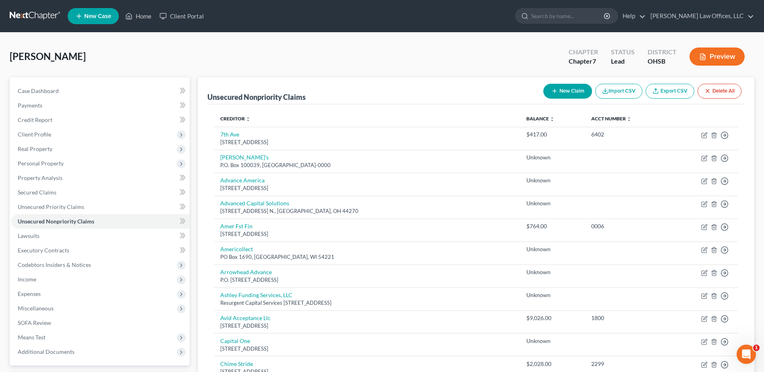
click at [560, 93] on button "New Claim" at bounding box center [567, 91] width 49 height 15
select select "0"
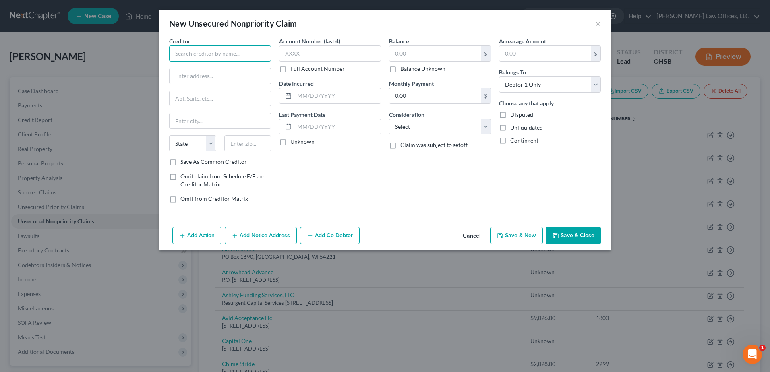
click at [216, 59] on input "text" at bounding box center [220, 54] width 102 height 16
click at [211, 94] on div "P.O. Box 5220, Sioux Falls, SD 57117-0000" at bounding box center [218, 94] width 84 height 7
type input "First Access"
type input "P.O. Box 5220"
type input "Sioux Falls"
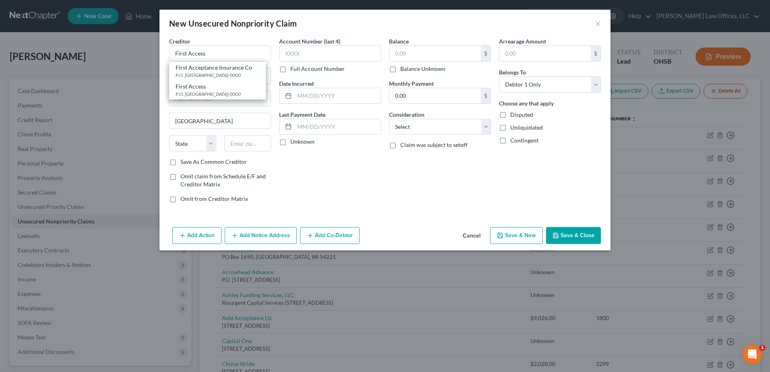
select select "43"
type input "57117-0000"
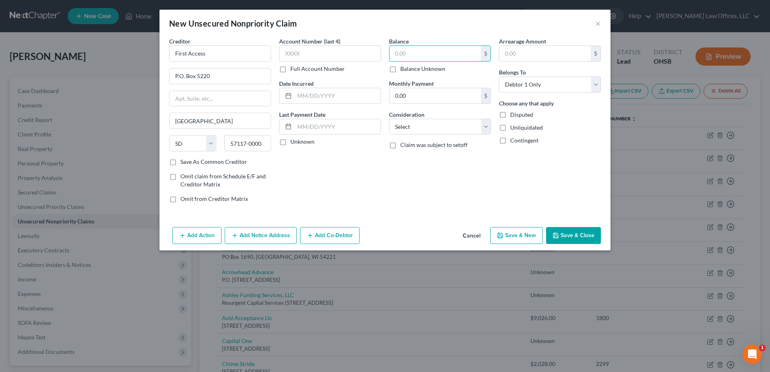
drag, startPoint x: 425, startPoint y: 50, endPoint x: 385, endPoint y: 50, distance: 39.9
click at [385, 50] on div "Creditor * First Access P.O. Box 5220 Sioux Falls State AL AK AR AZ CA CO CT DE…" at bounding box center [385, 123] width 440 height 172
type input "441.11"
drag, startPoint x: 486, startPoint y: 130, endPoint x: 466, endPoint y: 135, distance: 19.8
click at [486, 130] on select "Select Cable / Satellite Services Collection Agency Credit Card Debt Debt Couns…" at bounding box center [440, 127] width 102 height 16
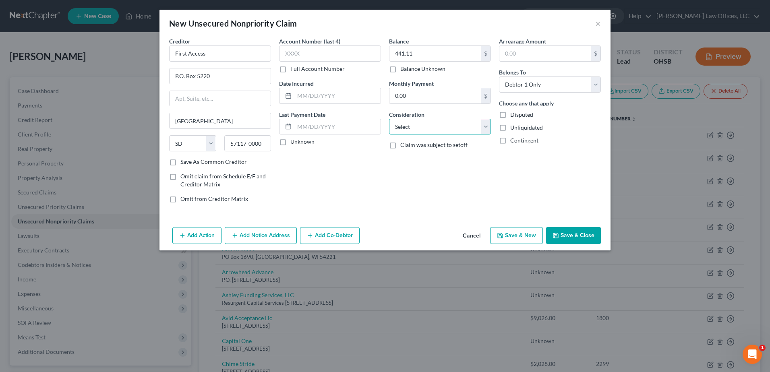
select select "2"
click at [389, 119] on select "Select Cable / Satellite Services Collection Agency Credit Card Debt Debt Couns…" at bounding box center [440, 127] width 102 height 16
click at [570, 234] on button "Save & Close" at bounding box center [573, 235] width 55 height 17
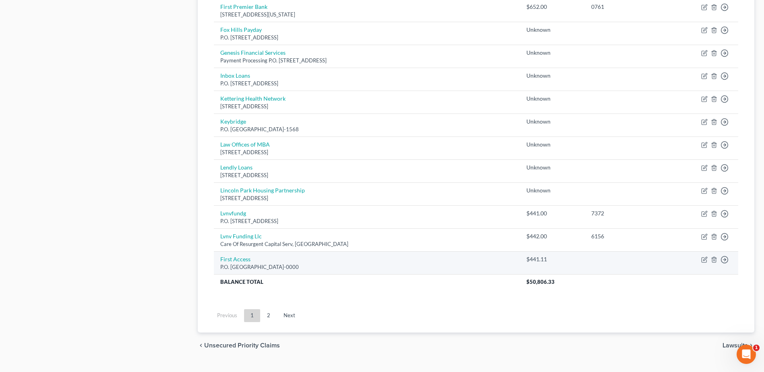
scroll to position [524, 0]
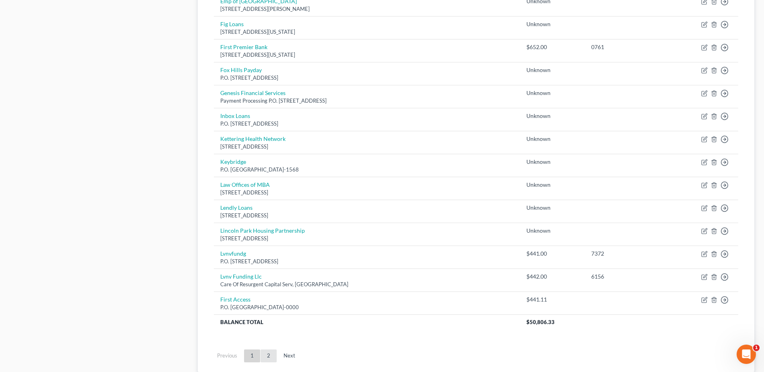
click at [271, 358] on link "2" at bounding box center [269, 356] width 16 height 13
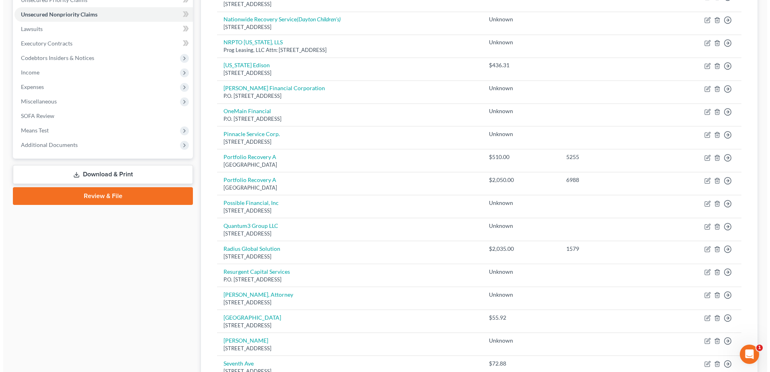
scroll to position [0, 0]
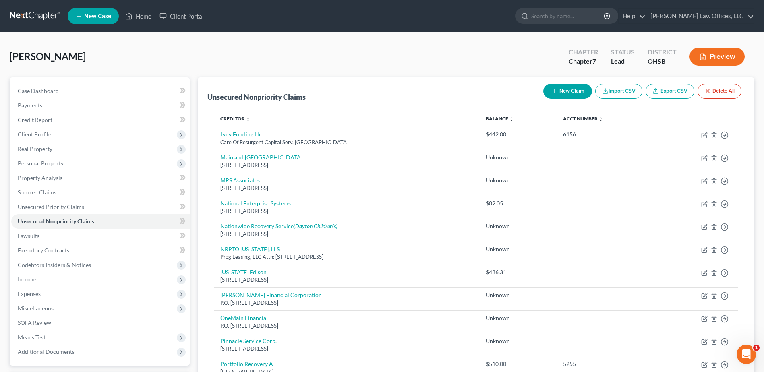
click at [569, 89] on button "New Claim" at bounding box center [567, 91] width 49 height 15
select select "0"
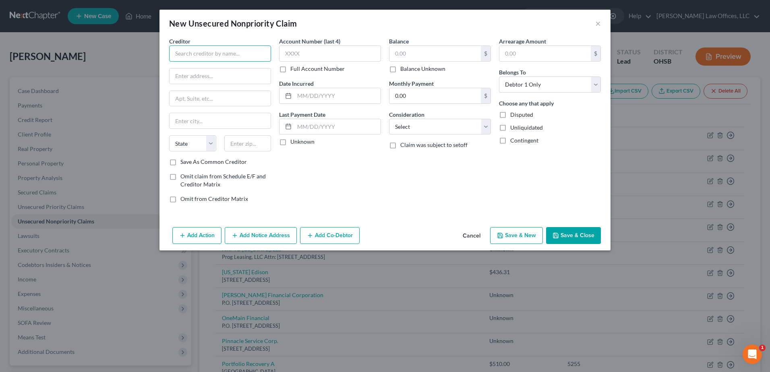
click at [239, 51] on input "text" at bounding box center [220, 54] width 102 height 16
type input "First Digital Card"
type input "P.O. Box 23045"
type input "31902"
type input "Columbus"
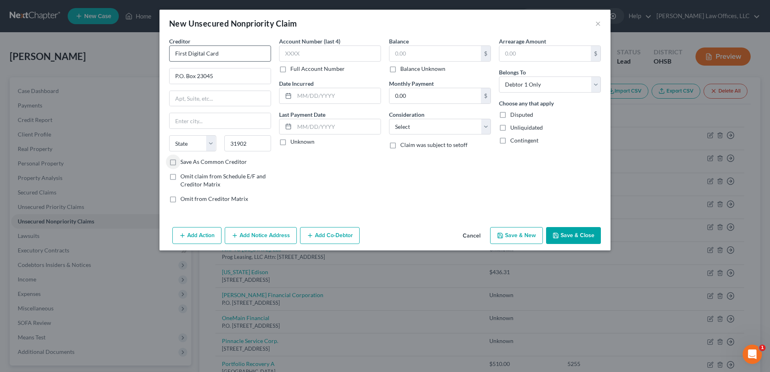
select select "10"
click at [378, 54] on div "Creditor * First Digital Card P.O. Box 23045 Columbus State AL AK AR AZ CA CO C…" at bounding box center [385, 123] width 440 height 172
type input "442.05"
click at [487, 129] on select "Select Cable / Satellite Services Collection Agency Credit Card Debt Debt Couns…" at bounding box center [440, 127] width 102 height 16
select select "2"
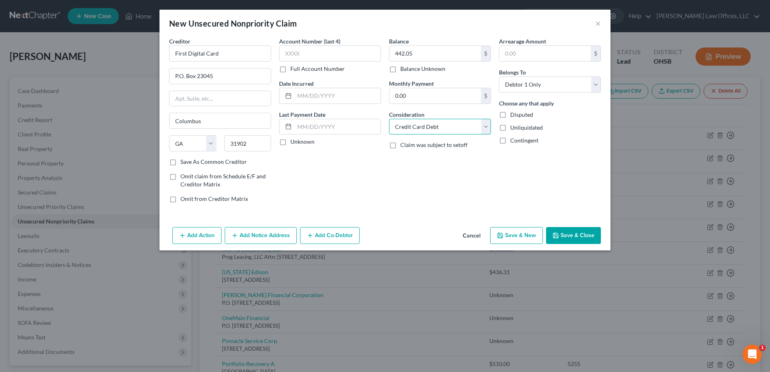
click at [389, 119] on select "Select Cable / Satellite Services Collection Agency Credit Card Debt Debt Couns…" at bounding box center [440, 127] width 102 height 16
click at [579, 247] on div "Add Action Add Notice Address Add Co-Debtor Cancel Save & New Save & Close" at bounding box center [384, 237] width 451 height 27
click at [576, 237] on button "Save & Close" at bounding box center [573, 235] width 55 height 17
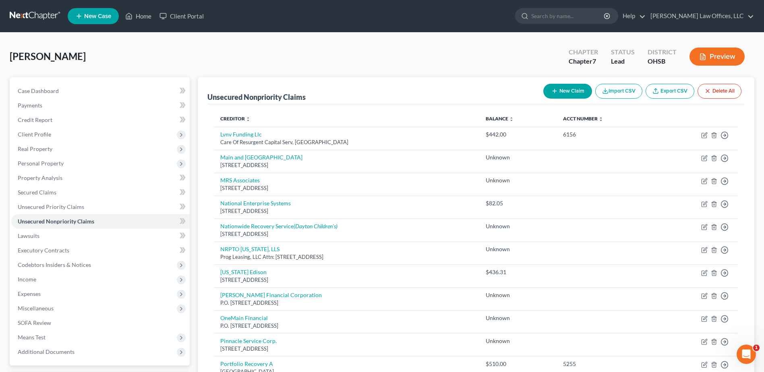
click at [570, 88] on button "New Claim" at bounding box center [567, 91] width 49 height 15
select select "0"
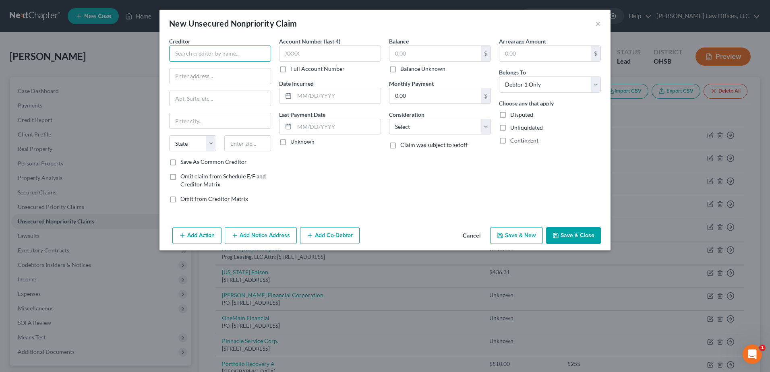
click at [197, 56] on input "text" at bounding box center [220, 54] width 102 height 16
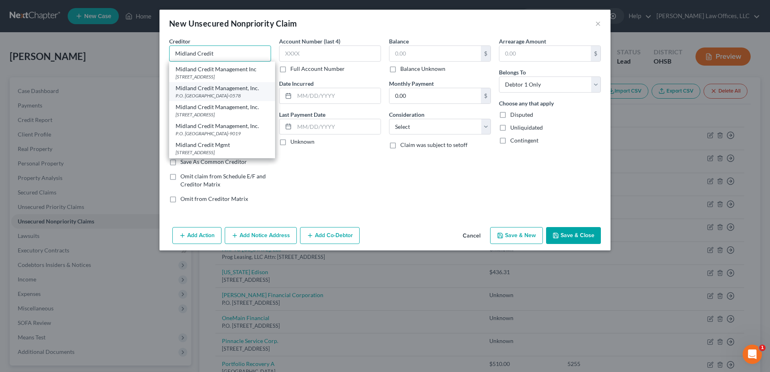
scroll to position [323, 0]
click at [226, 84] on div "Midland Credit Management, Inc." at bounding box center [222, 88] width 93 height 8
type input "Midland Credit Management, Inc."
type input "P.O. Box 60578"
type input "Los Angeles"
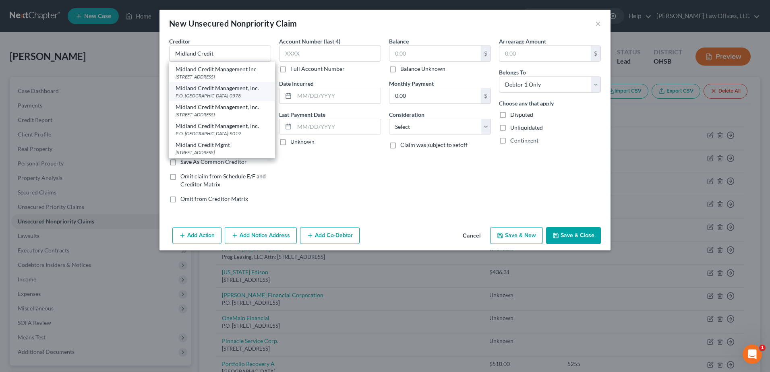
select select "4"
type input "90060-0578"
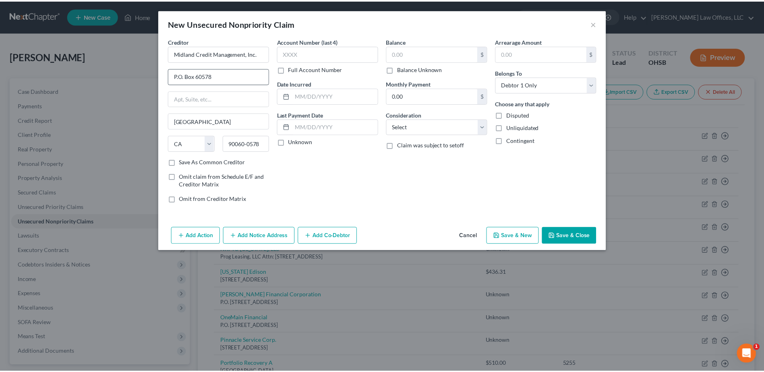
scroll to position [0, 0]
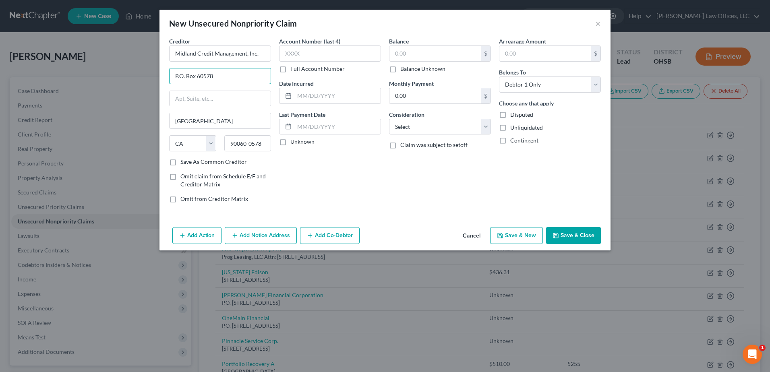
drag, startPoint x: 229, startPoint y: 76, endPoint x: 126, endPoint y: 79, distance: 103.2
click at [126, 79] on div "New Unsecured Nonpriority Claim × Creditor * Midland Credit Management, Inc. P.…" at bounding box center [385, 186] width 770 height 372
type input "320 E. Big Beaver Rd."
type input "Suite 300"
type input "48083"
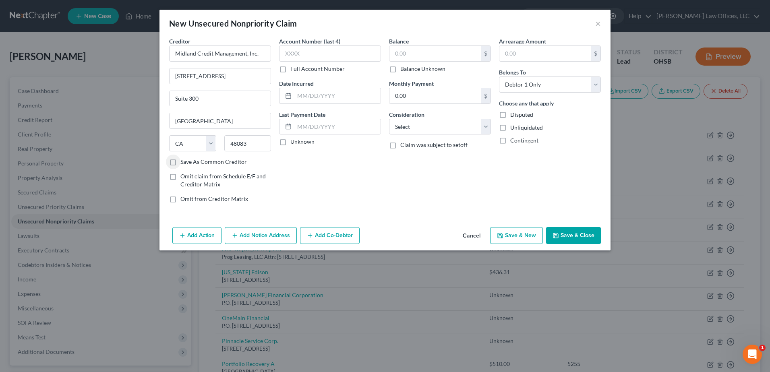
type input "Troy"
select select "23"
drag, startPoint x: 418, startPoint y: 54, endPoint x: 376, endPoint y: 60, distance: 42.8
click at [376, 60] on div "Creditor * Midland Credit Management, Inc. 320 E. Big Beaver Rd. Suite 300 Troy…" at bounding box center [385, 123] width 440 height 172
type input "1,362.97"
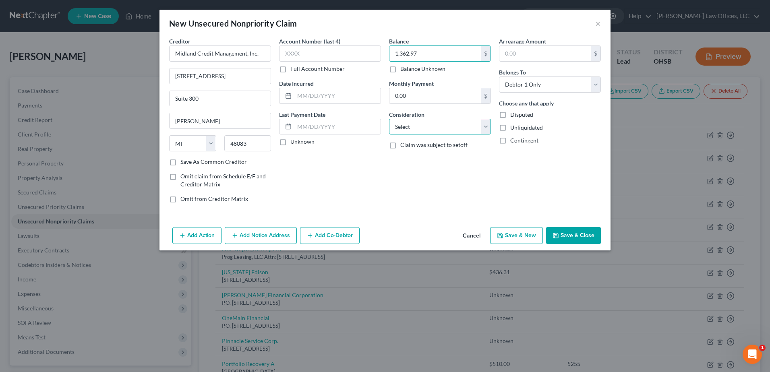
click at [487, 131] on select "Select Cable / Satellite Services Collection Agency Credit Card Debt Debt Couns…" at bounding box center [440, 127] width 102 height 16
select select "1"
click at [389, 119] on select "Select Cable / Satellite Services Collection Agency Credit Card Debt Debt Couns…" at bounding box center [440, 127] width 102 height 16
click at [528, 236] on button "Save & New" at bounding box center [516, 235] width 53 height 17
select select "0"
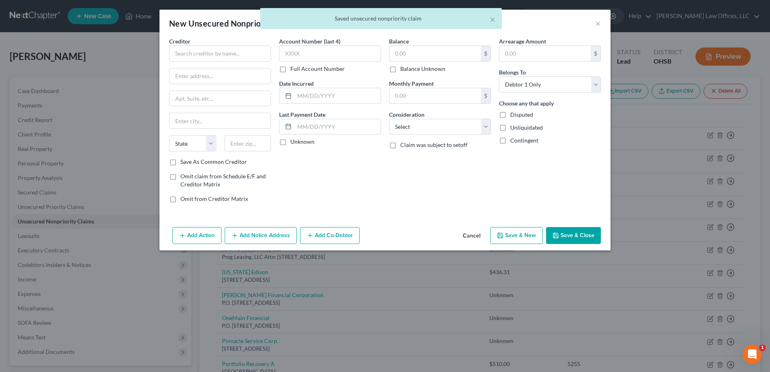
click at [598, 19] on div "× Saved unsecured nonpriority claim" at bounding box center [381, 20] width 770 height 25
click at [598, 25] on div "× Saved unsecured nonpriority claim" at bounding box center [381, 20] width 770 height 25
click at [599, 23] on div "× Saved unsecured nonpriority claim" at bounding box center [381, 20] width 770 height 25
click at [492, 21] on button "×" at bounding box center [493, 19] width 6 height 10
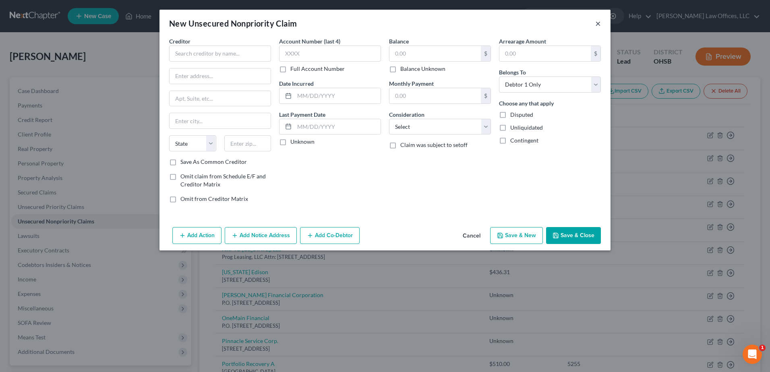
click at [598, 24] on button "×" at bounding box center [598, 24] width 6 height 10
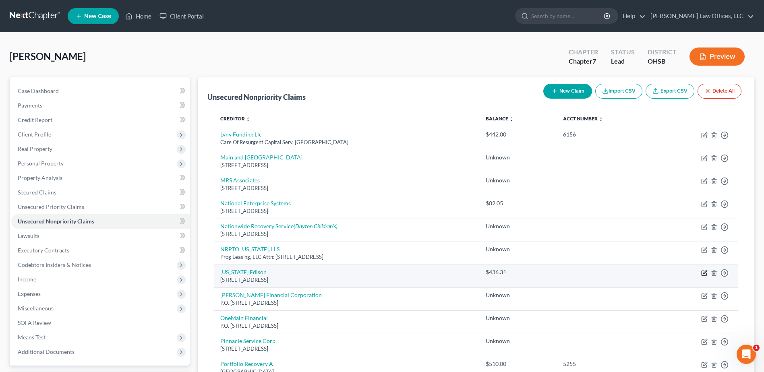
click at [703, 272] on icon "button" at bounding box center [704, 273] width 6 height 6
select select "36"
select select "20"
select select "0"
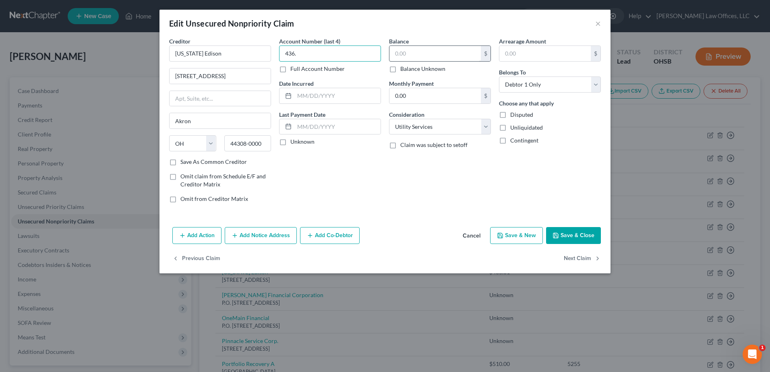
type input "436."
click at [413, 56] on input "text" at bounding box center [434, 53] width 91 height 15
type input "5,263.38"
click at [573, 236] on button "Save & Close" at bounding box center [573, 235] width 55 height 17
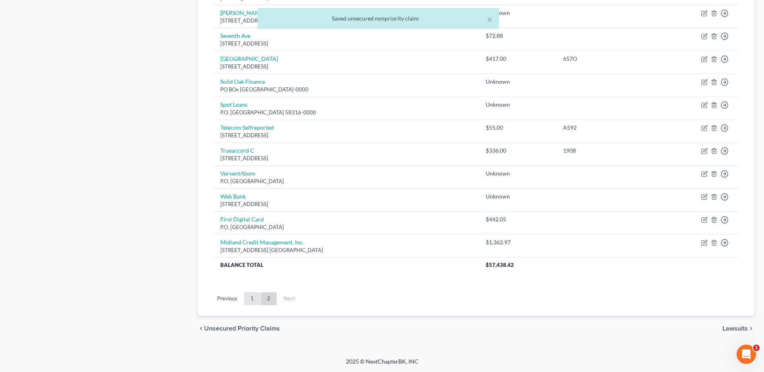
click at [251, 301] on link "1" at bounding box center [252, 298] width 16 height 13
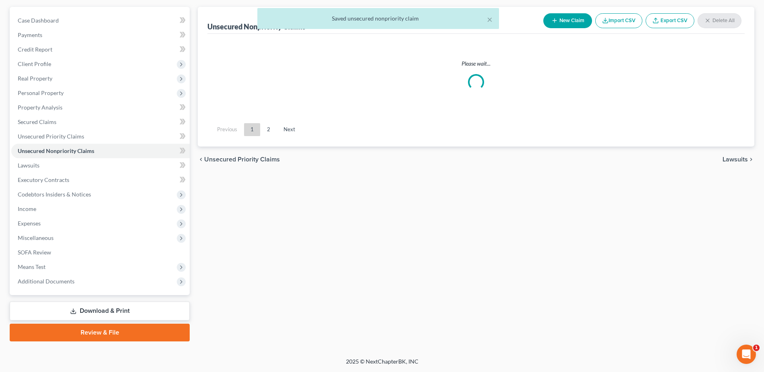
scroll to position [535, 0]
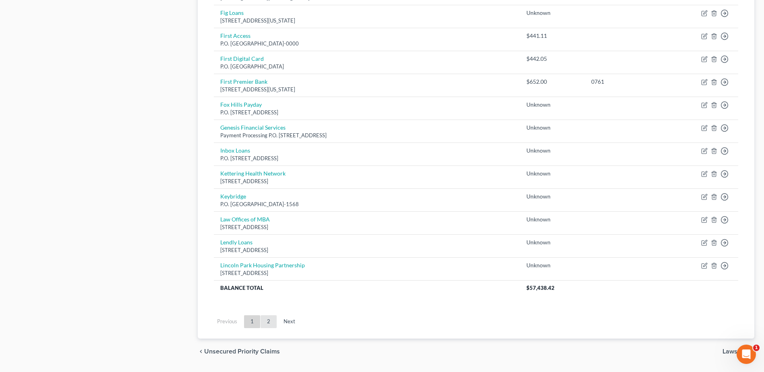
click at [269, 319] on link "2" at bounding box center [269, 321] width 16 height 13
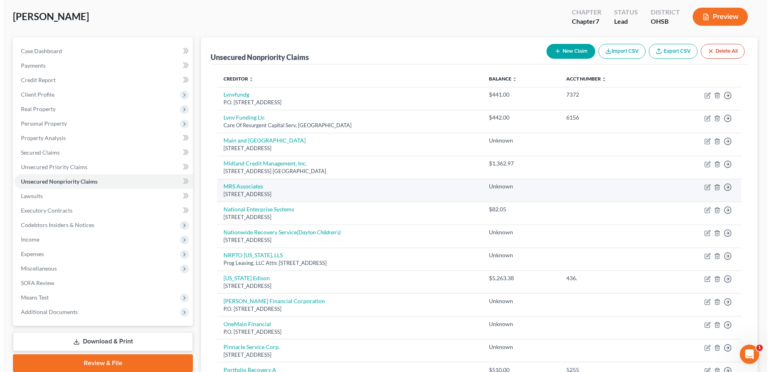
scroll to position [0, 0]
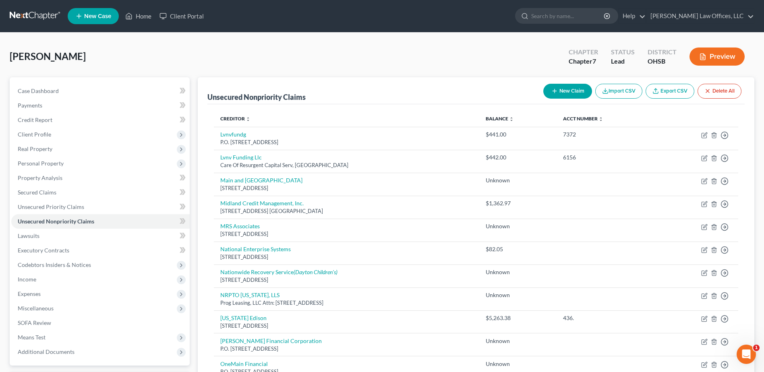
click at [568, 93] on button "New Claim" at bounding box center [567, 91] width 49 height 15
select select "0"
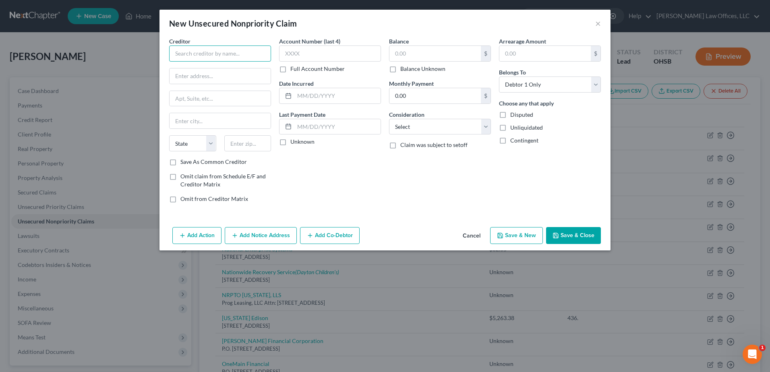
click at [219, 54] on input "text" at bounding box center [220, 54] width 102 height 16
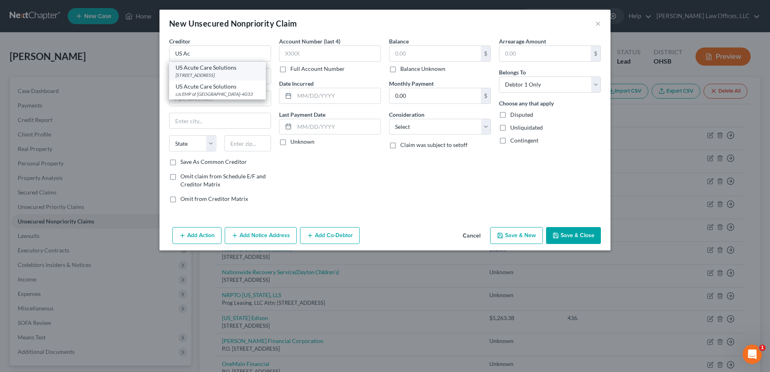
click at [234, 69] on div "US Acute Care Solutions" at bounding box center [218, 68] width 84 height 8
type input "US Acute Care Solutions"
type input "PO Box 9820"
type input "Pompano Beach"
select select "9"
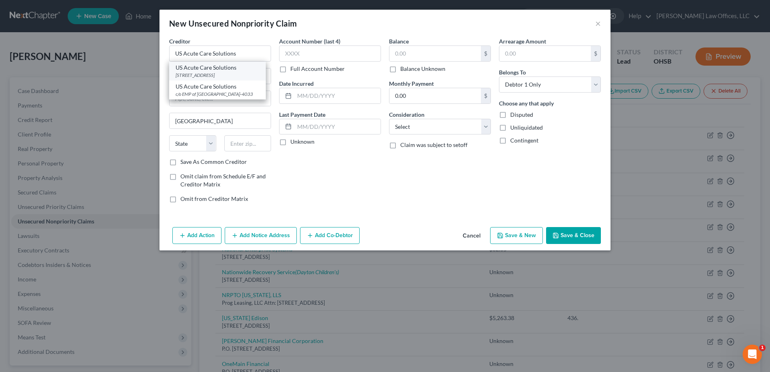
type input "33075"
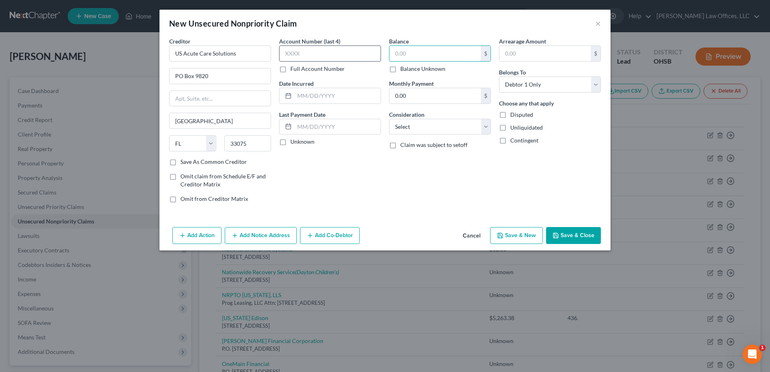
drag, startPoint x: 422, startPoint y: 54, endPoint x: 378, endPoint y: 61, distance: 44.4
click at [378, 61] on div "Creditor * US Acute Care Solutions PO Box 9820 Pompano Beach State AL AK AR AZ …" at bounding box center [385, 123] width 440 height 172
type input "107.94"
drag, startPoint x: 485, startPoint y: 127, endPoint x: 464, endPoint y: 136, distance: 22.6
click at [485, 127] on select "Select Cable / Satellite Services Collection Agency Credit Card Debt Debt Couns…" at bounding box center [440, 127] width 102 height 16
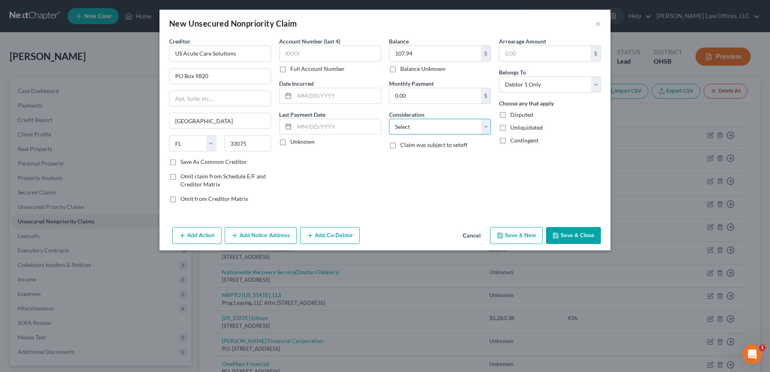
select select "9"
click at [389, 119] on select "Select Cable / Satellite Services Collection Agency Credit Card Debt Debt Couns…" at bounding box center [440, 127] width 102 height 16
click at [526, 234] on button "Save & New" at bounding box center [516, 235] width 53 height 17
select select "0"
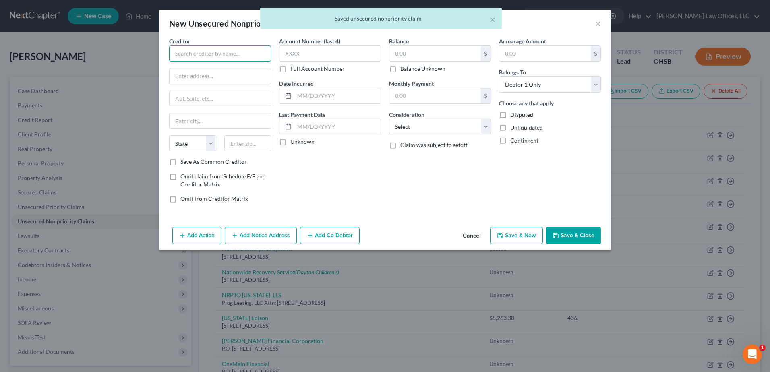
click at [238, 56] on input "text" at bounding box center [220, 54] width 102 height 16
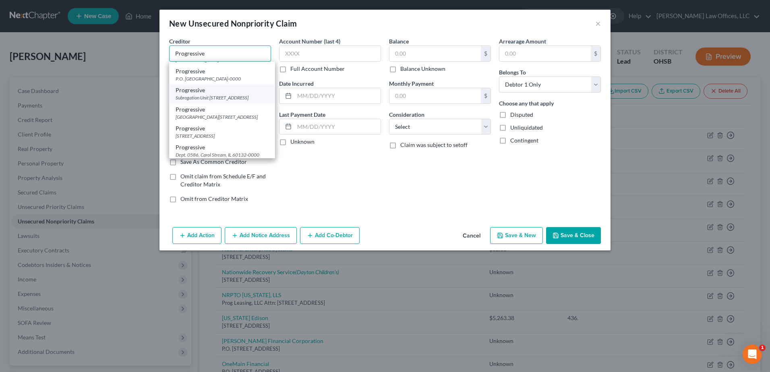
scroll to position [40, 0]
type input "Progressive"
click at [243, 95] on div "Progressive" at bounding box center [222, 91] width 93 height 8
type input "P.O. Box 182009"
type input "Columbus"
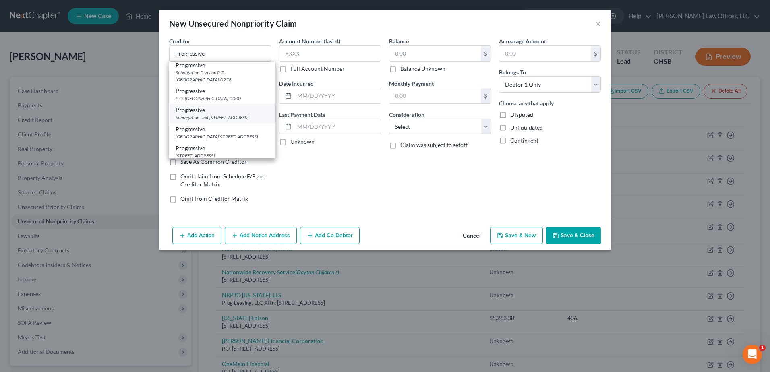
select select "36"
type input "43218-0000"
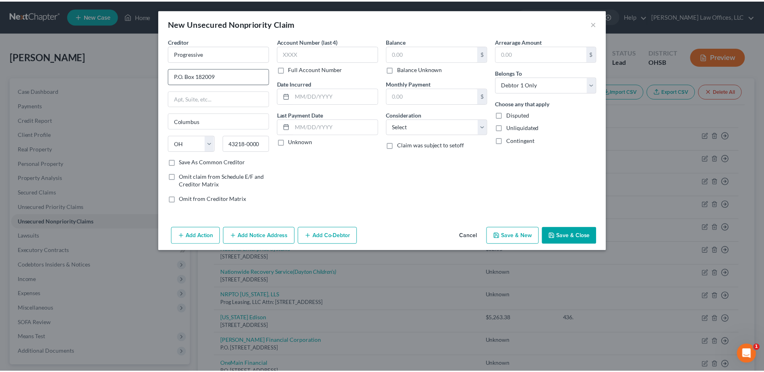
scroll to position [0, 0]
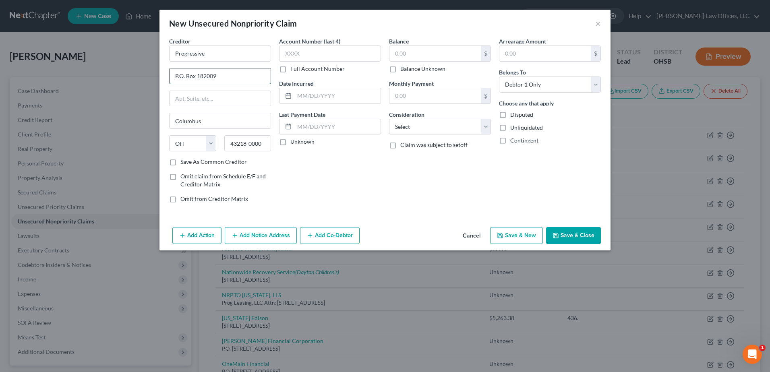
drag, startPoint x: 197, startPoint y: 74, endPoint x: 236, endPoint y: 78, distance: 39.7
click at [236, 78] on input "P.O. Box 182009" at bounding box center [220, 75] width 101 height 15
type input "P.O. Box 31260"
type input "33631"
type input "Tampa"
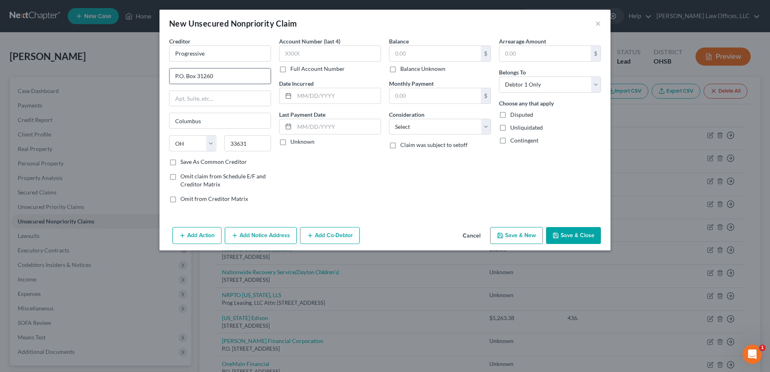
select select "9"
click at [422, 57] on input "text" at bounding box center [434, 53] width 91 height 15
type input "308.68"
click at [484, 124] on select "Select Cable / Satellite Services Collection Agency Credit Card Debt Debt Couns…" at bounding box center [440, 127] width 102 height 16
click at [389, 119] on select "Select Cable / Satellite Services Collection Agency Credit Card Debt Debt Couns…" at bounding box center [440, 127] width 102 height 16
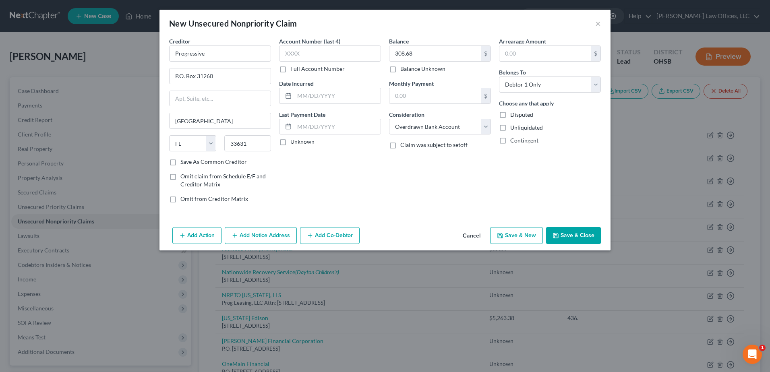
click at [423, 278] on div "New Unsecured Nonpriority Claim × Creditor * Progressive P.O. Box 31260 Tampa S…" at bounding box center [385, 186] width 770 height 372
drag, startPoint x: 486, startPoint y: 125, endPoint x: 475, endPoint y: 136, distance: 15.1
click at [486, 125] on select "Select Cable / Satellite Services Collection Agency Credit Card Debt Debt Couns…" at bounding box center [440, 127] width 102 height 16
select select "14"
click at [389, 119] on select "Select Cable / Satellite Services Collection Agency Credit Card Debt Debt Couns…" at bounding box center [440, 127] width 102 height 16
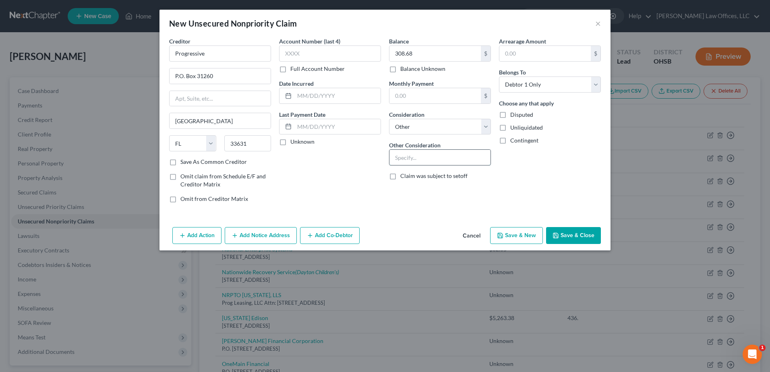
click at [447, 154] on input "text" at bounding box center [439, 157] width 101 height 15
type input "Insurance Fee"
click at [561, 230] on button "Save & Close" at bounding box center [573, 235] width 55 height 17
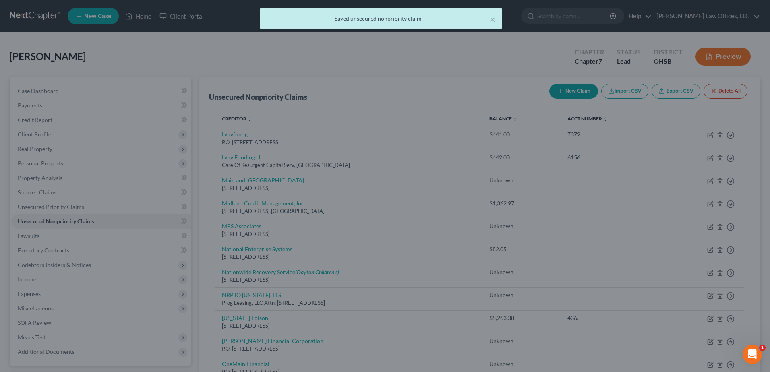
type input "0.00"
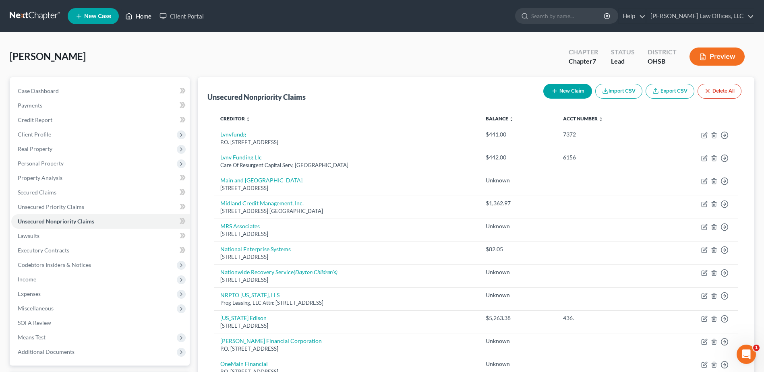
drag, startPoint x: 135, startPoint y: 13, endPoint x: 195, endPoint y: 2, distance: 61.1
click at [135, 13] on link "Home" at bounding box center [138, 16] width 34 height 14
